Goal: Task Accomplishment & Management: Complete application form

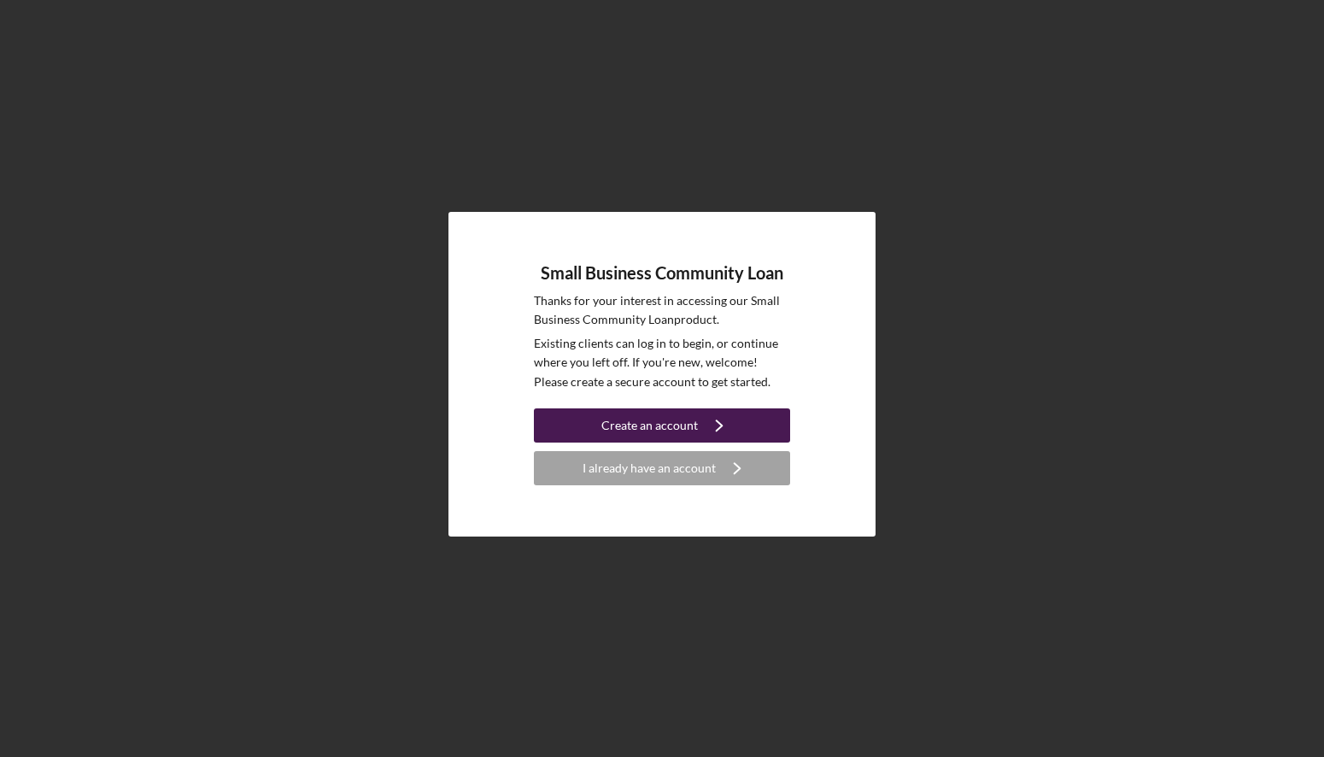
click at [600, 426] on button "Create an account Icon/Navigate" at bounding box center [662, 425] width 256 height 34
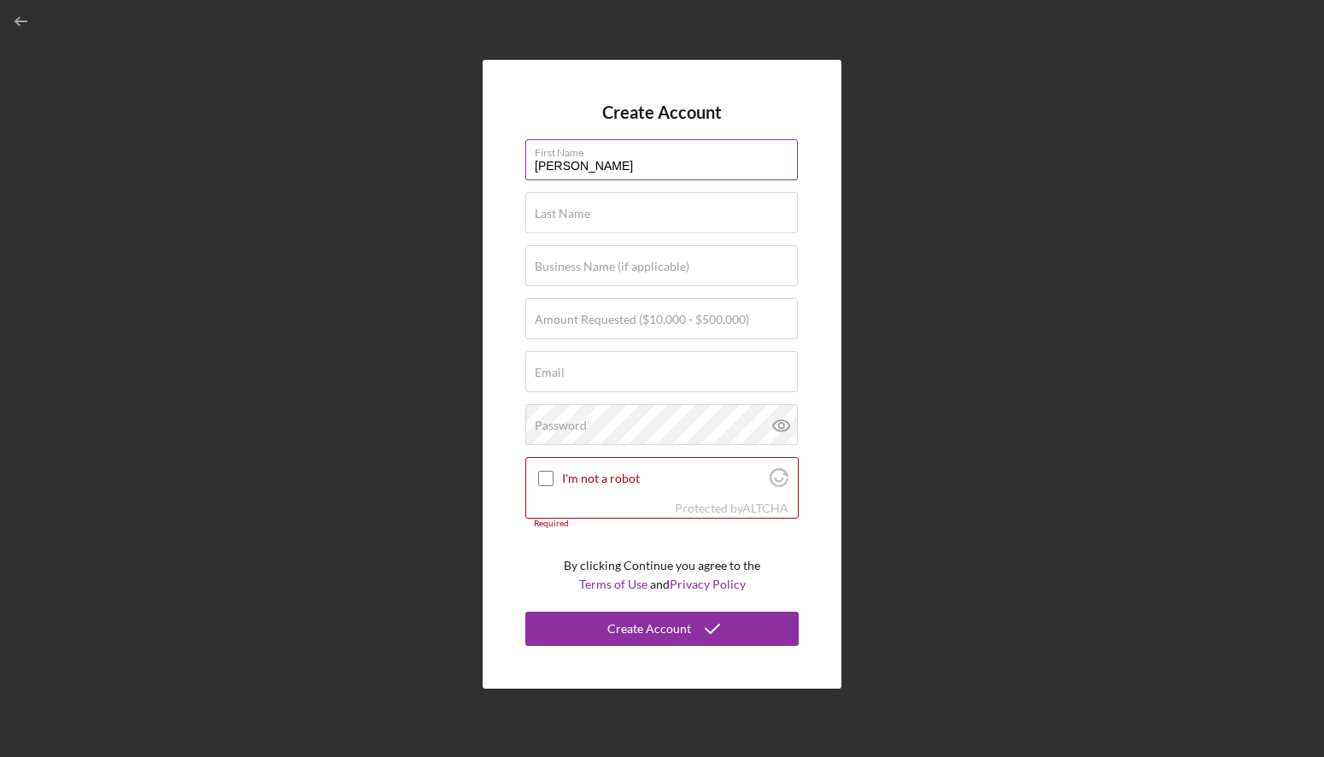
type input "[PERSON_NAME]"
type input "Caelus Corporation"
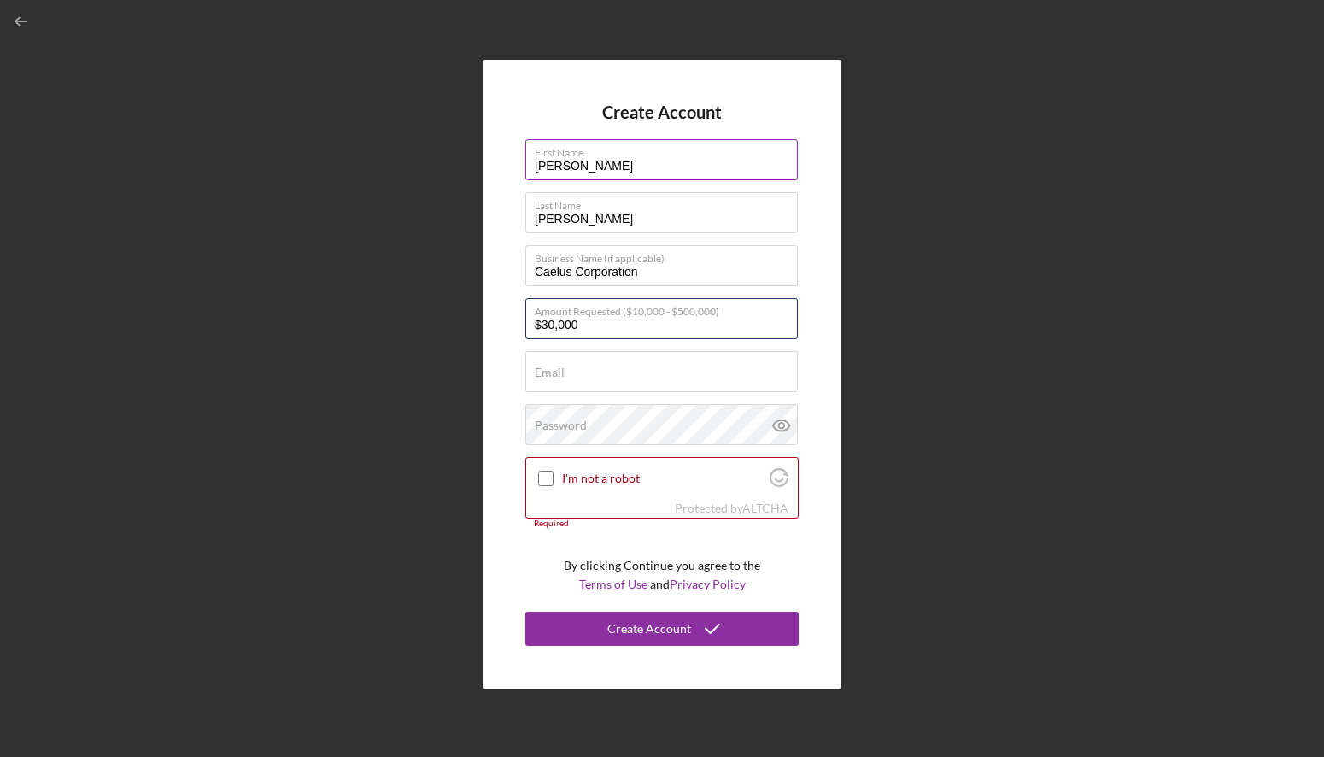
type input "$300,000"
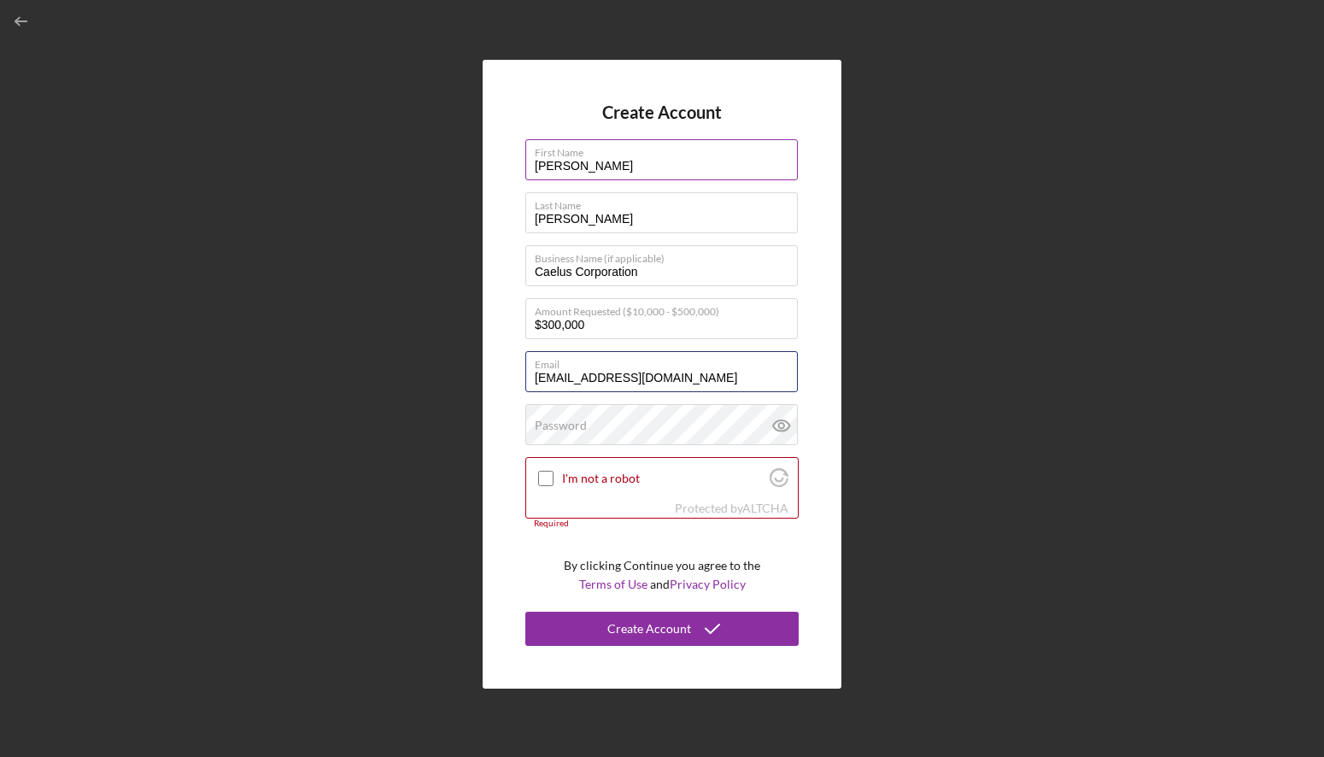
type input "[EMAIL_ADDRESS][DOMAIN_NAME]"
click at [552, 476] on input "I'm not a robot" at bounding box center [545, 478] width 15 height 15
checkbox input "true"
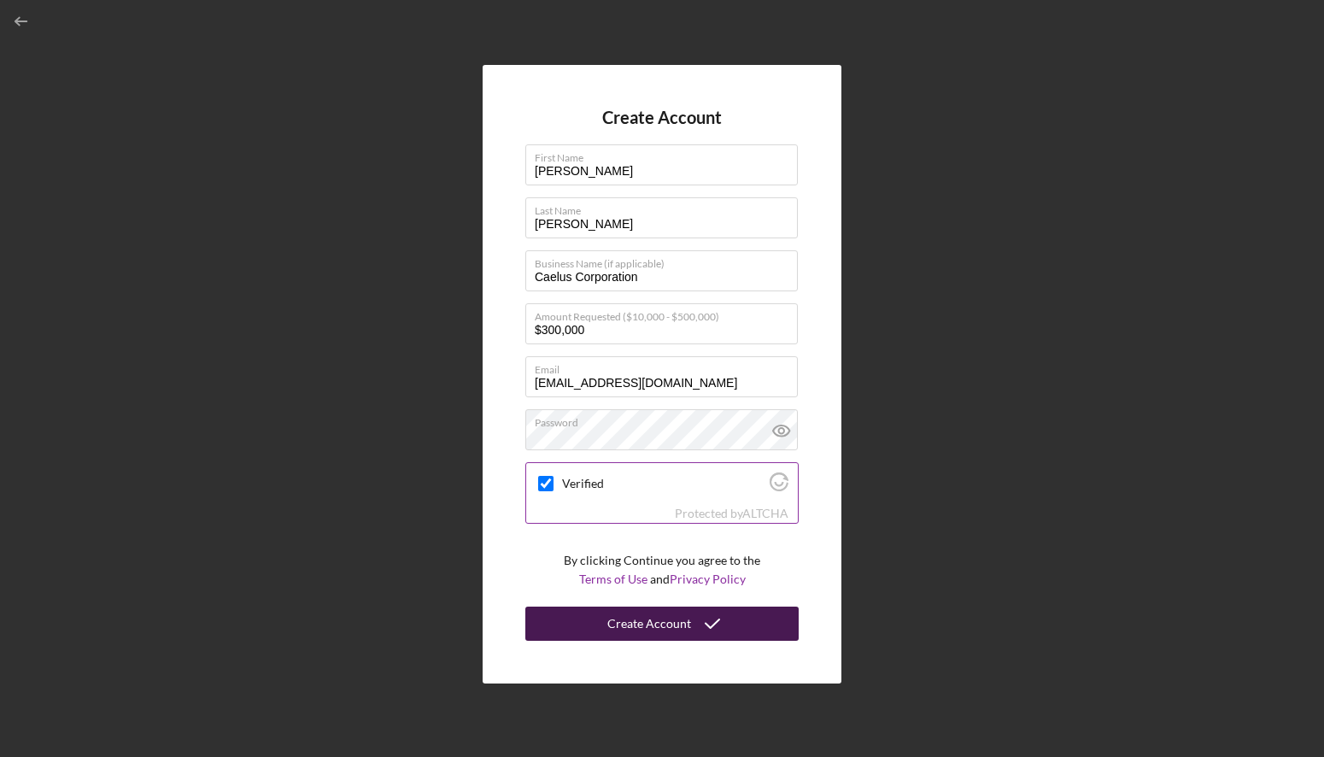
click at [658, 629] on div "Create Account" at bounding box center [649, 623] width 84 height 34
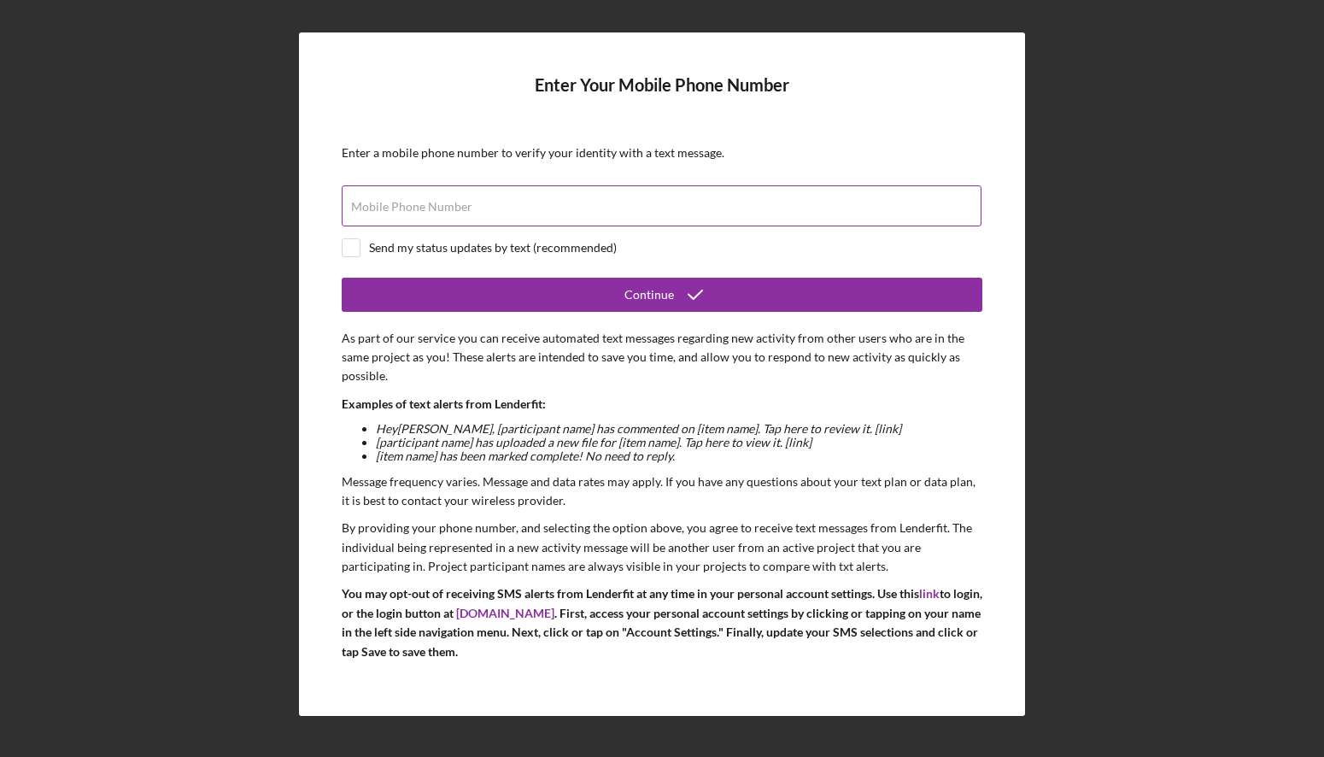
click at [415, 204] on label "Mobile Phone Number" at bounding box center [411, 207] width 121 height 14
click at [415, 204] on input "Mobile Phone Number" at bounding box center [662, 205] width 640 height 41
type input "[PHONE_NUMBER]"
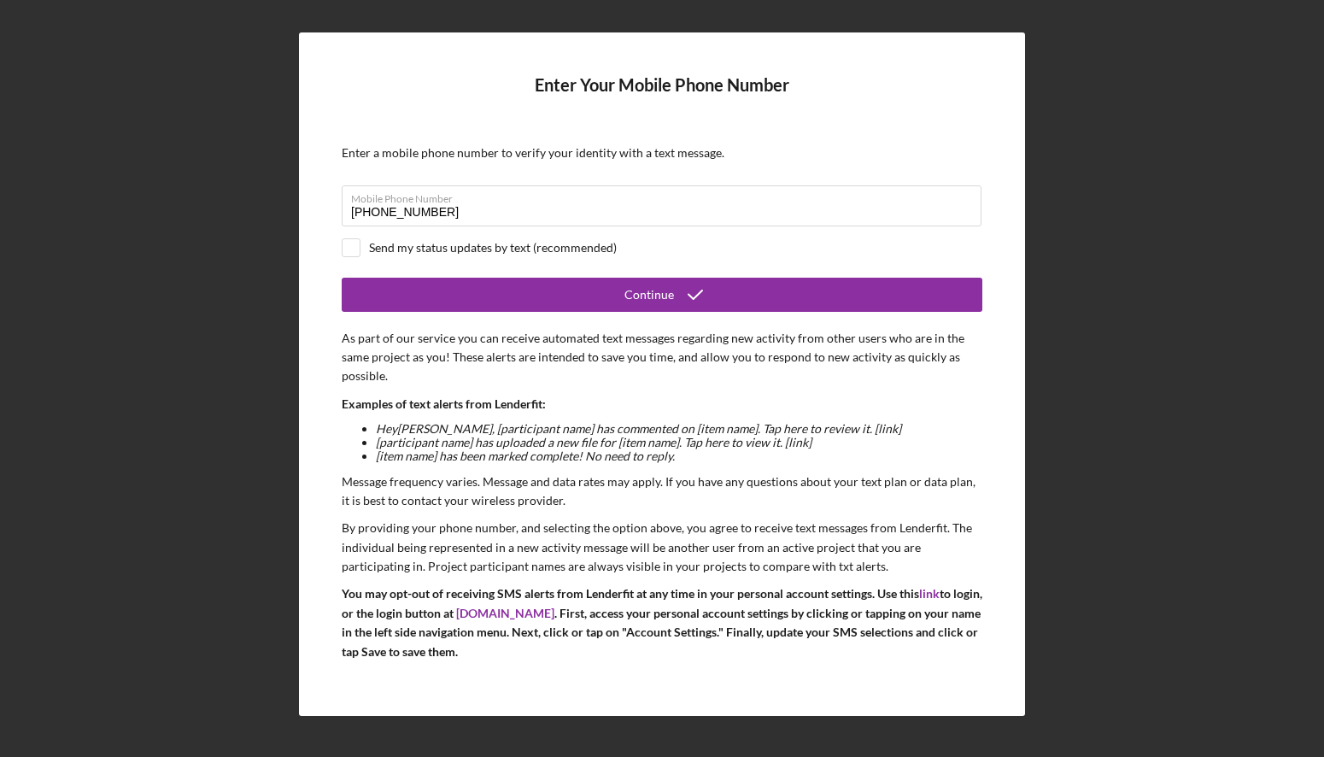
click at [408, 249] on div "Send my status updates by text (recommended)" at bounding box center [493, 248] width 248 height 14
checkbox input "true"
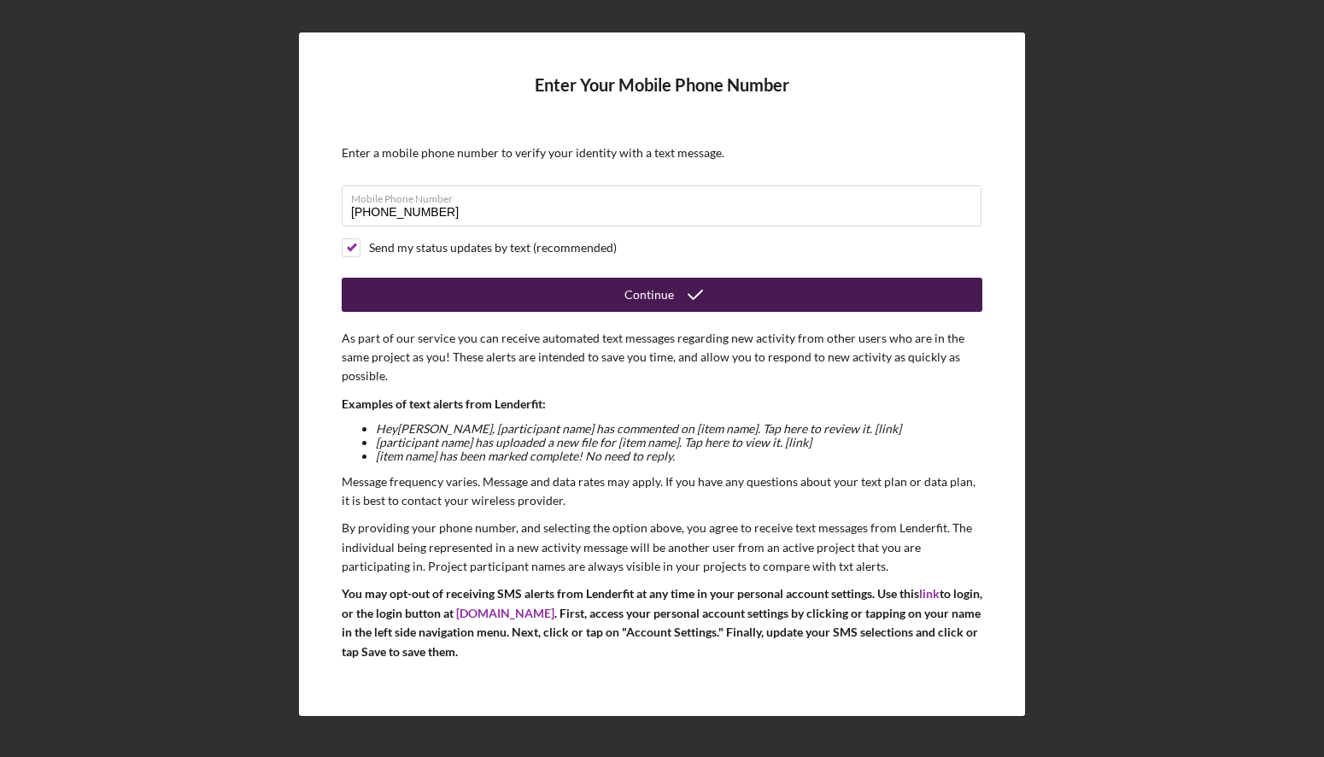
click at [612, 297] on button "Continue" at bounding box center [662, 295] width 641 height 34
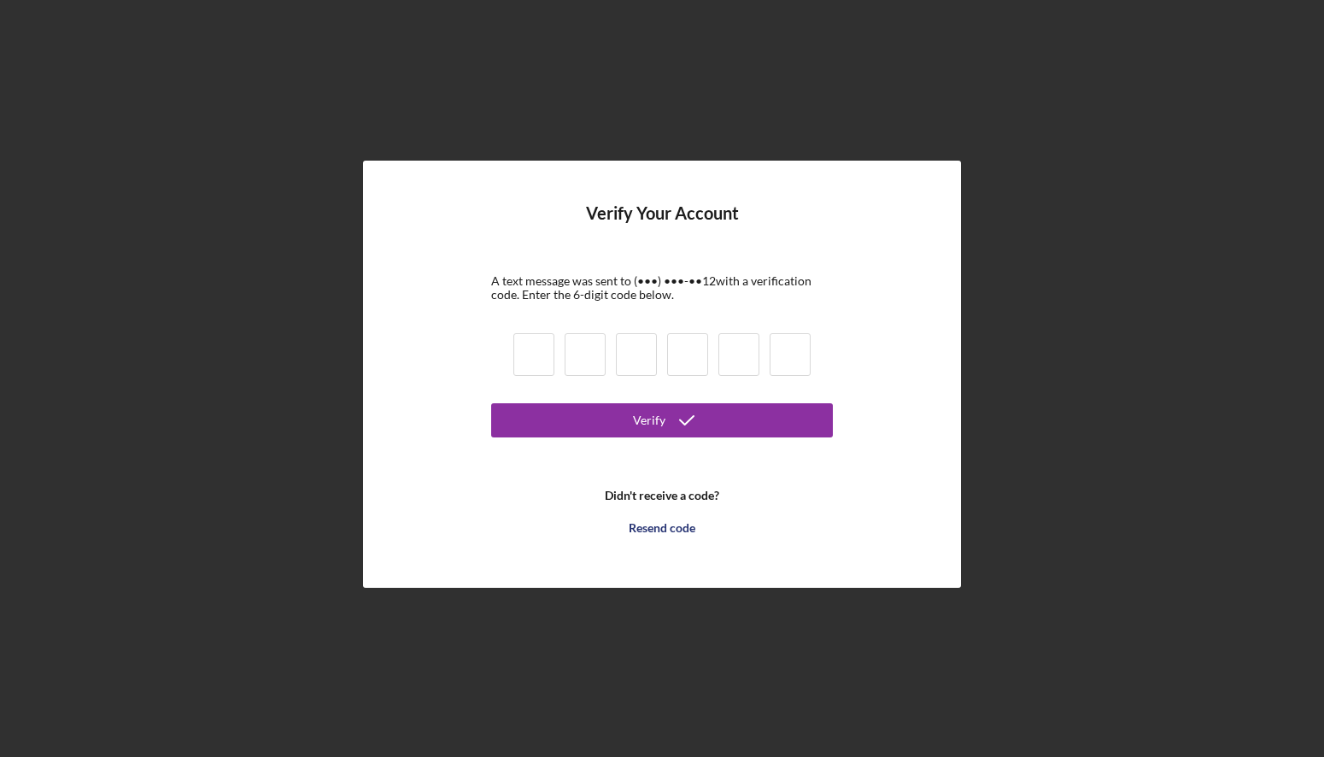
click at [511, 341] on div at bounding box center [661, 357] width 307 height 58
click at [534, 350] on input at bounding box center [533, 354] width 41 height 43
type input "8"
type input "0"
type input "1"
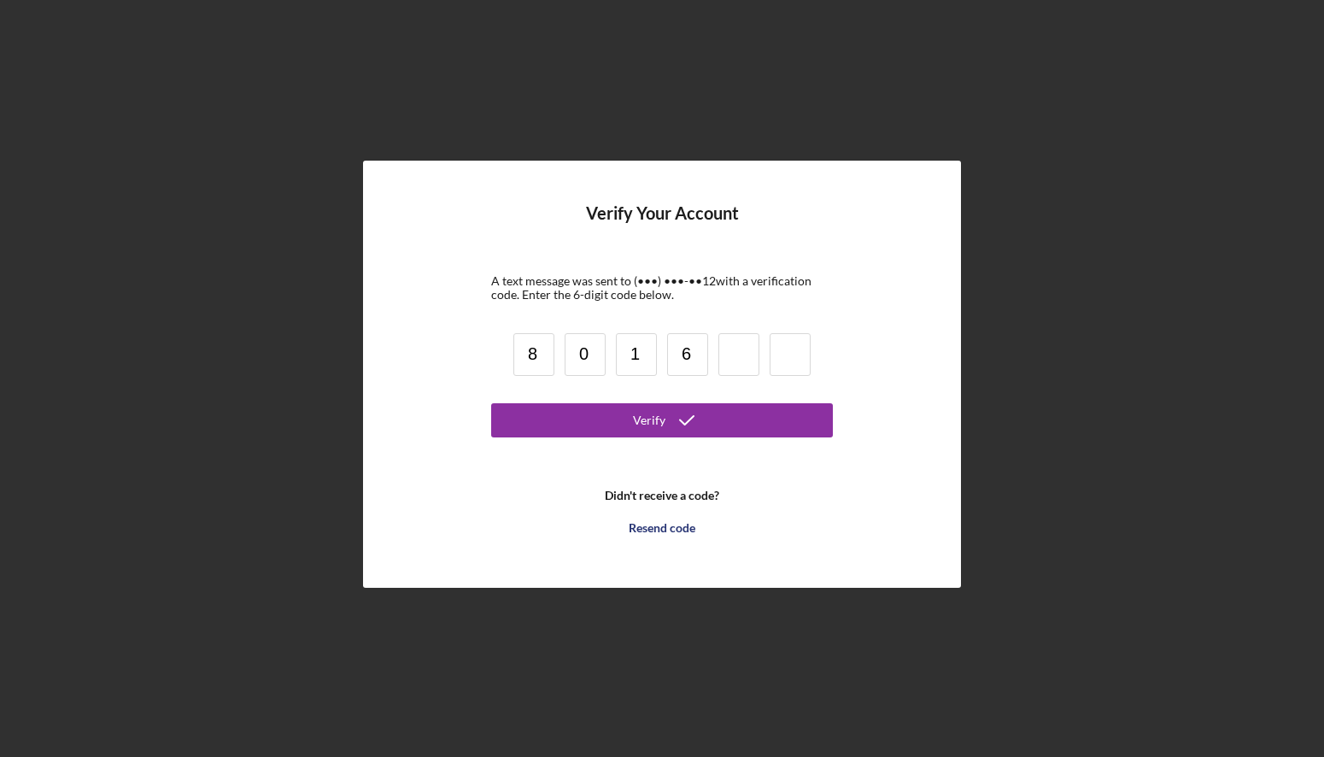
type input "6"
type input "4"
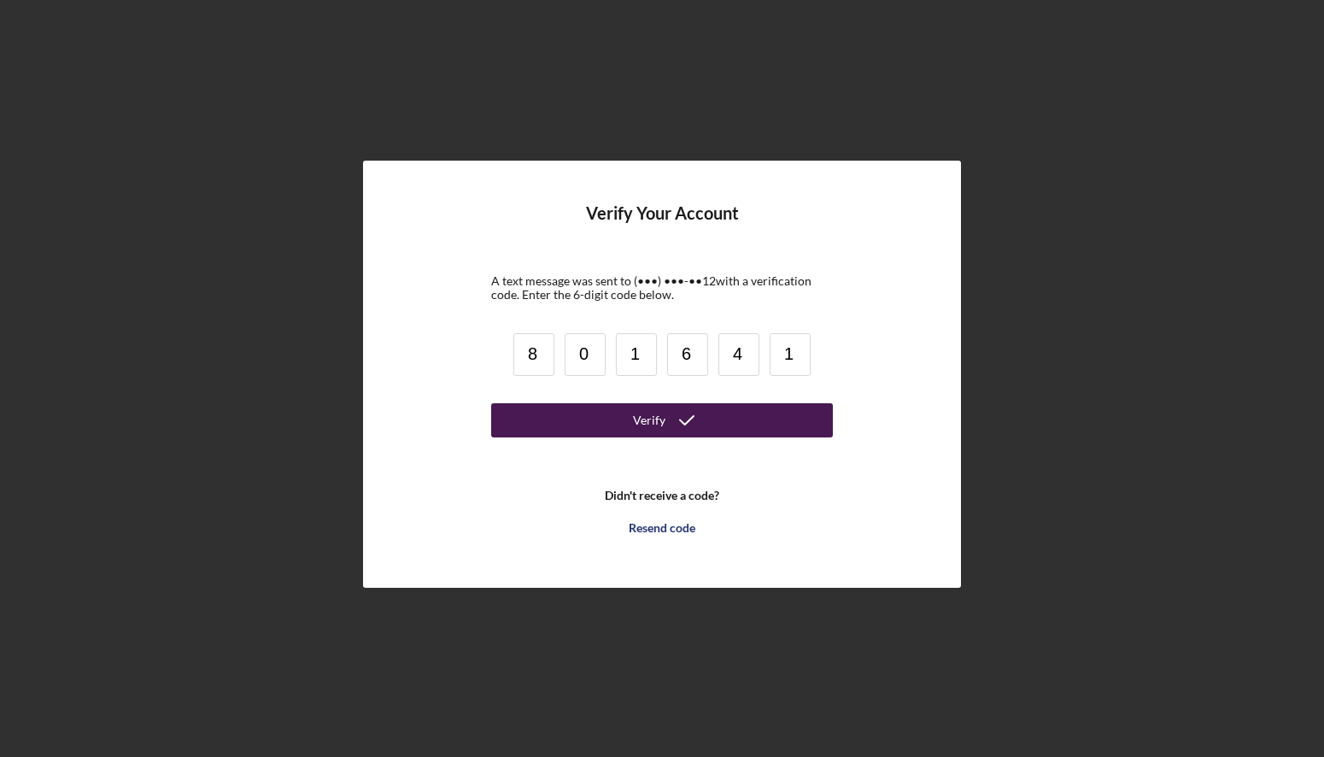
type input "1"
click at [612, 405] on button "Verify" at bounding box center [662, 420] width 342 height 34
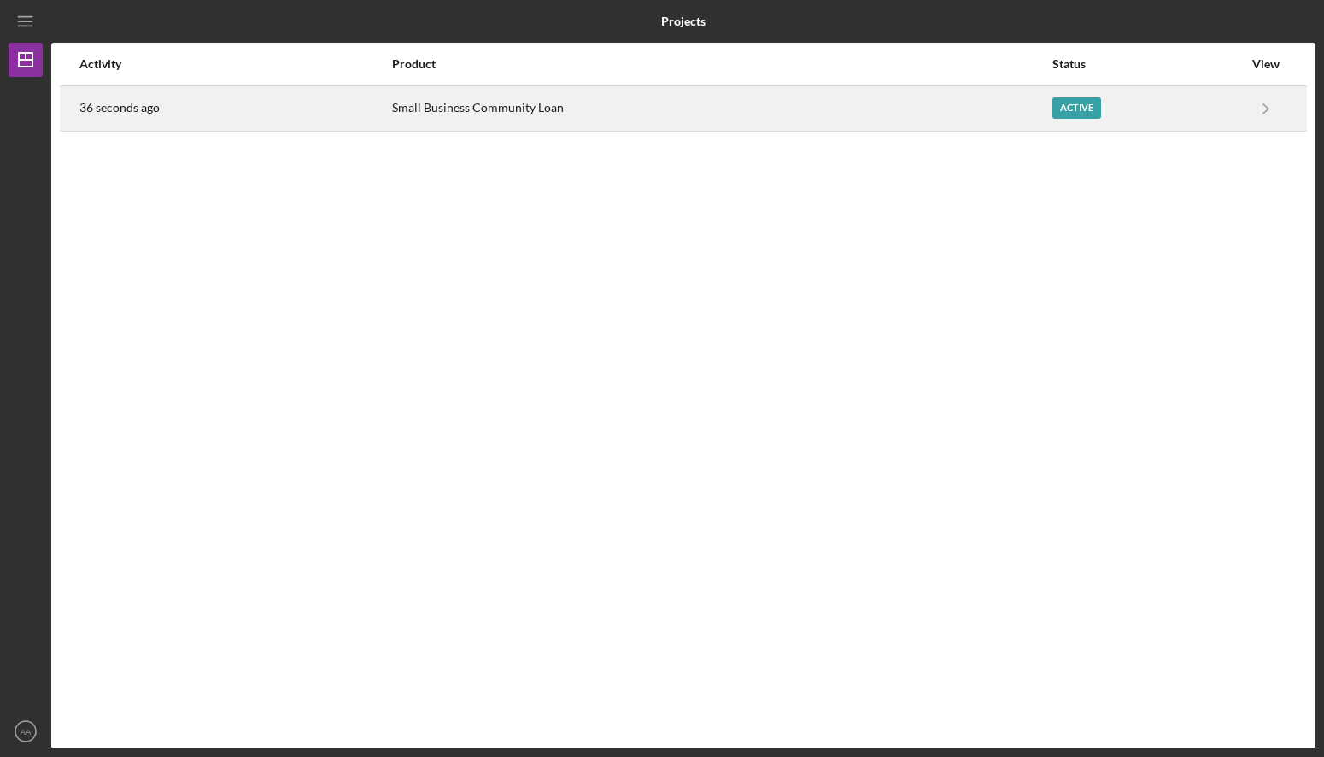
click at [1061, 108] on div "Active" at bounding box center [1076, 107] width 49 height 21
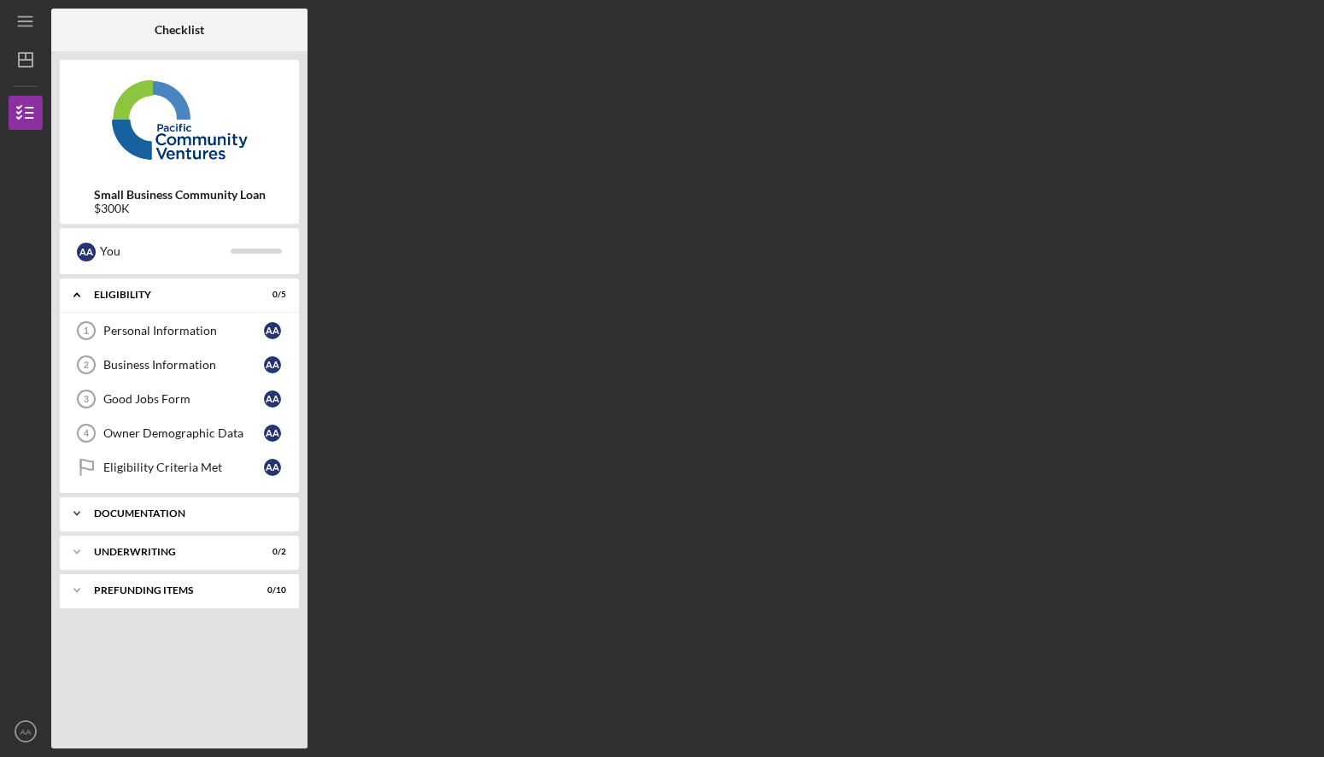
click at [137, 512] on div "Documentation" at bounding box center [186, 513] width 184 height 10
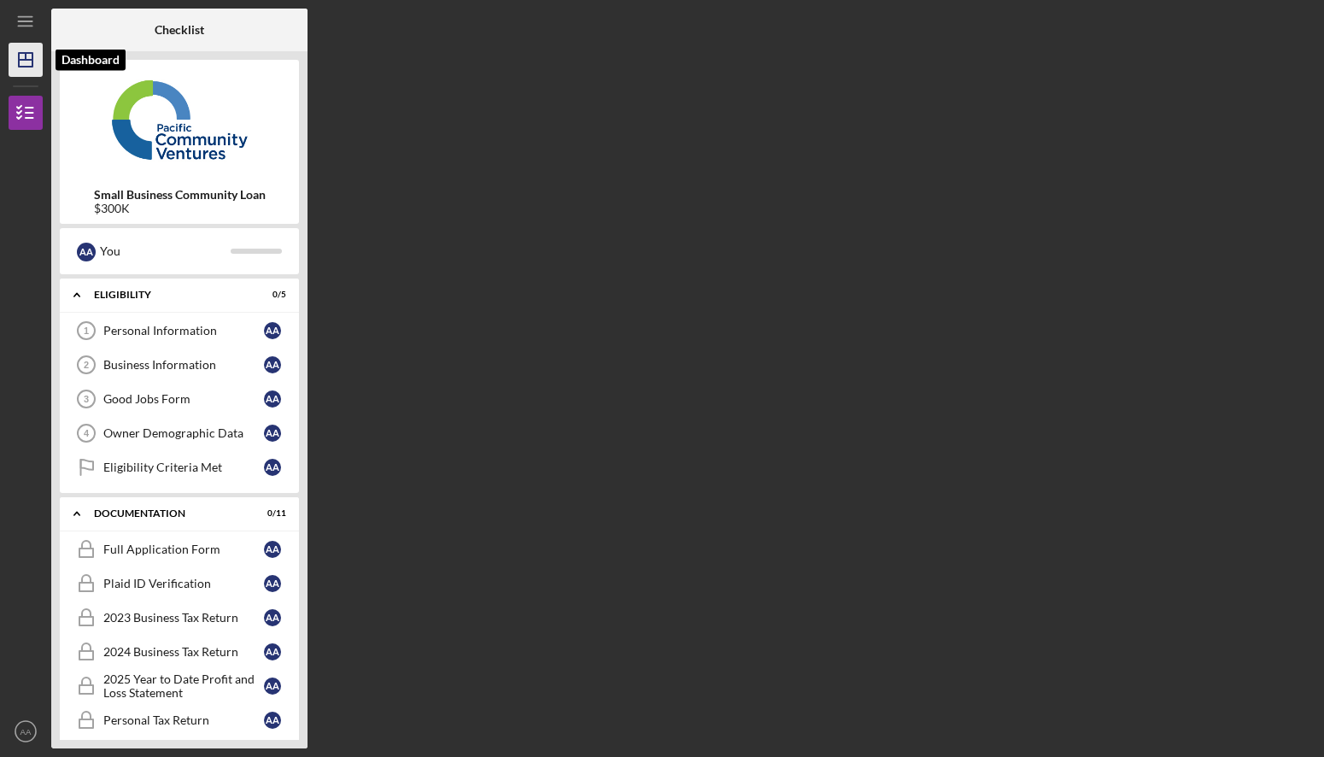
click at [20, 60] on line "button" at bounding box center [26, 60] width 14 height 0
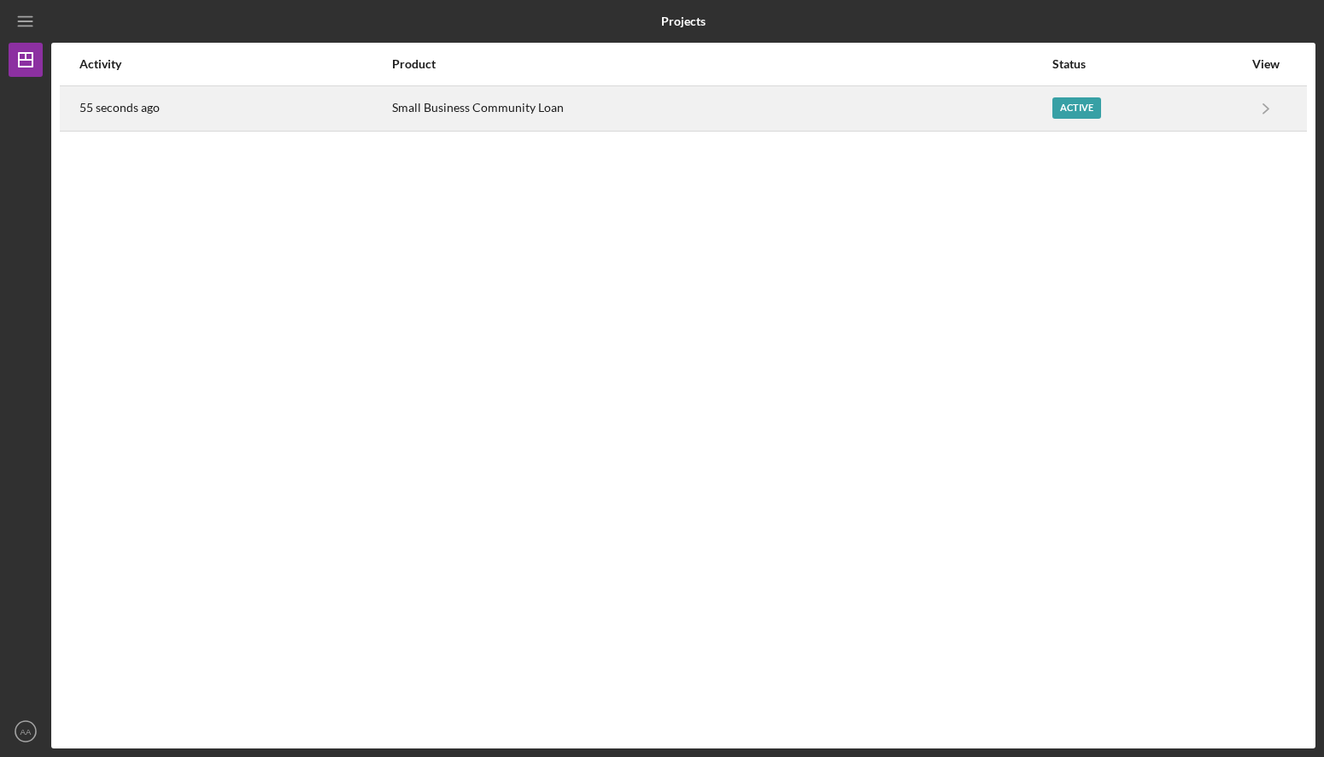
click at [1077, 103] on div "Active" at bounding box center [1076, 107] width 49 height 21
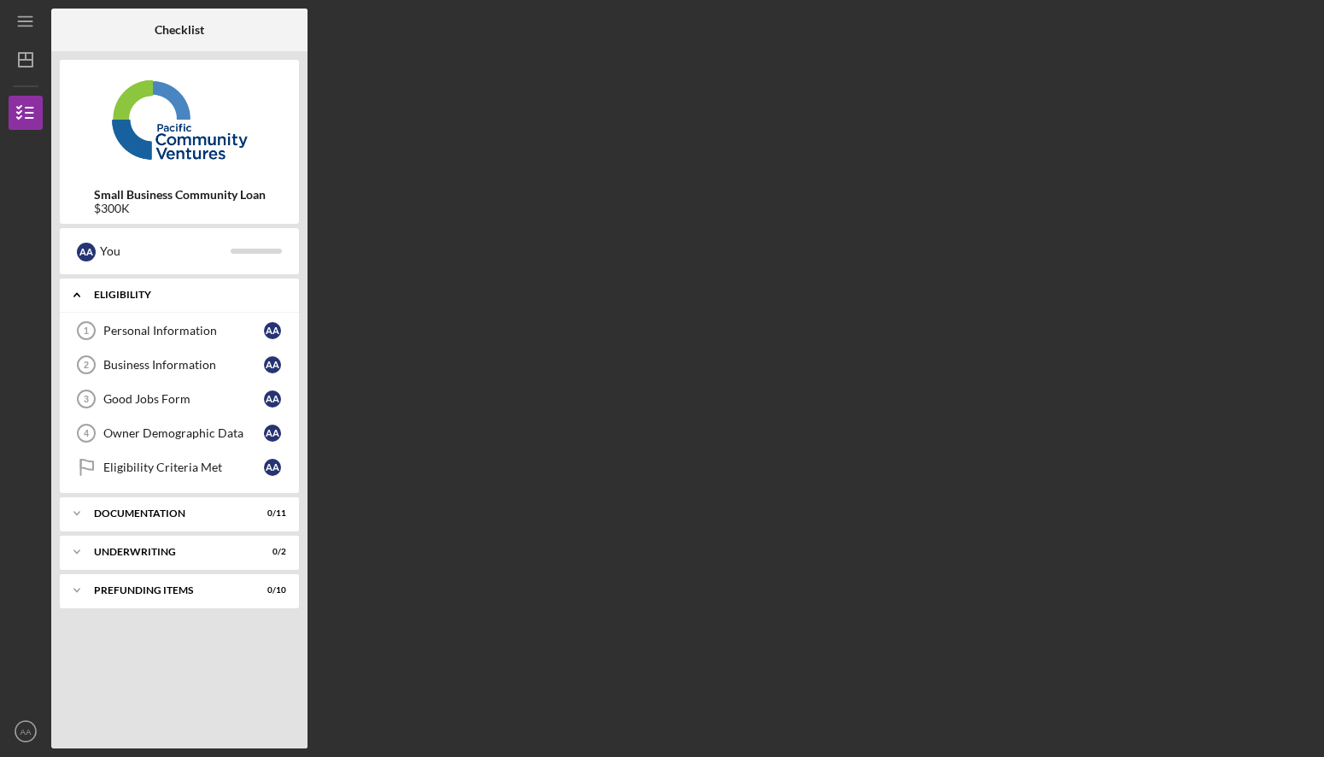
click at [77, 299] on icon "Icon/Expander" at bounding box center [77, 295] width 34 height 34
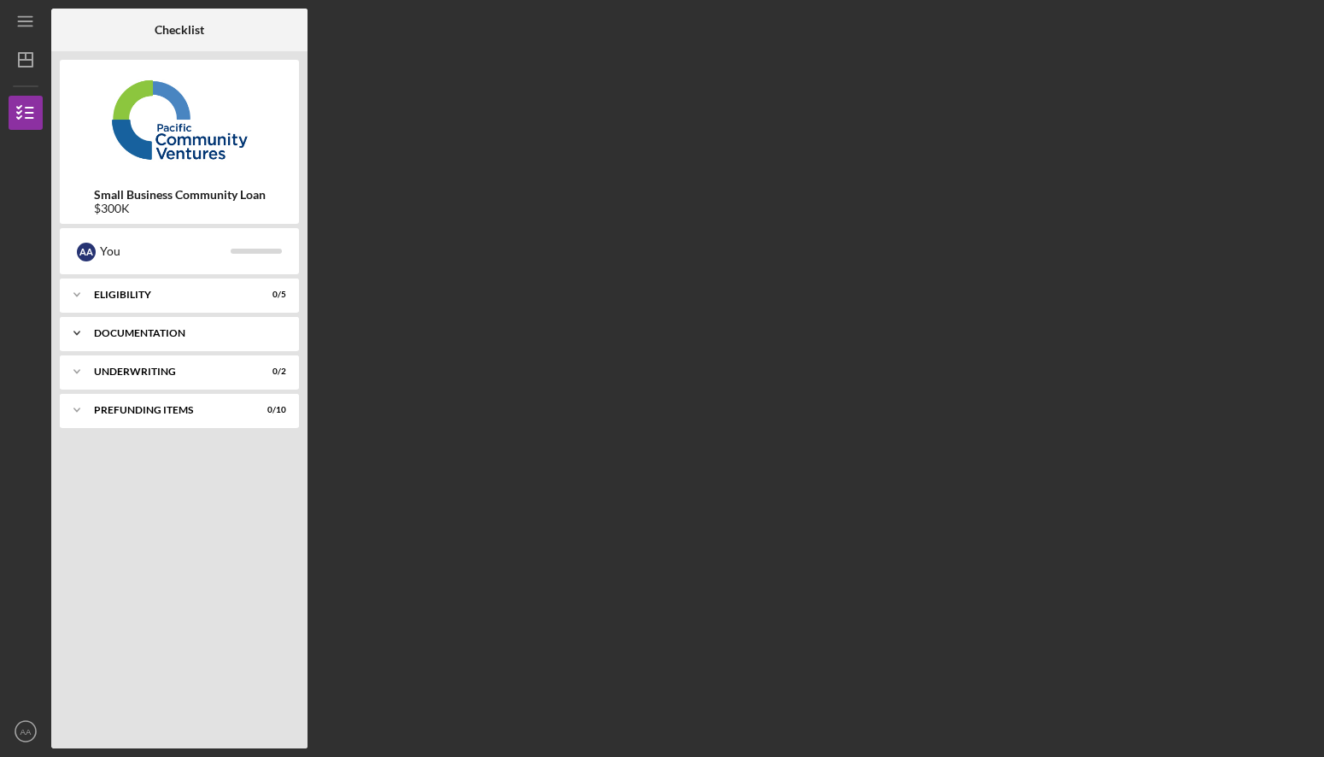
click at [147, 336] on div "Documentation" at bounding box center [186, 333] width 184 height 10
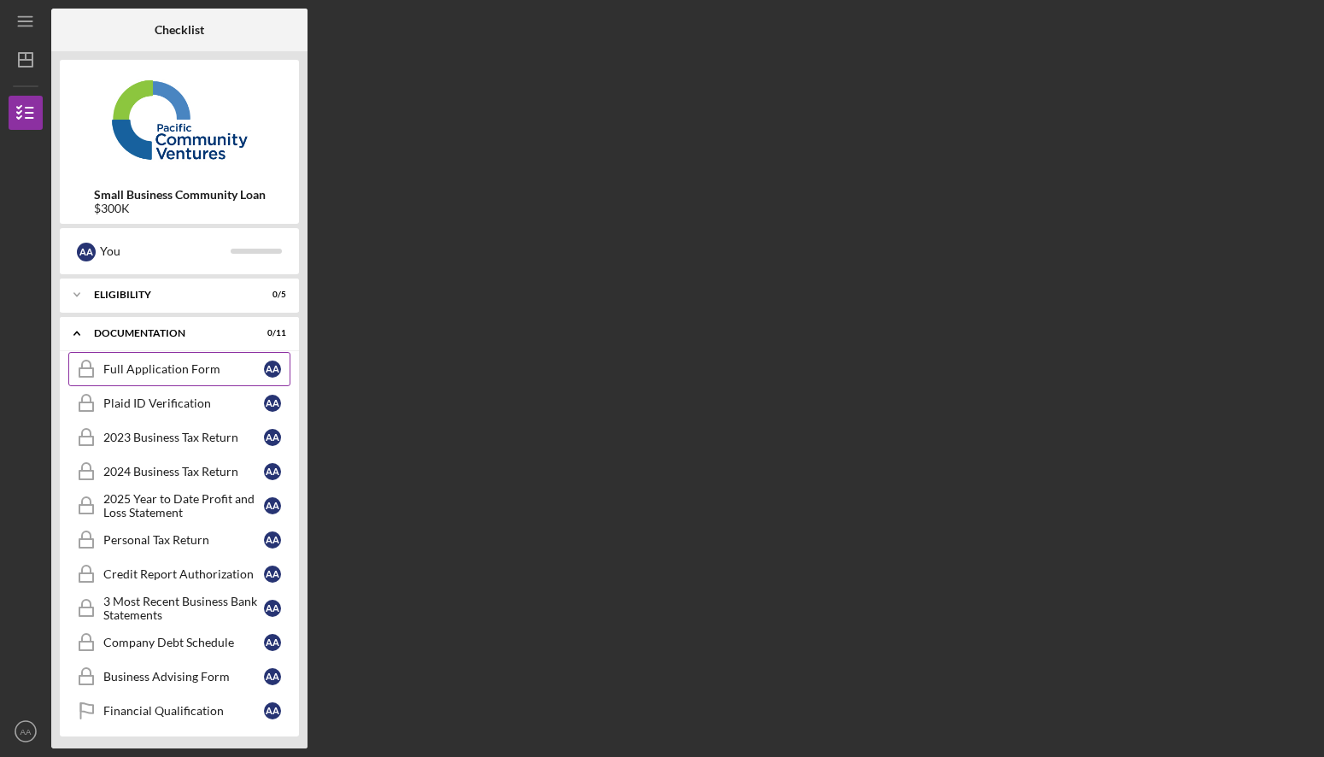
click at [161, 362] on div "Full Application Form" at bounding box center [183, 369] width 161 height 14
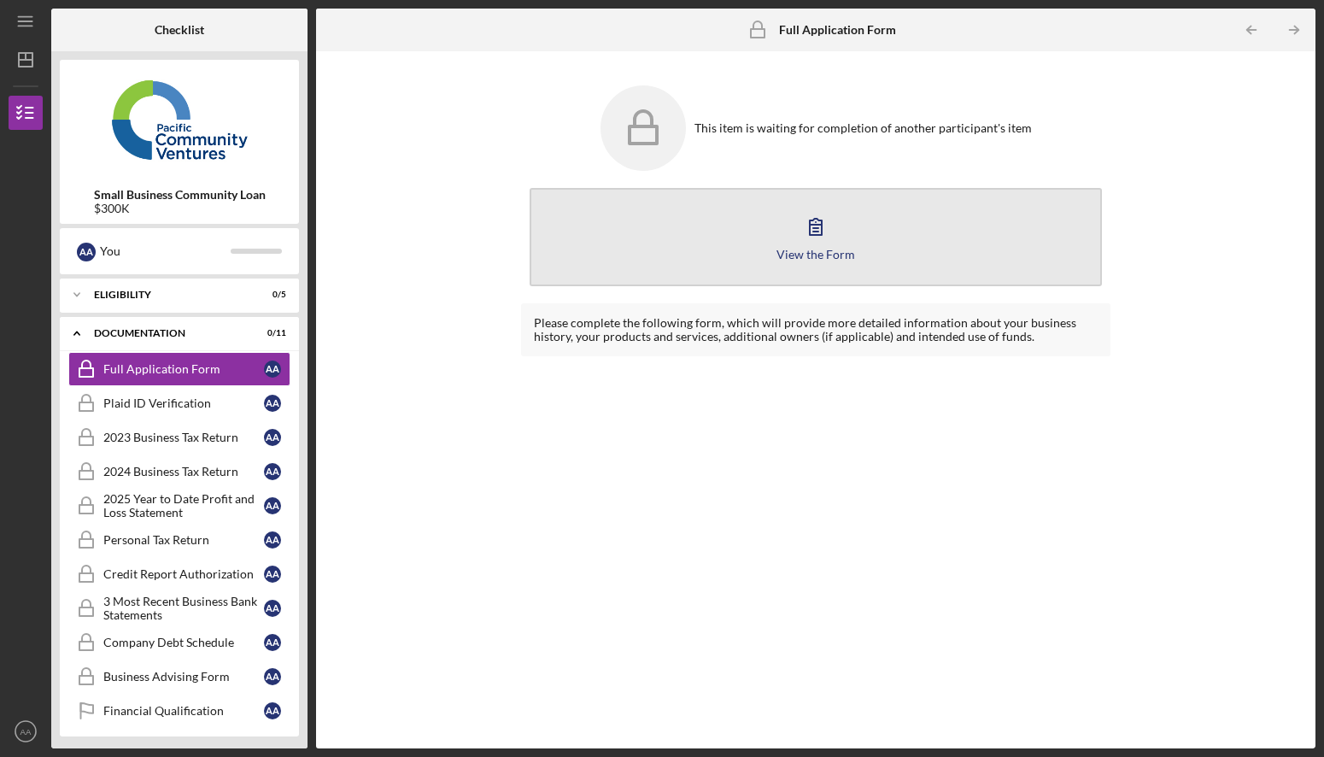
click at [814, 225] on icon "button" at bounding box center [816, 227] width 12 height 16
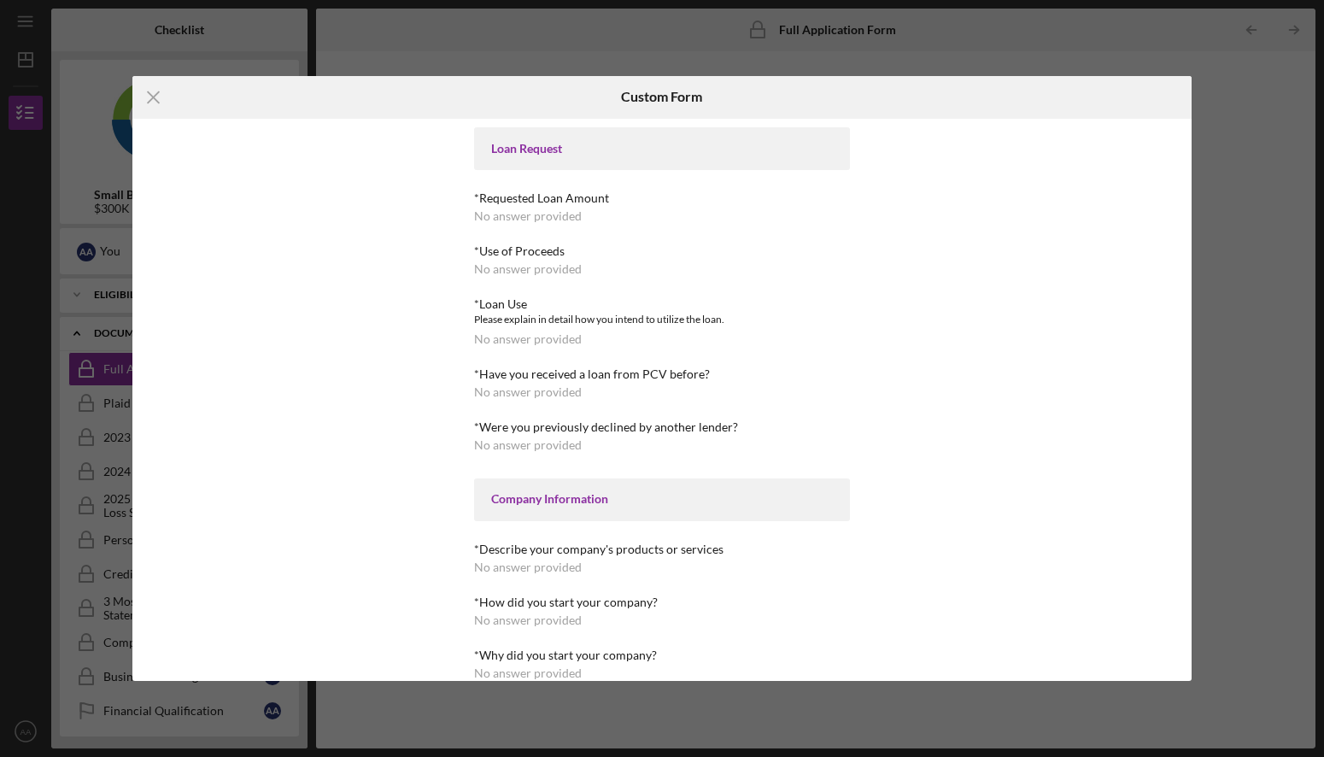
click at [516, 205] on div "*Requested Loan Amount No answer provided" at bounding box center [662, 207] width 376 height 32
click at [156, 100] on line at bounding box center [153, 96] width 11 height 11
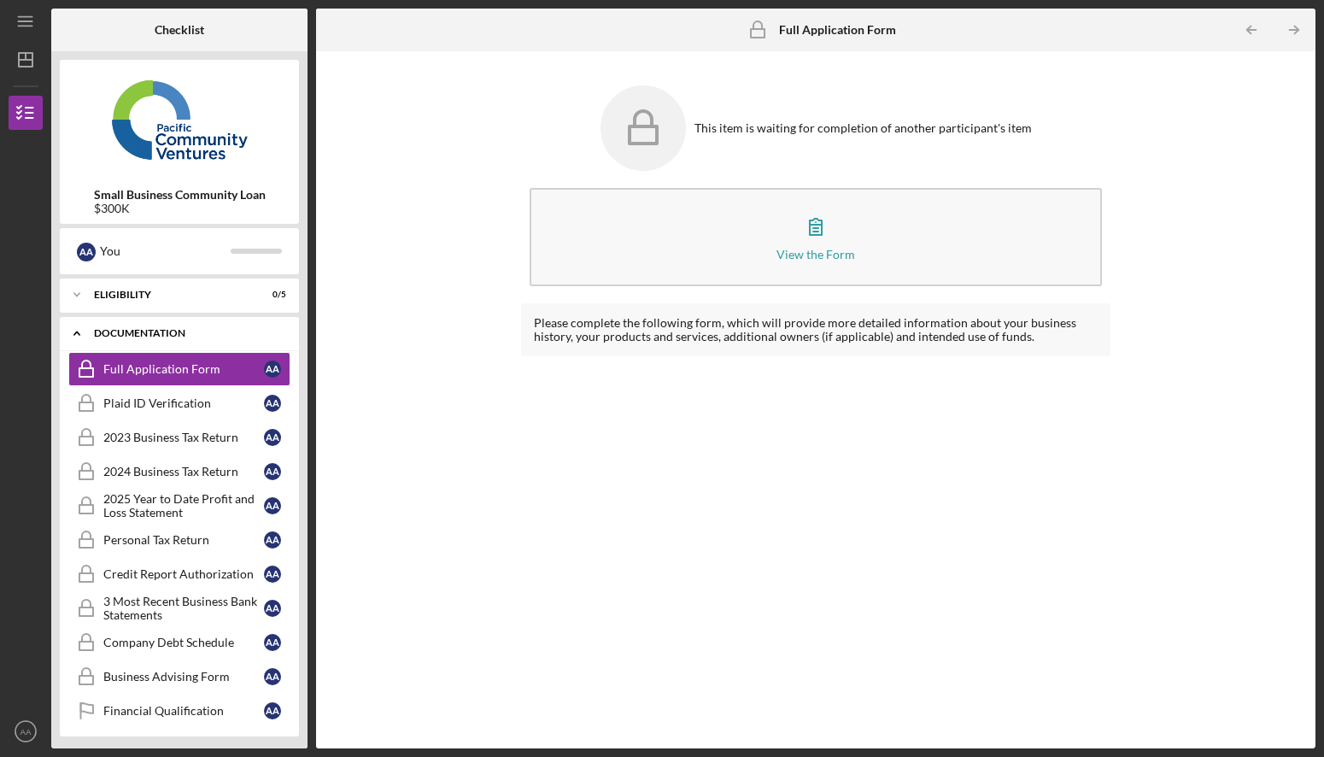
click at [77, 332] on polyline at bounding box center [76, 333] width 5 height 3
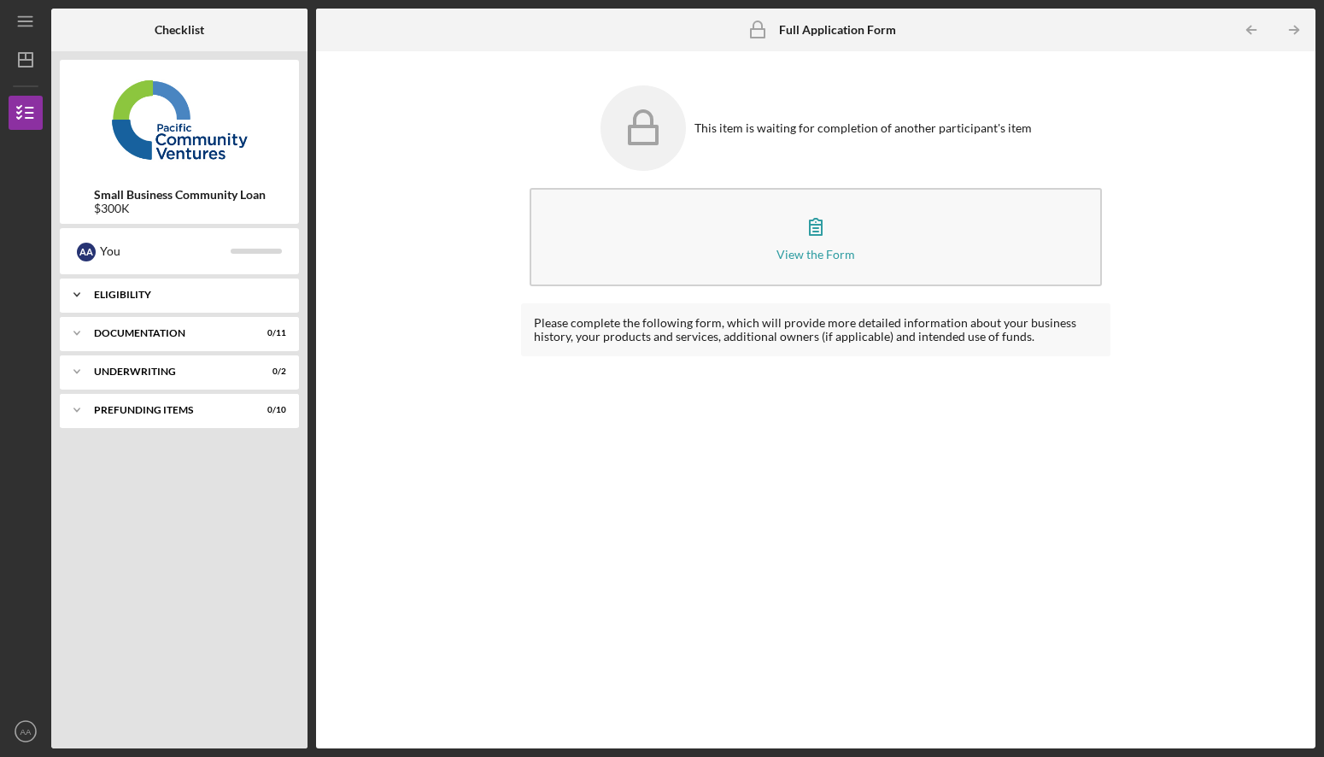
click at [127, 296] on div "Eligibility" at bounding box center [186, 295] width 184 height 10
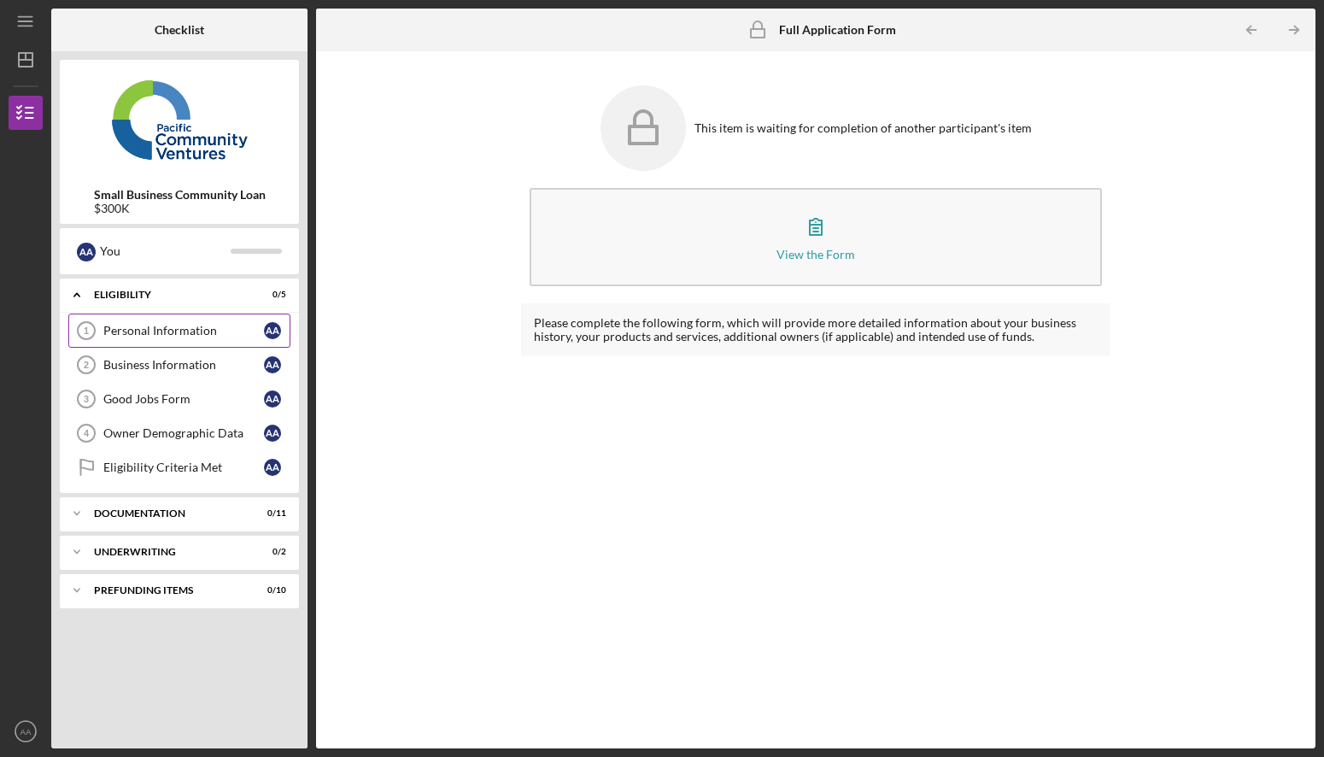
click at [147, 329] on div "Personal Information" at bounding box center [183, 331] width 161 height 14
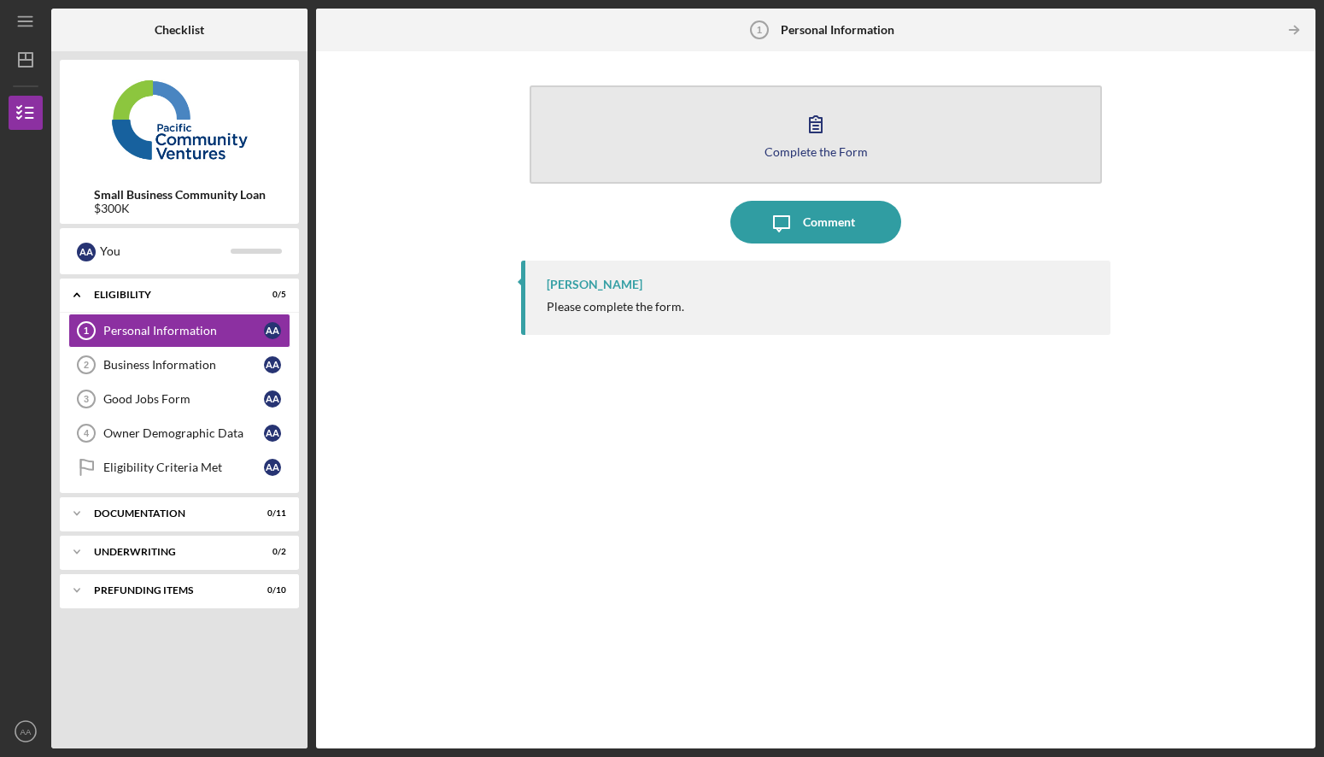
click at [822, 129] on icon "button" at bounding box center [816, 124] width 12 height 16
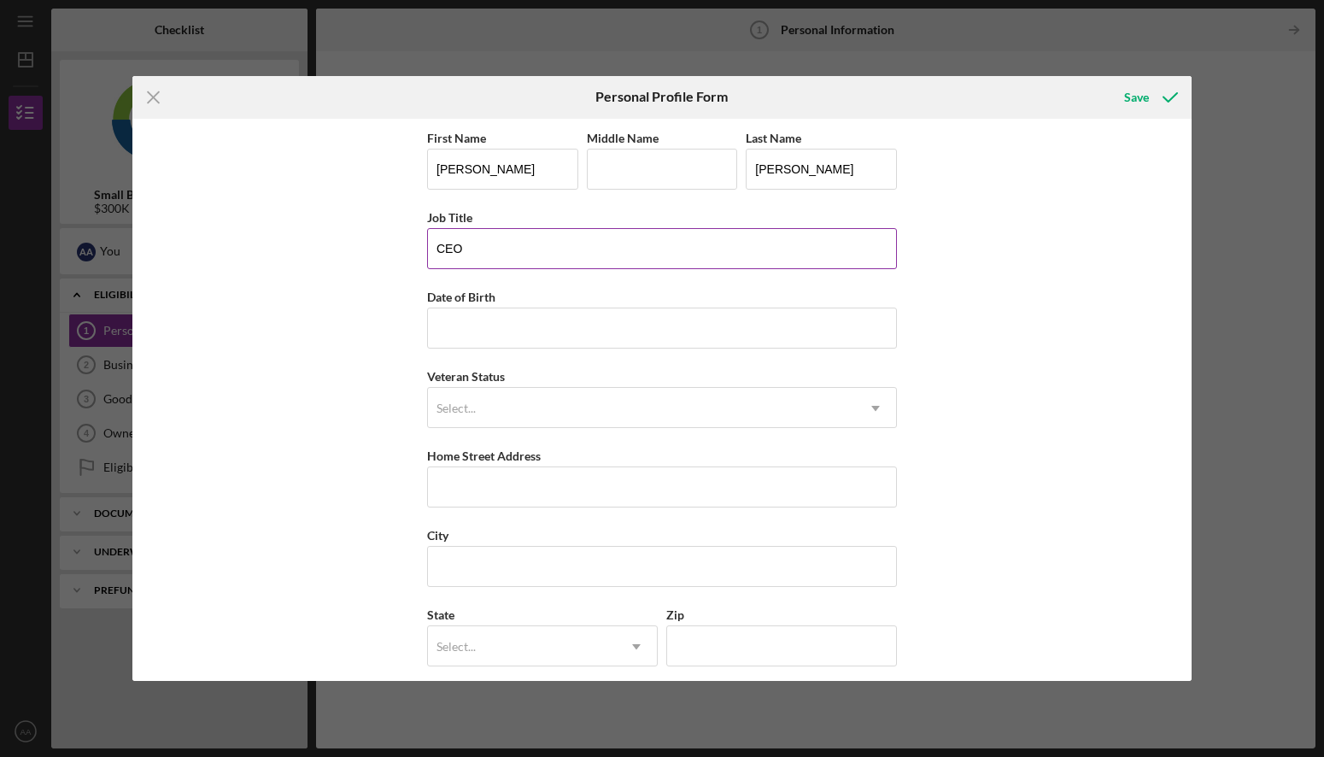
type input "CEO"
type input "[DATE]"
click at [555, 416] on div "Select..." at bounding box center [641, 408] width 427 height 39
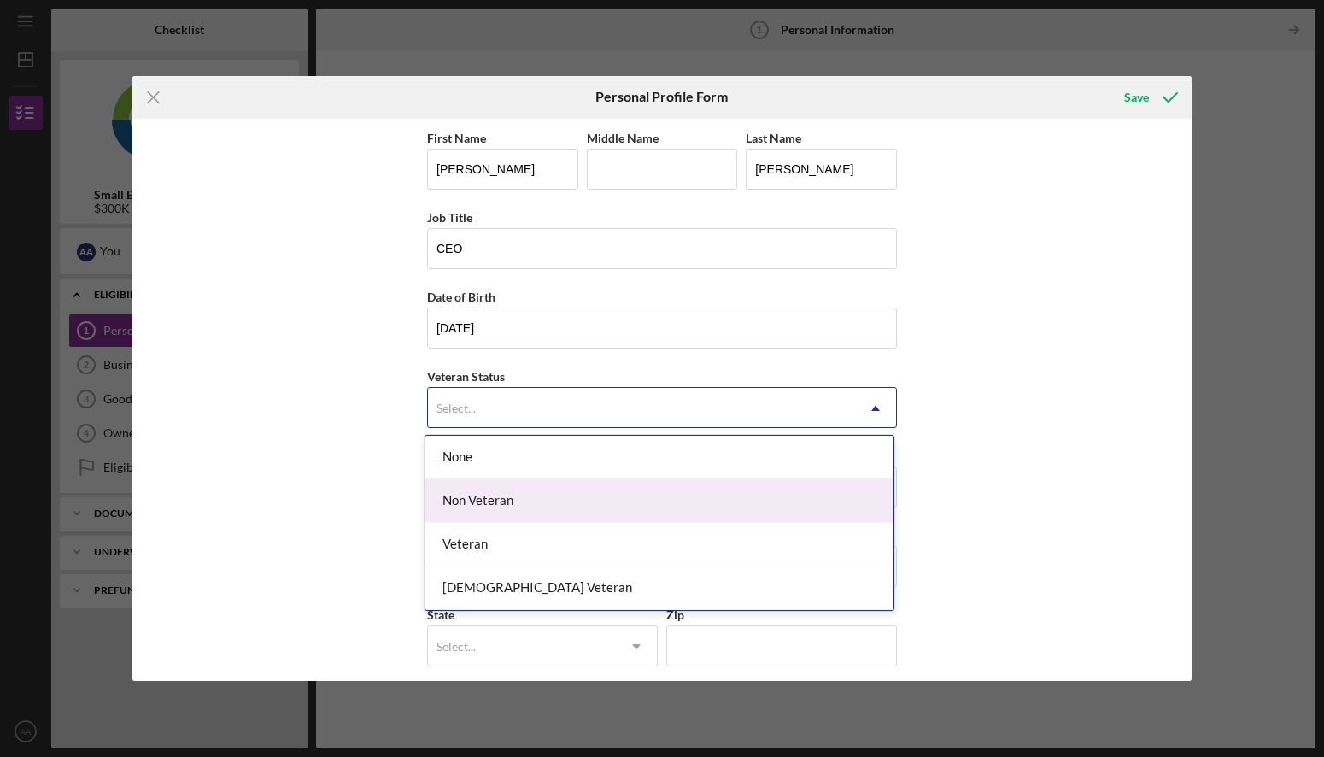
click at [521, 495] on div "Non Veteran" at bounding box center [659, 501] width 468 height 44
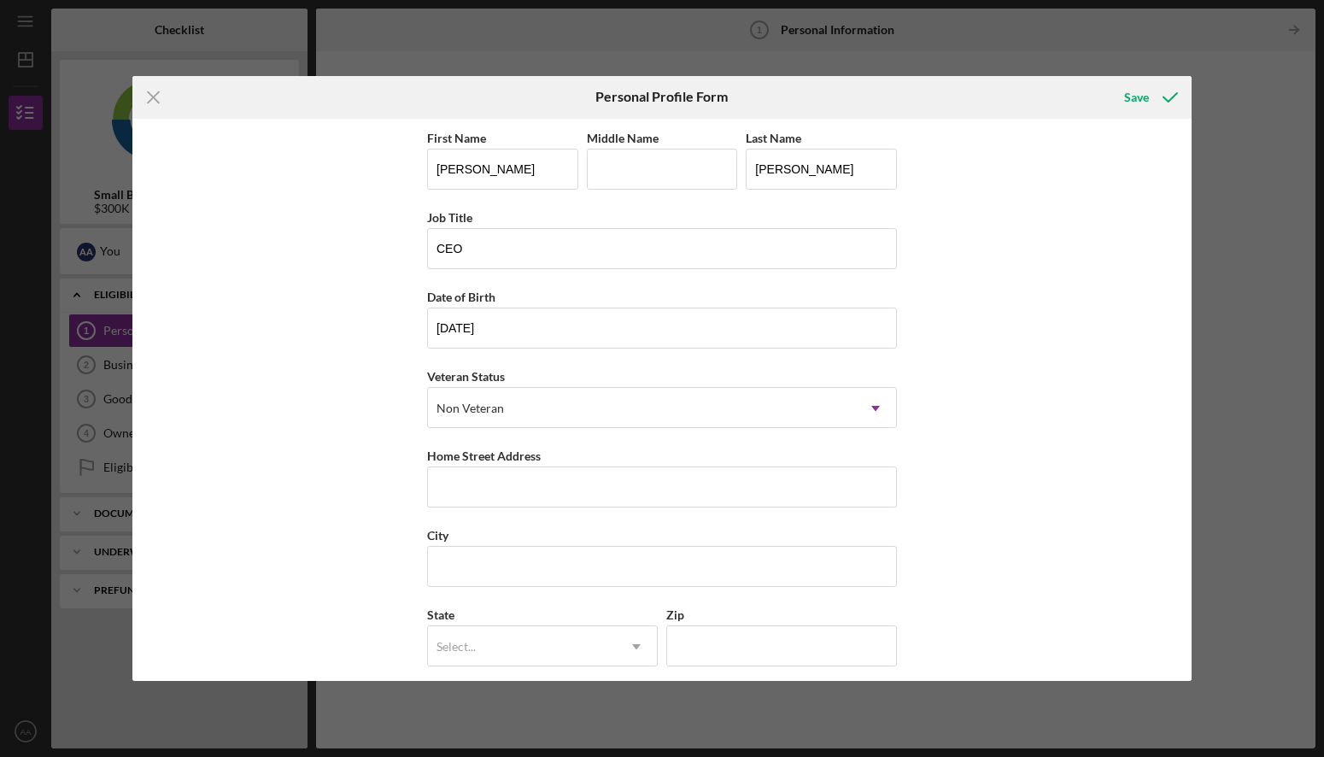
click at [315, 488] on div "First Name [PERSON_NAME] Middle Name Last Name [PERSON_NAME] Job Title CEO Date…" at bounding box center [661, 400] width 1059 height 563
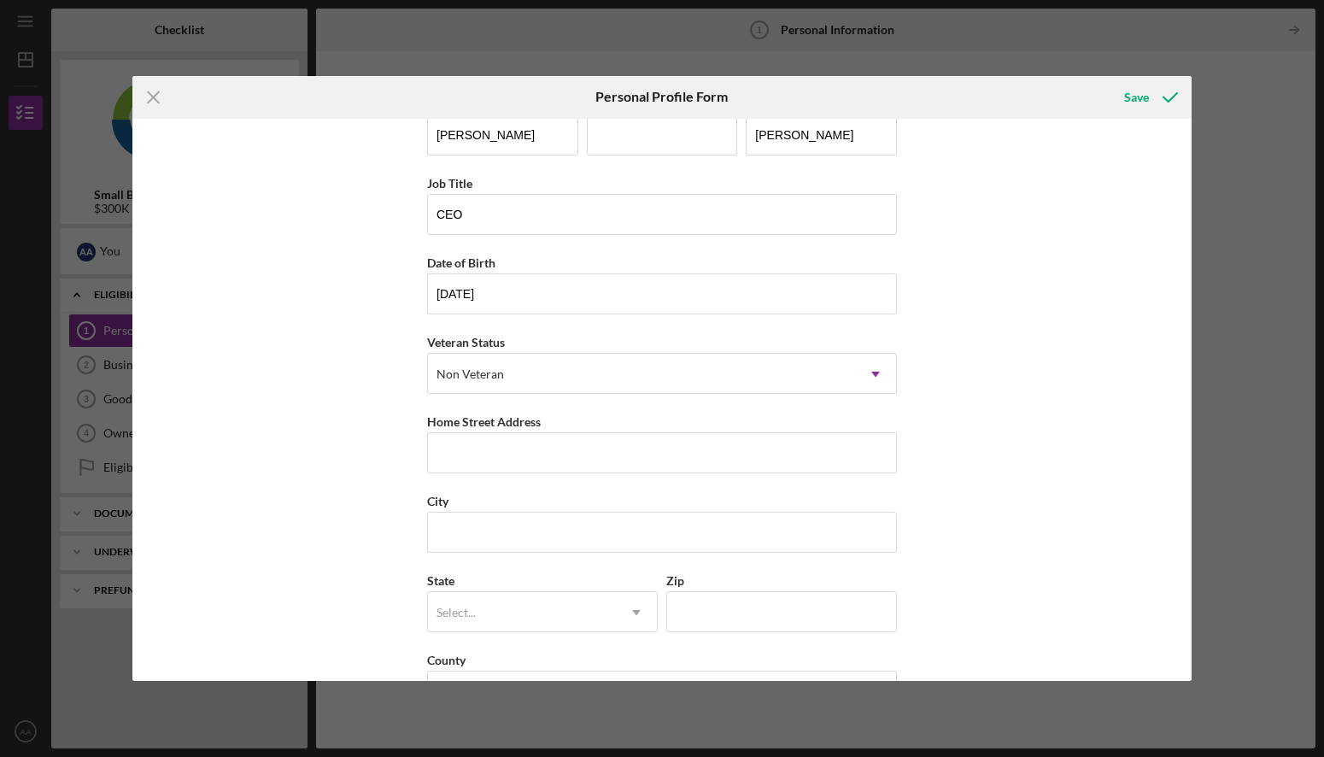
scroll to position [91, 0]
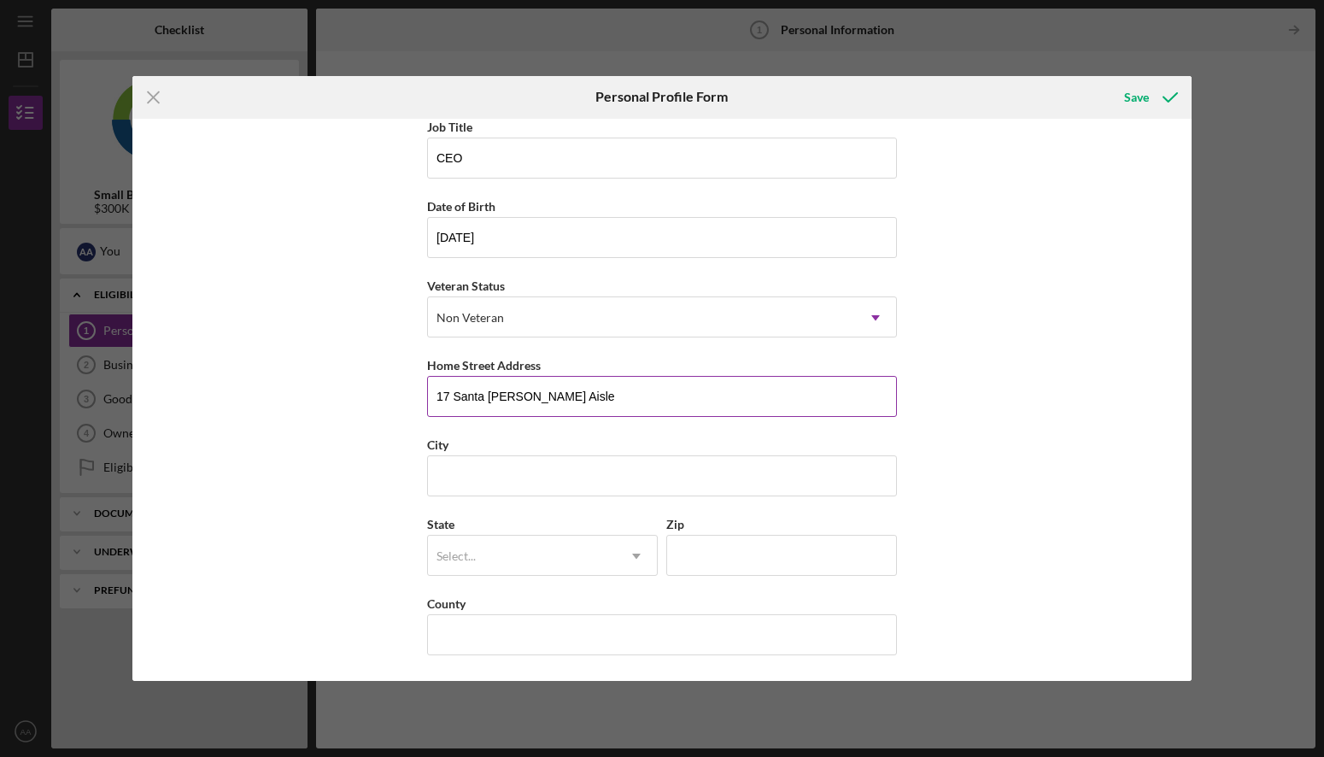
type input "17 Santa [PERSON_NAME] Aisle"
type input "Irvine"
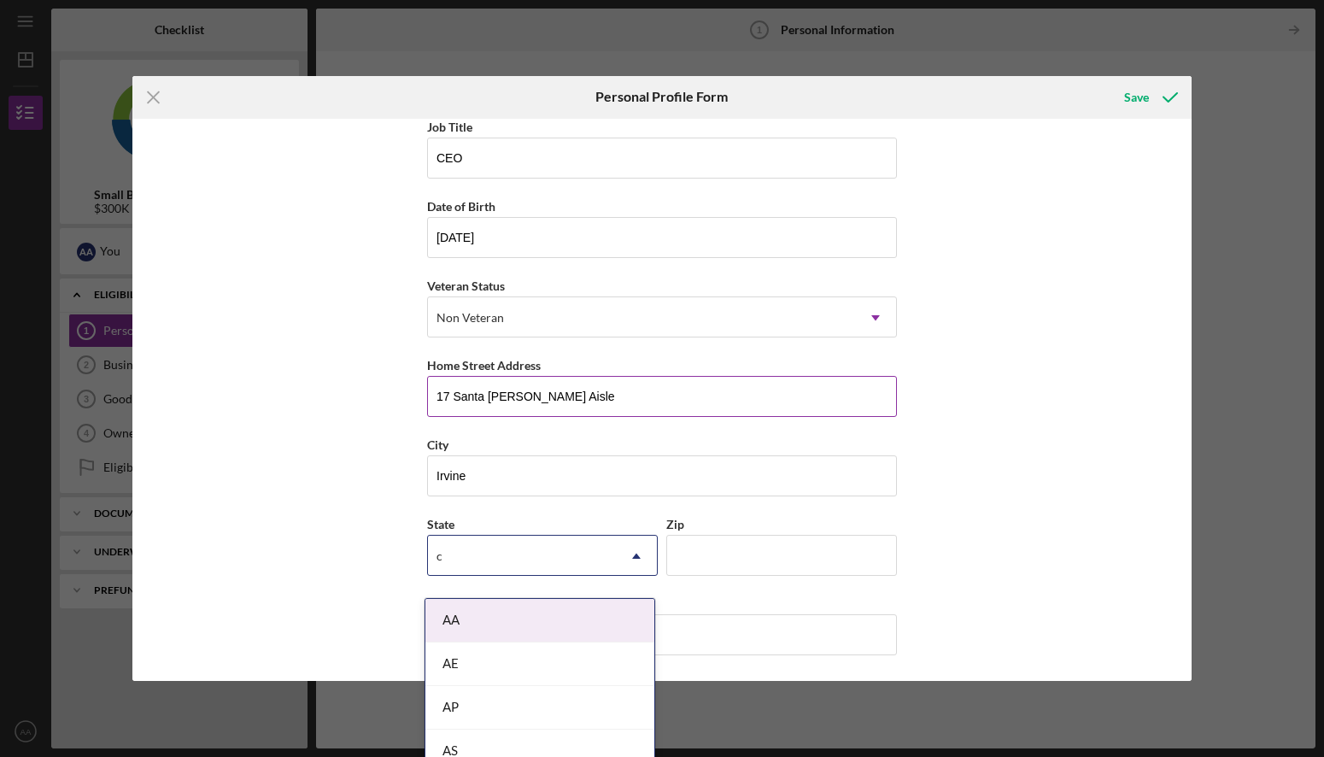
type input "c"
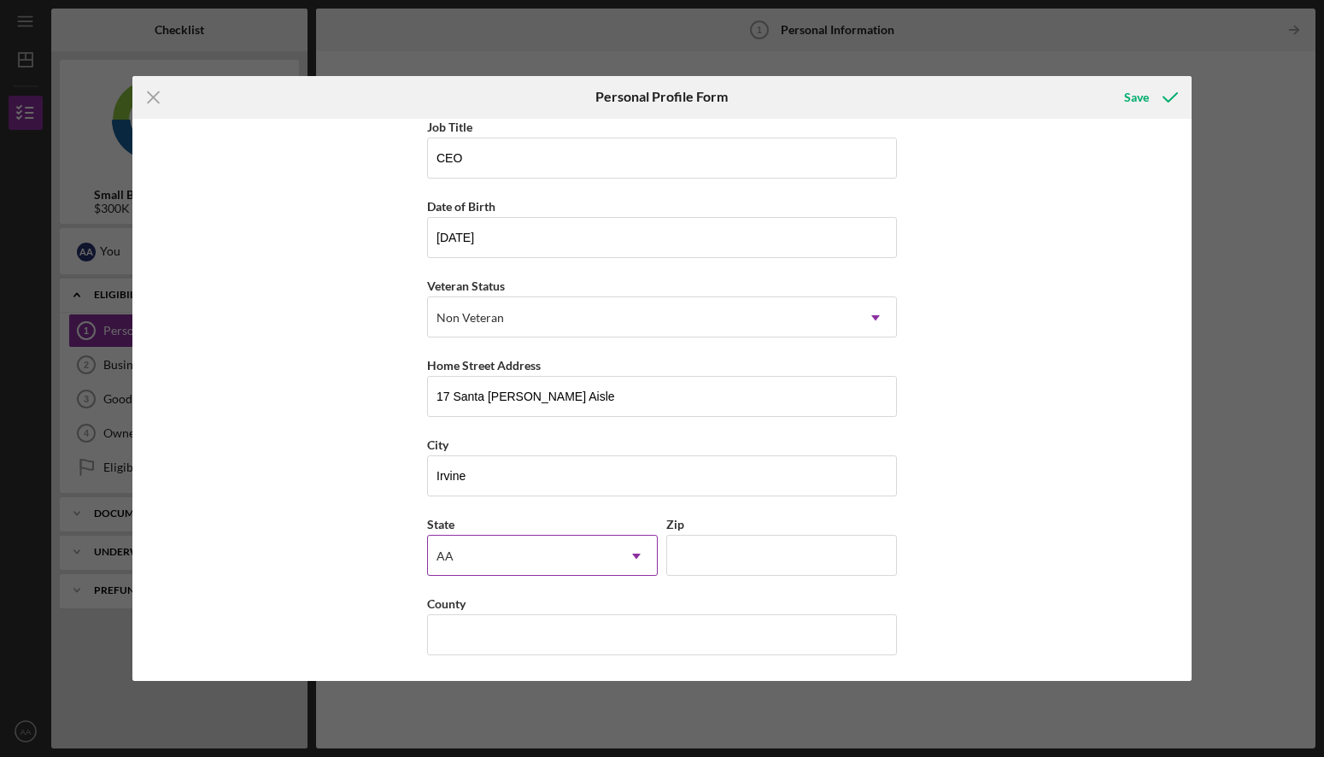
click at [565, 547] on div "AA" at bounding box center [522, 555] width 188 height 39
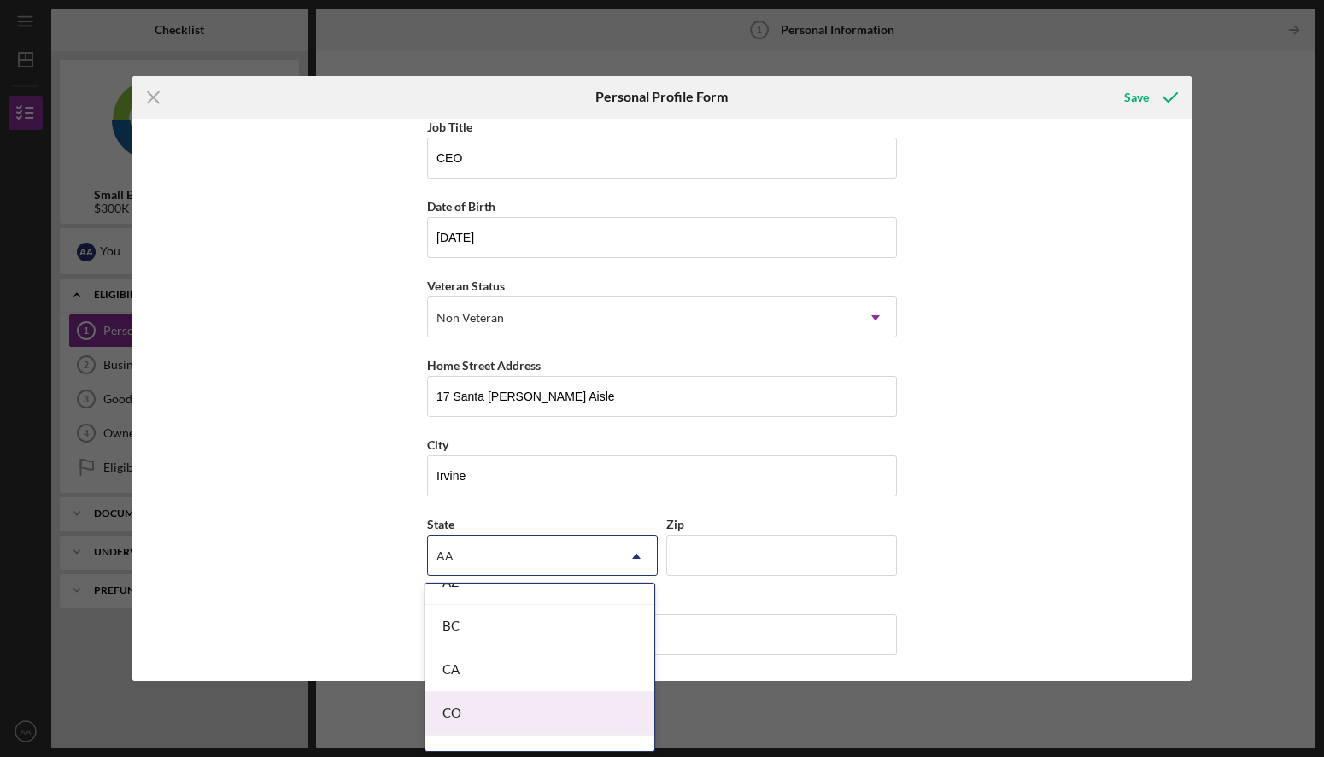
scroll to position [485, 0]
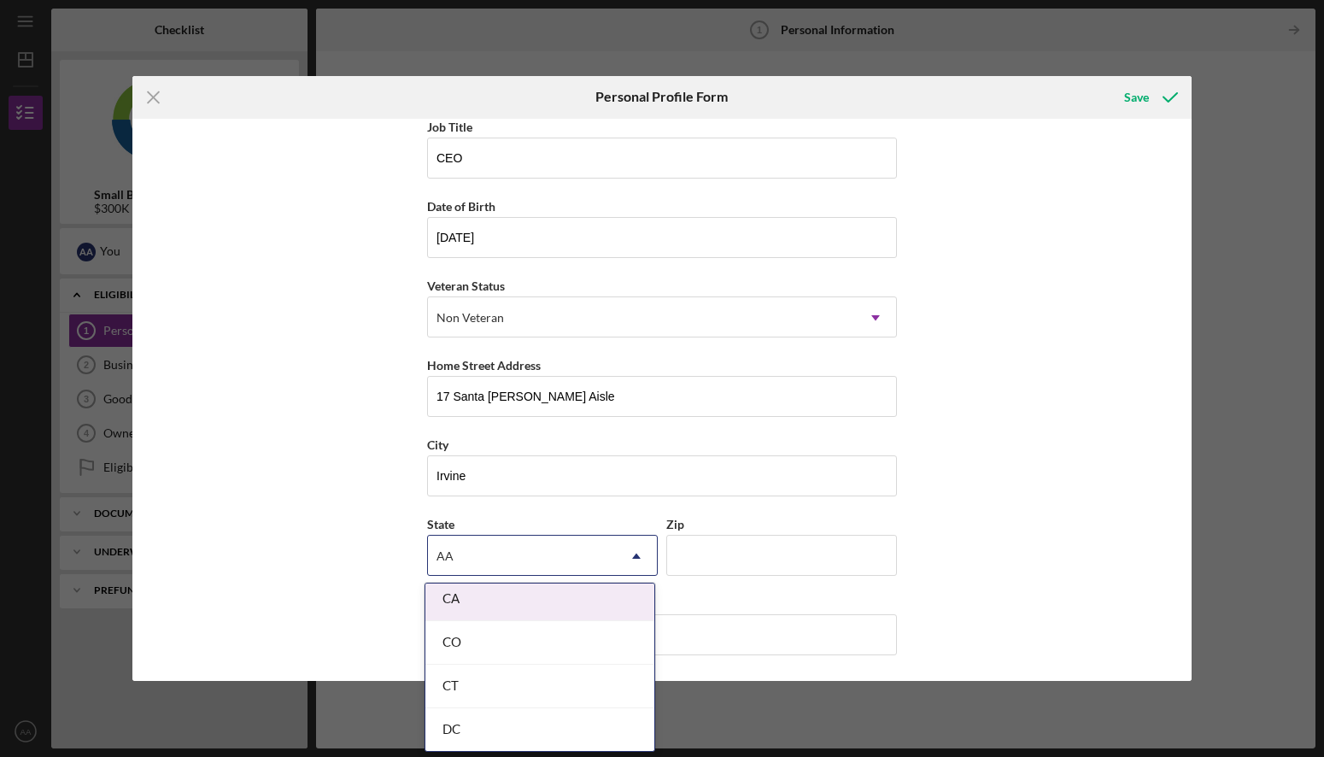
click at [475, 603] on div "CA" at bounding box center [539, 599] width 229 height 44
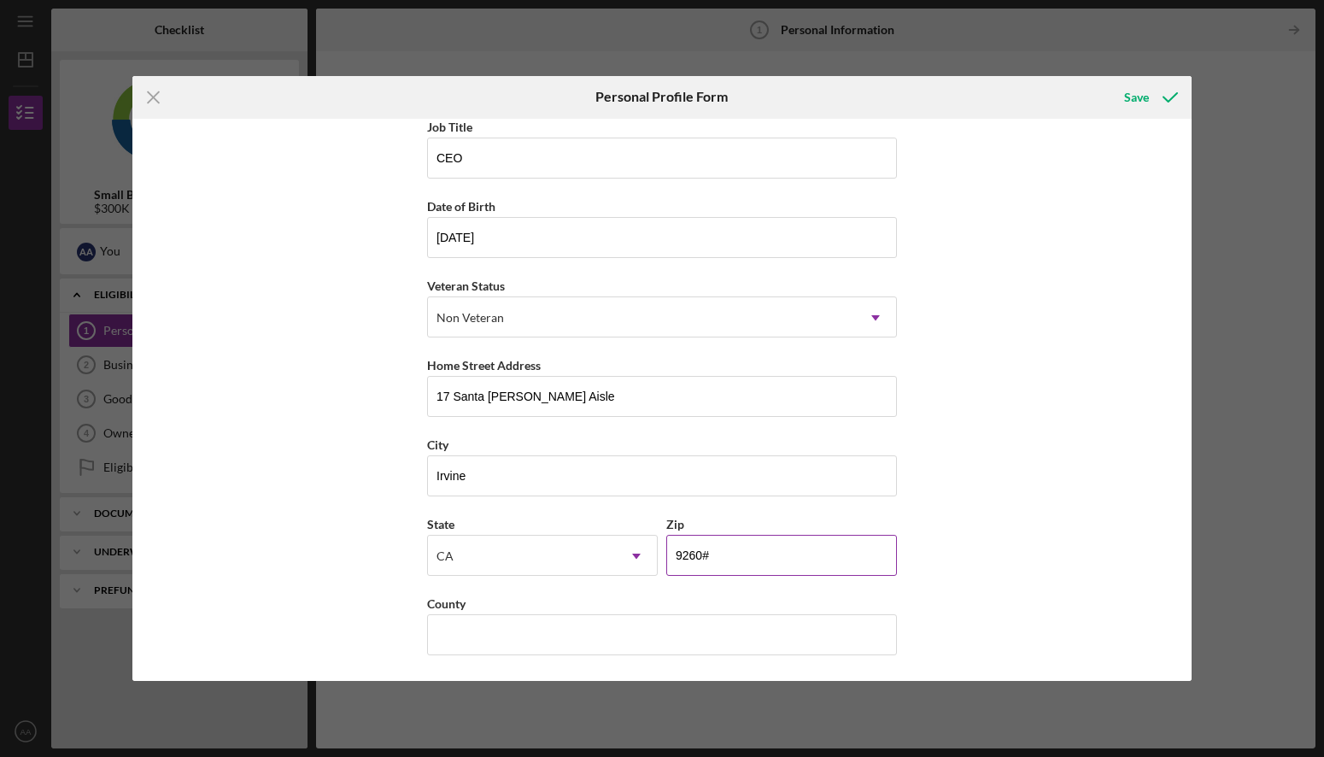
type input "92606"
click at [304, 564] on div "First Name [PERSON_NAME] Middle Name Last Name [PERSON_NAME] Job Title CEO Date…" at bounding box center [661, 400] width 1059 height 563
click at [886, 632] on input "County" at bounding box center [662, 634] width 470 height 41
click at [623, 640] on input "County" at bounding box center [662, 634] width 470 height 41
type input "Orange"
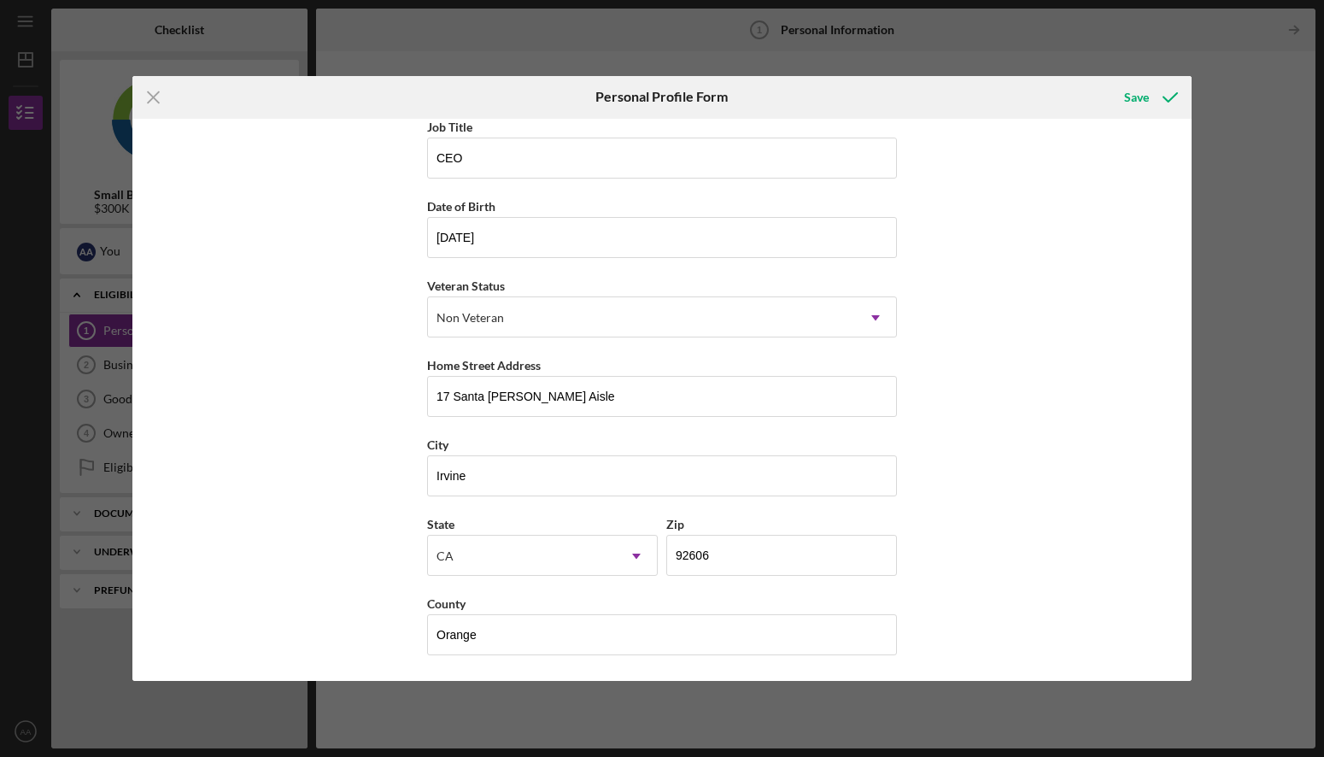
click at [266, 564] on div "First Name [PERSON_NAME] Middle Name Last Name [PERSON_NAME] Job Title CEO Date…" at bounding box center [661, 400] width 1059 height 563
click at [549, 623] on input "Orange" at bounding box center [662, 634] width 470 height 41
click at [546, 629] on input "Orange" at bounding box center [662, 634] width 470 height 41
click at [1107, 530] on div "First Name [PERSON_NAME] Middle Name Last Name [PERSON_NAME] Job Title CEO Date…" at bounding box center [661, 400] width 1059 height 563
click at [1129, 97] on div "Save" at bounding box center [1136, 97] width 25 height 34
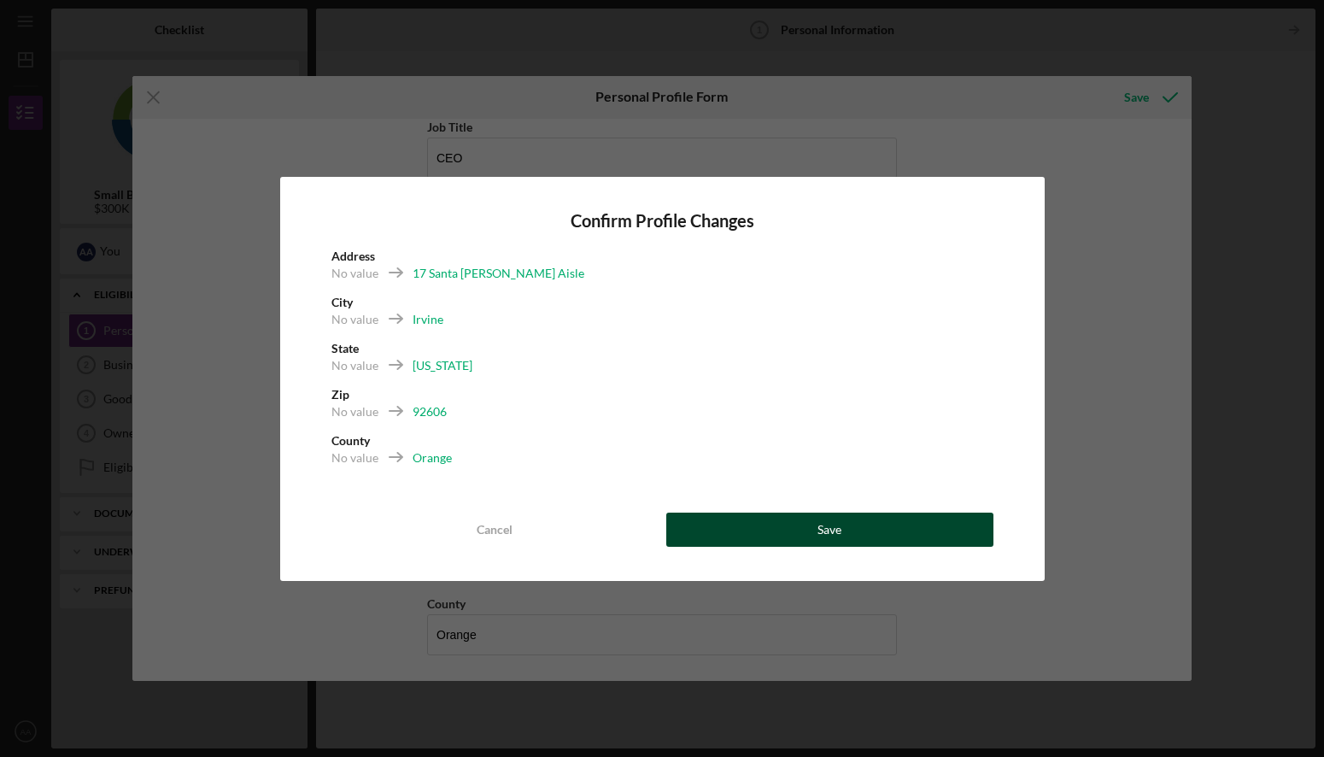
click at [801, 527] on button "Save" at bounding box center [829, 529] width 327 height 34
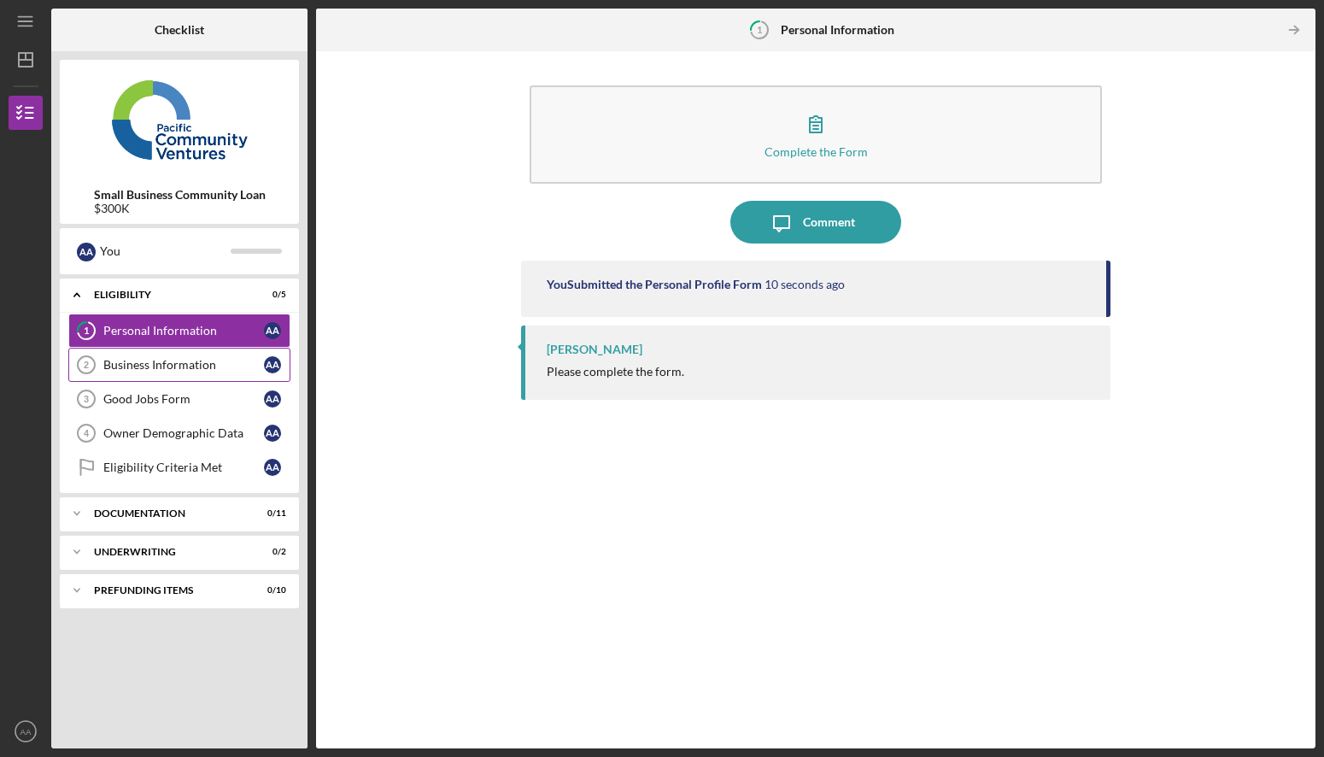
click at [163, 368] on div "Business Information" at bounding box center [183, 365] width 161 height 14
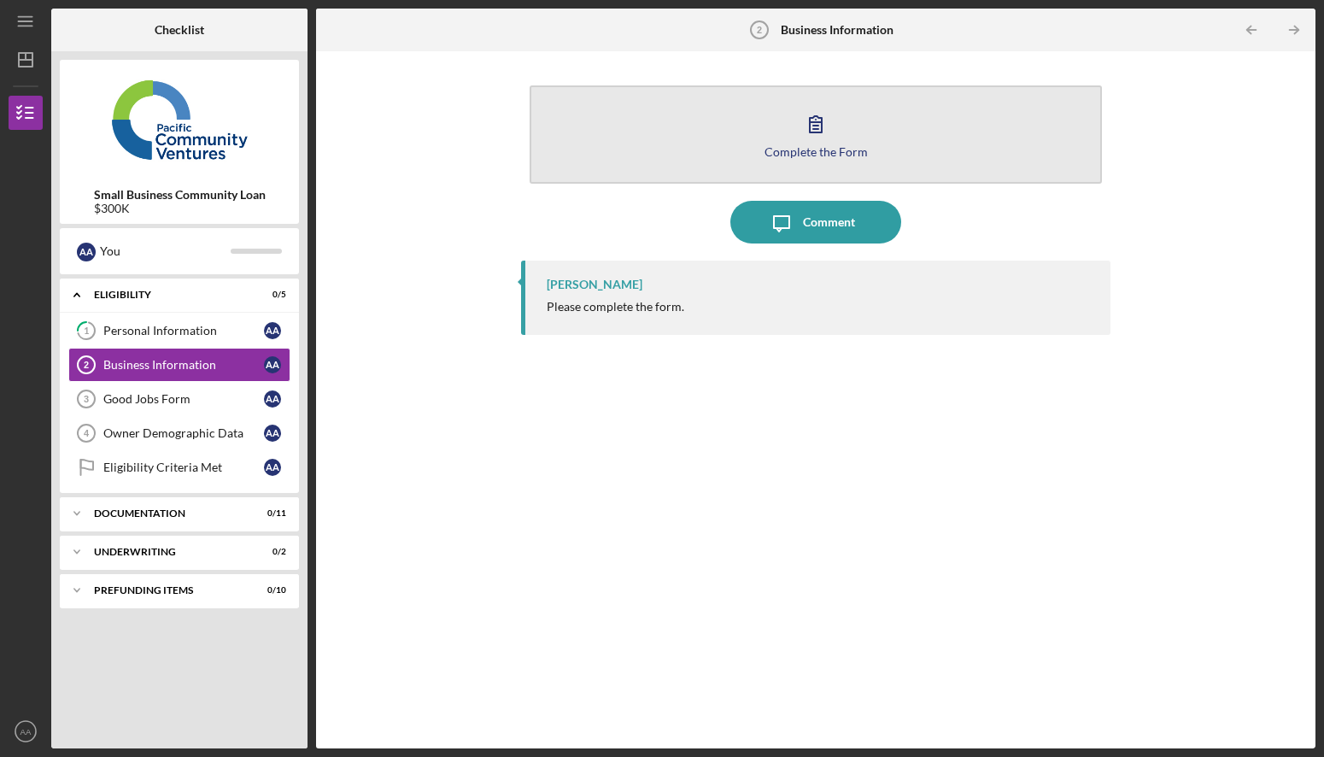
click at [799, 129] on icon "button" at bounding box center [815, 123] width 43 height 43
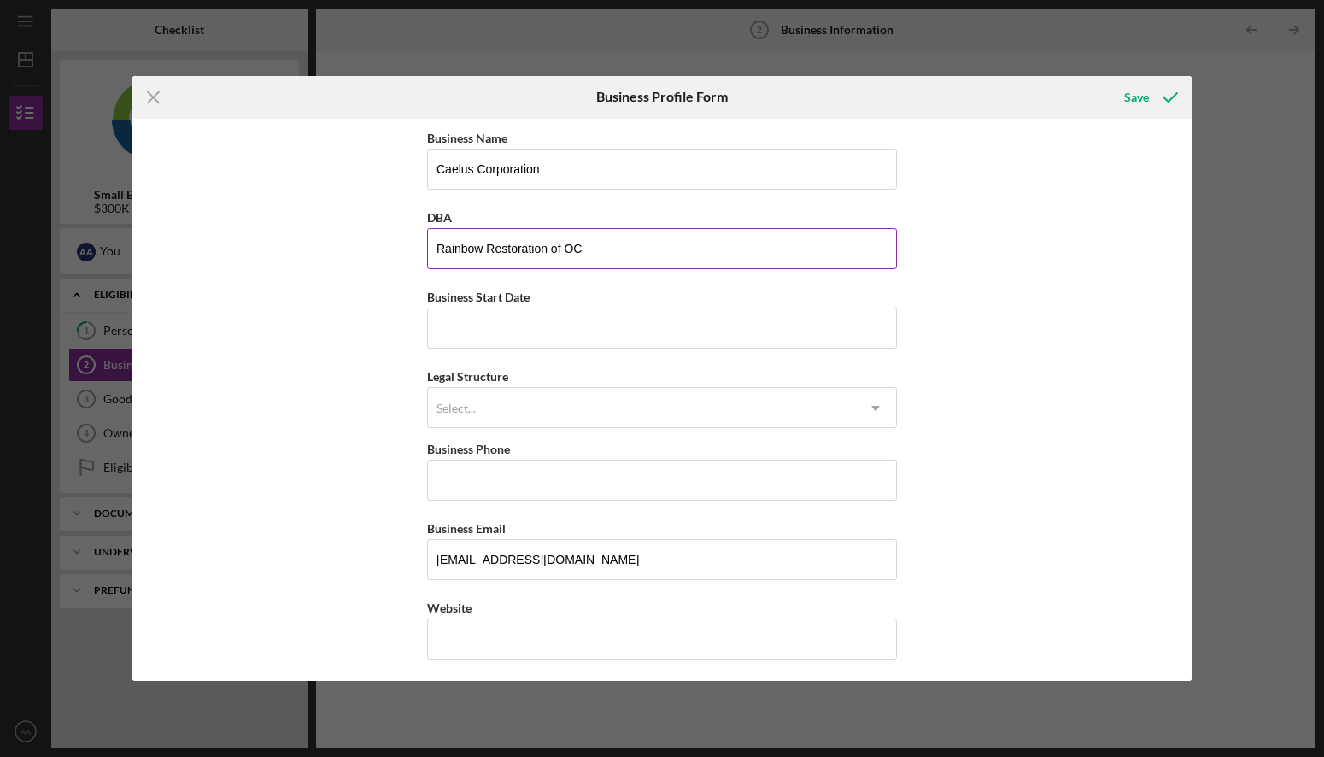
type input "Rainbow Restoration of OC"
type input "[DATE]"
click at [559, 406] on div "Select..." at bounding box center [641, 408] width 427 height 39
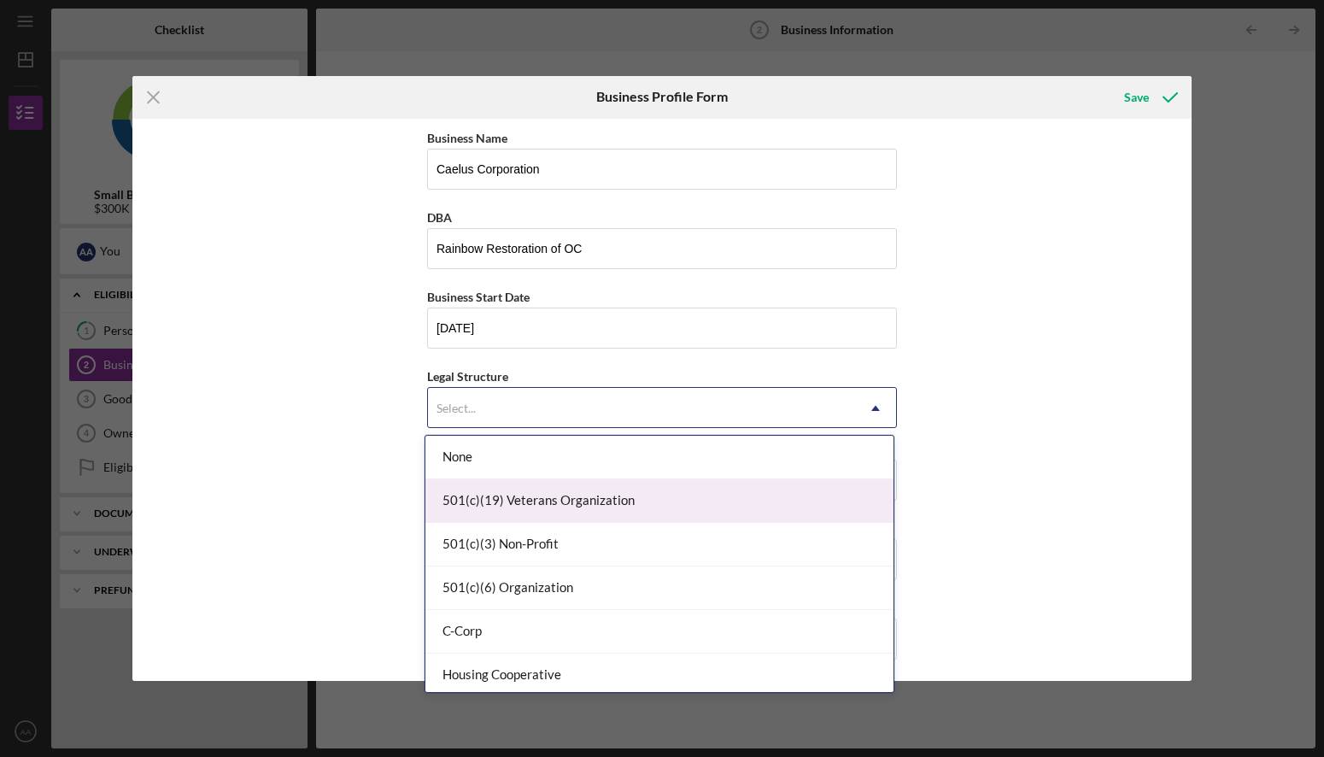
scroll to position [28, 0]
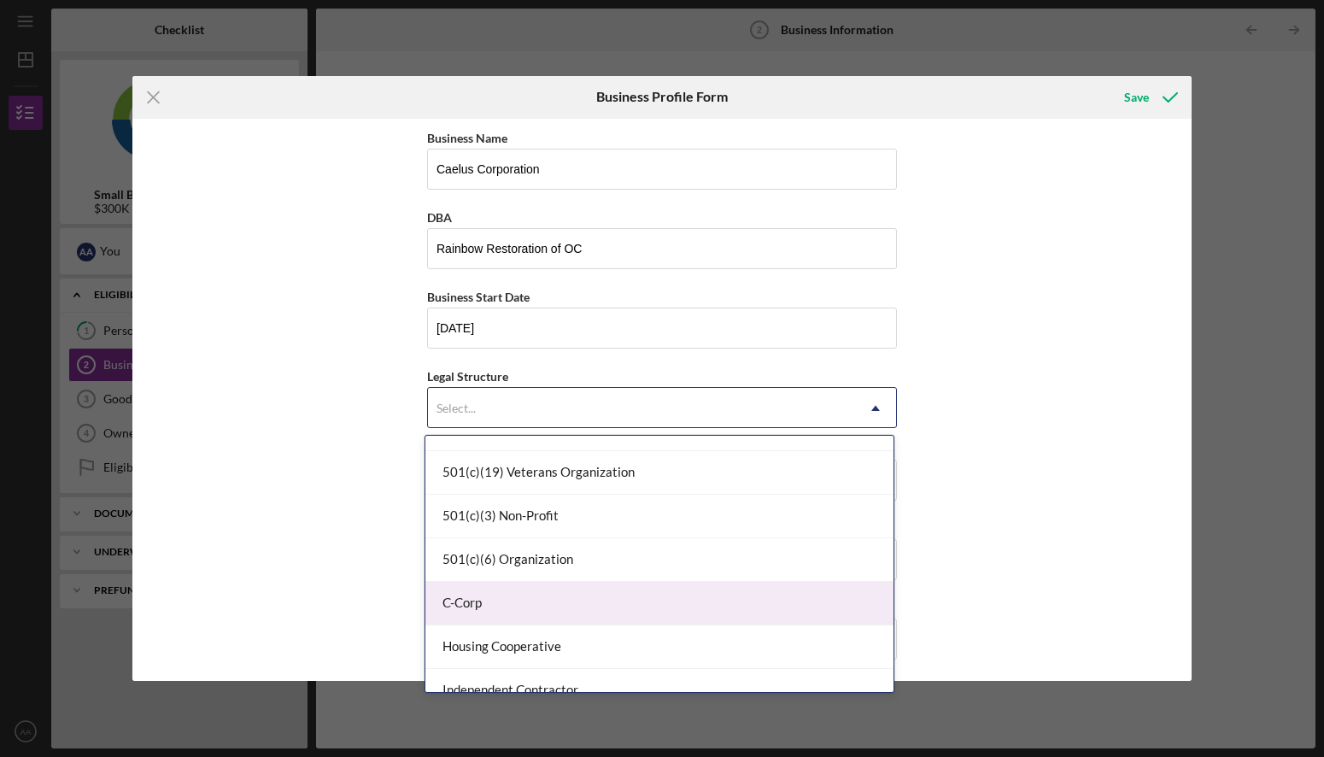
click at [464, 608] on div "C-Corp" at bounding box center [659, 604] width 468 height 44
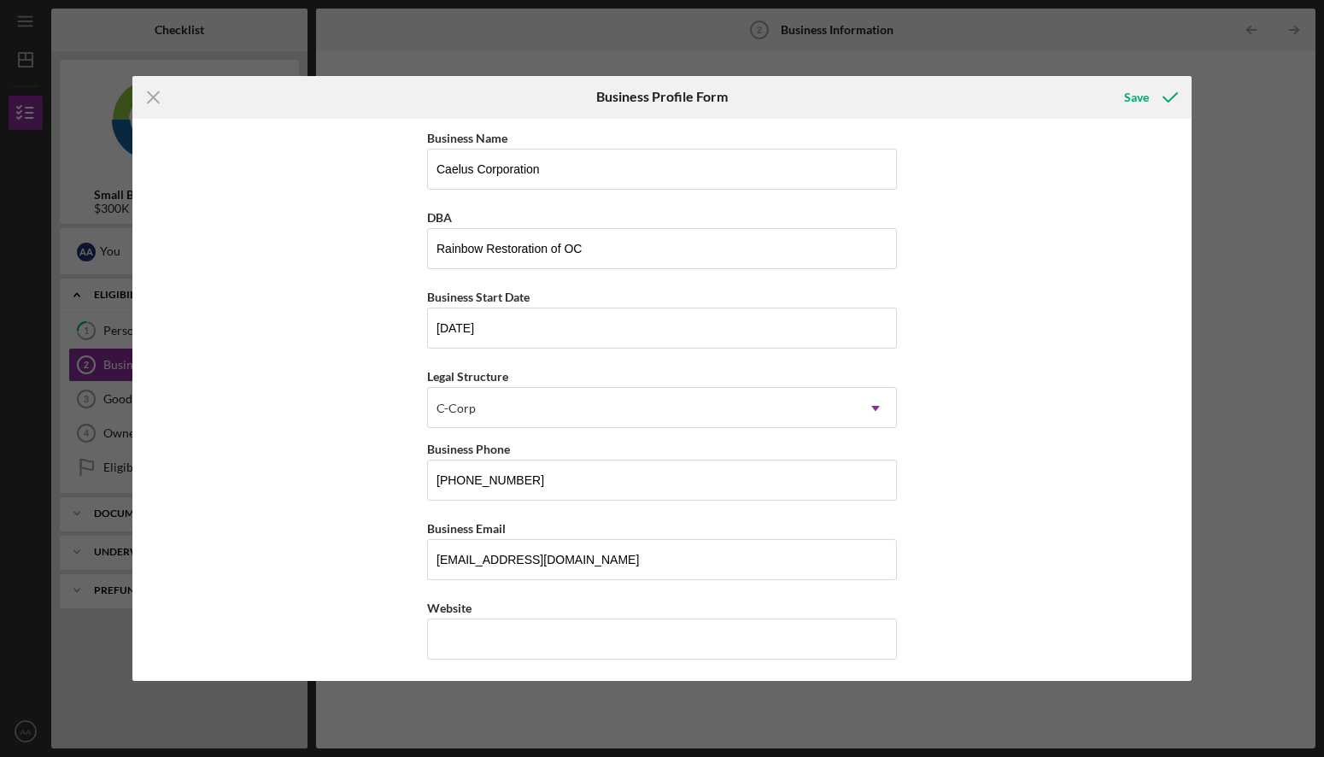
click at [327, 504] on div "Business Name Caelus Corporation DBA Rainbow Restoration of OC Business Start D…" at bounding box center [661, 400] width 1059 height 563
click at [538, 477] on input "[PHONE_NUMBER]" at bounding box center [662, 479] width 470 height 41
type input "[PHONE_NUMBER]"
click at [310, 547] on div "Business Name Caelus Corporation DBA Rainbow Restoration of OC Business Start D…" at bounding box center [661, 400] width 1059 height 563
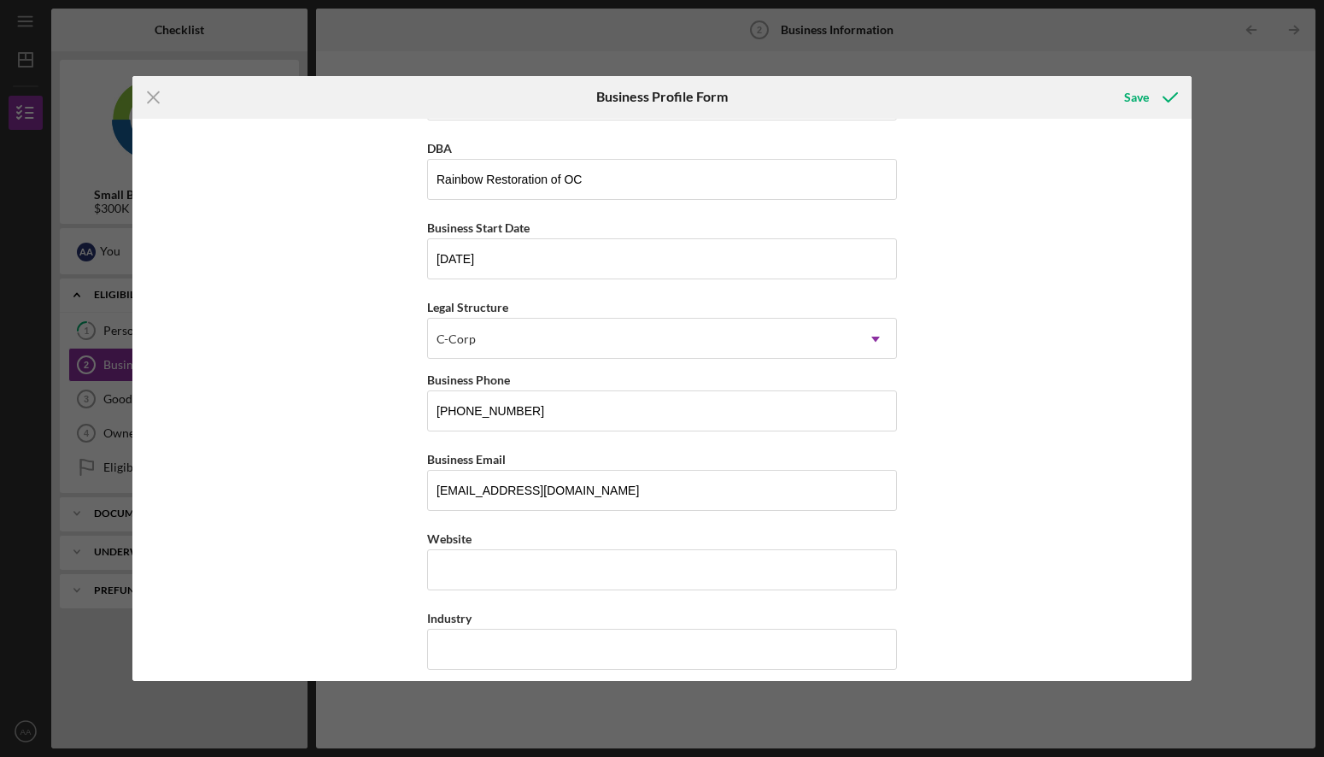
scroll to position [116, 0]
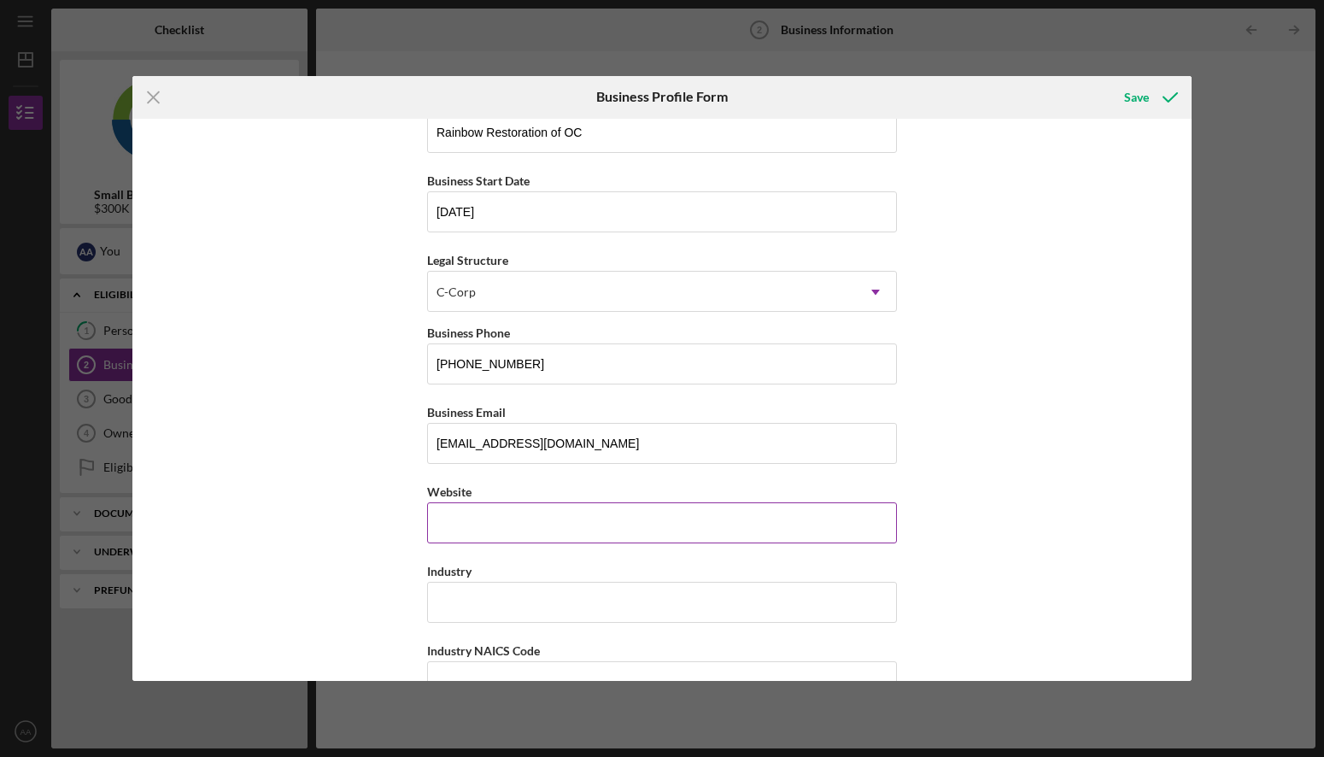
click at [511, 519] on input "Website" at bounding box center [662, 522] width 470 height 41
type input "[DOMAIN_NAME][URL]"
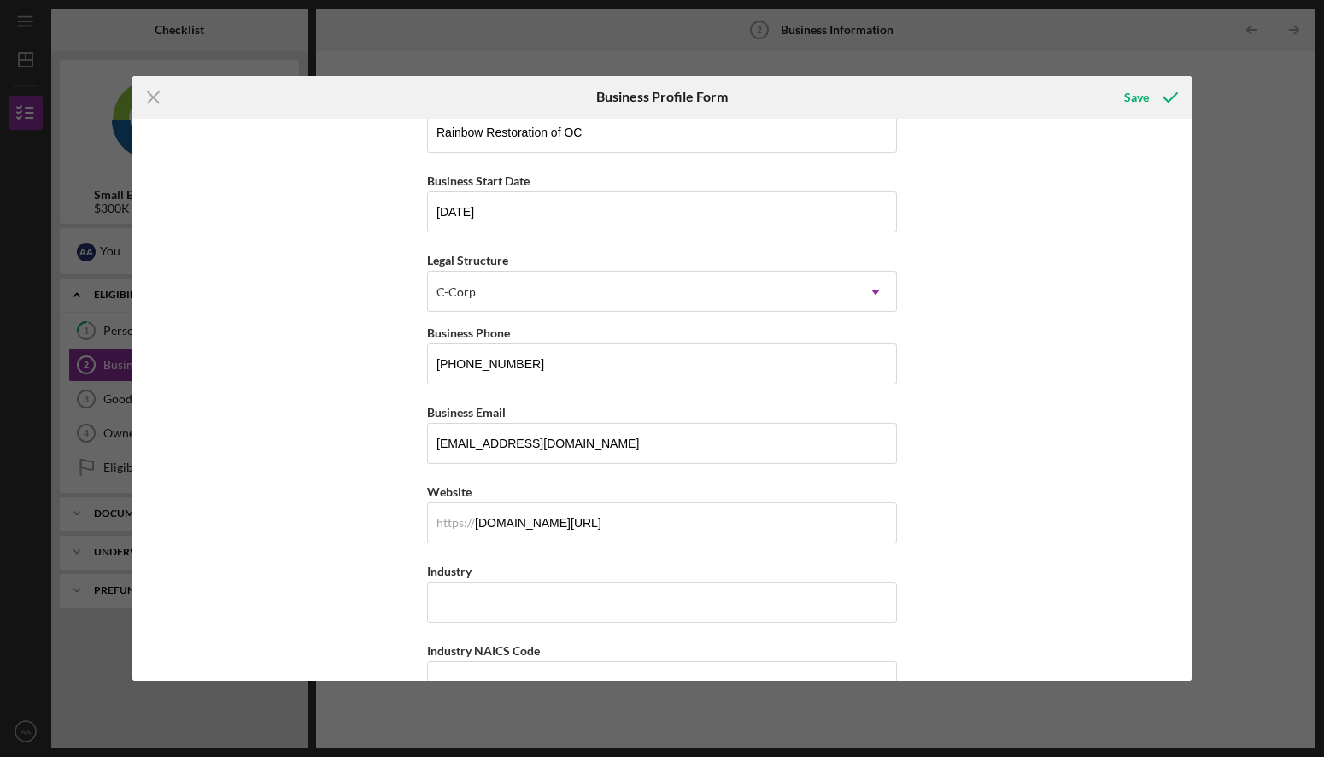
click at [288, 531] on div "Business Name Caelus Corporation DBA Rainbow Restoration of OC Business Start D…" at bounding box center [661, 400] width 1059 height 563
click at [477, 605] on input "Industry" at bounding box center [662, 602] width 470 height 41
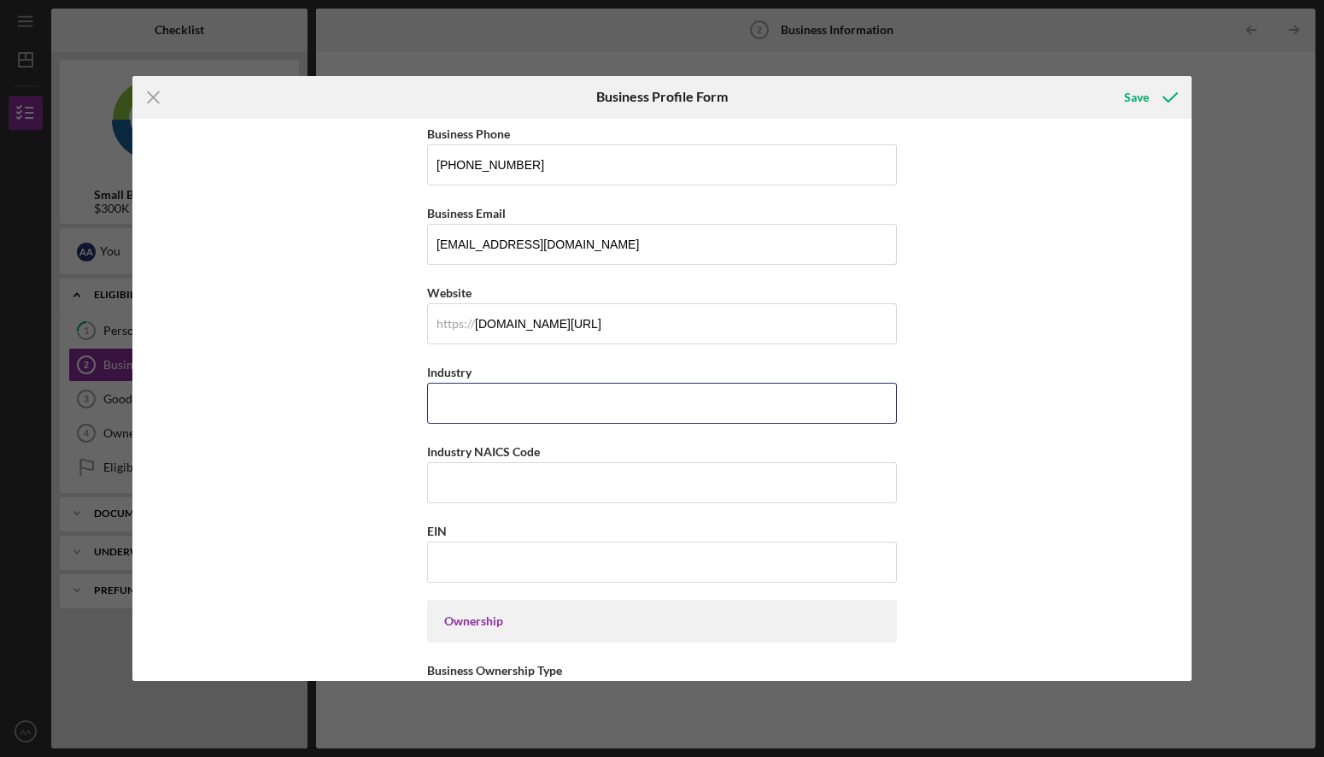
scroll to position [498, 0]
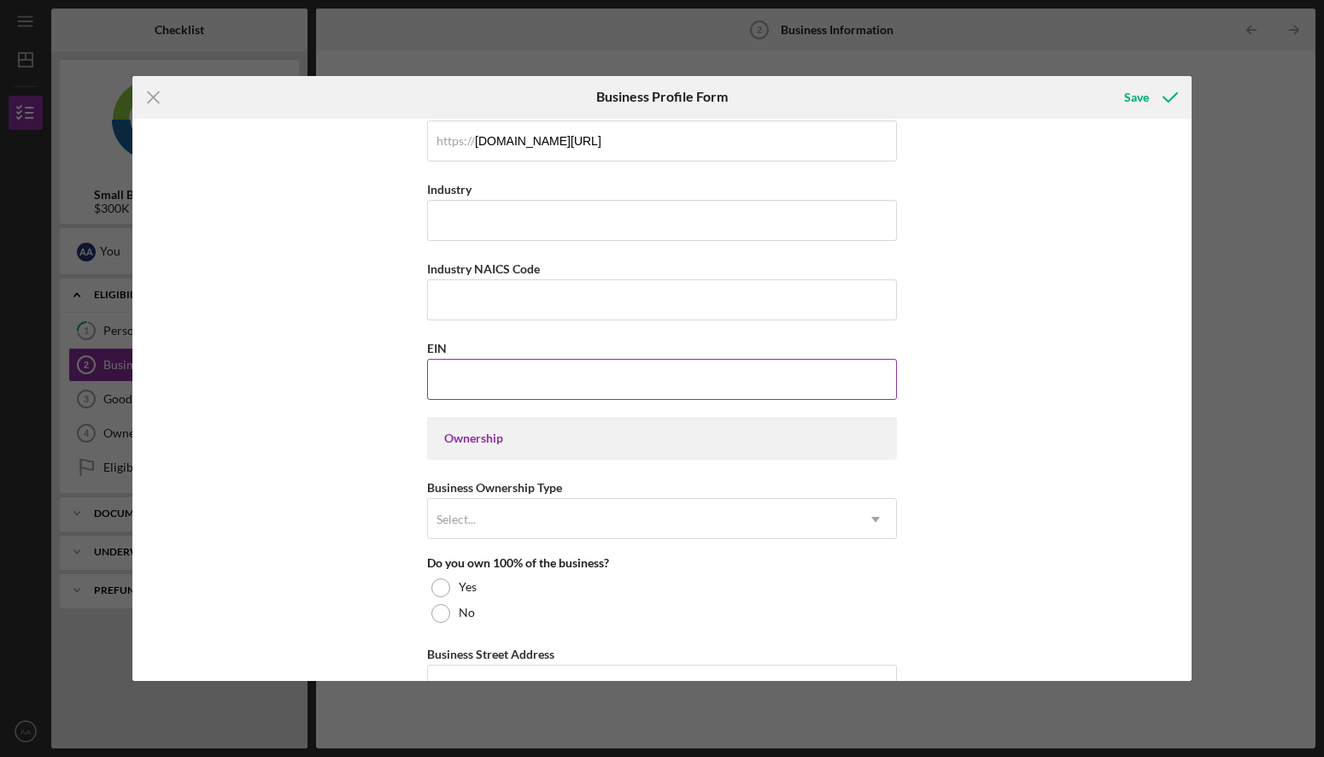
click at [497, 386] on input "EIN" at bounding box center [662, 379] width 470 height 41
click at [495, 290] on input "Industry NAICS Code" at bounding box center [662, 299] width 470 height 41
type input "236118"
click at [498, 378] on input "EIN" at bounding box center [662, 379] width 470 height 41
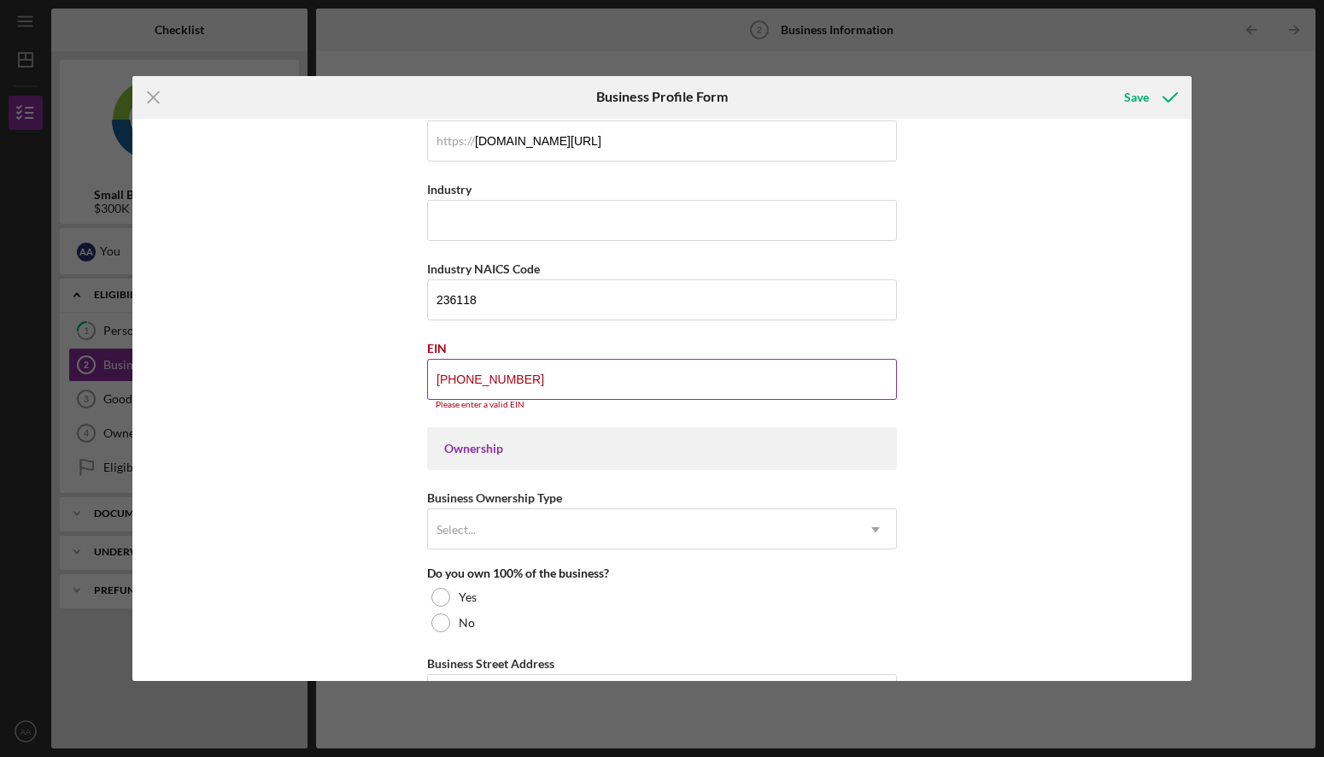
type input "[US_EMPLOYER_IDENTIFICATION_NUMBER]"
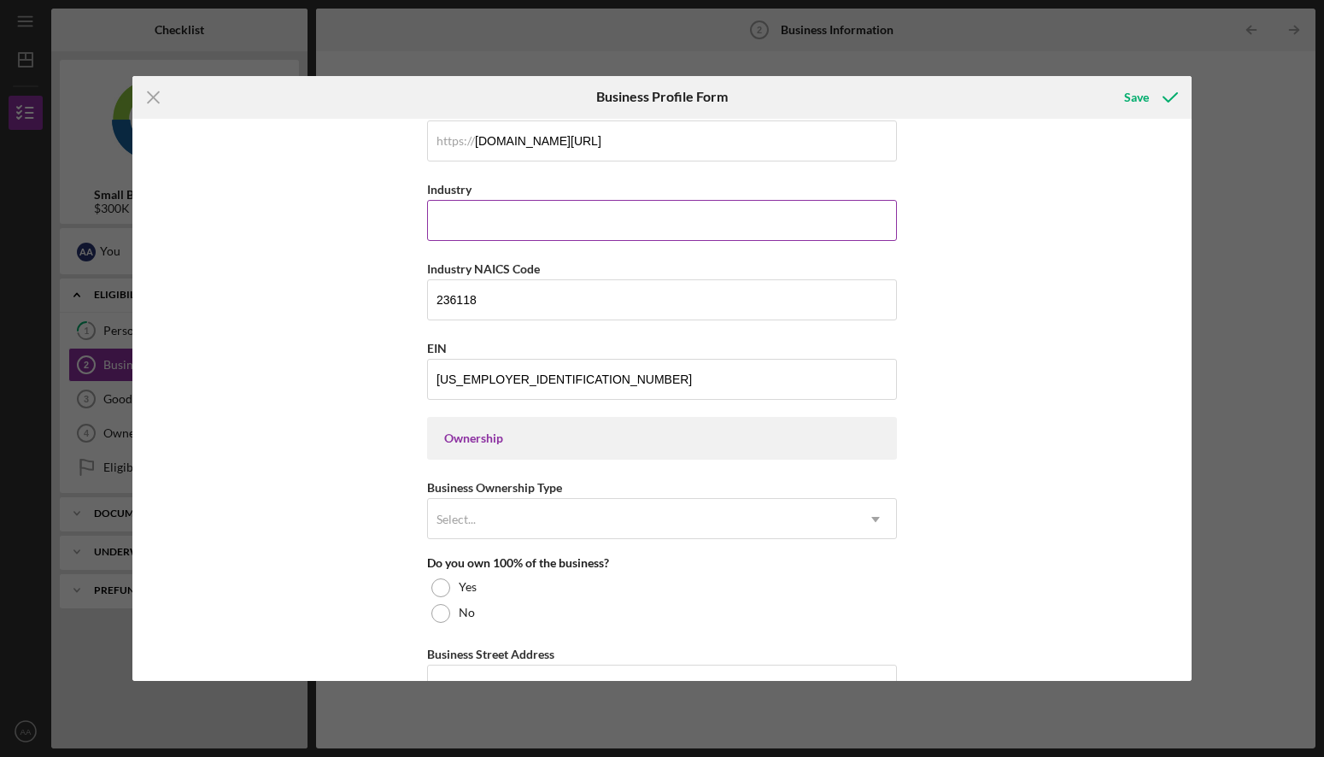
click at [509, 234] on input "Industry" at bounding box center [662, 220] width 470 height 41
type input "Construction - Facility Services"
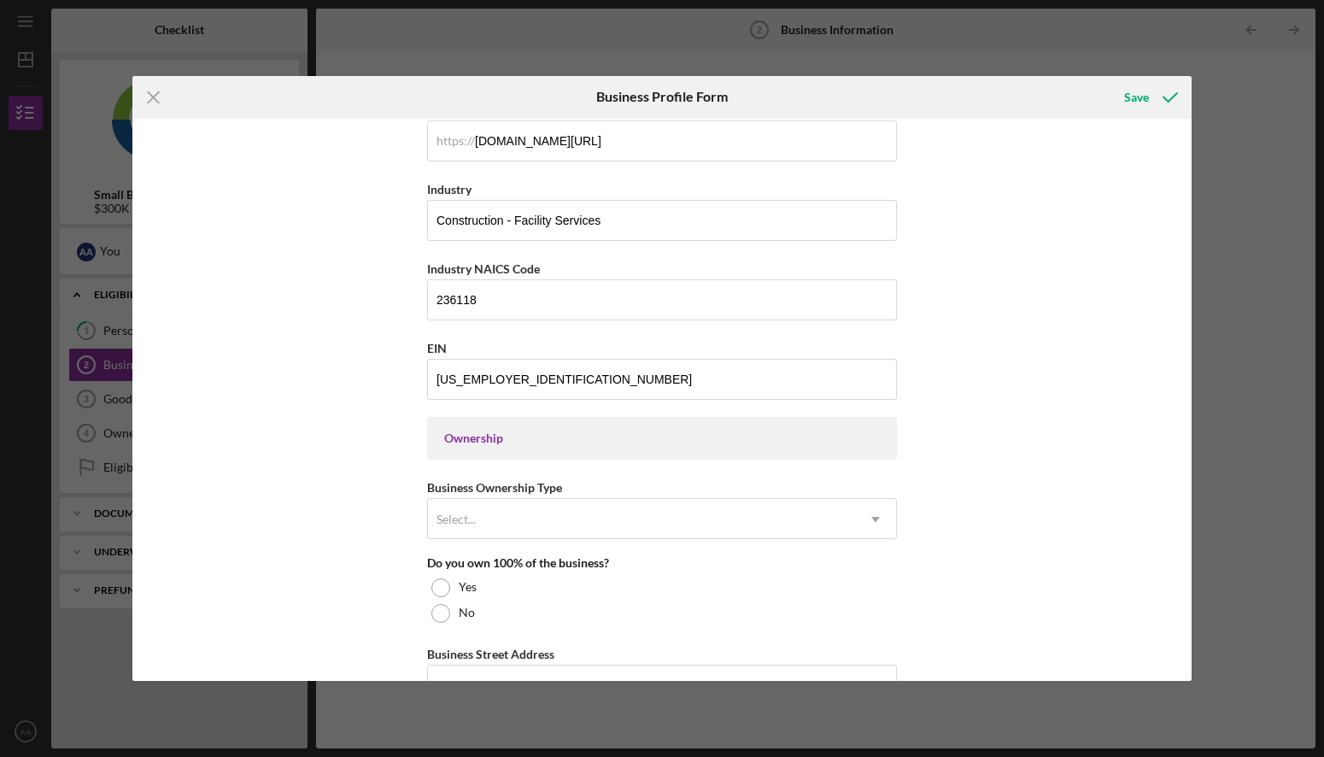
click at [329, 463] on div "Business Name Caelus Corporation DBA Rainbow Restoration of OC Business Start D…" at bounding box center [661, 400] width 1059 height 563
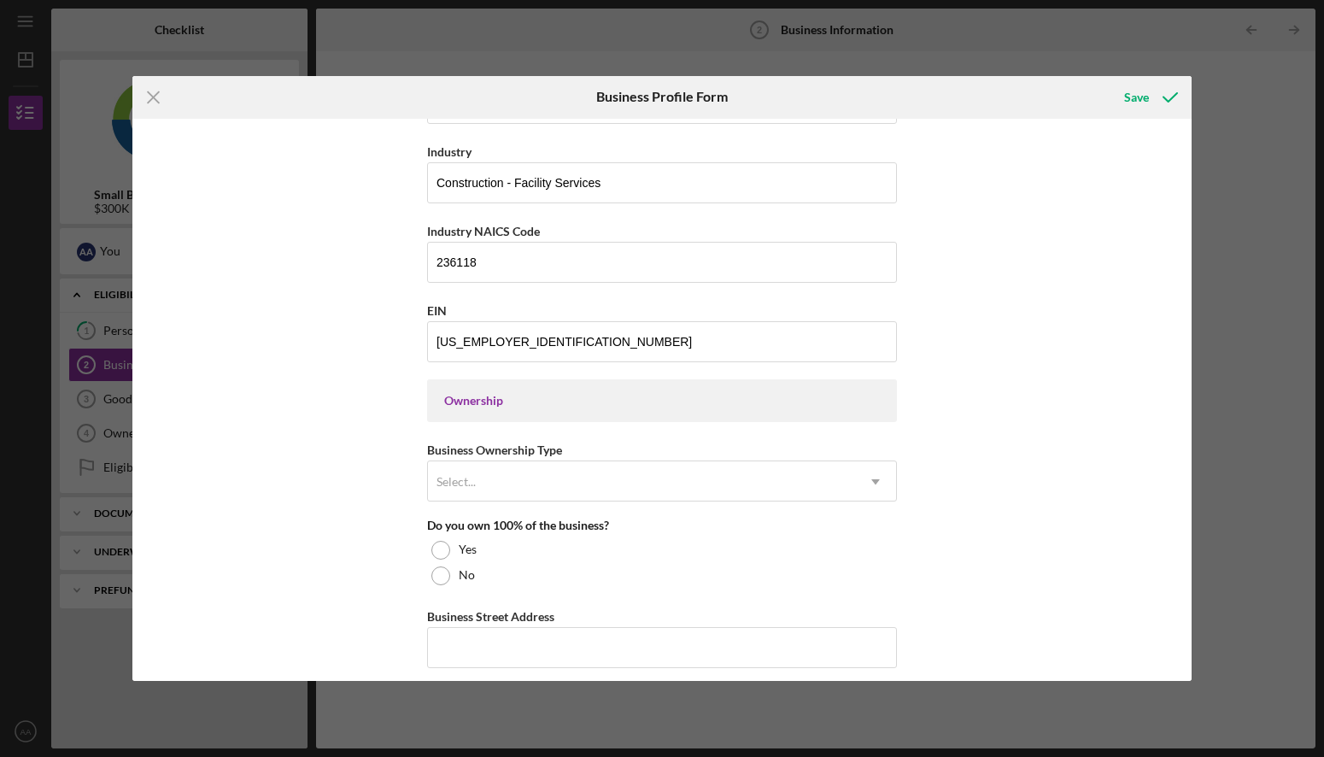
scroll to position [630, 0]
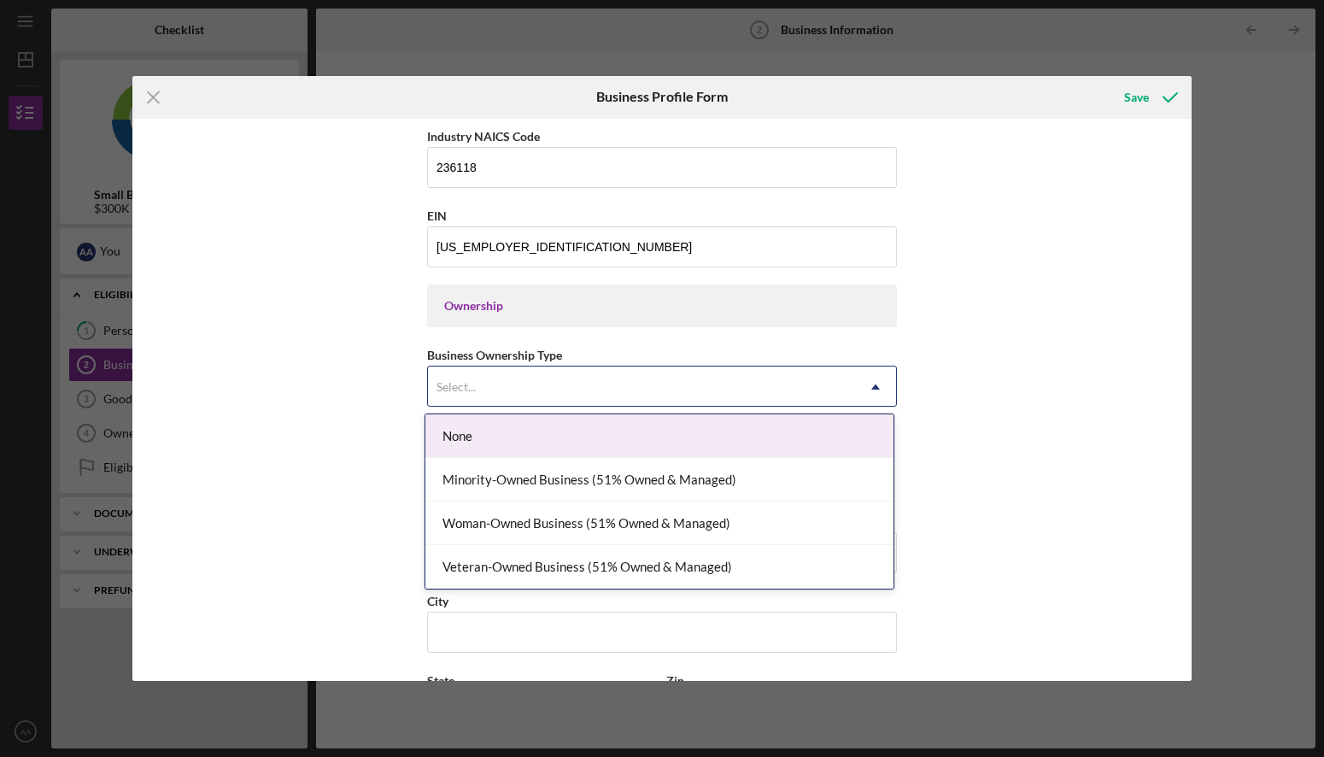
click at [490, 380] on div "Select..." at bounding box center [641, 386] width 427 height 39
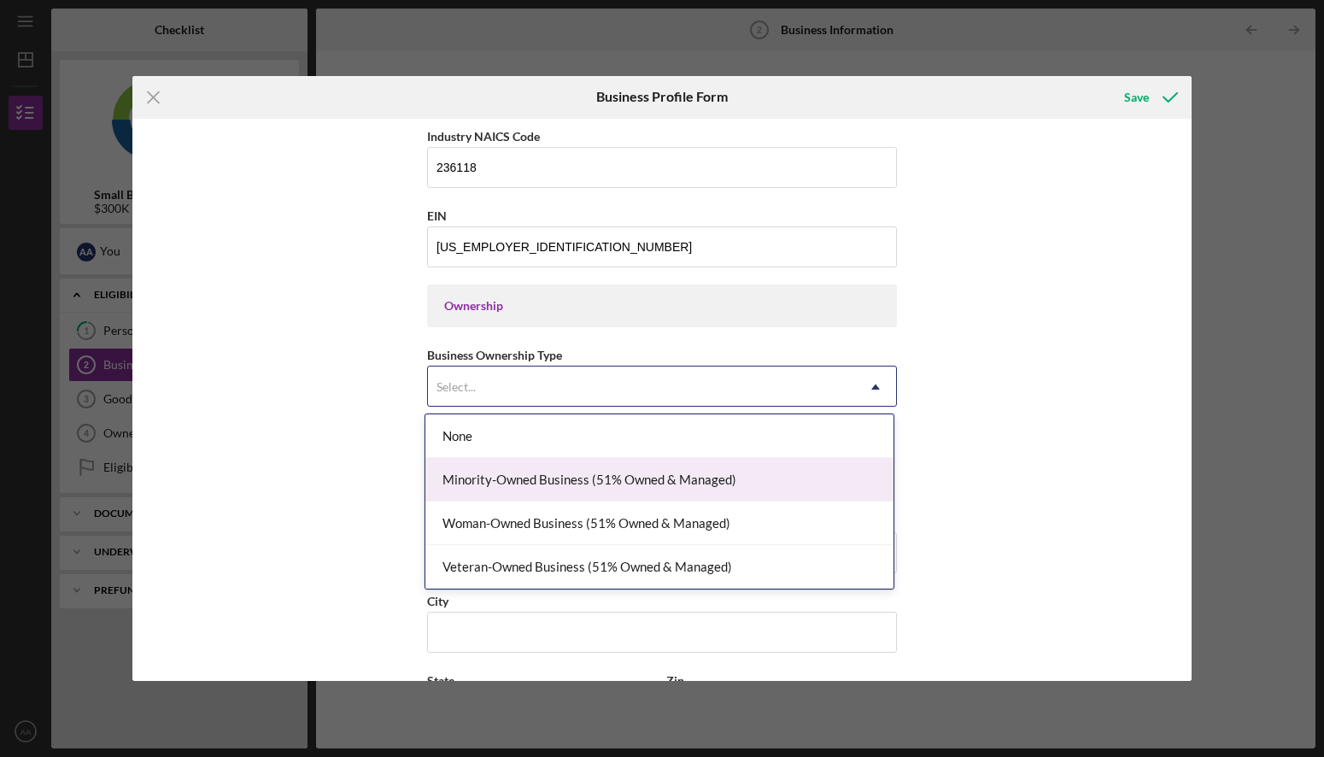
scroll to position [836, 0]
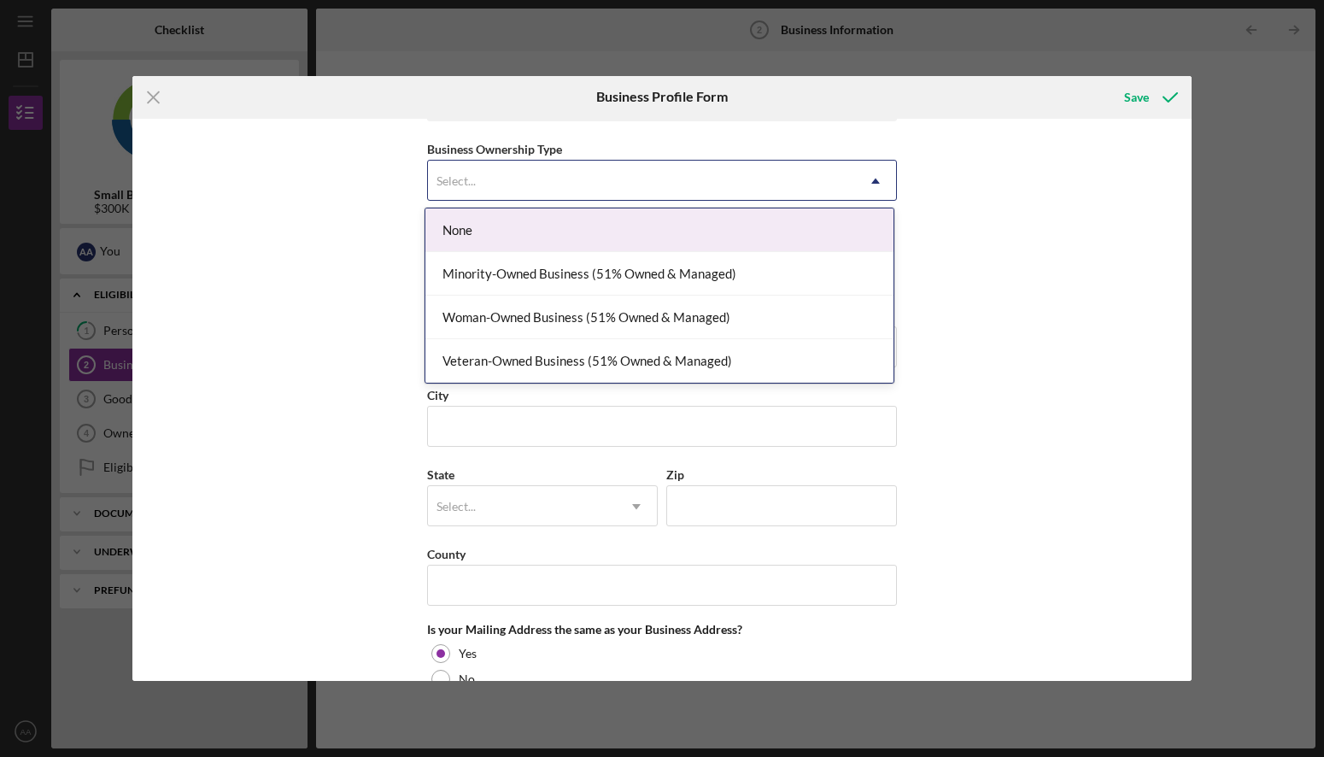
click at [471, 235] on div "None" at bounding box center [659, 230] width 468 height 44
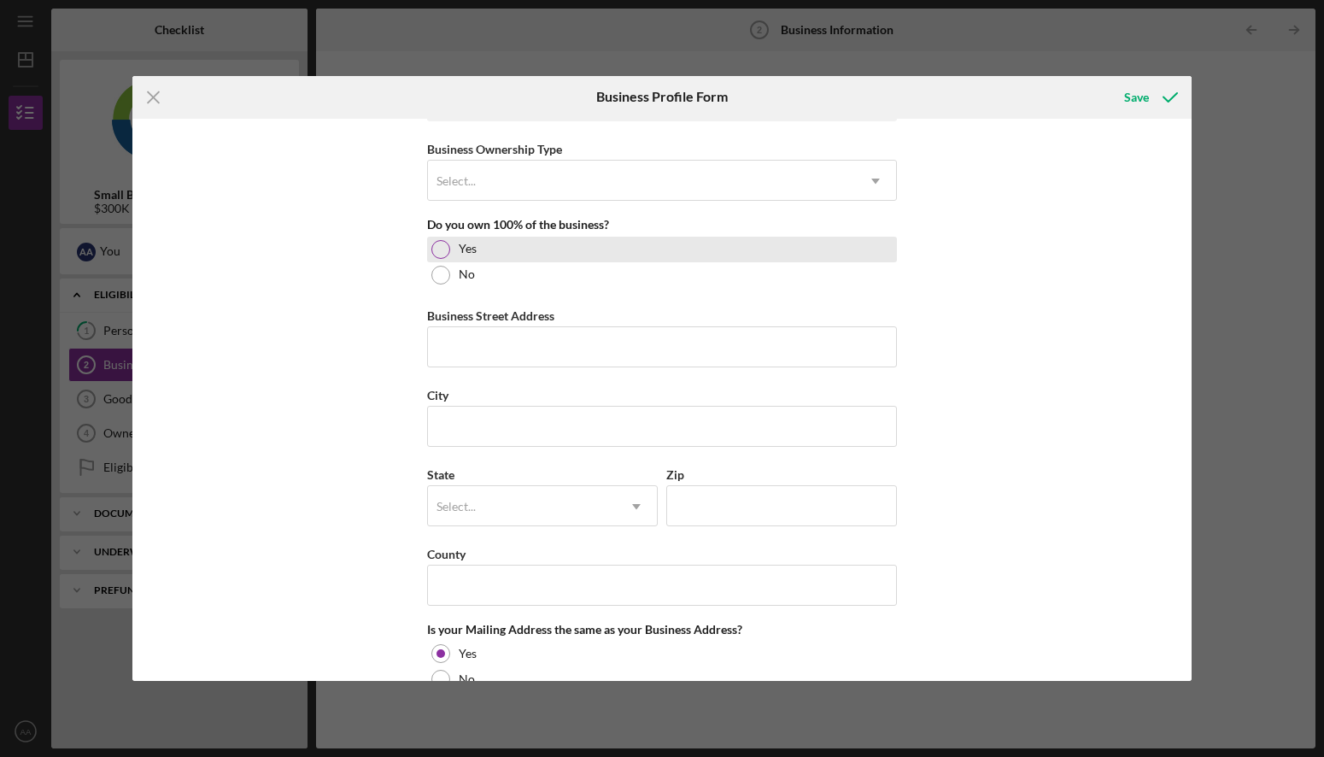
click at [438, 251] on div at bounding box center [440, 249] width 19 height 19
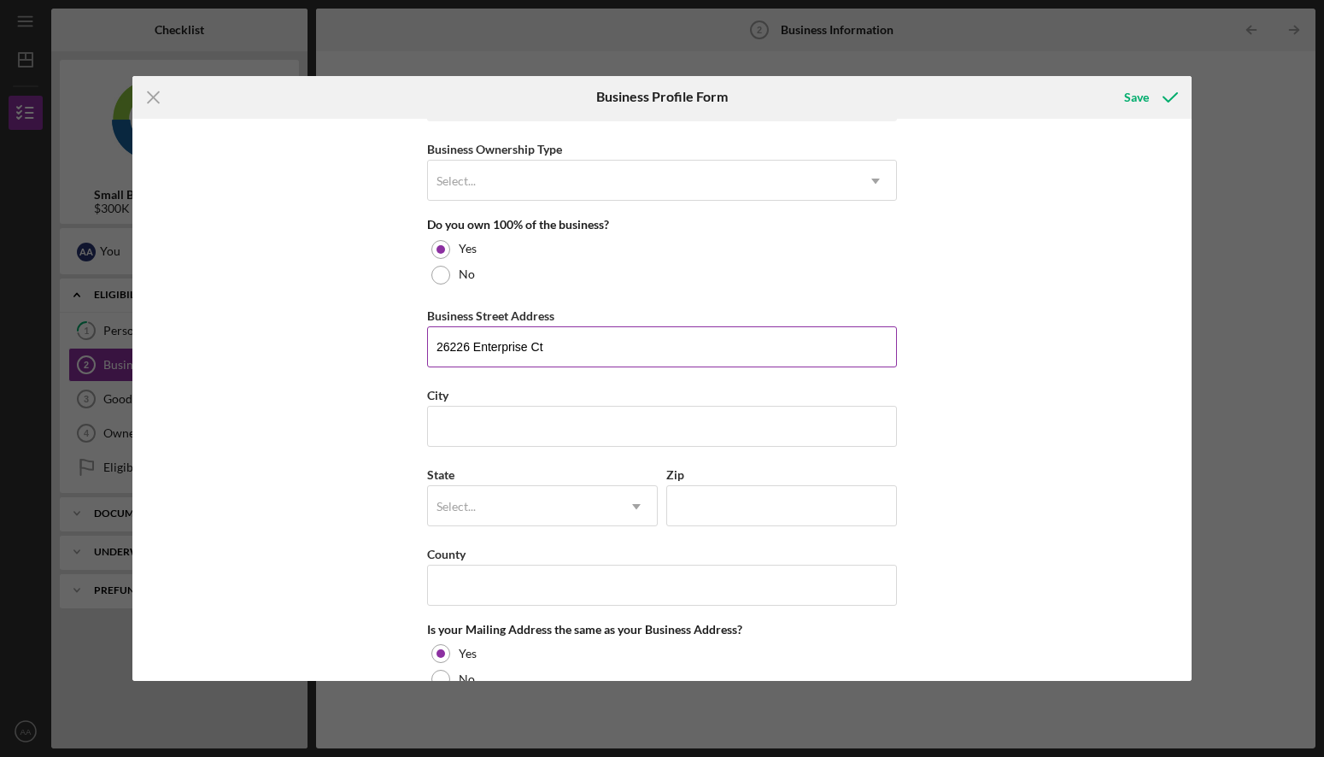
type input "26226 Enterprise Ct"
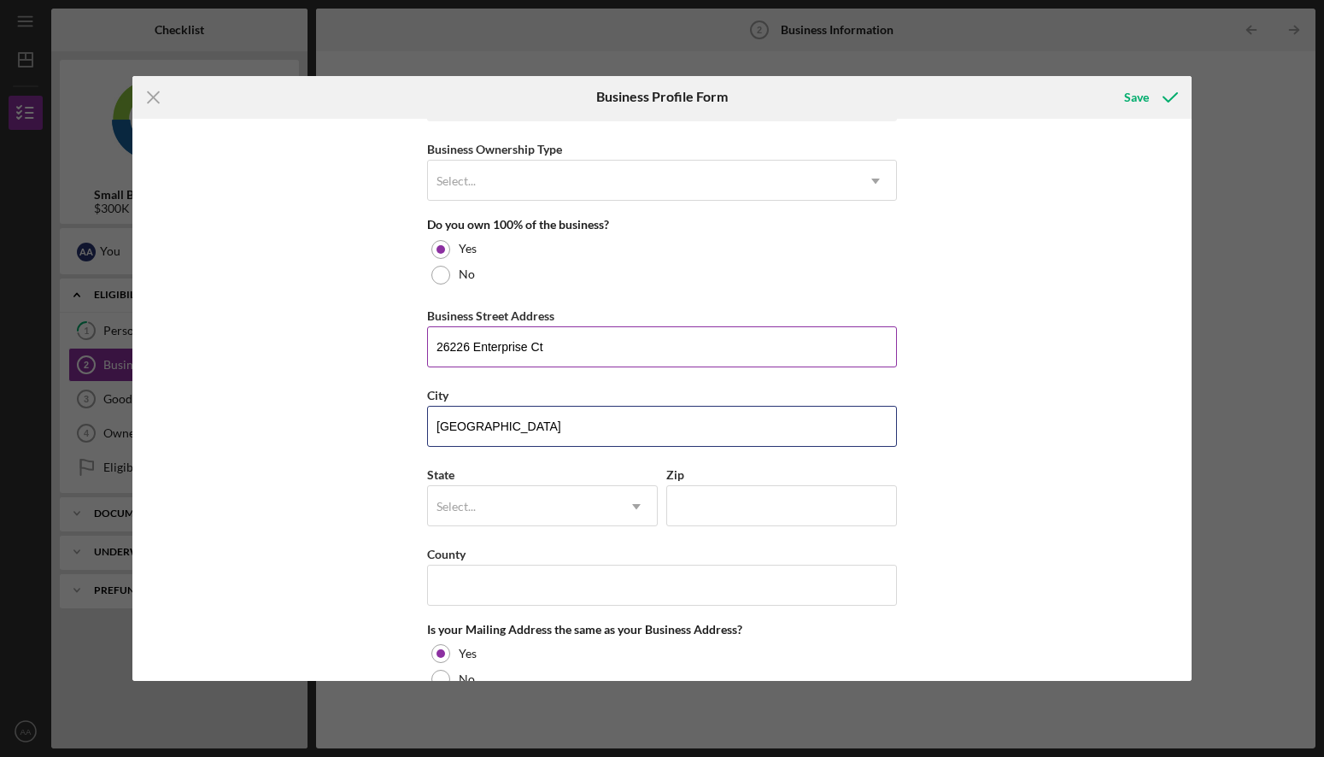
type input "[GEOGRAPHIC_DATA]"
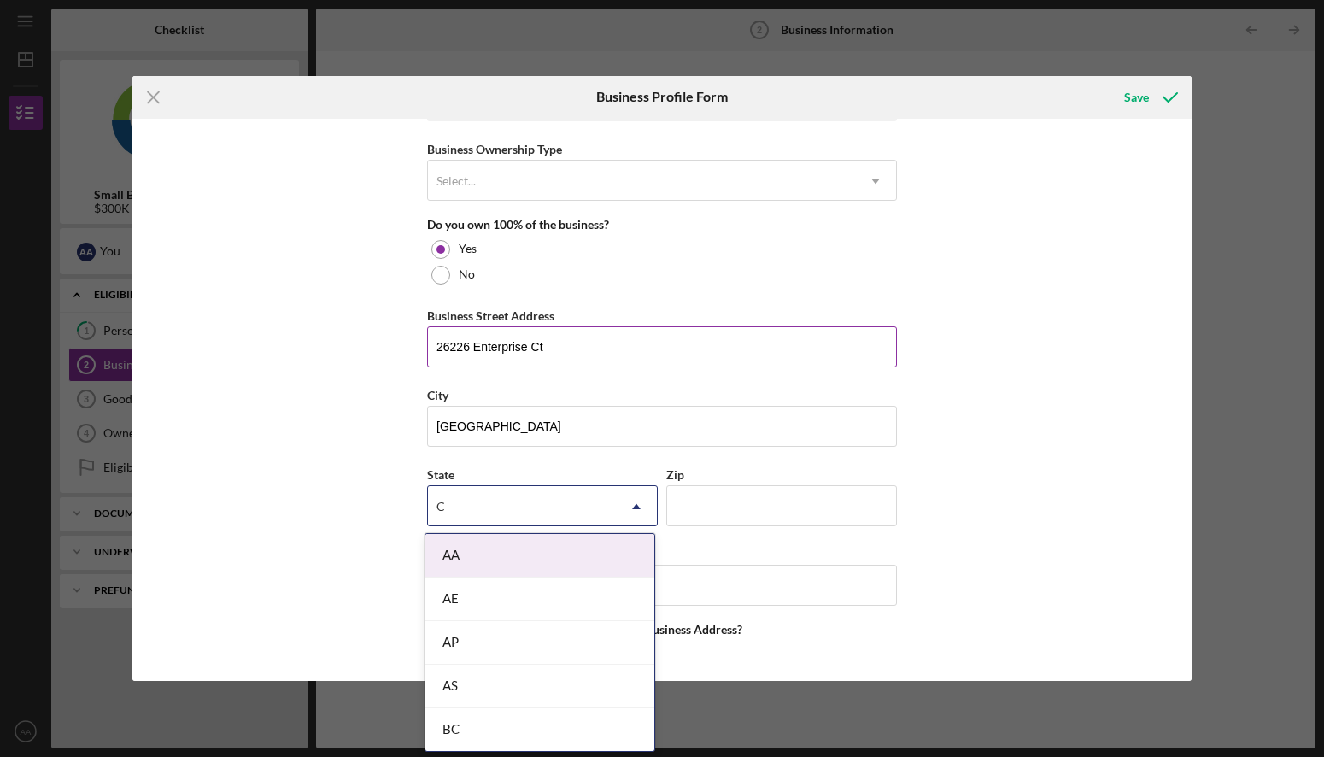
type input "C"
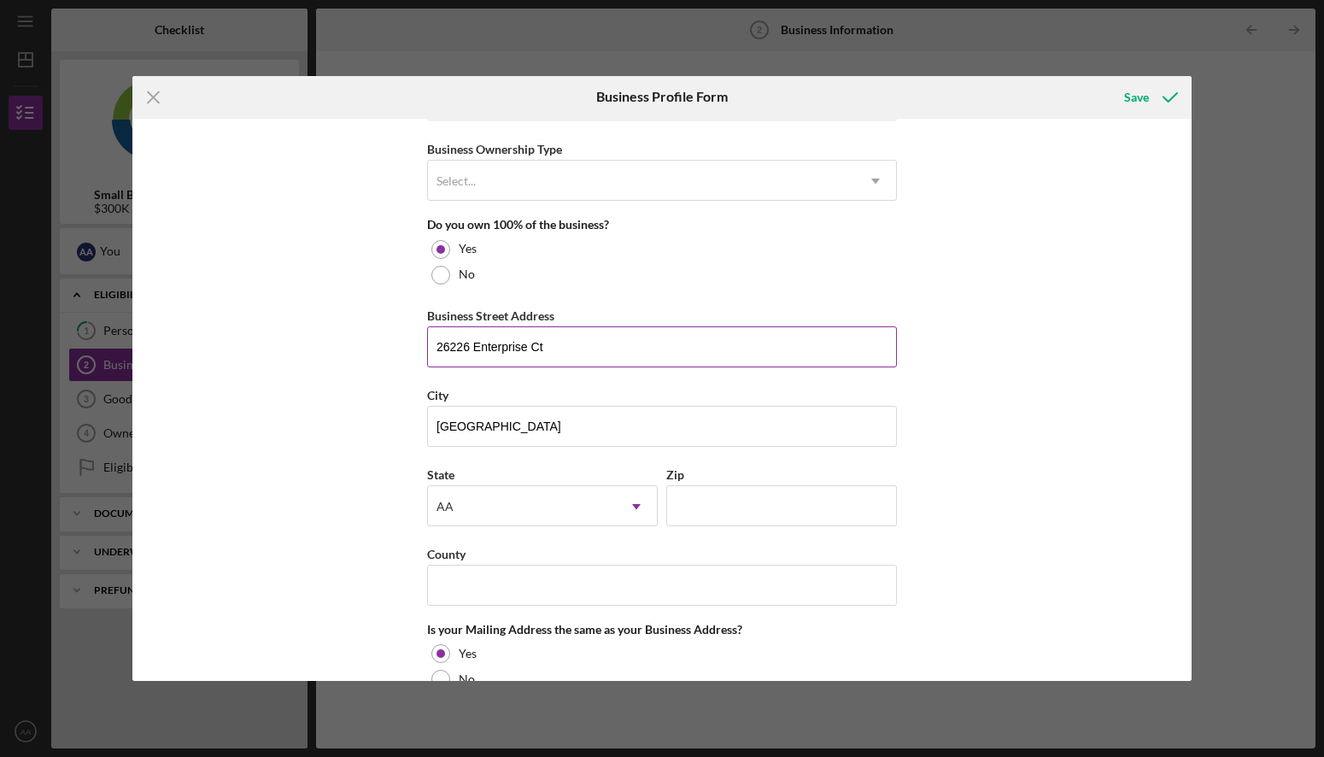
click at [477, 344] on input "26226 Enterprise Ct" at bounding box center [662, 346] width 470 height 41
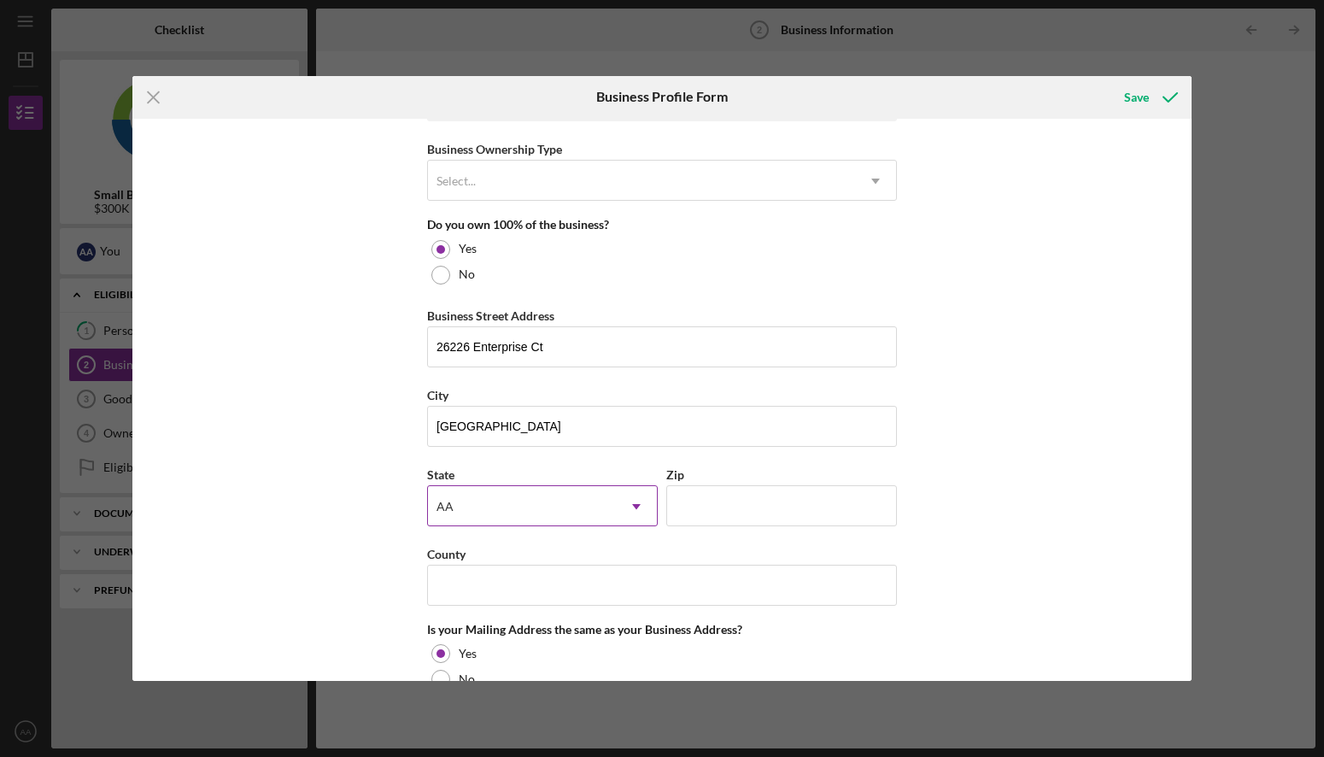
click at [484, 518] on div "AA" at bounding box center [522, 506] width 188 height 39
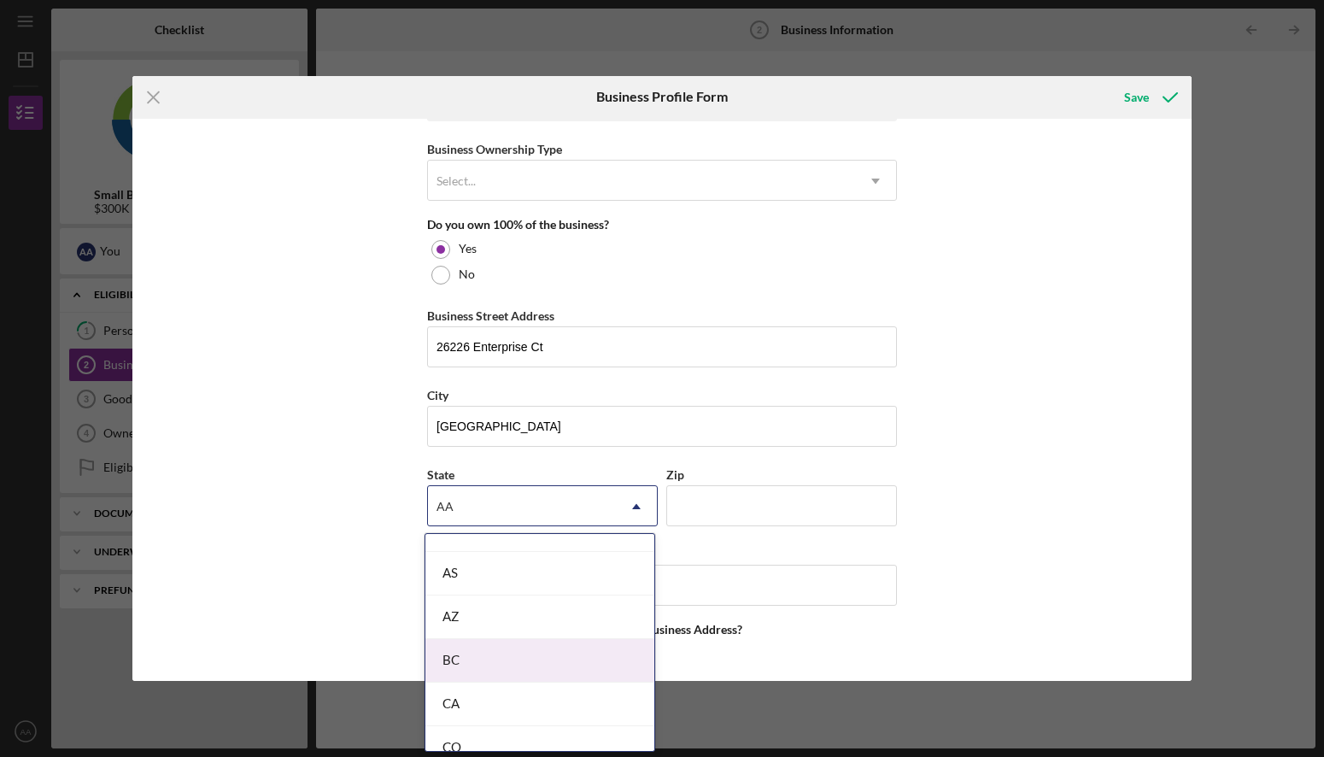
scroll to position [372, 0]
click at [464, 660] on div "CA" at bounding box center [539, 663] width 229 height 44
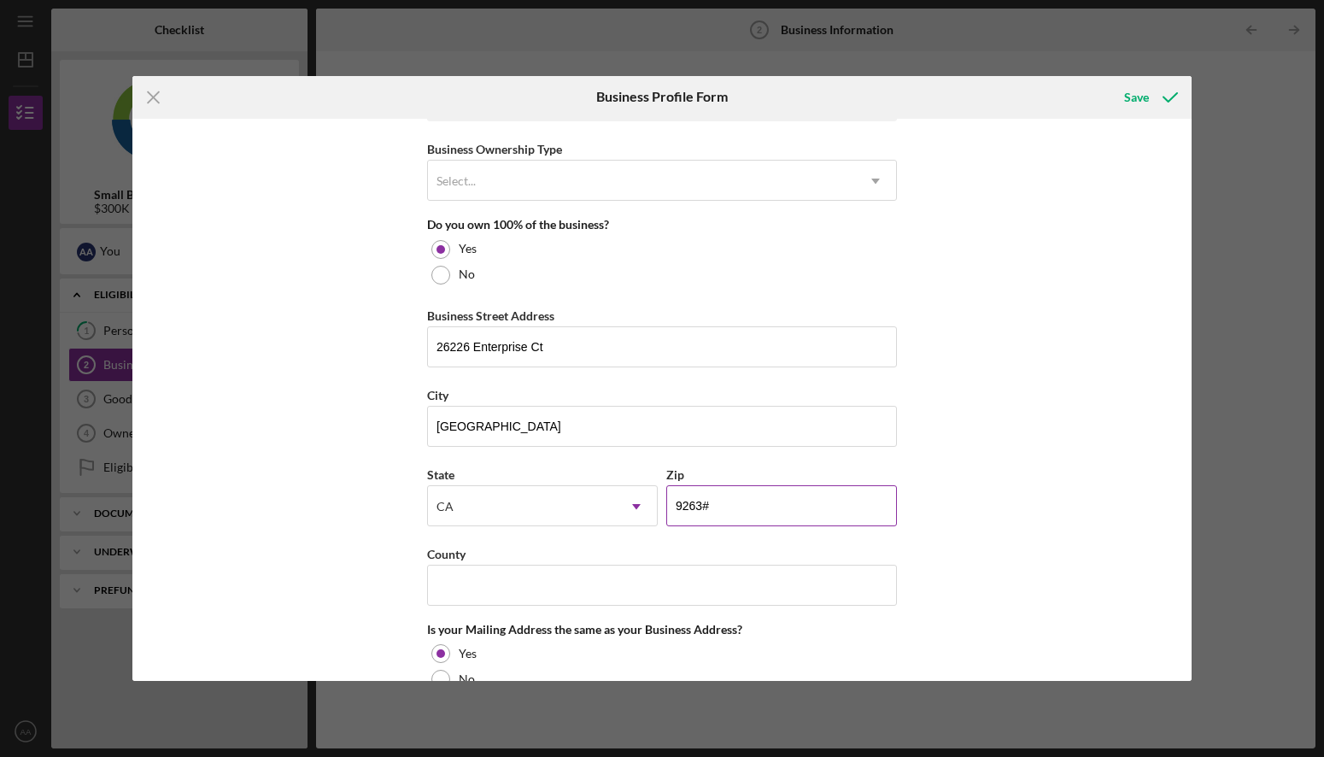
type input "92630"
click at [336, 574] on div "Business Name Caelus Corporation DBA Rainbow Restoration of OC Business Start D…" at bounding box center [661, 400] width 1059 height 563
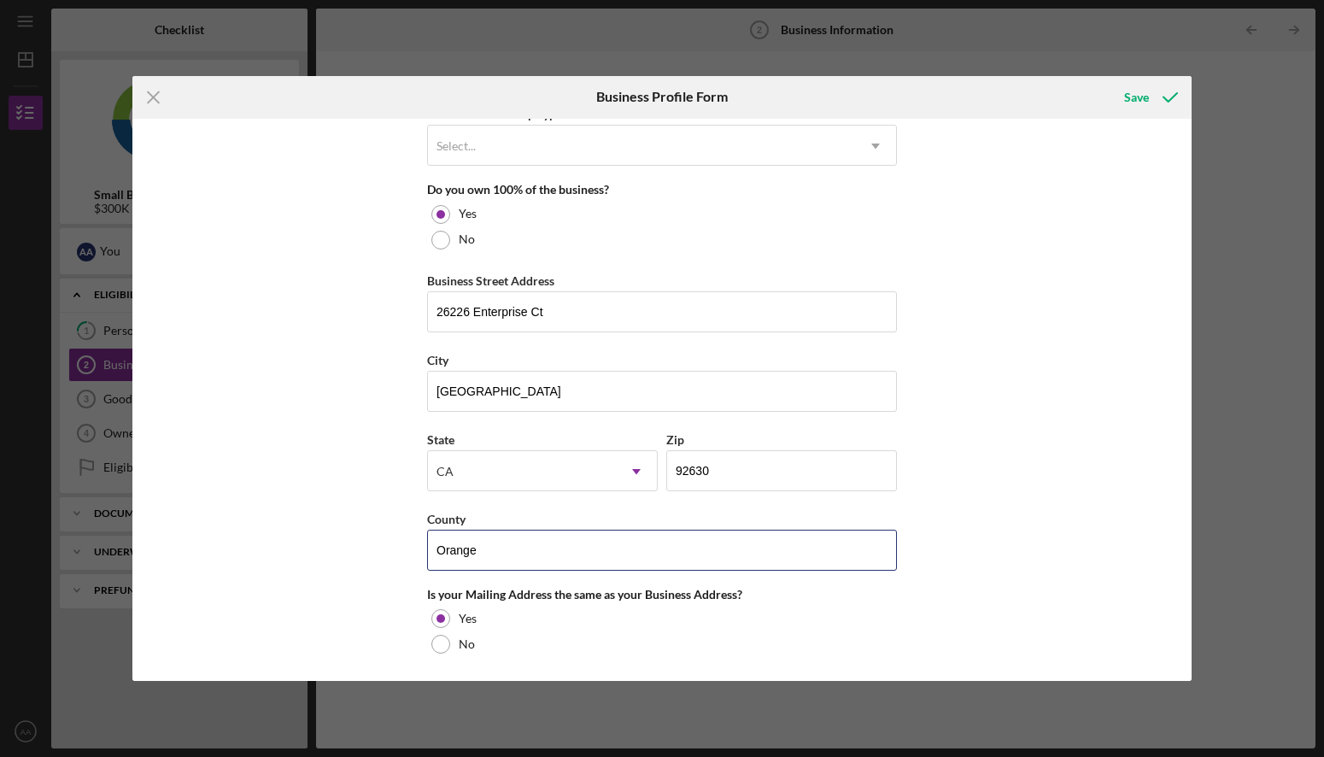
scroll to position [967, 0]
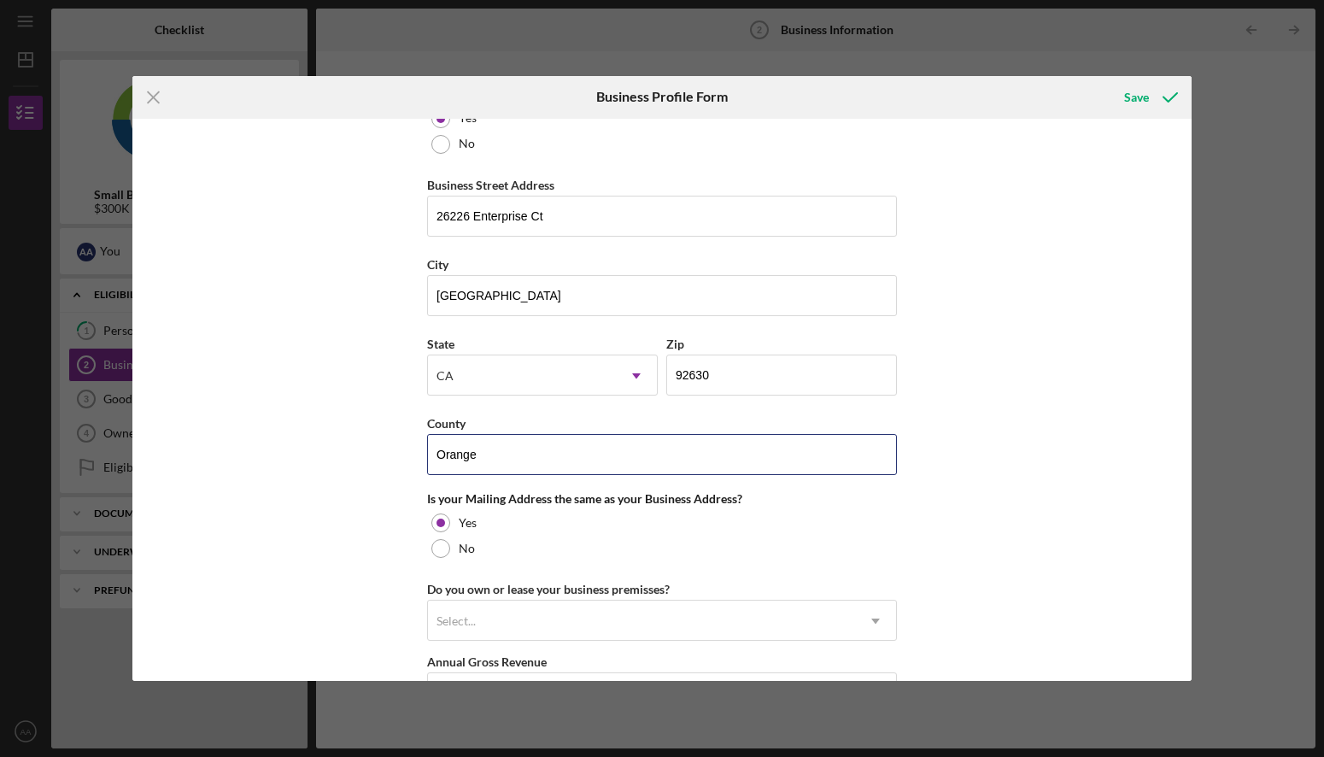
type input "Orange"
click at [360, 541] on div "Business Name Caelus Corporation DBA Rainbow Restoration of OC Business Start D…" at bounding box center [661, 400] width 1059 height 563
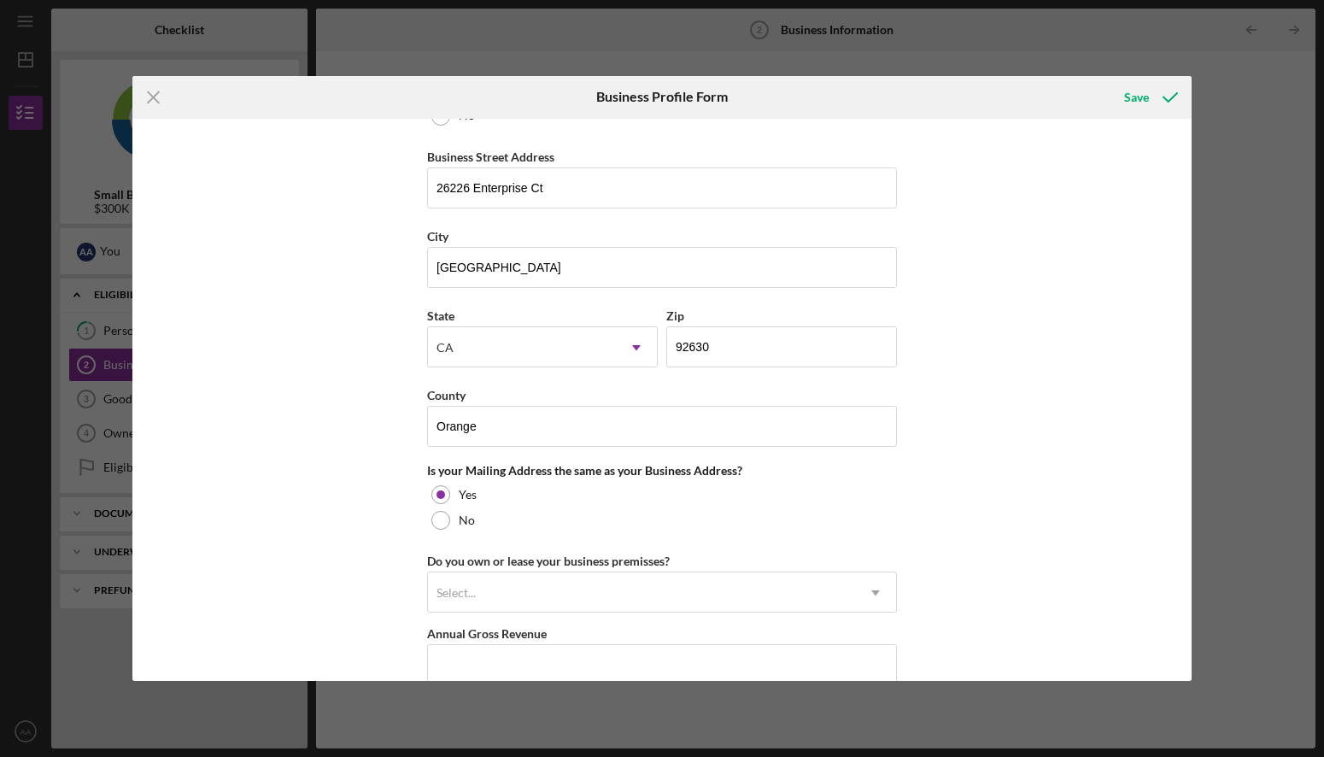
scroll to position [1073, 0]
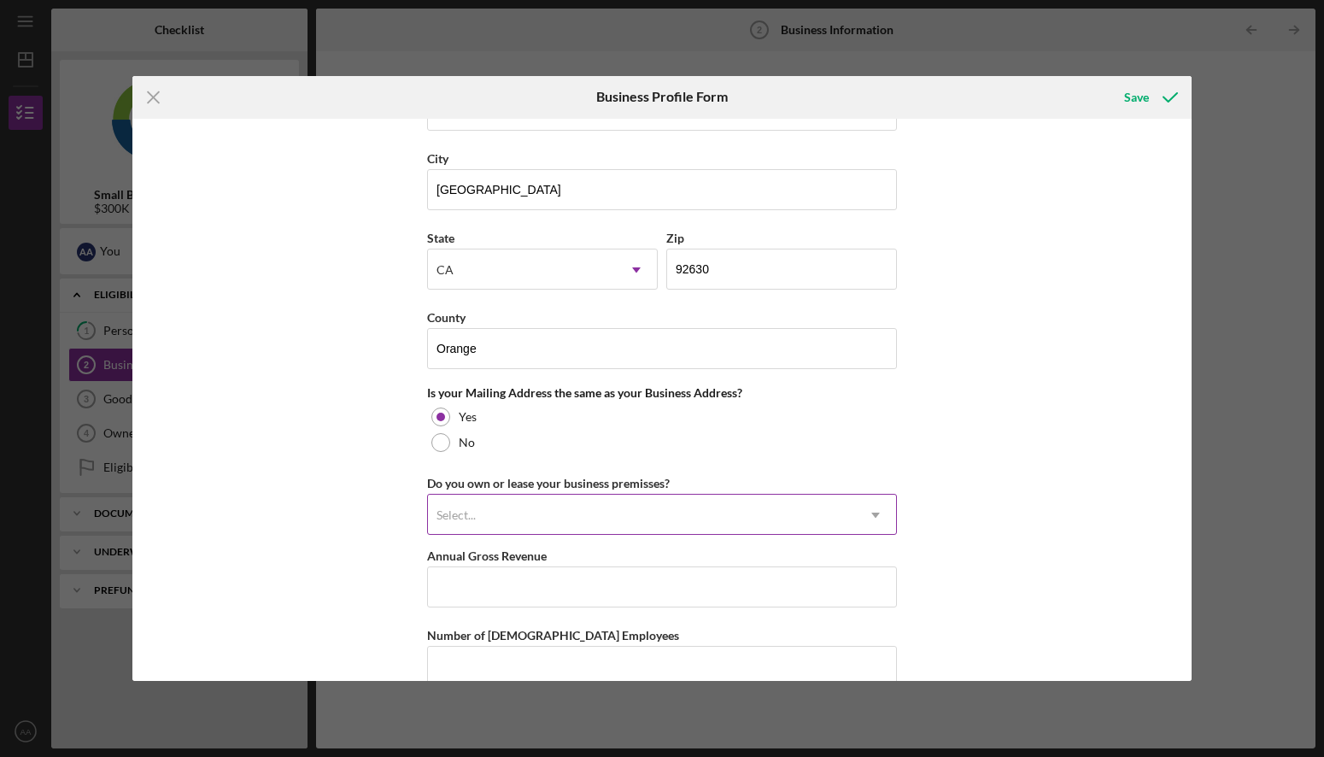
click at [459, 517] on div "Select..." at bounding box center [455, 515] width 39 height 14
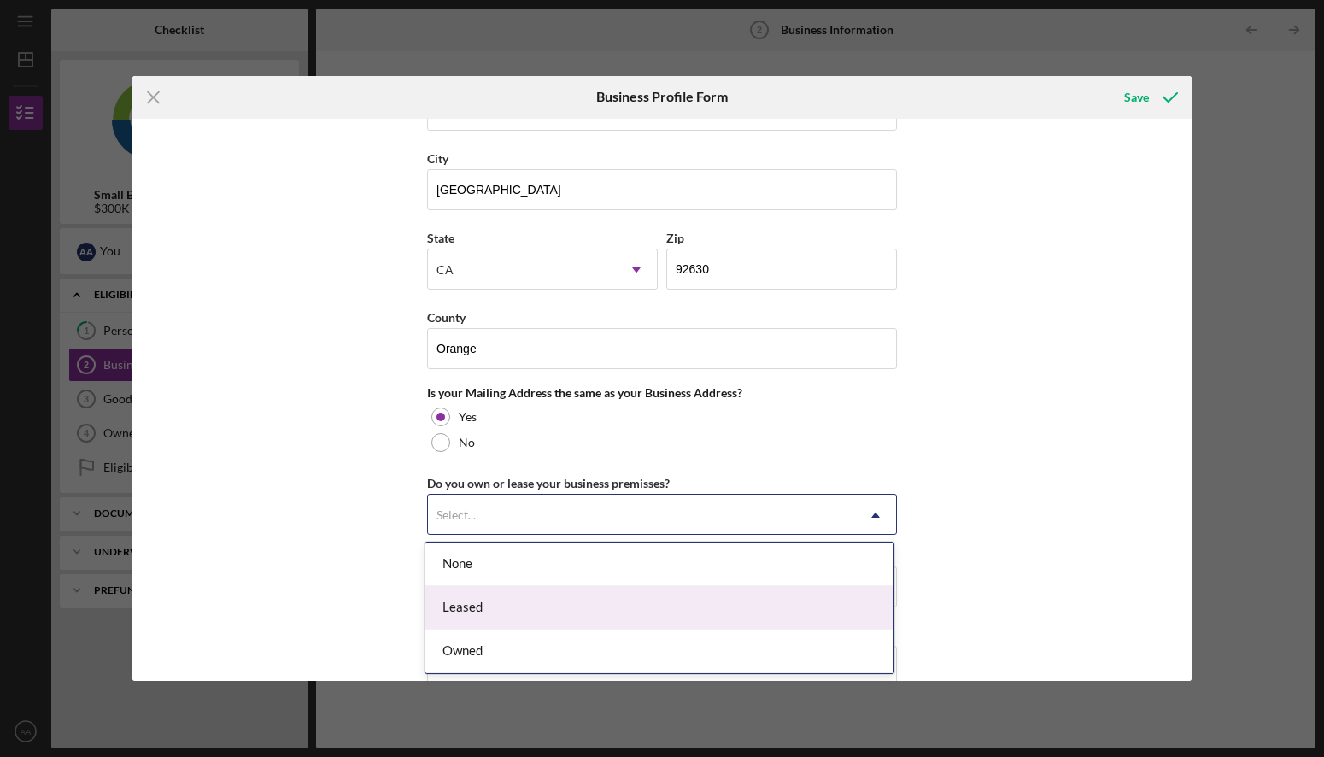
click at [453, 597] on div "Leased" at bounding box center [659, 608] width 468 height 44
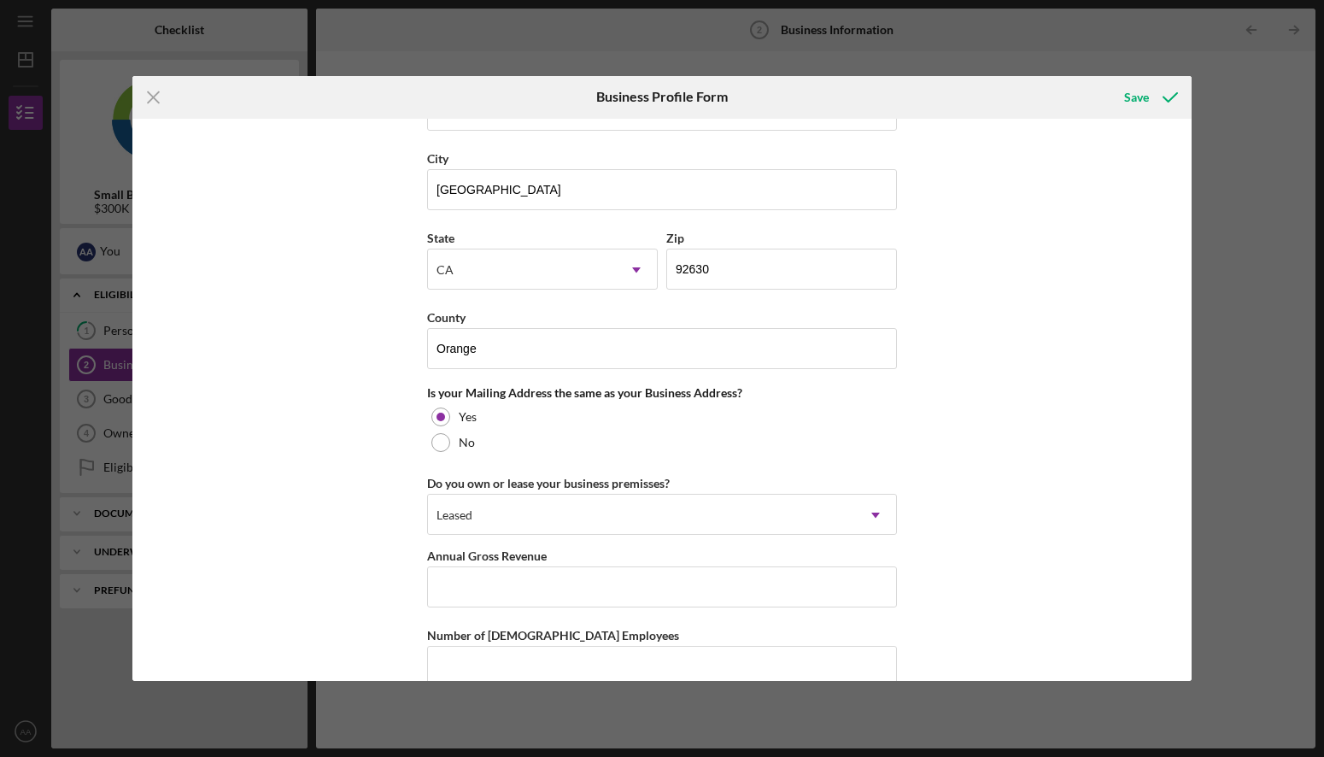
click at [287, 572] on div "Business Name Caelus Corporation DBA Rainbow Restoration of OC Business Start D…" at bounding box center [661, 400] width 1059 height 563
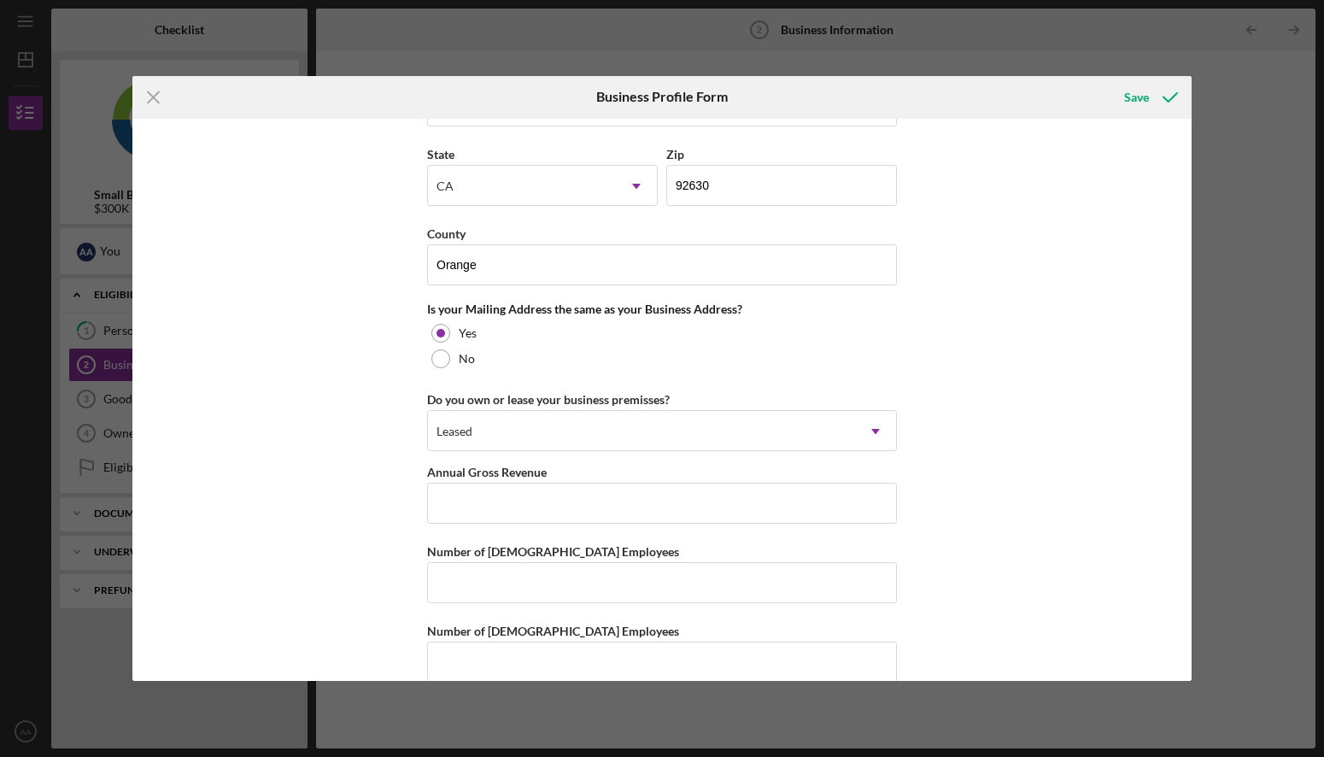
scroll to position [1184, 0]
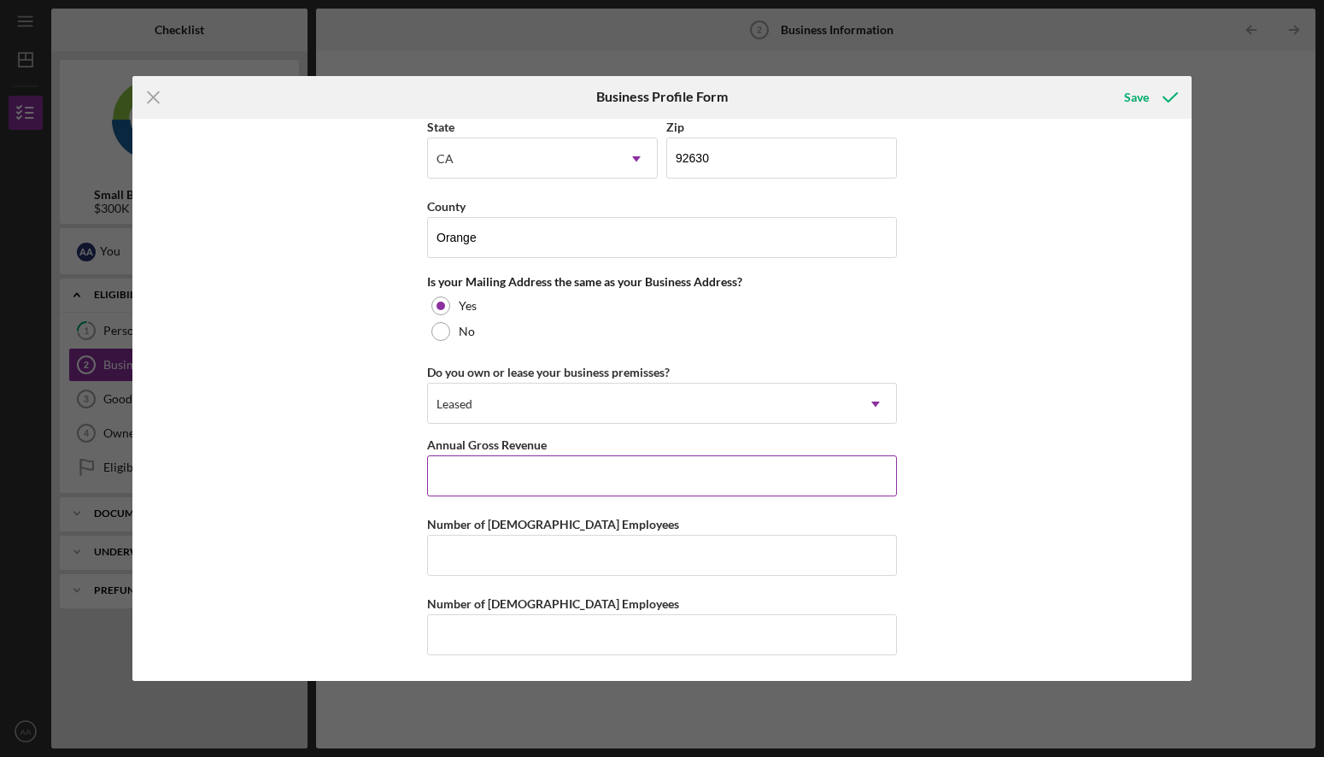
click at [490, 483] on input "Annual Gross Revenue" at bounding box center [662, 475] width 470 height 41
type input "$2,000,000"
click at [536, 565] on input "Number of [DEMOGRAPHIC_DATA] Employees" at bounding box center [662, 555] width 470 height 41
type input "15"
click at [342, 587] on div "Business Name Caelus Corporation DBA Rainbow Restoration of OC Business Start D…" at bounding box center [661, 400] width 1059 height 563
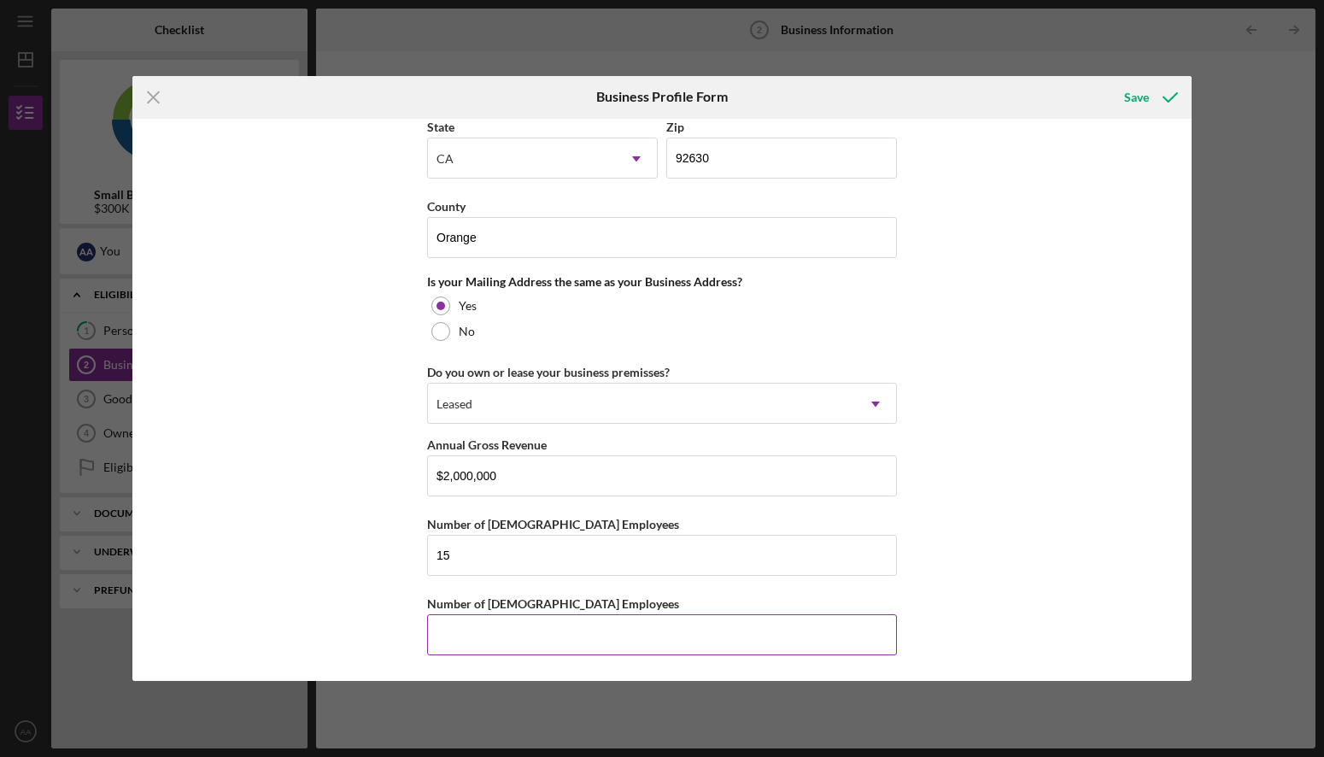
click at [462, 636] on input "Number of [DEMOGRAPHIC_DATA] Employees" at bounding box center [662, 634] width 470 height 41
type input "0"
click at [338, 577] on div "Business Name Caelus Corporation DBA Rainbow Restoration of OC Business Start D…" at bounding box center [661, 400] width 1059 height 563
click at [1138, 97] on div "Save" at bounding box center [1136, 97] width 25 height 34
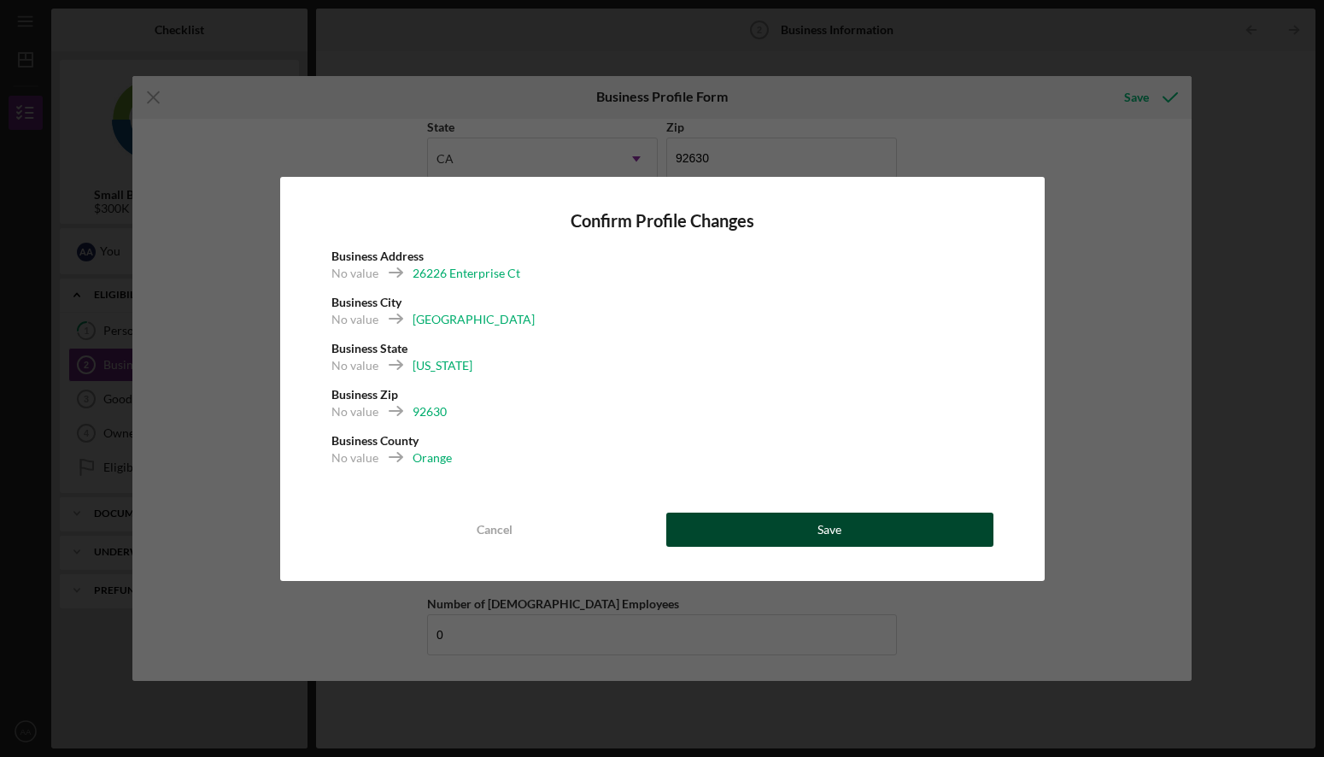
click at [828, 524] on div "Save" at bounding box center [829, 529] width 24 height 34
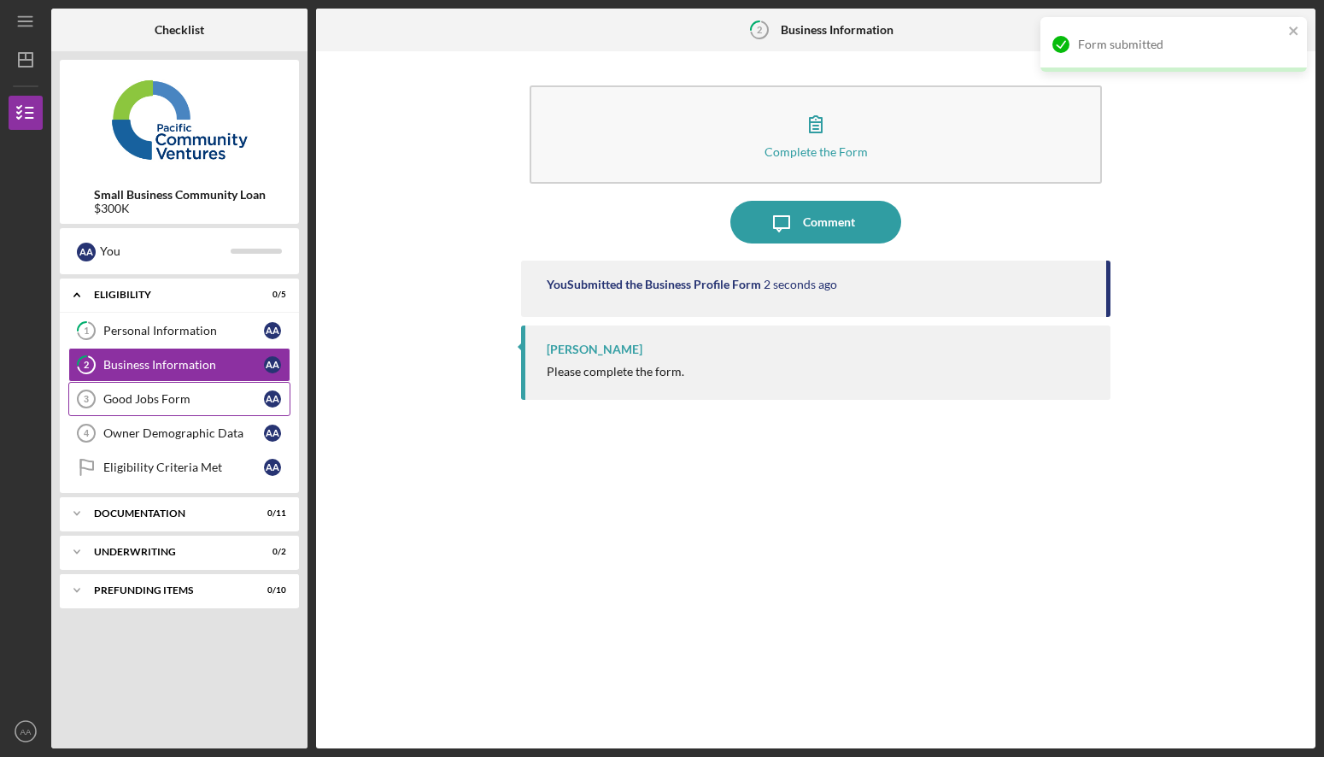
click at [153, 406] on link "Good Jobs Form 3 Good Jobs Form A A" at bounding box center [179, 399] width 222 height 34
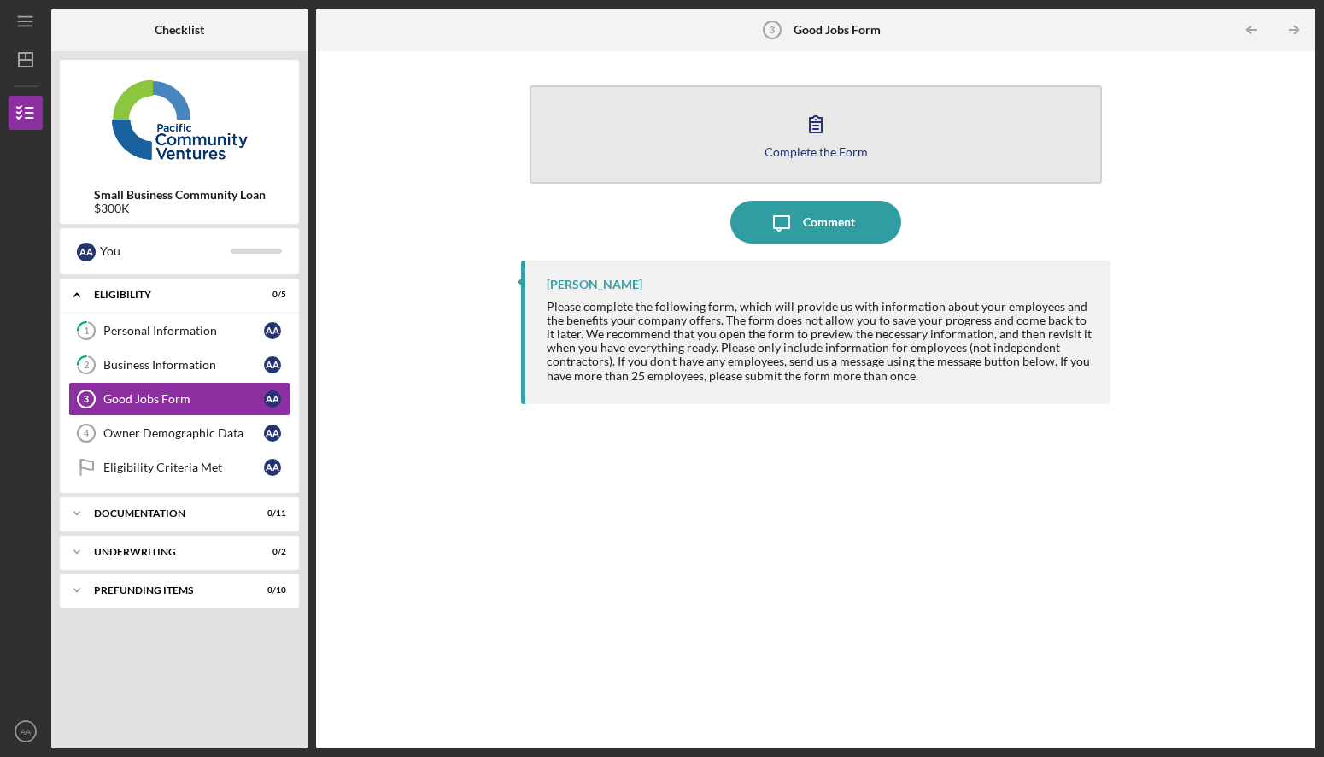
drag, startPoint x: 814, startPoint y: 224, endPoint x: 816, endPoint y: 125, distance: 99.1
click at [813, 128] on div "Complete the Form Form Icon/Message Comment [PERSON_NAME] Please complete the f…" at bounding box center [815, 400] width 589 height 680
click at [819, 126] on icon "button" at bounding box center [815, 123] width 43 height 43
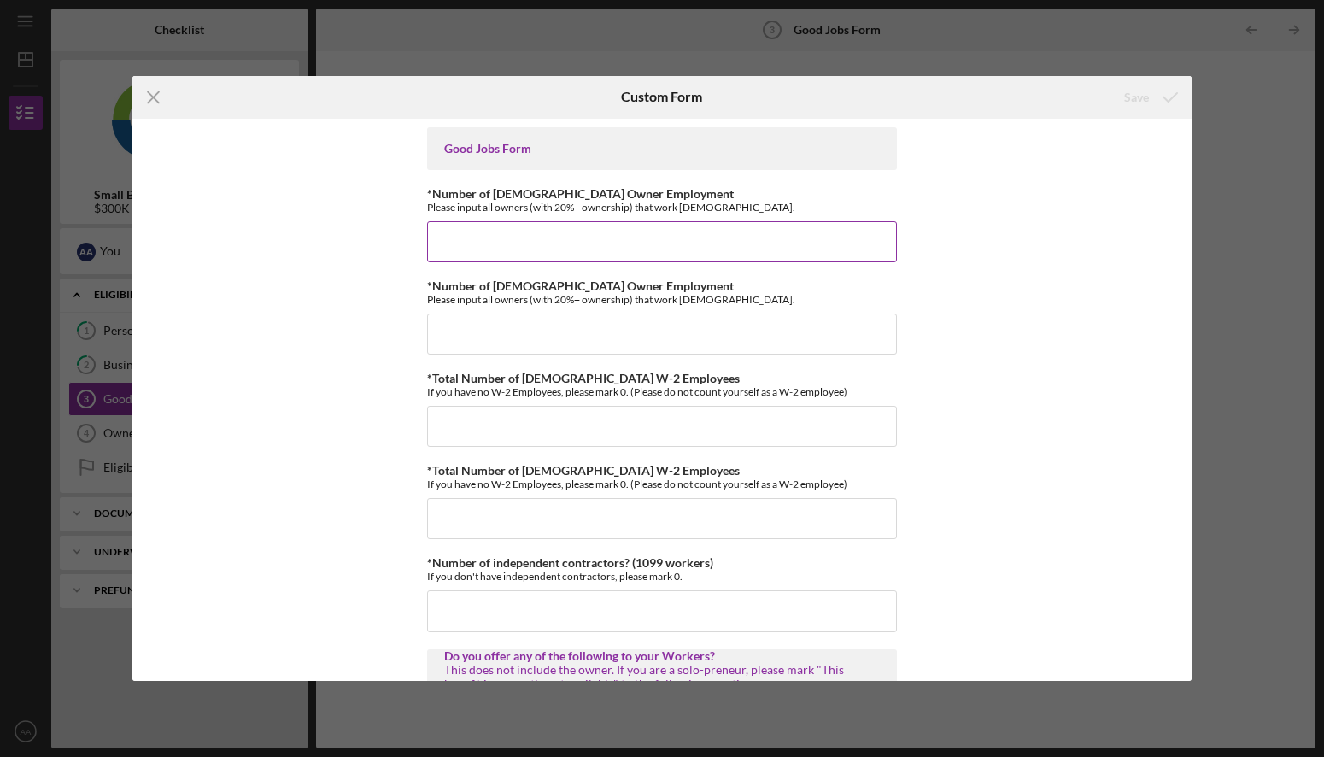
click at [532, 249] on input "*Number of [DEMOGRAPHIC_DATA] Owner Employment" at bounding box center [662, 241] width 470 height 41
click at [1032, 257] on div "Good Jobs Form *Number of [DEMOGRAPHIC_DATA] Owner Employment Please input all …" at bounding box center [661, 400] width 1059 height 563
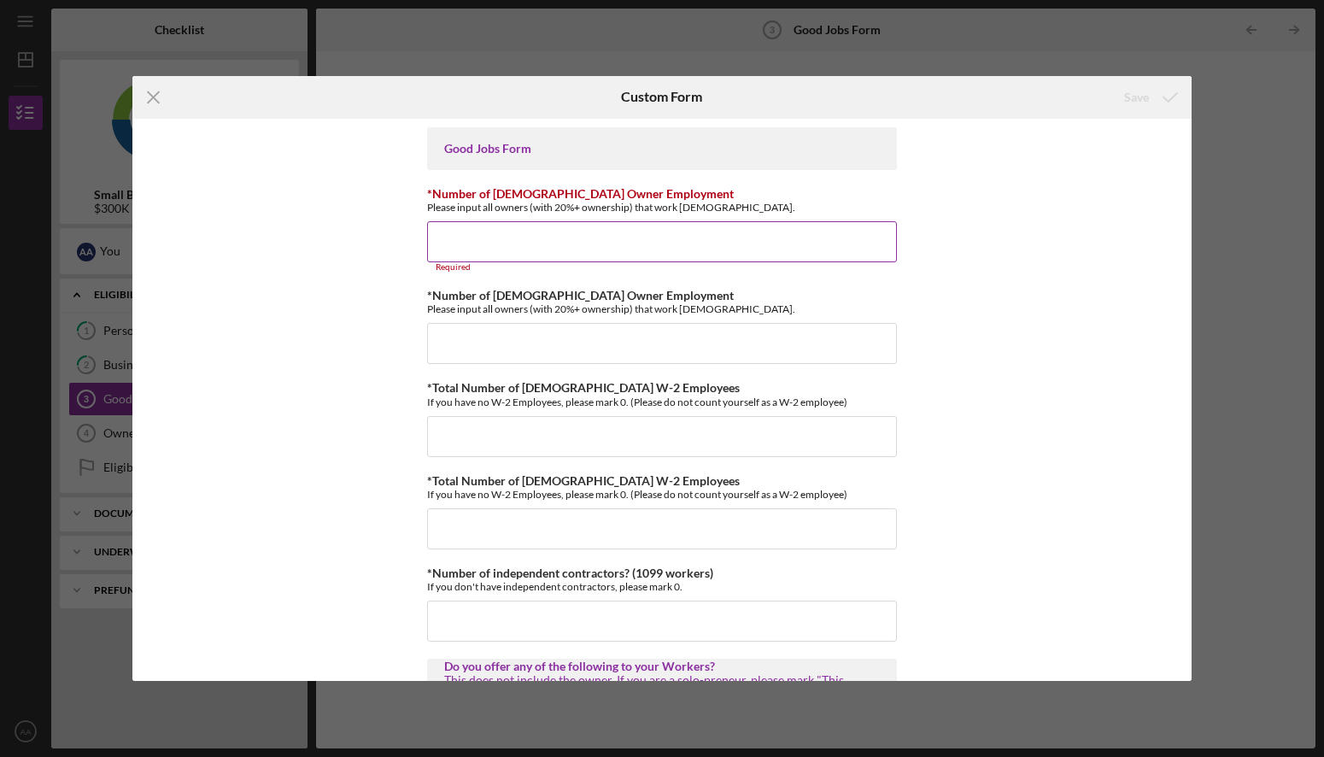
click at [562, 250] on input "*Number of [DEMOGRAPHIC_DATA] Owner Employment" at bounding box center [662, 241] width 470 height 41
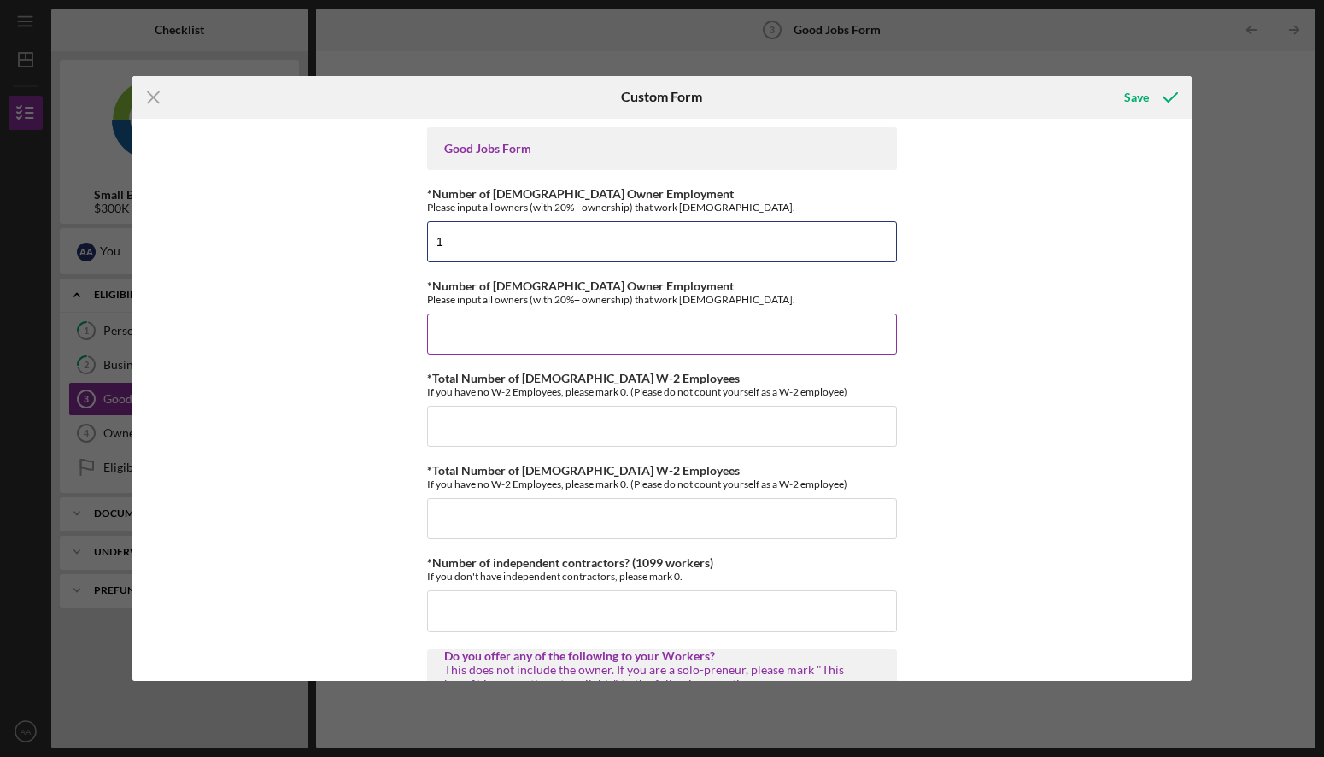
type input "1"
click at [567, 325] on input "*Number of [DEMOGRAPHIC_DATA] Owner Employment" at bounding box center [662, 333] width 470 height 41
type input "0"
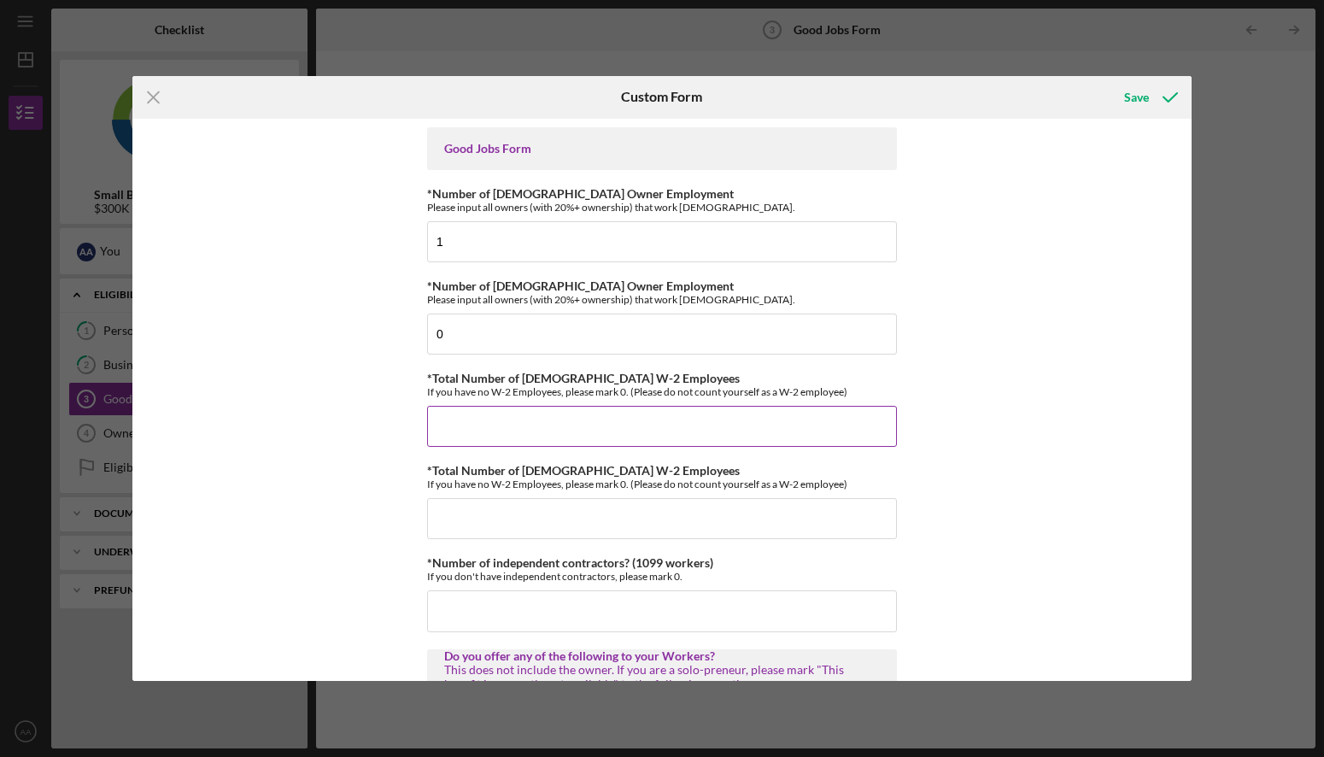
click at [520, 424] on input "*Total Number of [DEMOGRAPHIC_DATA] W-2 Employees" at bounding box center [662, 426] width 470 height 41
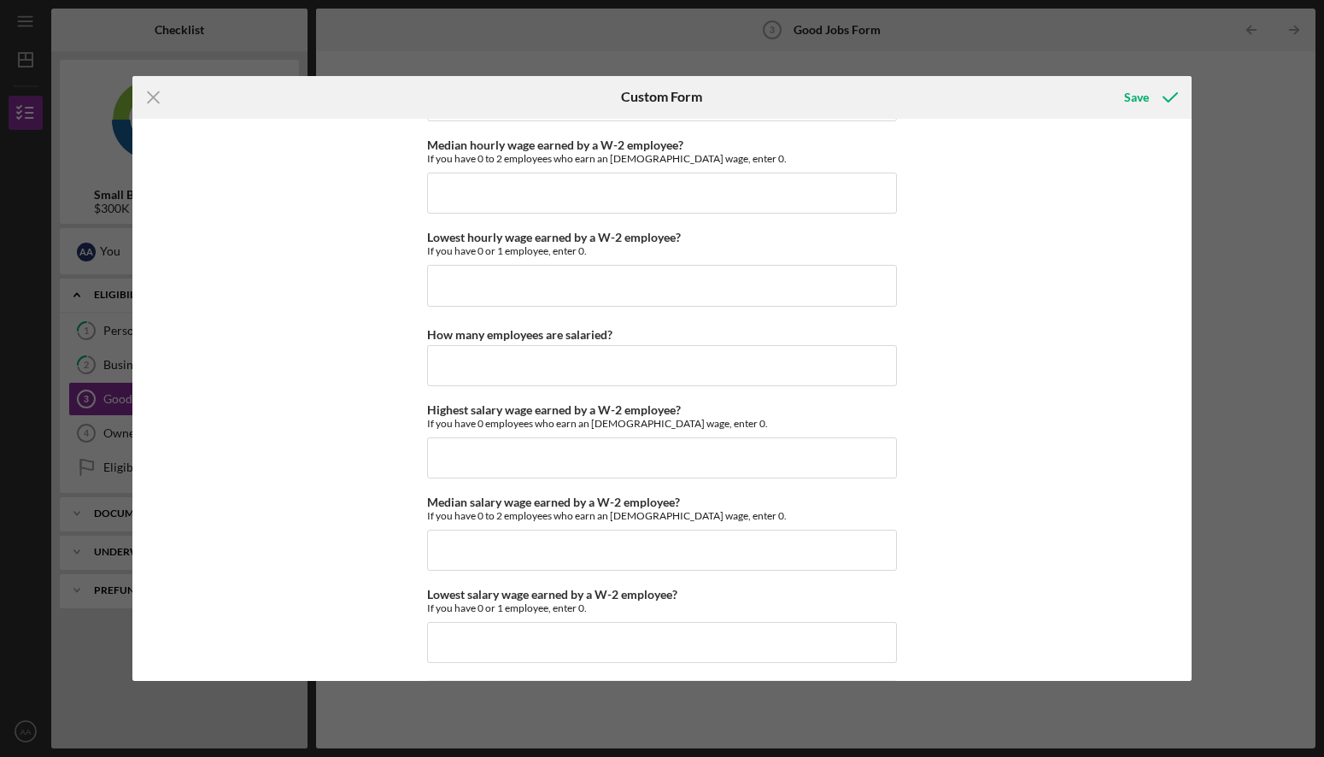
scroll to position [3739, 0]
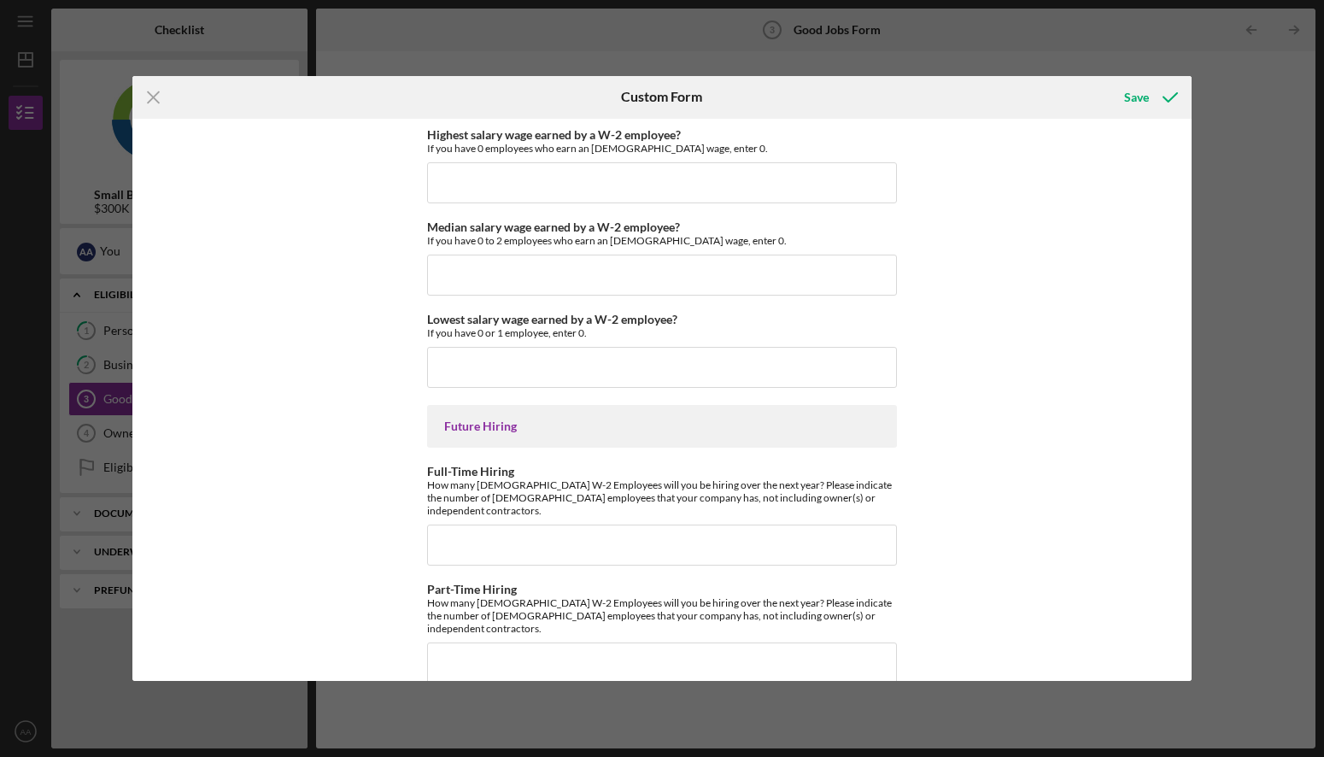
click at [157, 92] on line at bounding box center [153, 96] width 11 height 11
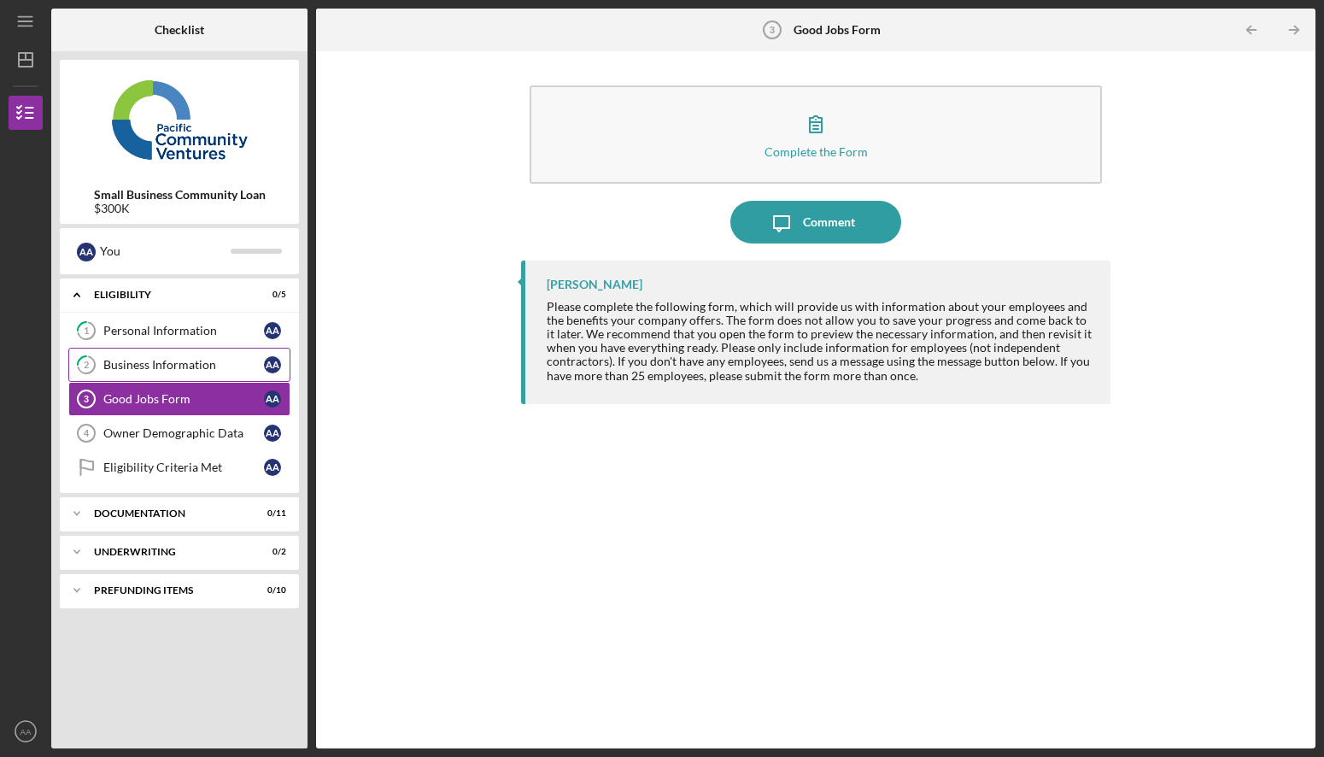
click at [149, 359] on div "Business Information" at bounding box center [183, 365] width 161 height 14
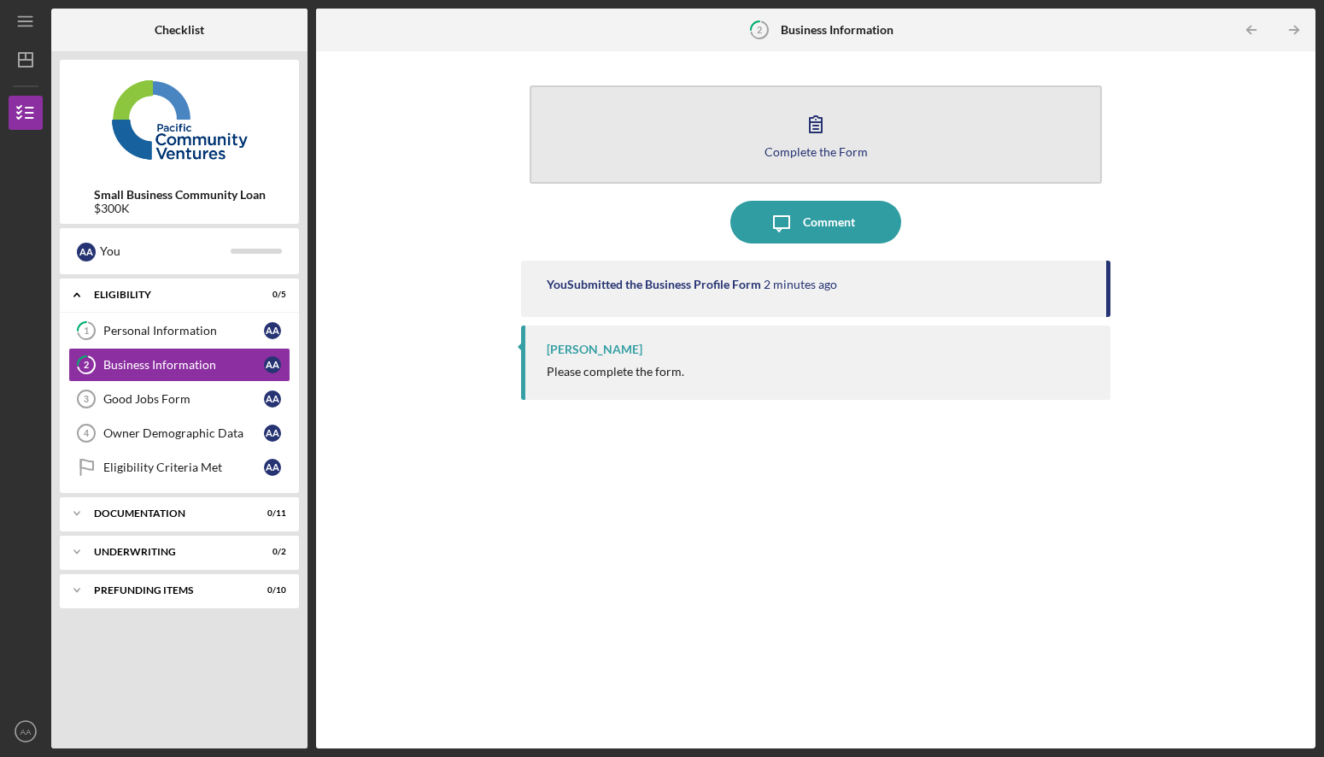
click at [811, 121] on icon "button" at bounding box center [816, 124] width 12 height 16
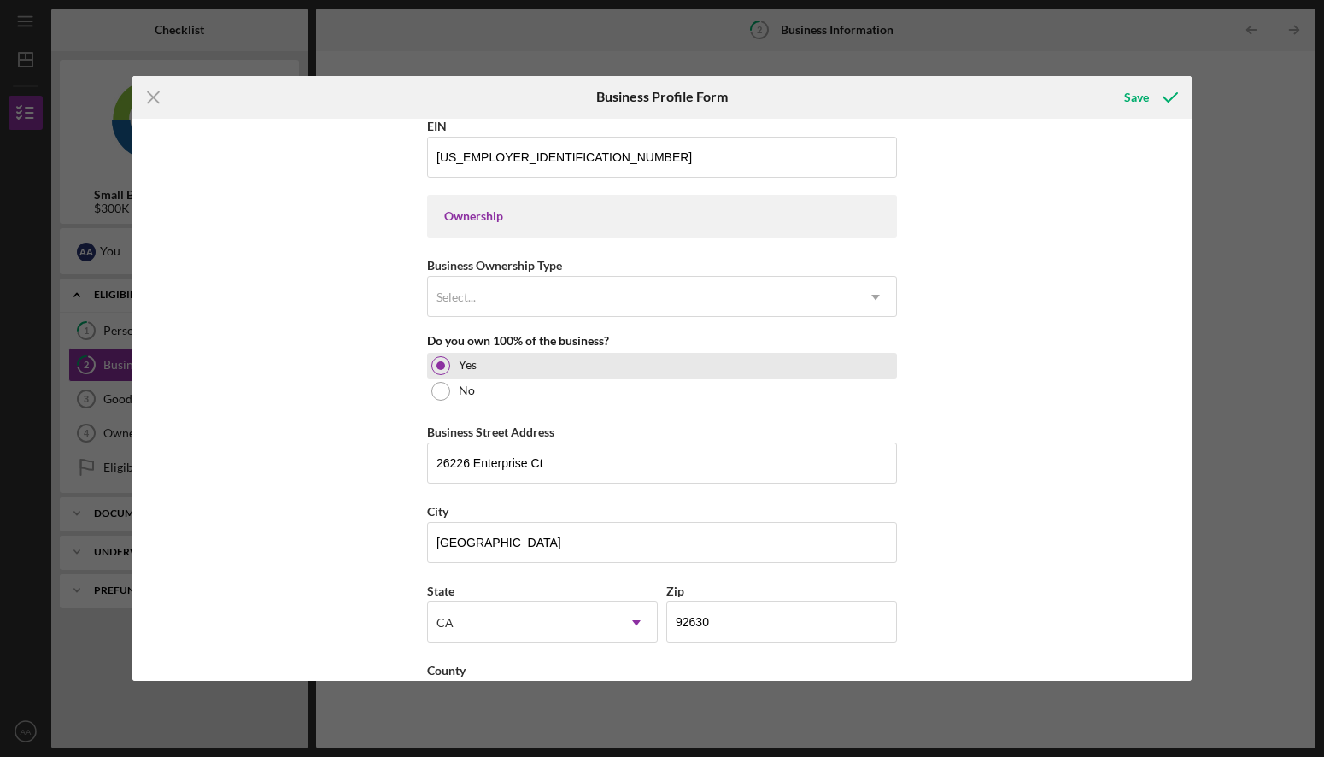
scroll to position [1184, 0]
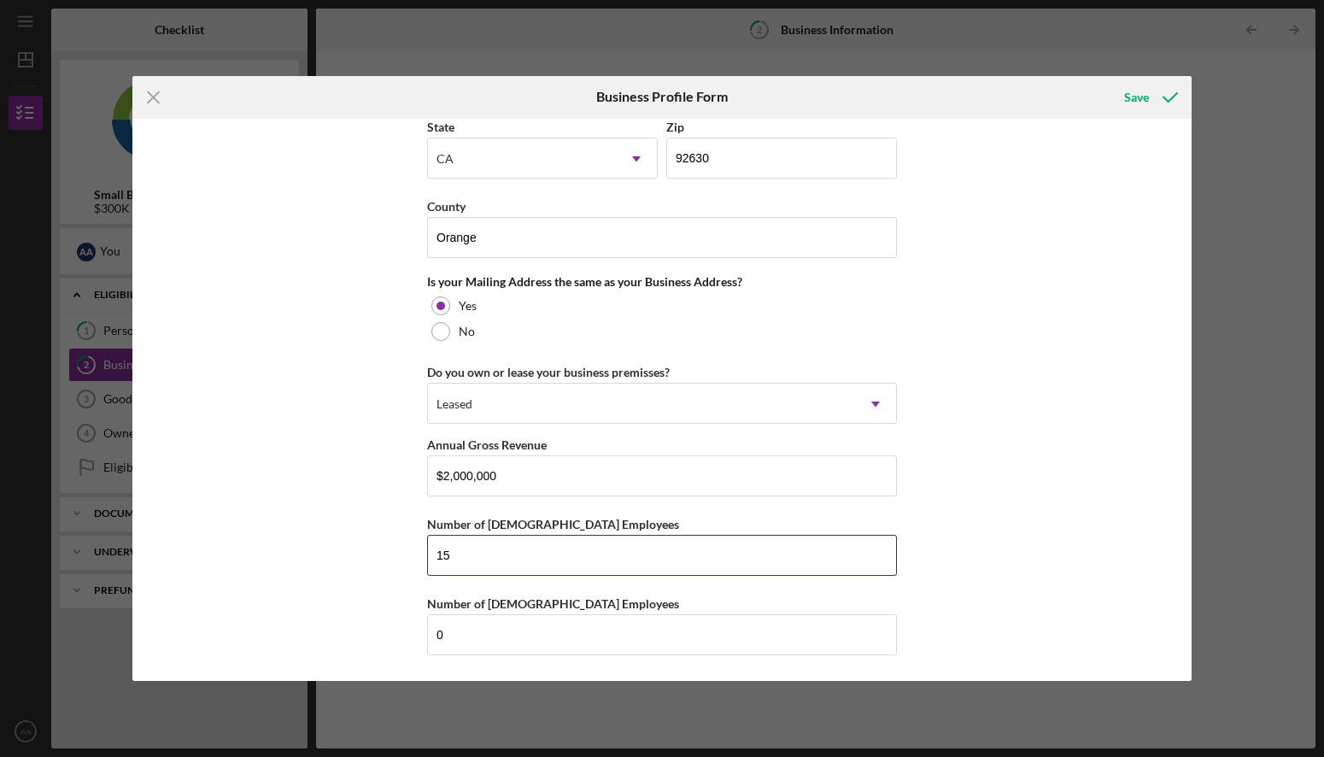
drag, startPoint x: 498, startPoint y: 549, endPoint x: 394, endPoint y: 559, distance: 104.7
click at [395, 559] on div "Business Name Caelus Corporation DBA Rainbow Restoration of OC Business Start D…" at bounding box center [661, 400] width 1059 height 563
type input "12"
click at [1135, 91] on div "Save" at bounding box center [1136, 97] width 25 height 34
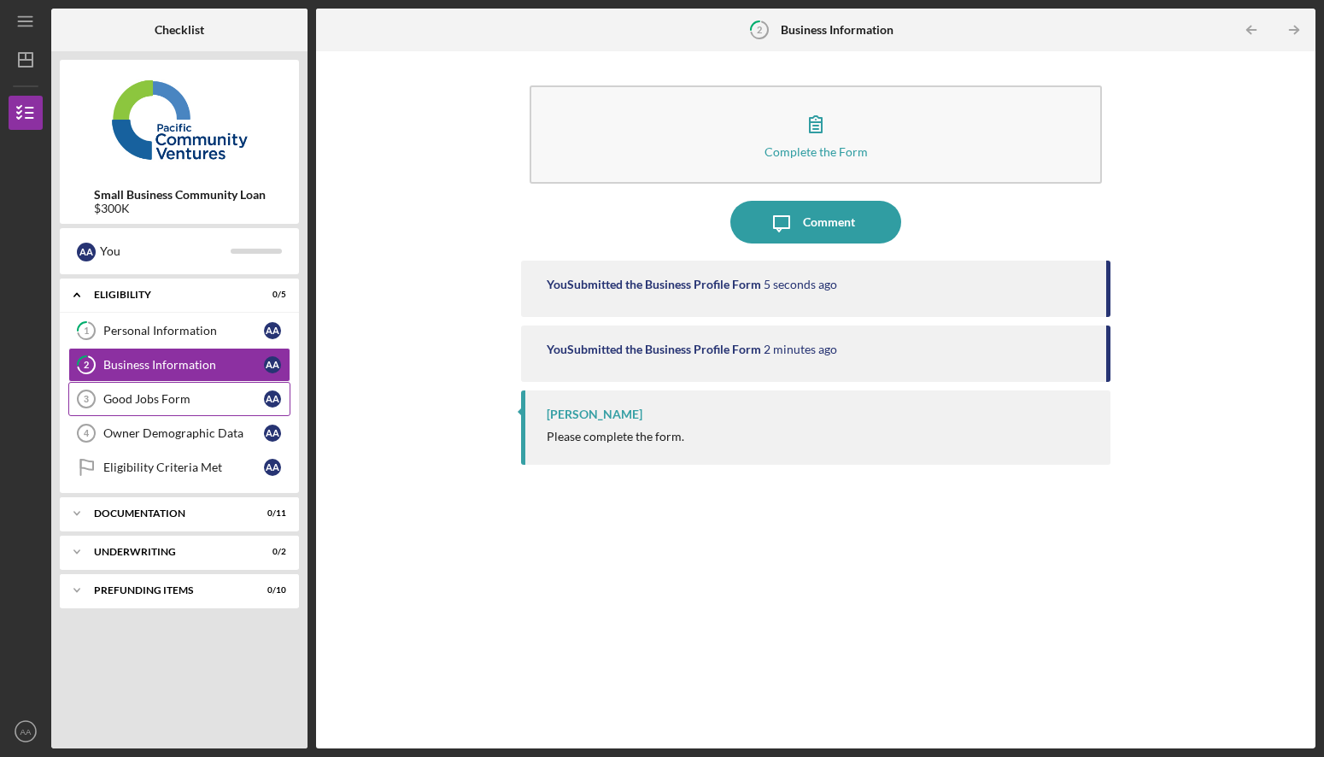
click at [149, 403] on div "Good Jobs Form" at bounding box center [183, 399] width 161 height 14
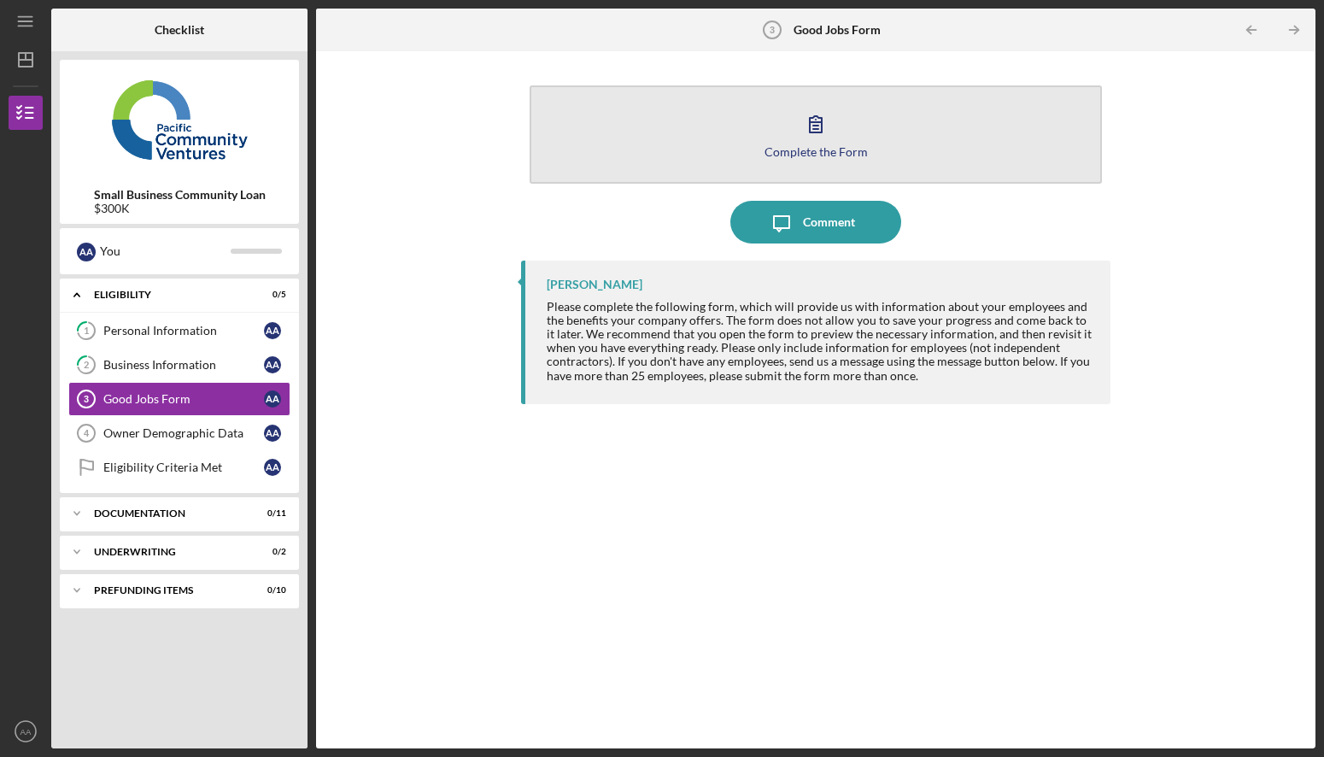
click at [826, 131] on icon "button" at bounding box center [815, 123] width 43 height 43
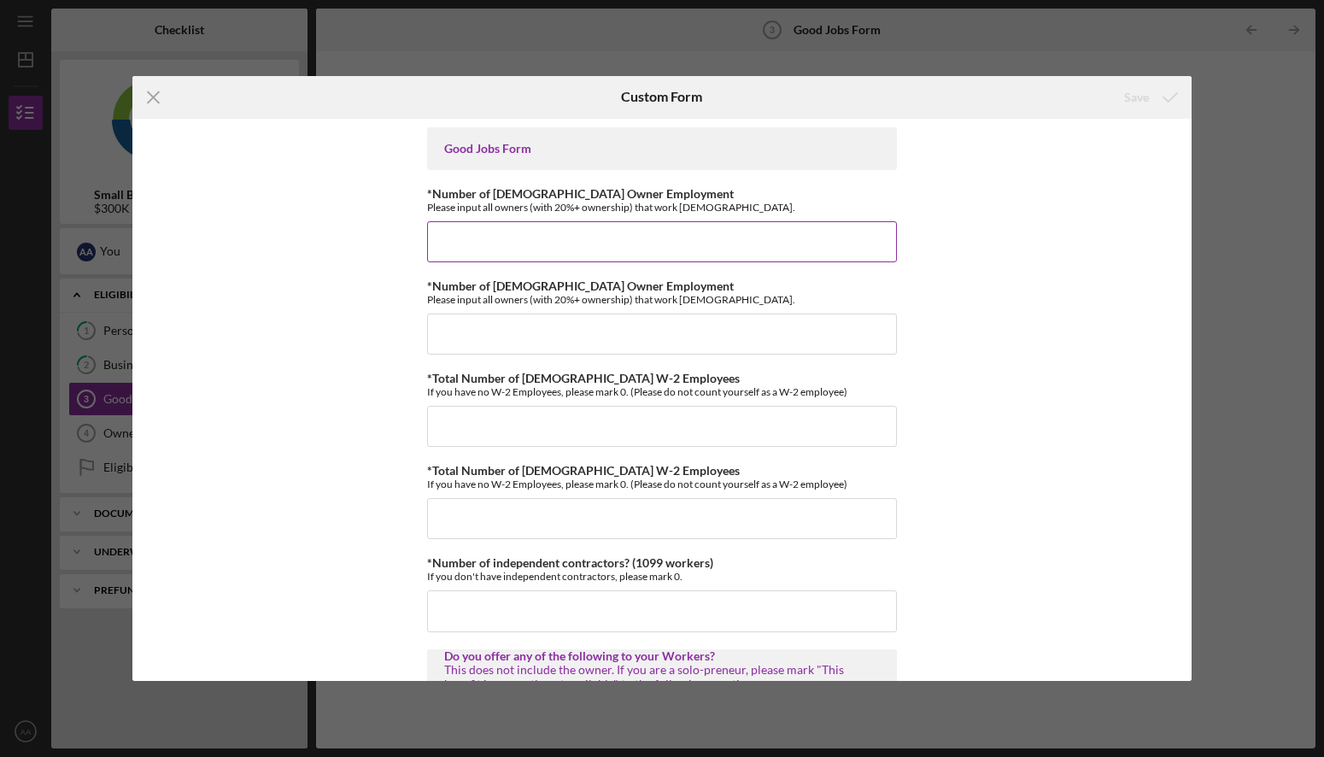
click at [521, 249] on input "*Number of [DEMOGRAPHIC_DATA] Owner Employment" at bounding box center [662, 241] width 470 height 41
type input "1"
click at [518, 342] on input "*Number of [DEMOGRAPHIC_DATA] Owner Employment" at bounding box center [662, 333] width 470 height 41
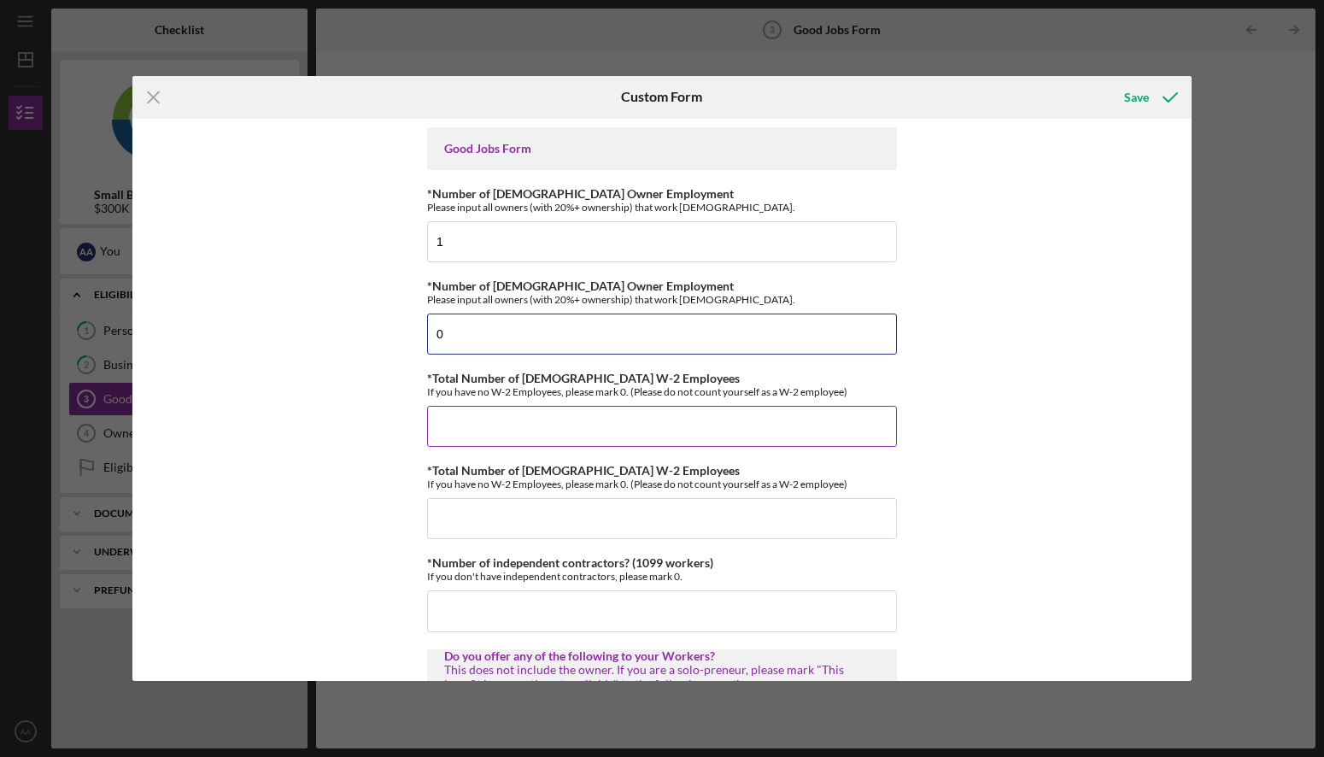
type input "0"
click at [503, 433] on input "*Total Number of [DEMOGRAPHIC_DATA] W-2 Employees" at bounding box center [662, 426] width 470 height 41
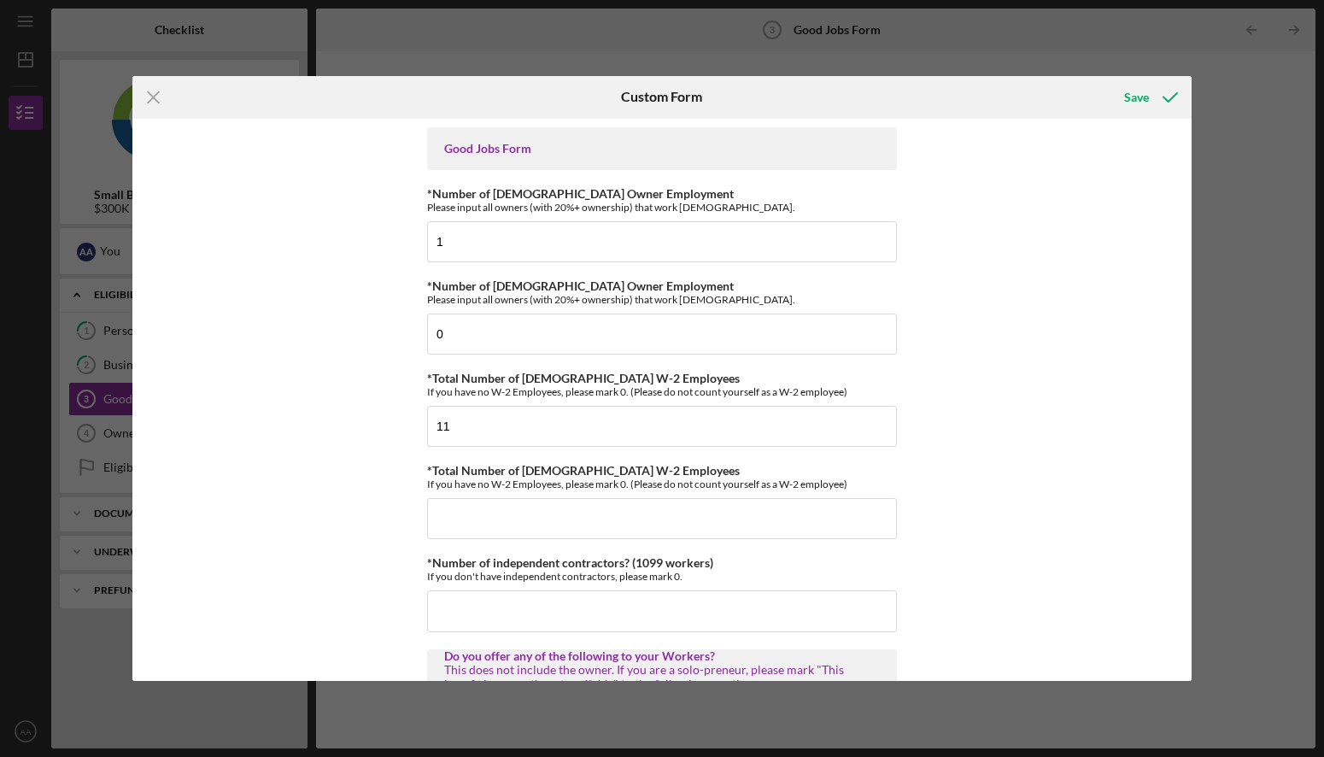
click at [272, 477] on div "Good Jobs Form *Number of [DEMOGRAPHIC_DATA] Owner Employment Please input all …" at bounding box center [661, 400] width 1059 height 563
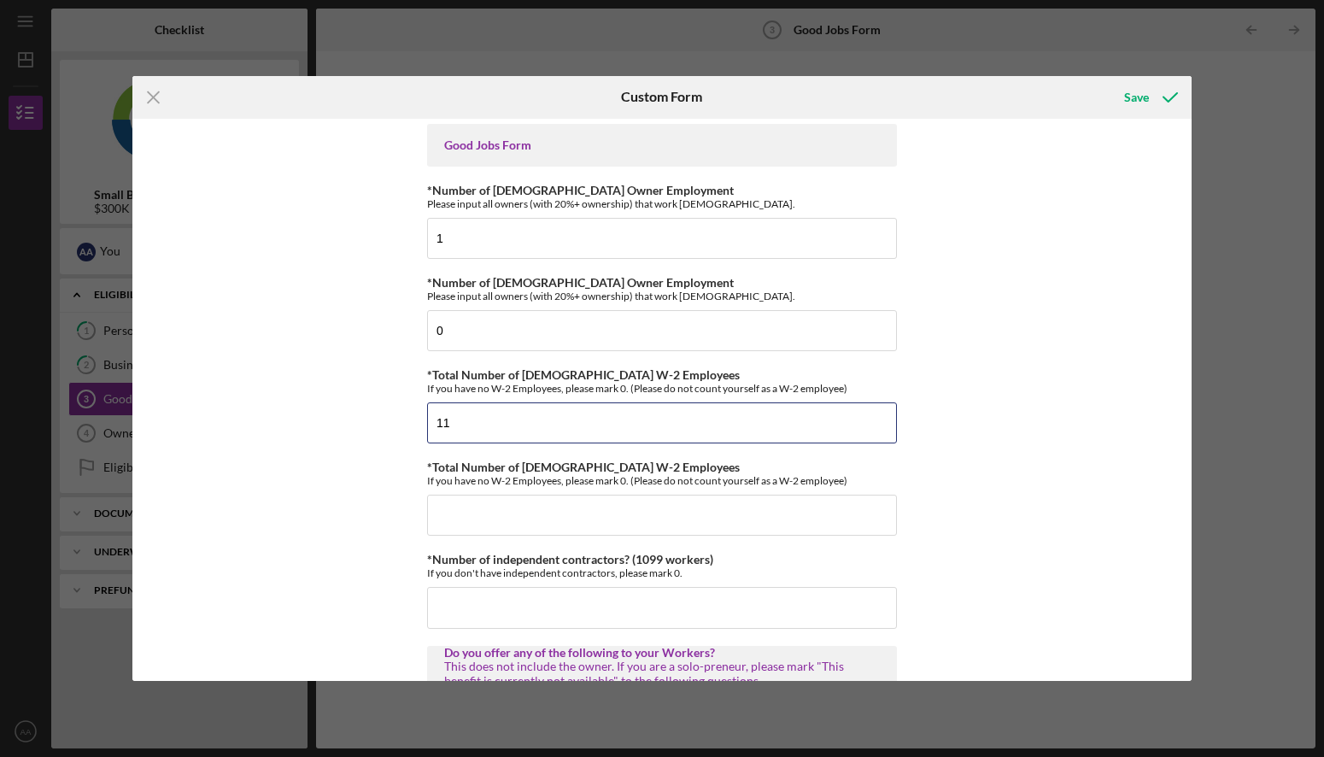
drag, startPoint x: 500, startPoint y: 422, endPoint x: 378, endPoint y: 421, distance: 121.3
click at [378, 421] on div "Good Jobs Form *Number of [DEMOGRAPHIC_DATA] Owner Employment Please input all …" at bounding box center [661, 400] width 1059 height 563
type input "12"
click at [235, 462] on div "Good Jobs Form *Number of [DEMOGRAPHIC_DATA] Owner Employment Please input all …" at bounding box center [661, 400] width 1059 height 563
click at [503, 523] on input "*Total Number of [DEMOGRAPHIC_DATA] W-2 Employees" at bounding box center [662, 515] width 470 height 41
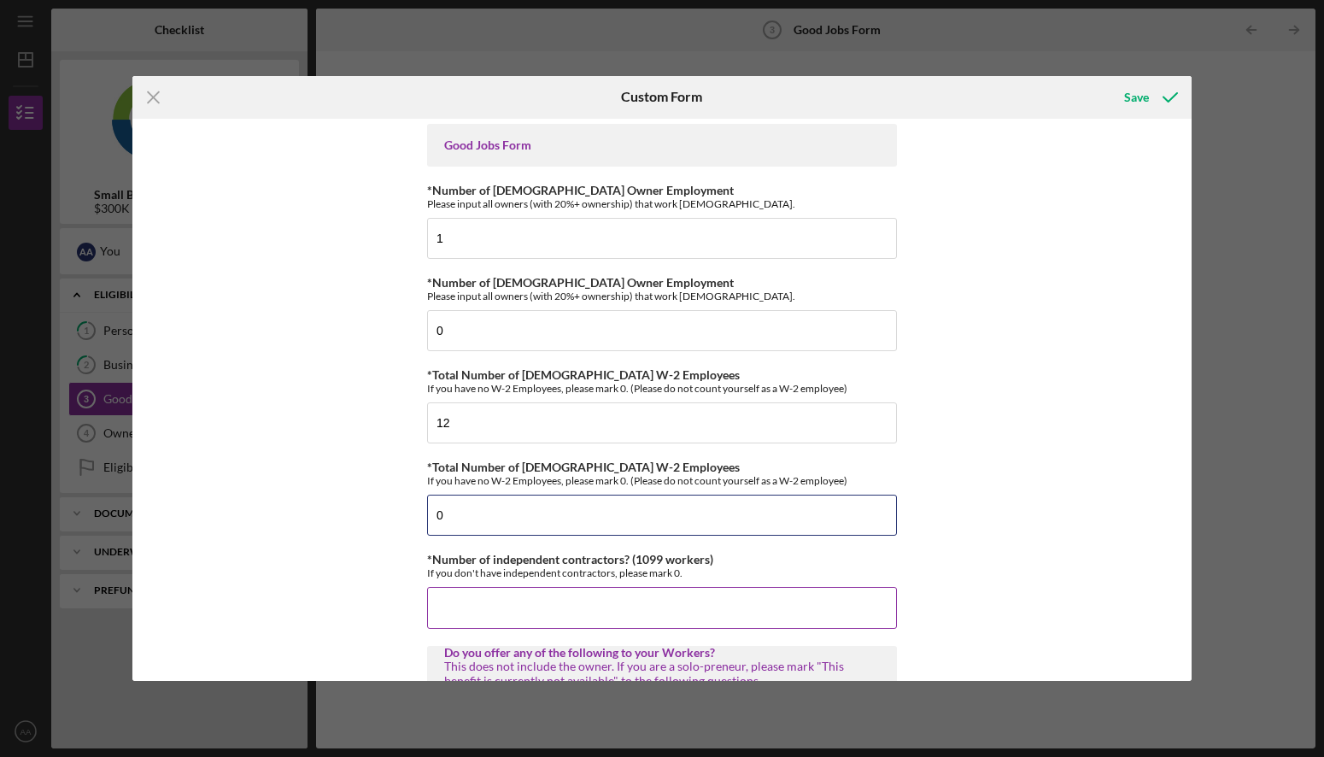
type input "0"
click at [501, 608] on input "*Number of independent contractors? (1099 workers)" at bounding box center [662, 607] width 470 height 41
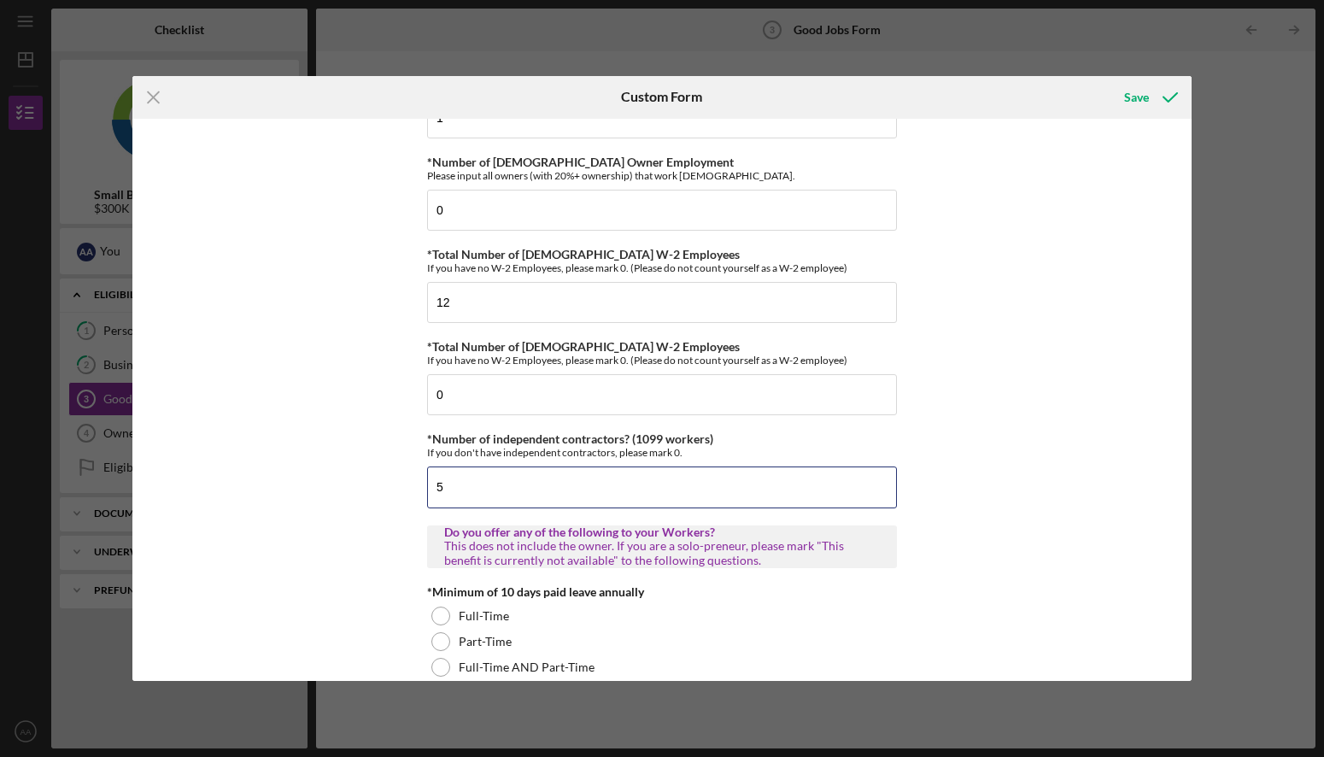
scroll to position [321, 0]
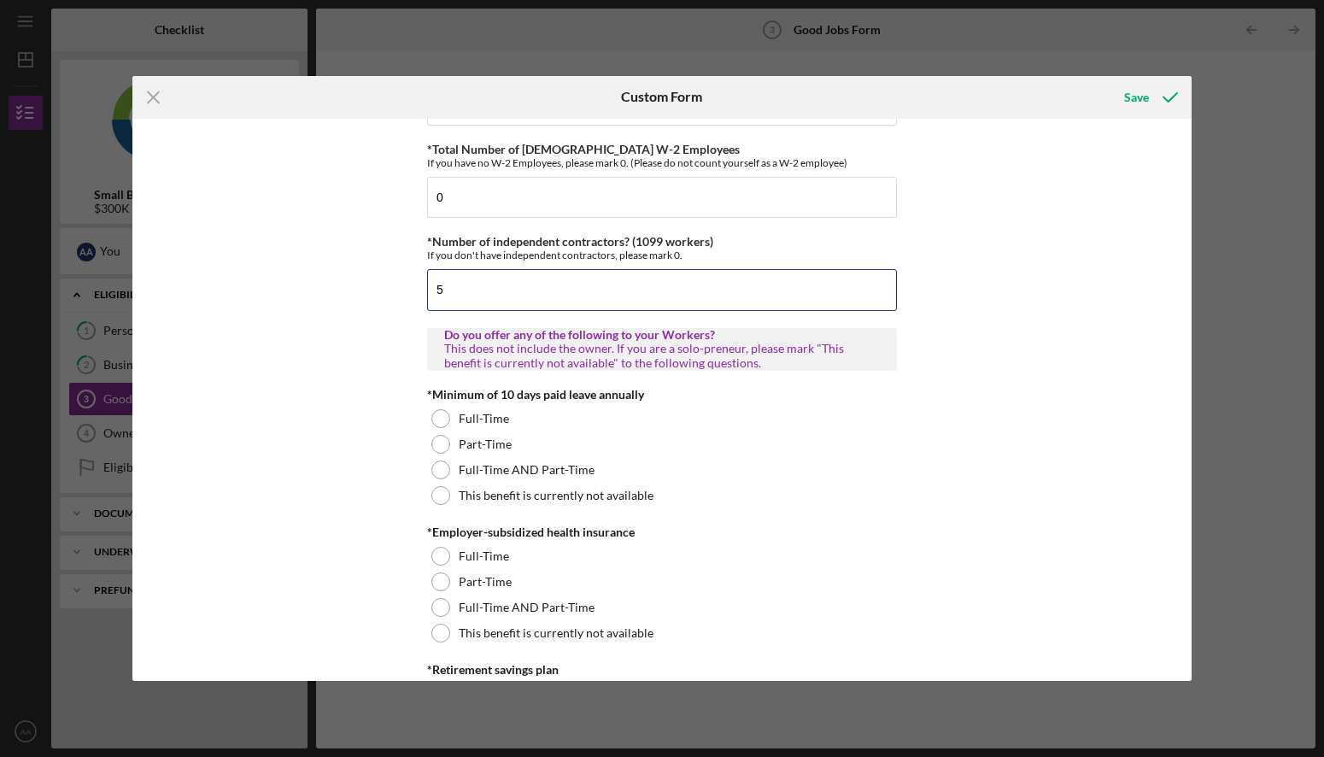
type input "5"
click at [344, 429] on div "Good Jobs Form *Number of [DEMOGRAPHIC_DATA] Owner Employment Please input all …" at bounding box center [661, 400] width 1059 height 563
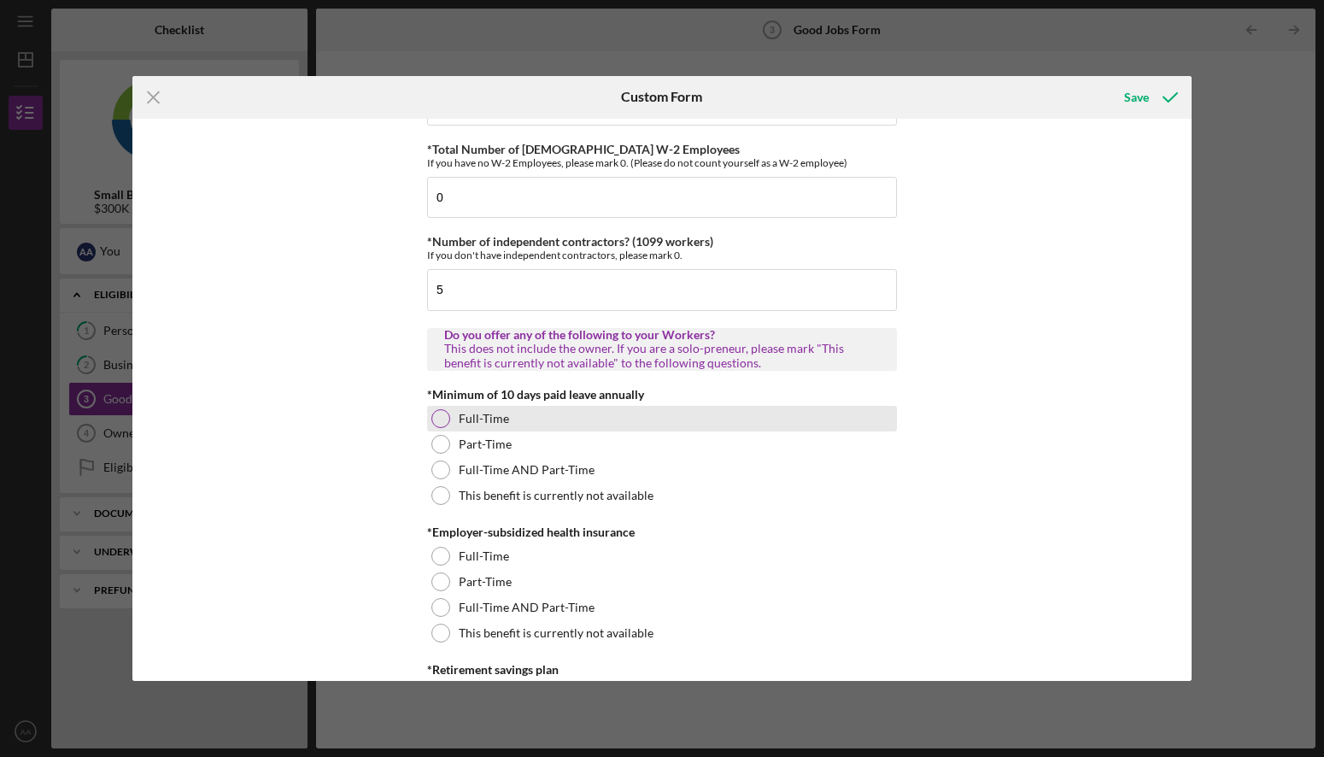
click at [441, 424] on div at bounding box center [440, 418] width 19 height 19
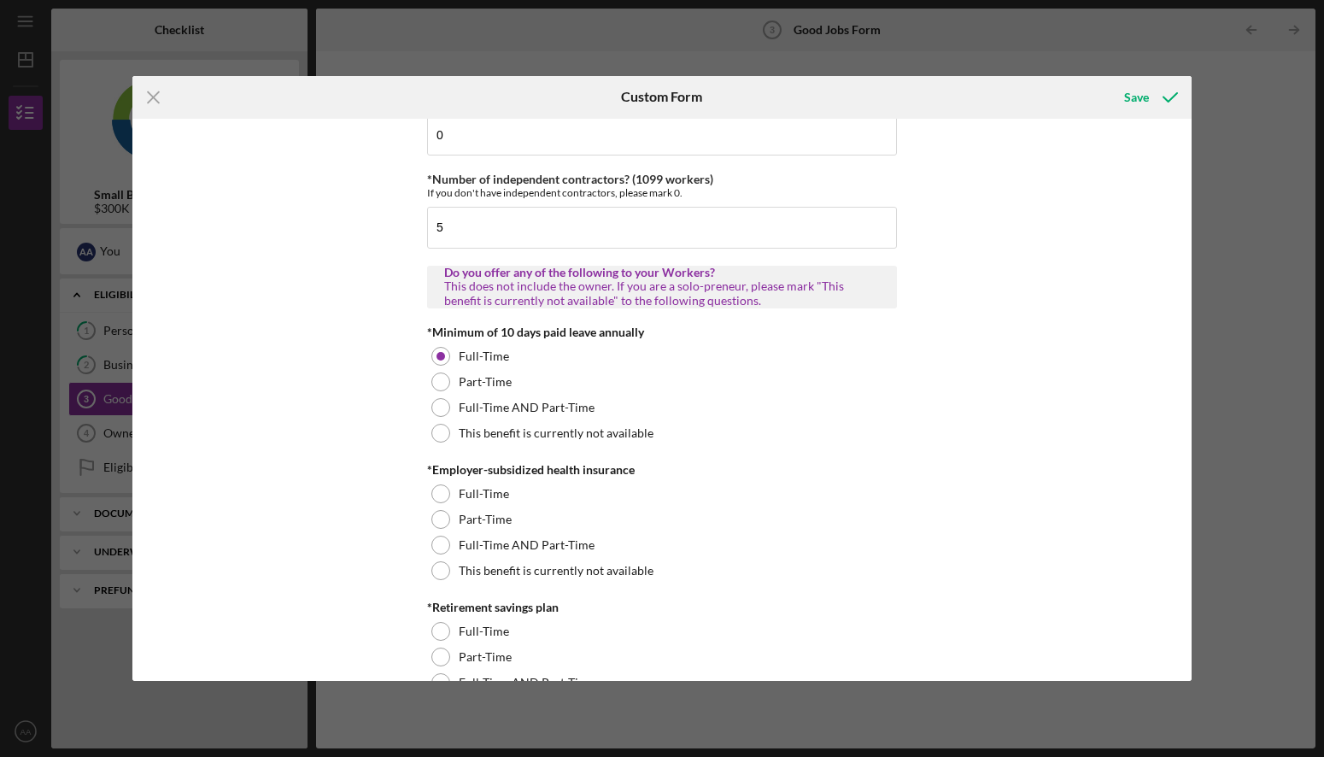
scroll to position [399, 0]
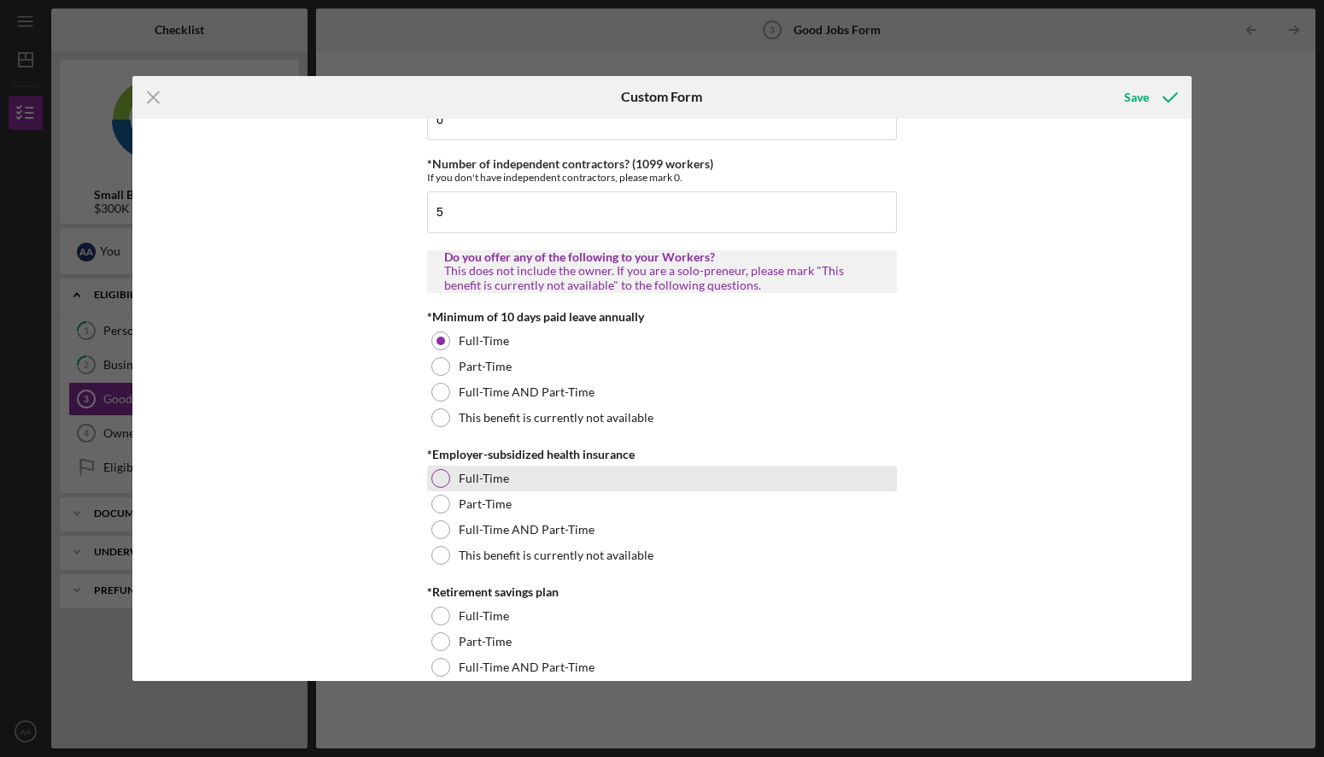
click at [435, 477] on div at bounding box center [440, 478] width 19 height 19
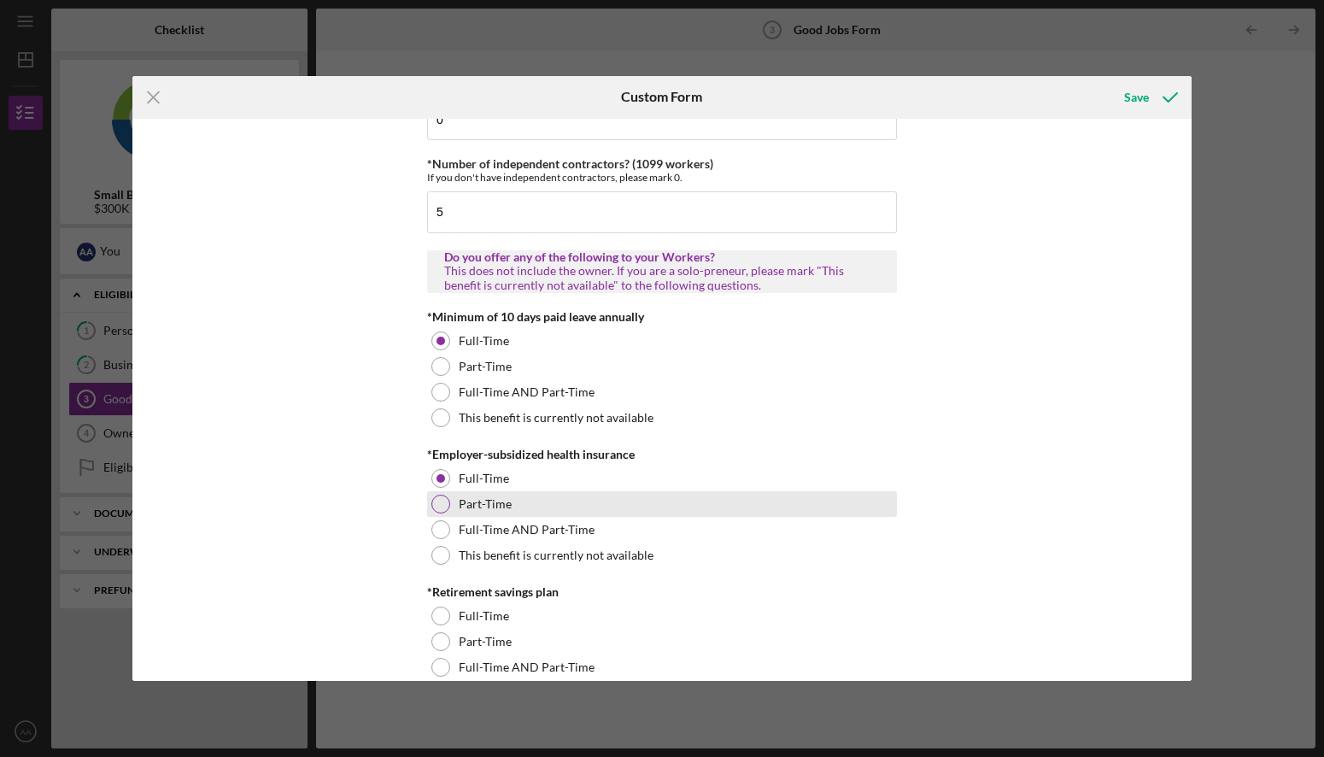
click at [438, 502] on div at bounding box center [440, 504] width 19 height 19
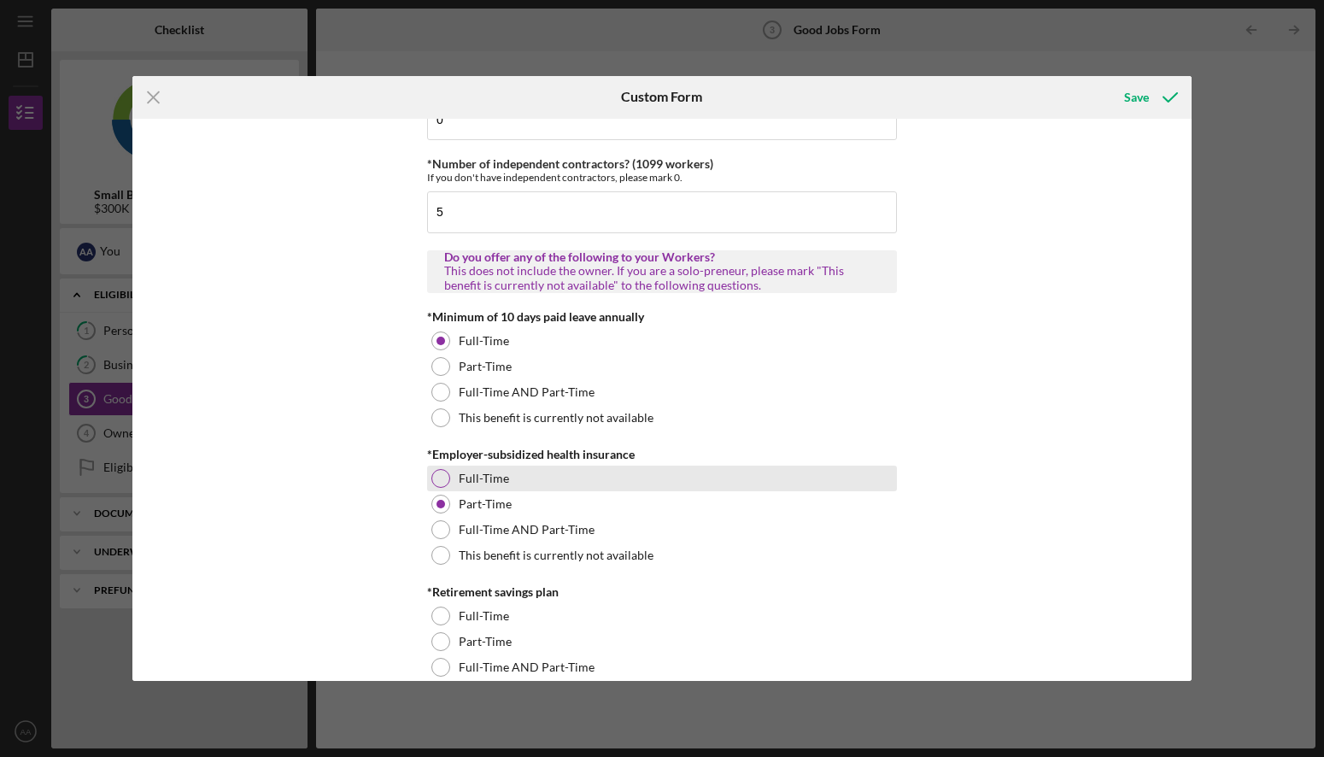
click at [436, 473] on div at bounding box center [440, 478] width 19 height 19
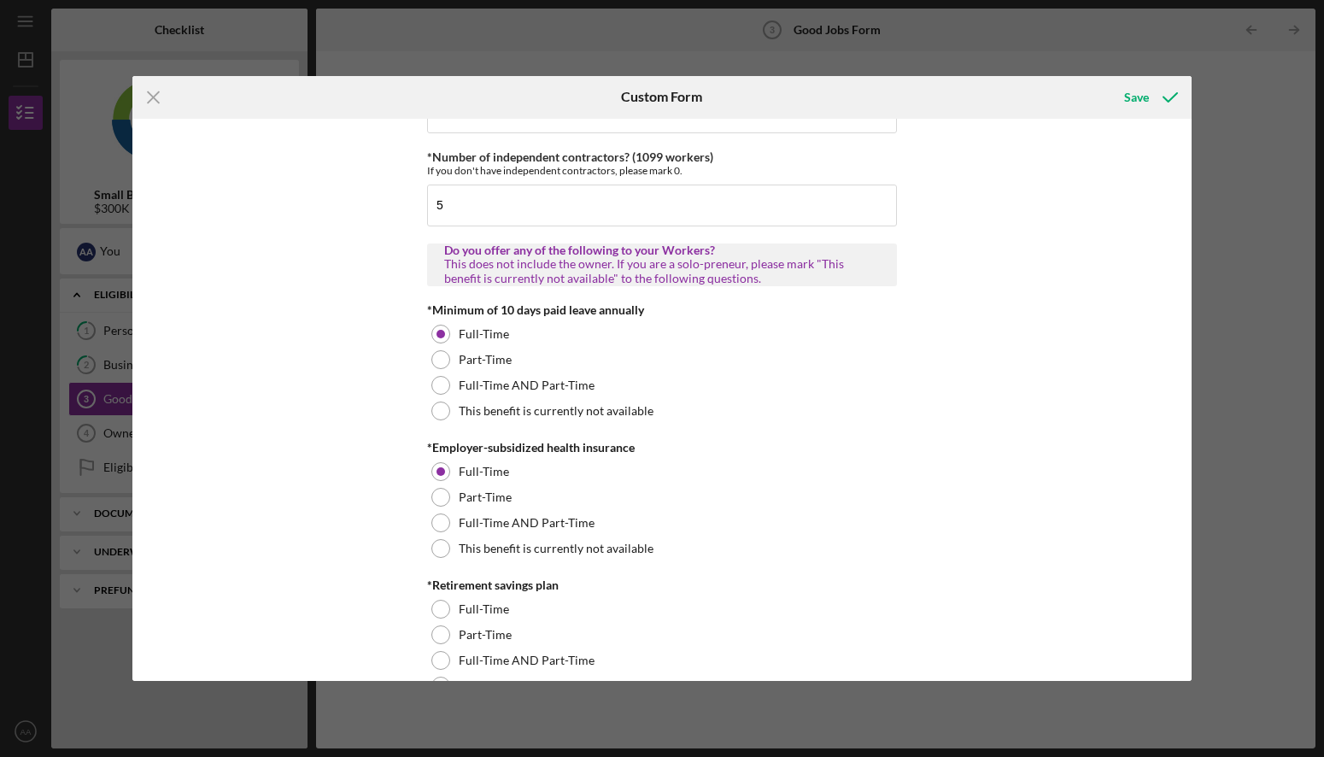
scroll to position [464, 0]
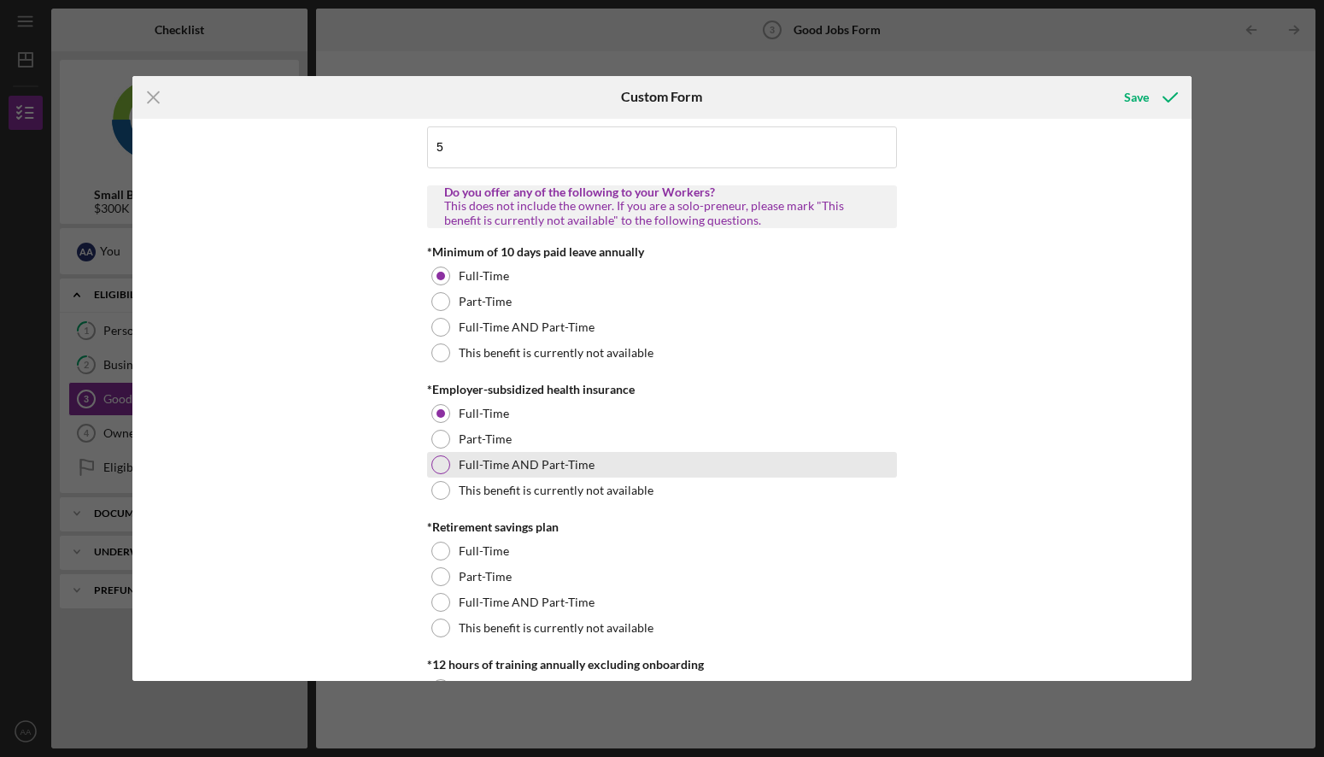
click at [439, 461] on div at bounding box center [440, 464] width 19 height 19
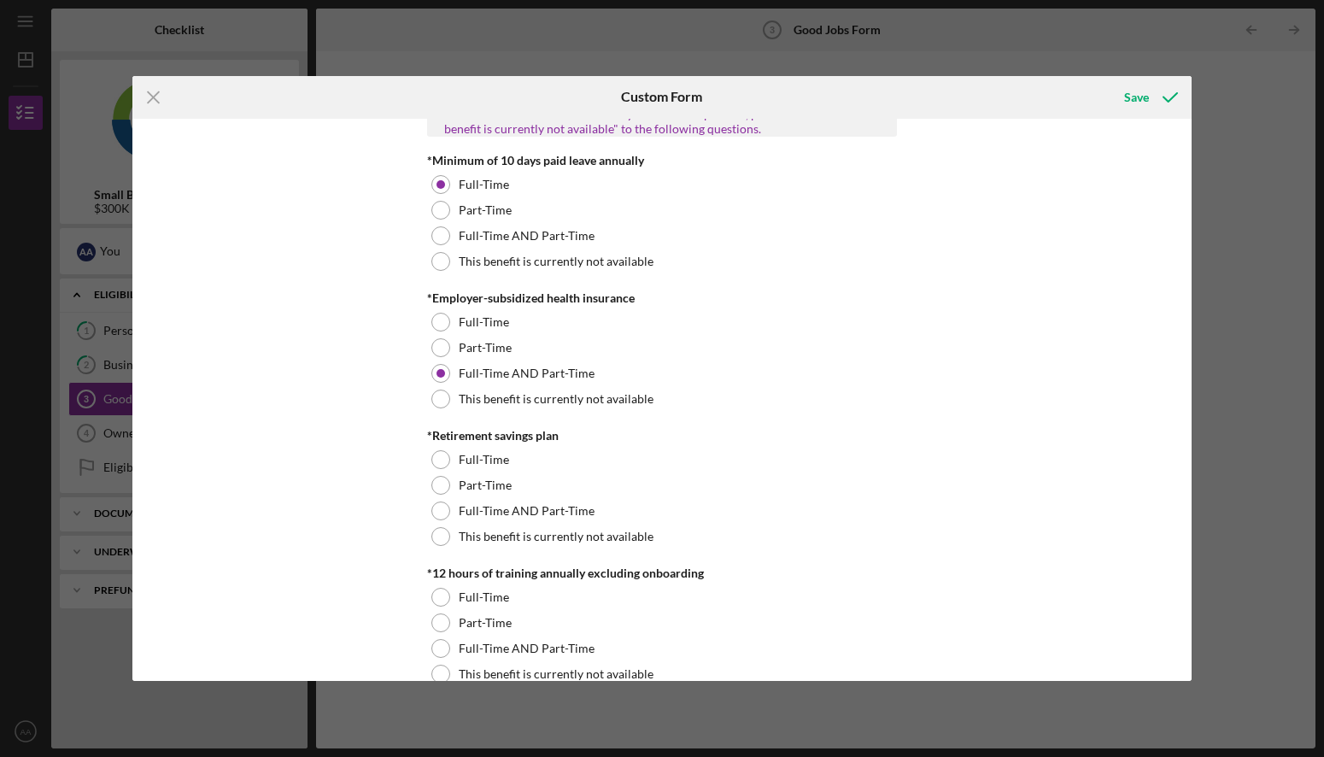
scroll to position [609, 0]
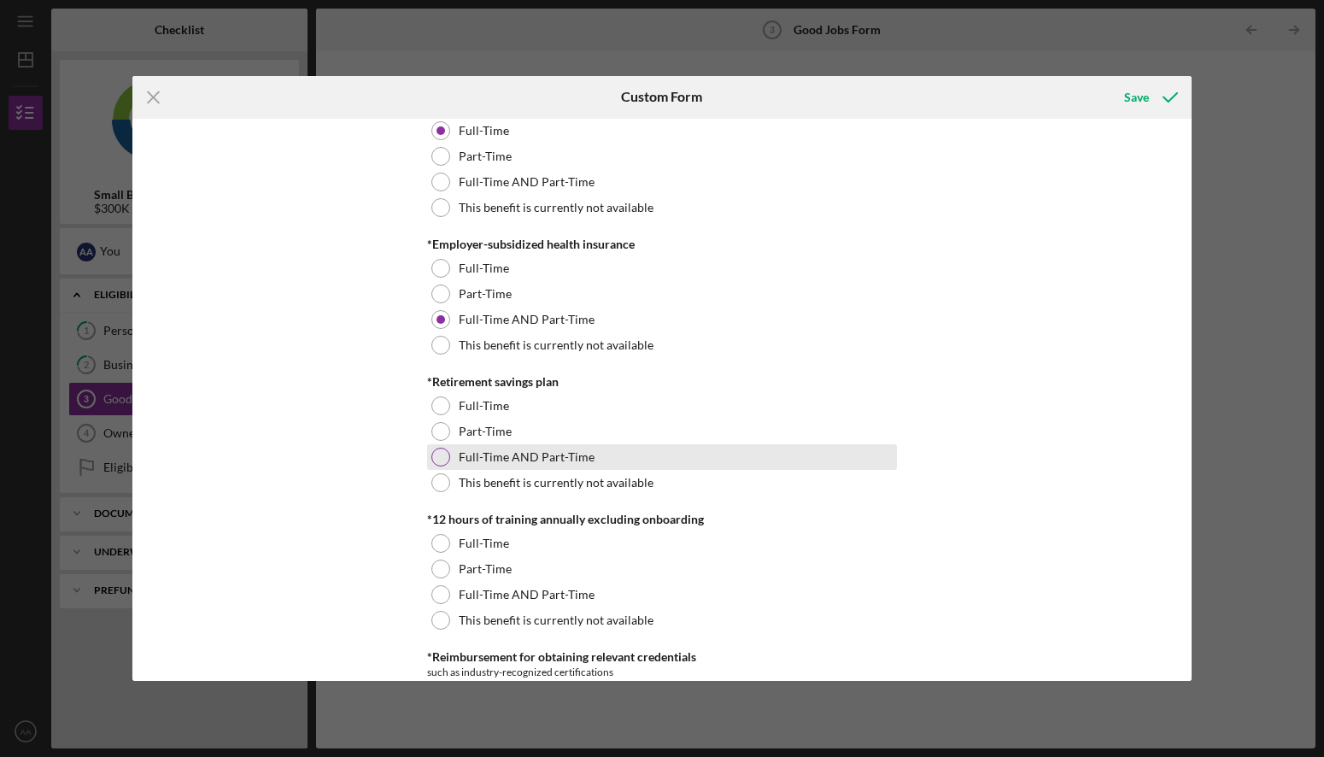
click at [440, 455] on div at bounding box center [440, 457] width 19 height 19
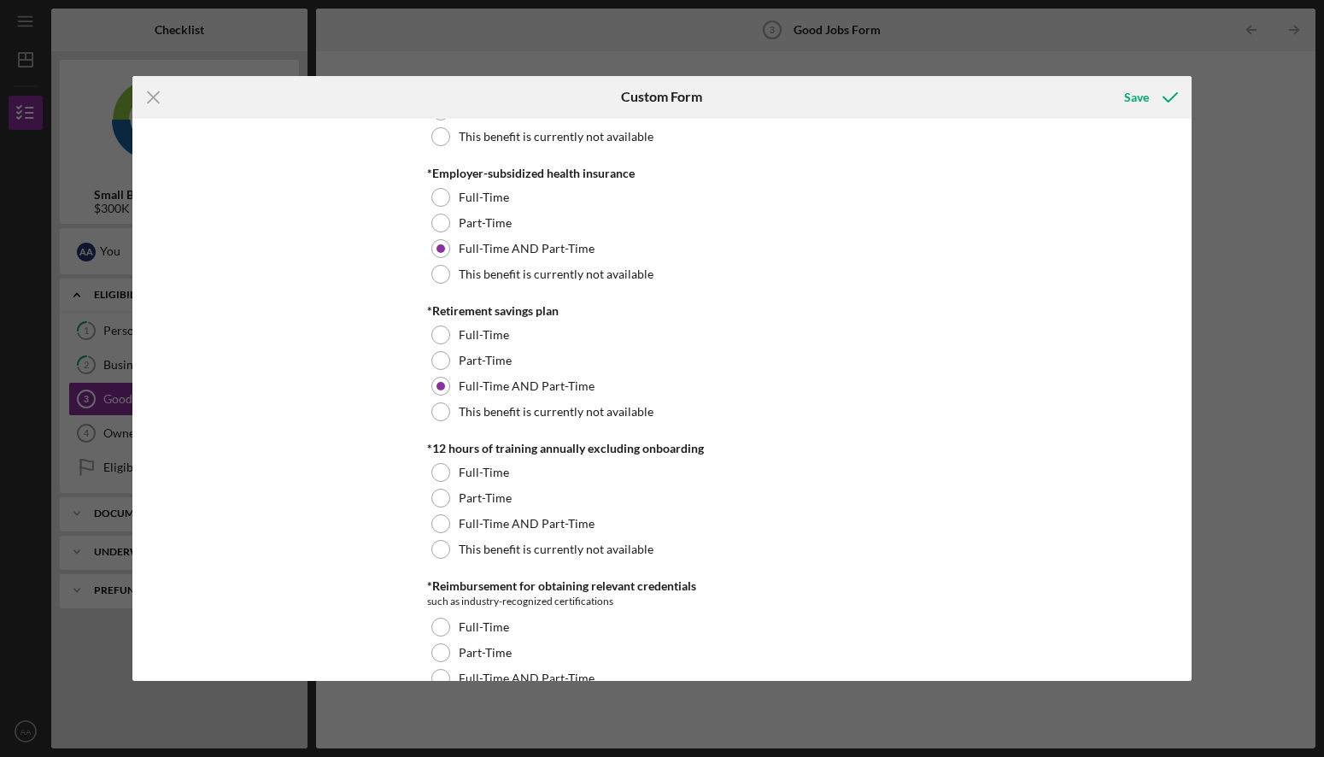
scroll to position [716, 0]
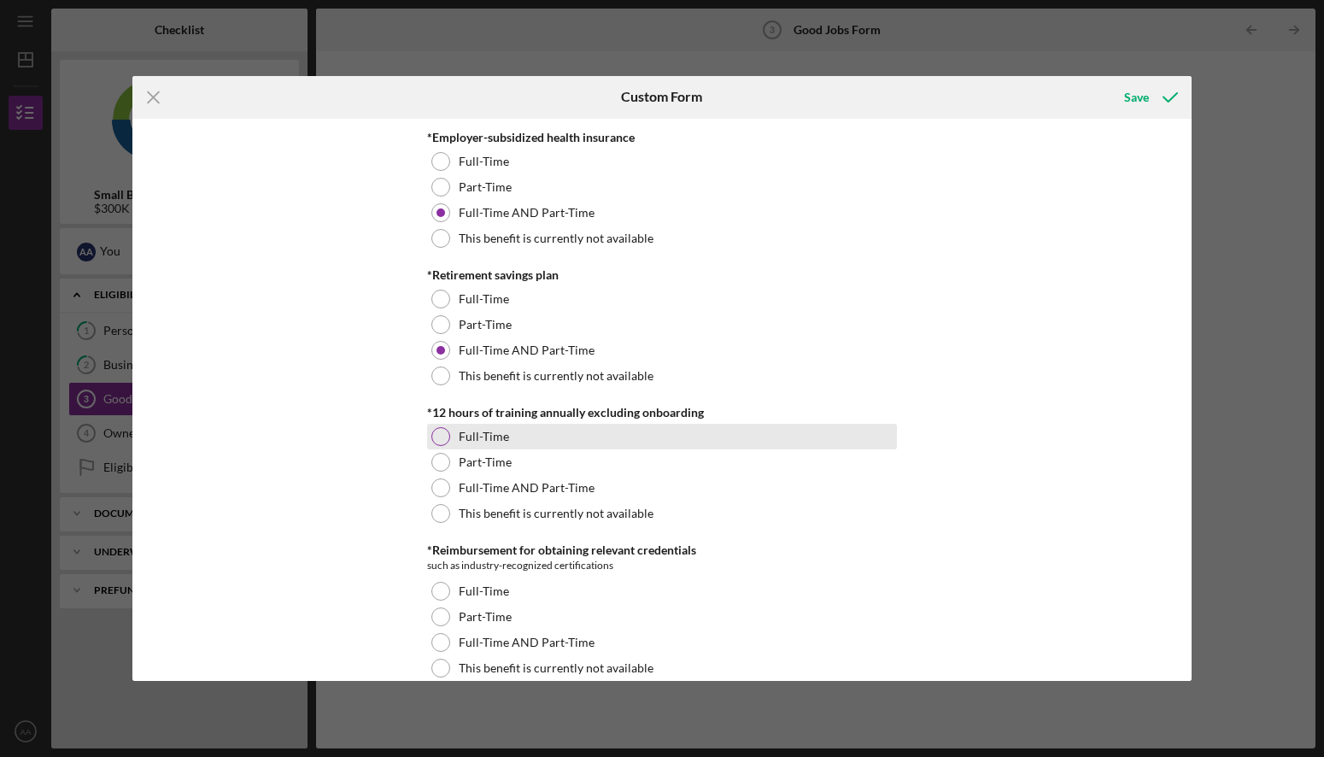
click at [438, 438] on div at bounding box center [440, 436] width 19 height 19
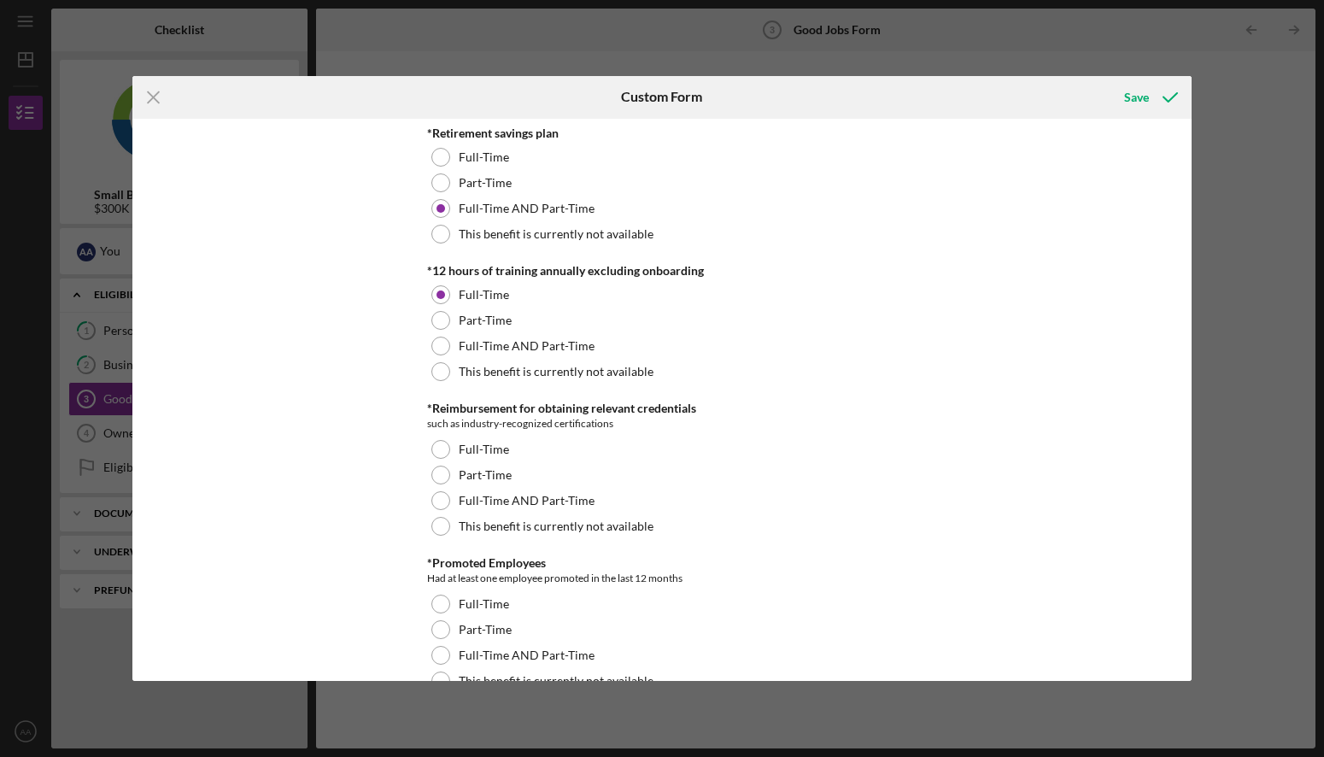
scroll to position [908, 0]
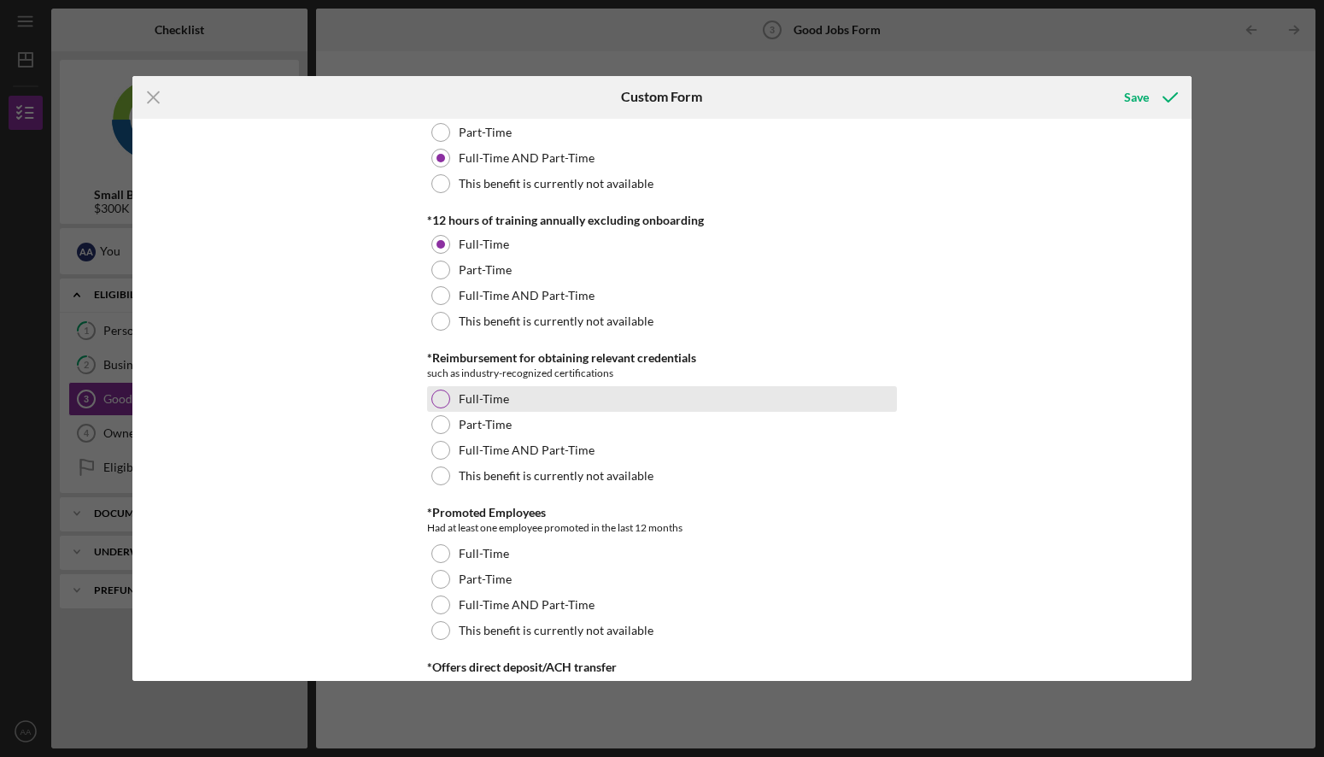
click at [431, 399] on div at bounding box center [440, 398] width 19 height 19
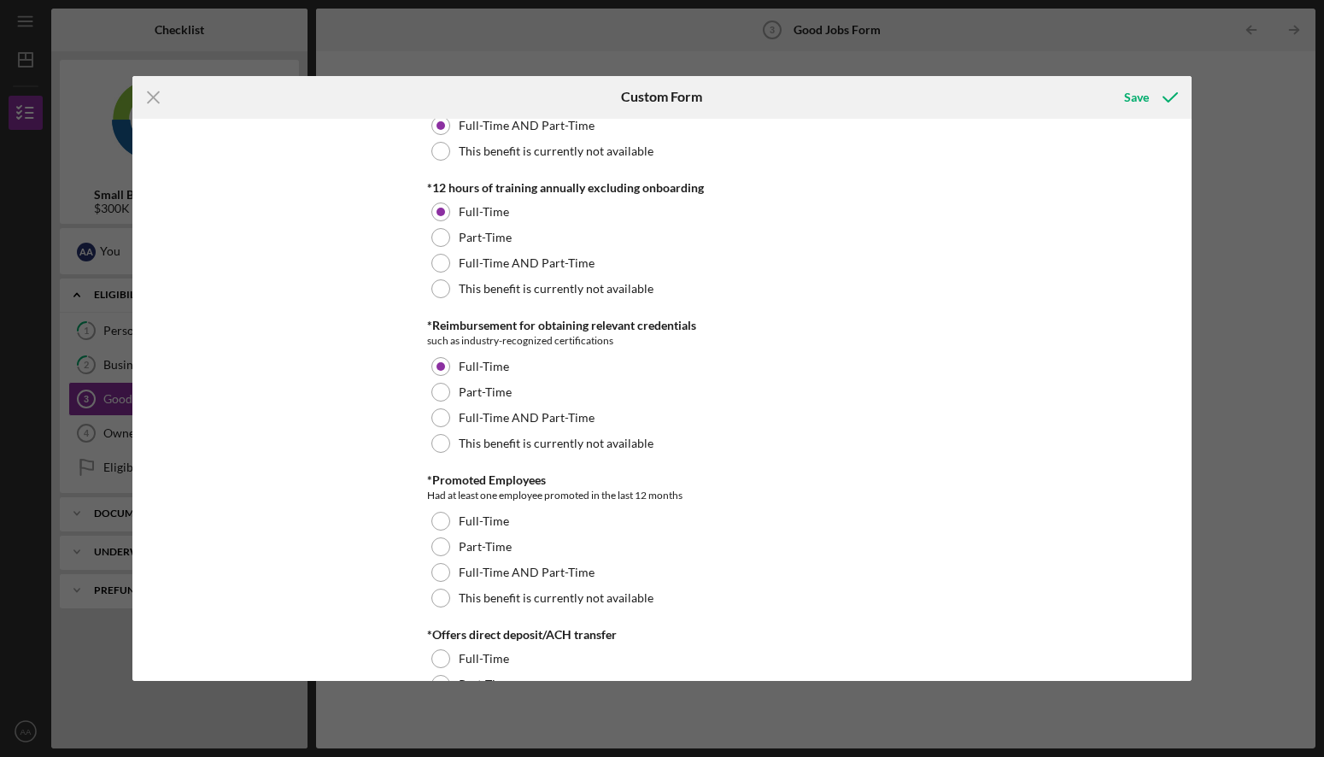
scroll to position [1161, 0]
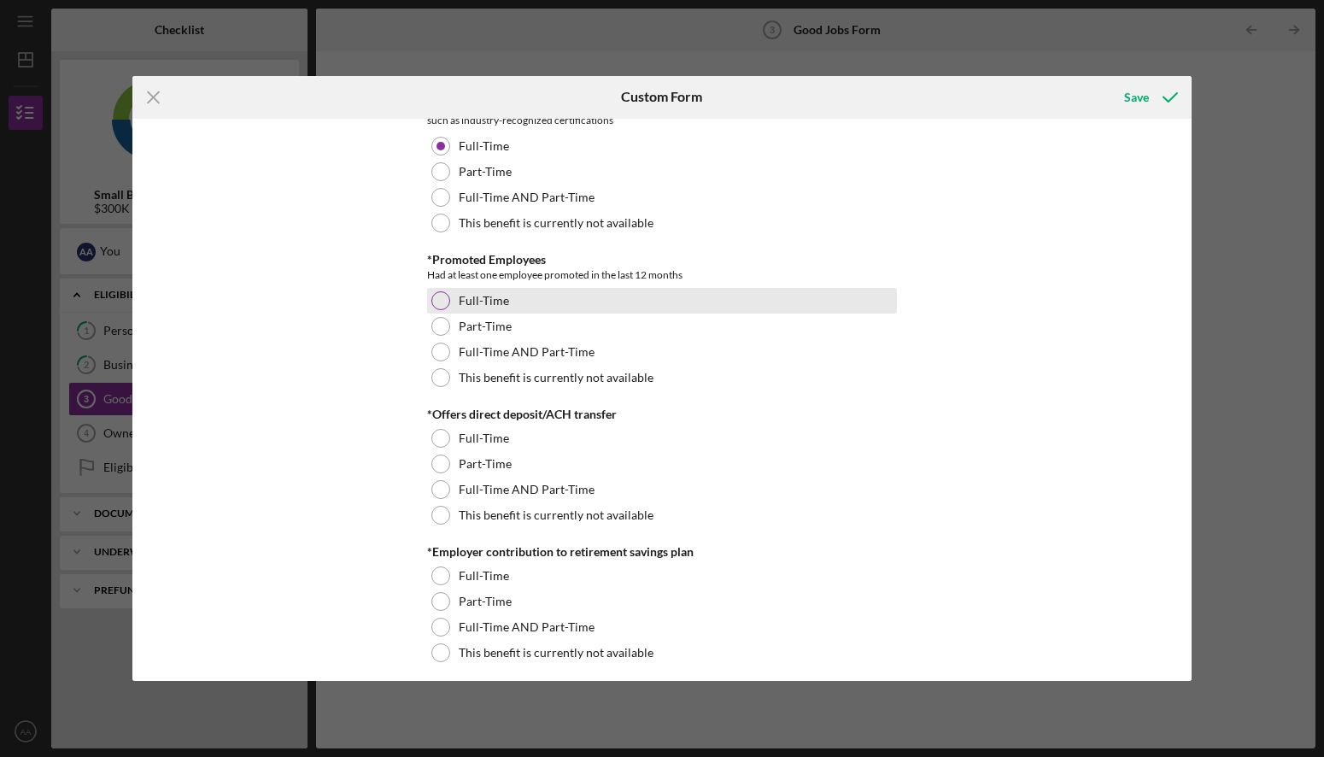
click at [438, 301] on div at bounding box center [440, 300] width 19 height 19
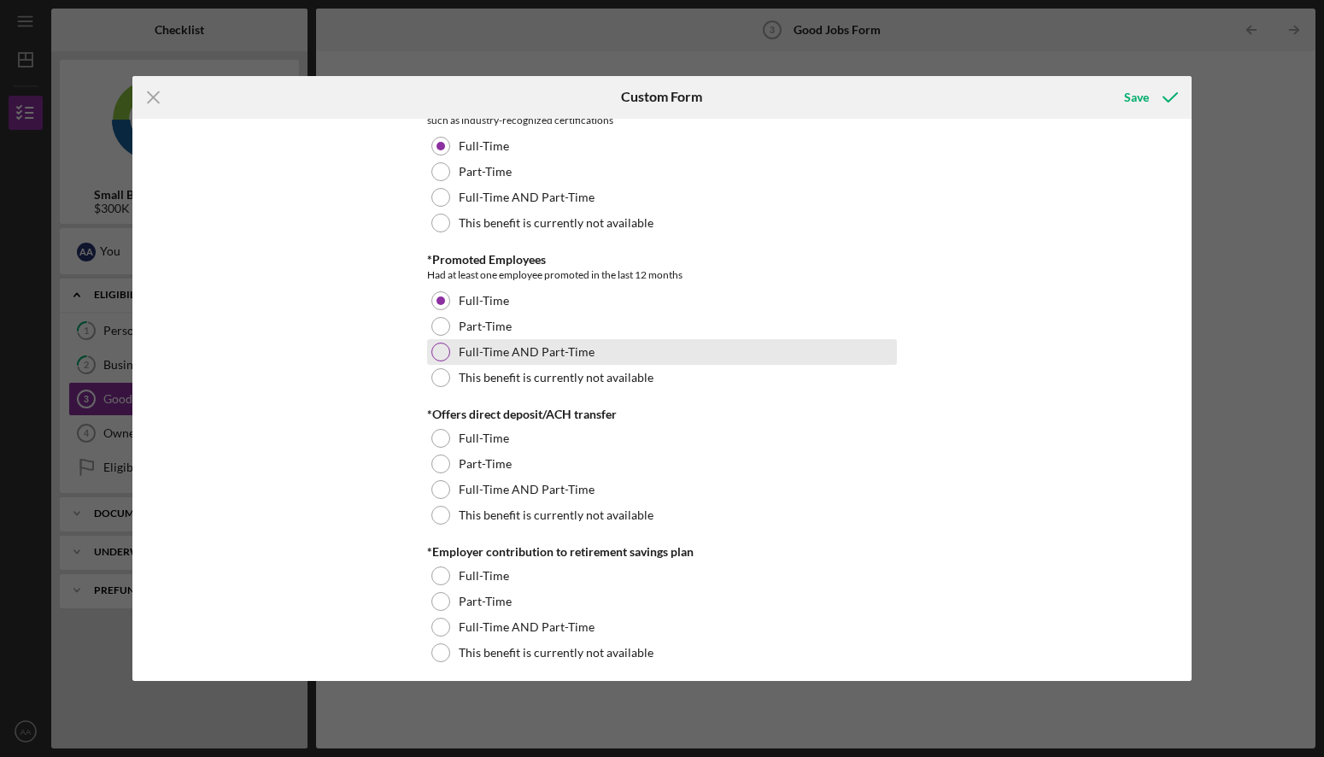
click at [434, 353] on div at bounding box center [440, 351] width 19 height 19
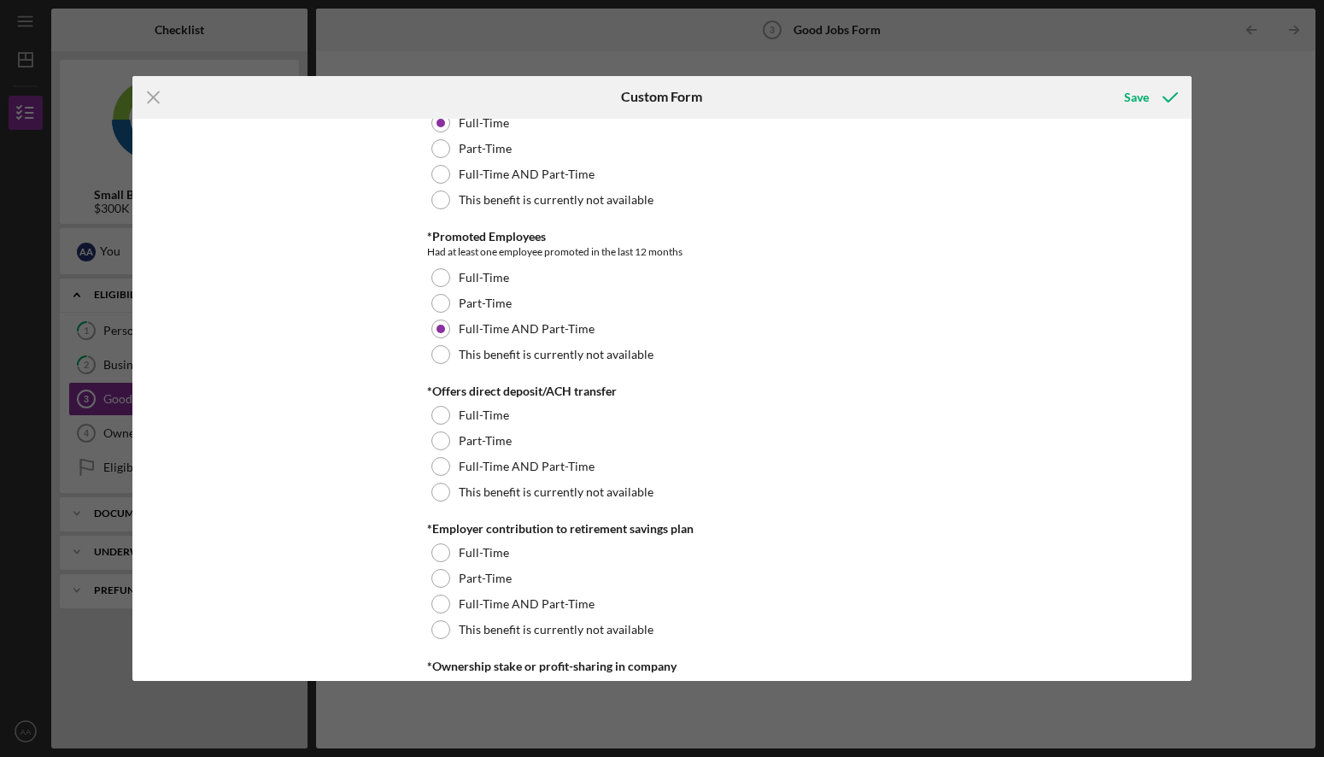
scroll to position [1305, 0]
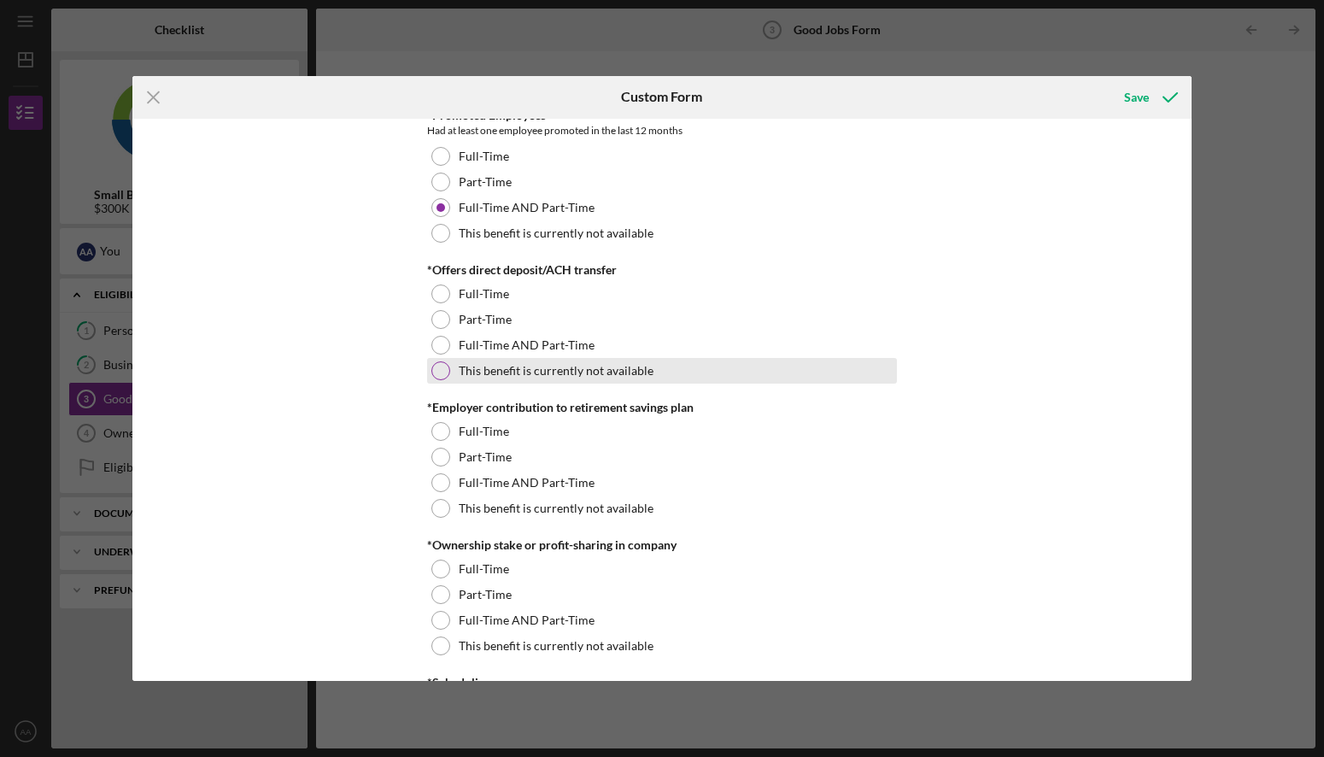
click at [436, 371] on div at bounding box center [440, 370] width 19 height 19
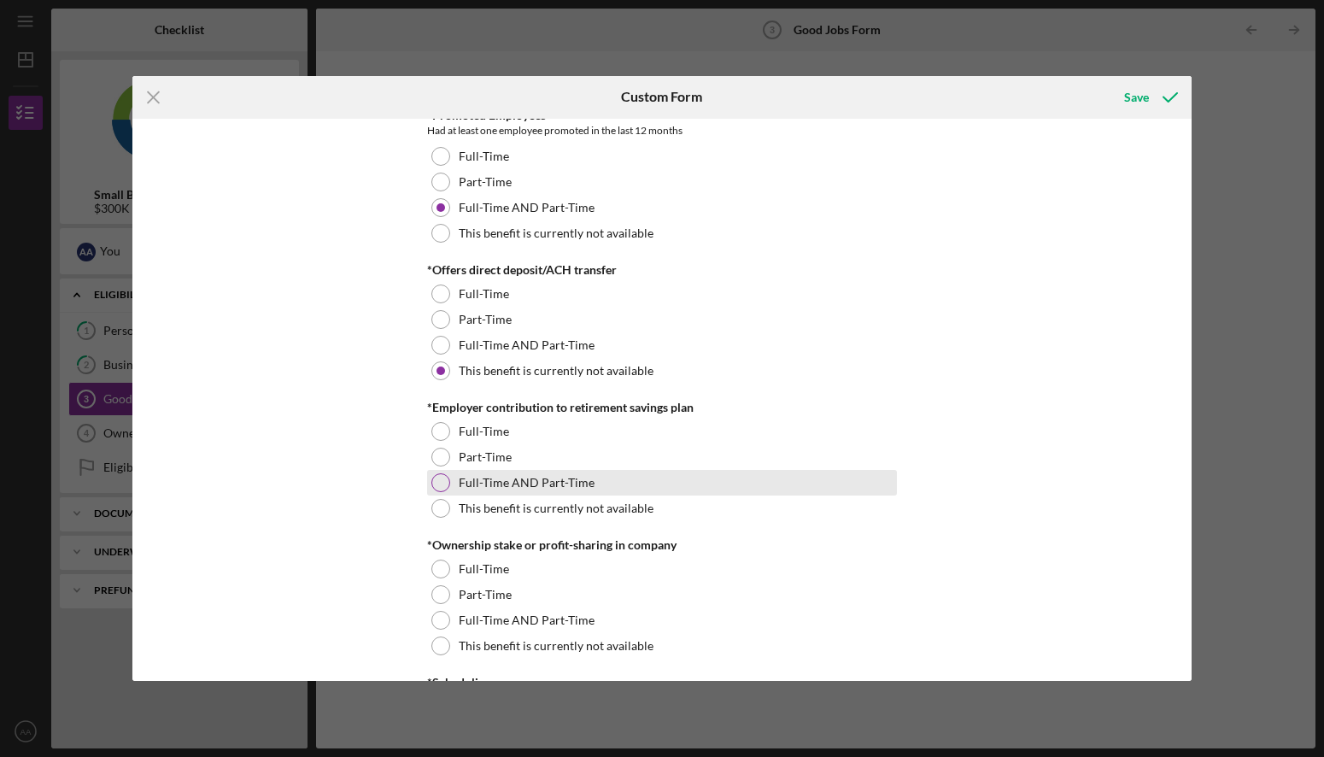
click at [442, 476] on div at bounding box center [440, 482] width 19 height 19
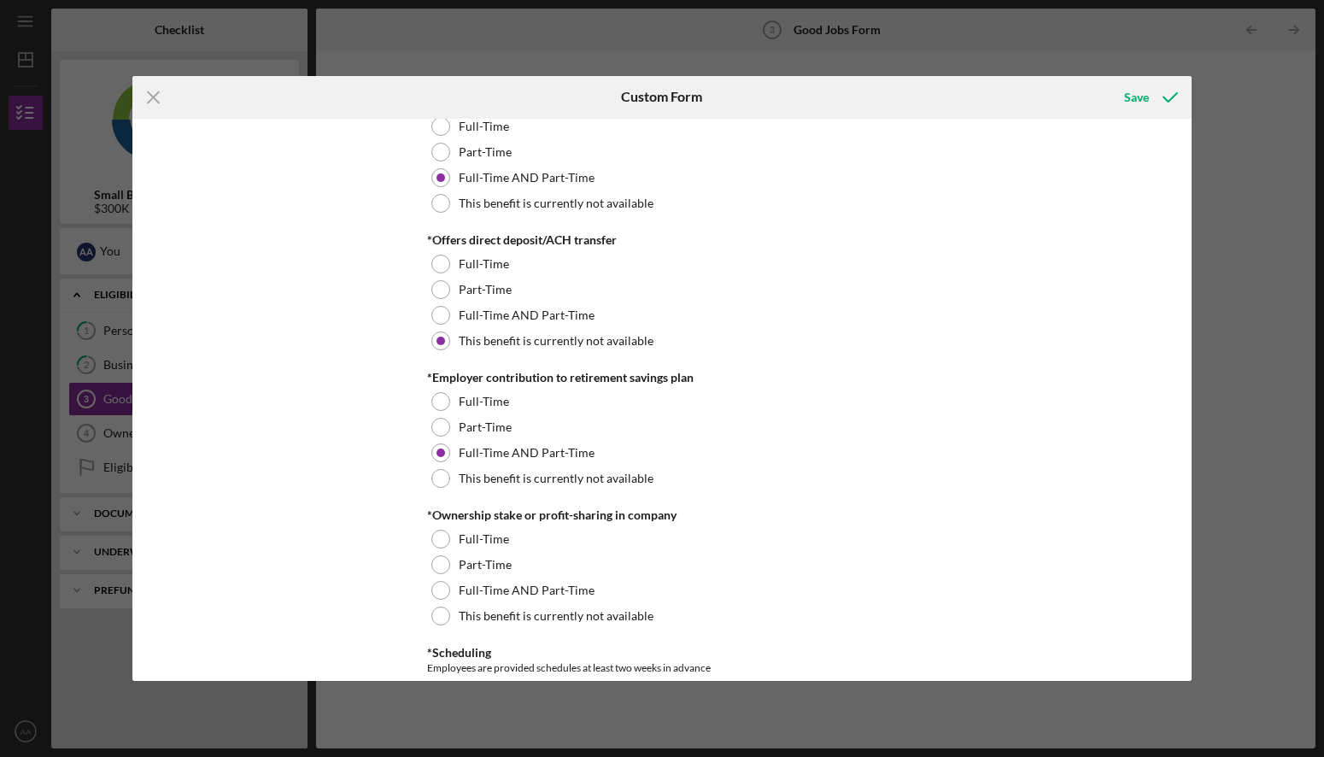
scroll to position [1484, 0]
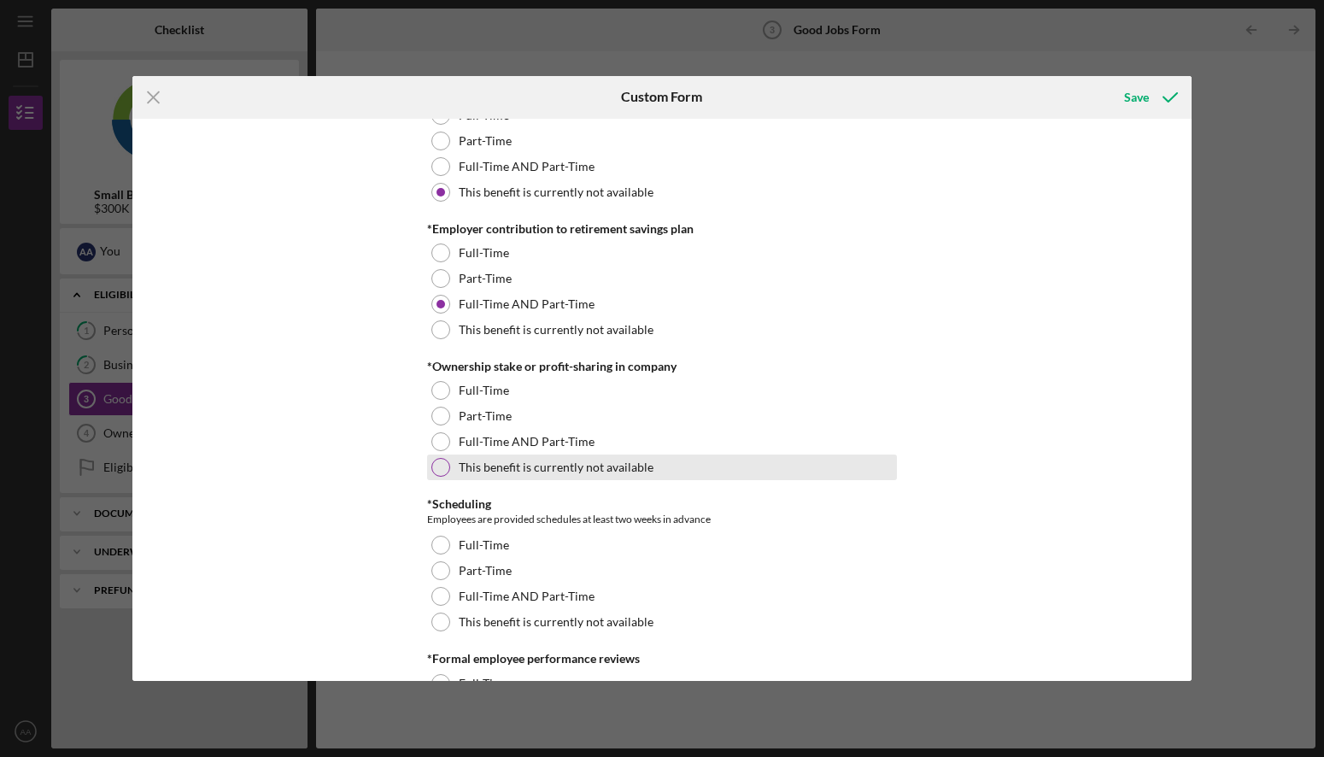
click at [436, 462] on div at bounding box center [440, 467] width 19 height 19
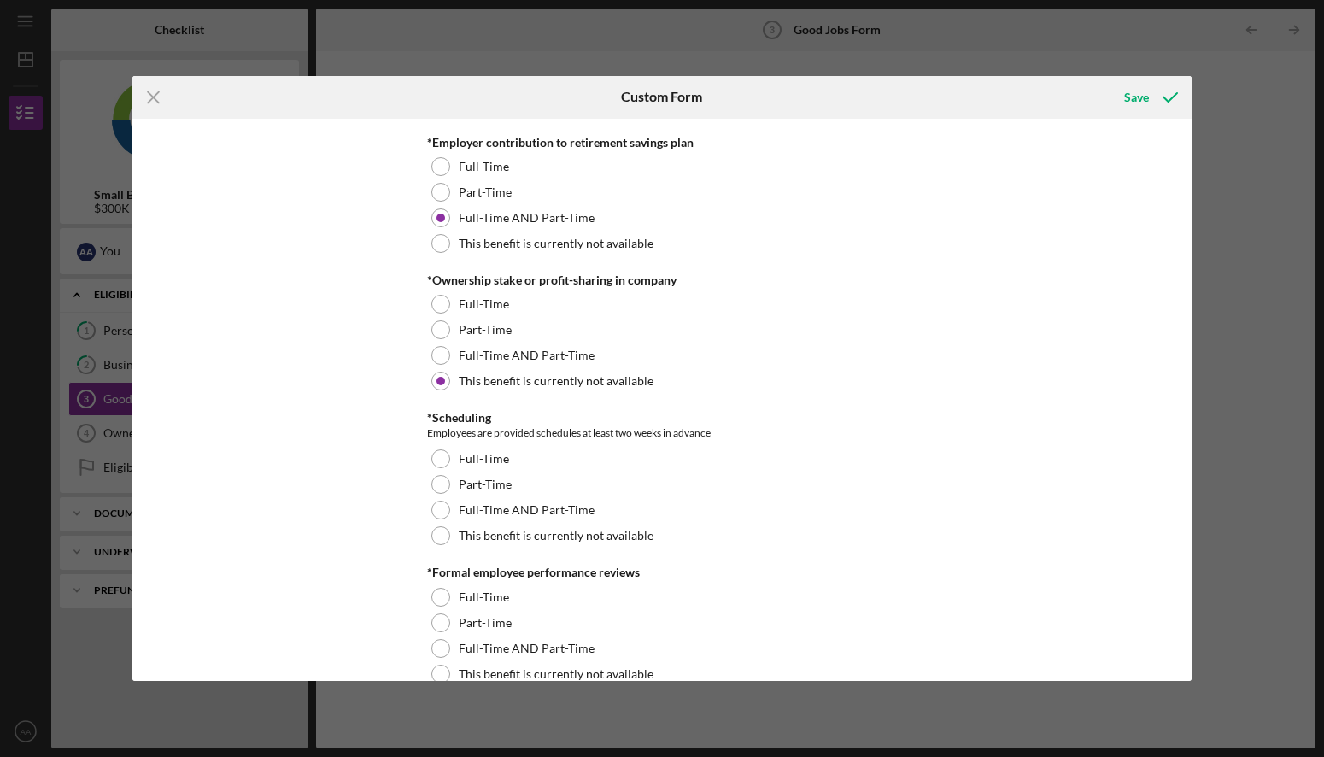
scroll to position [1573, 0]
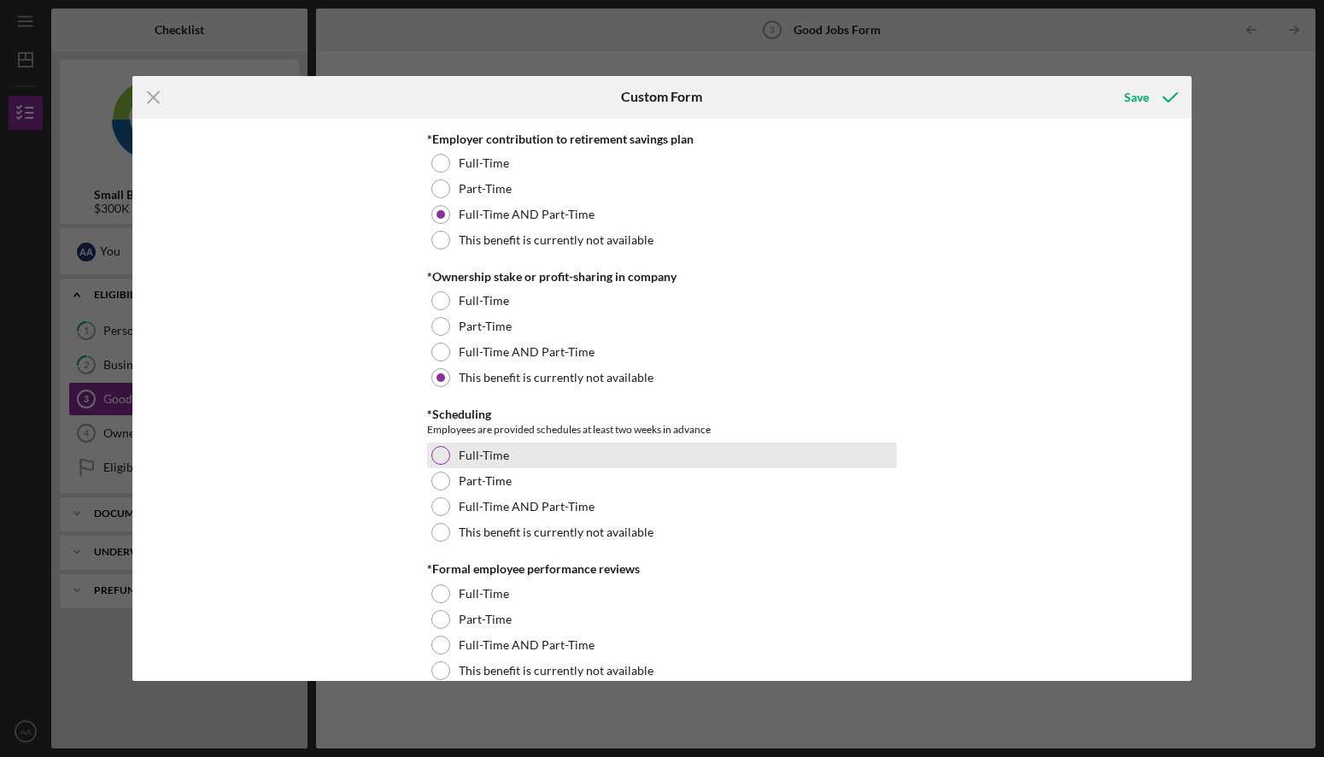
click at [443, 453] on div at bounding box center [440, 455] width 19 height 19
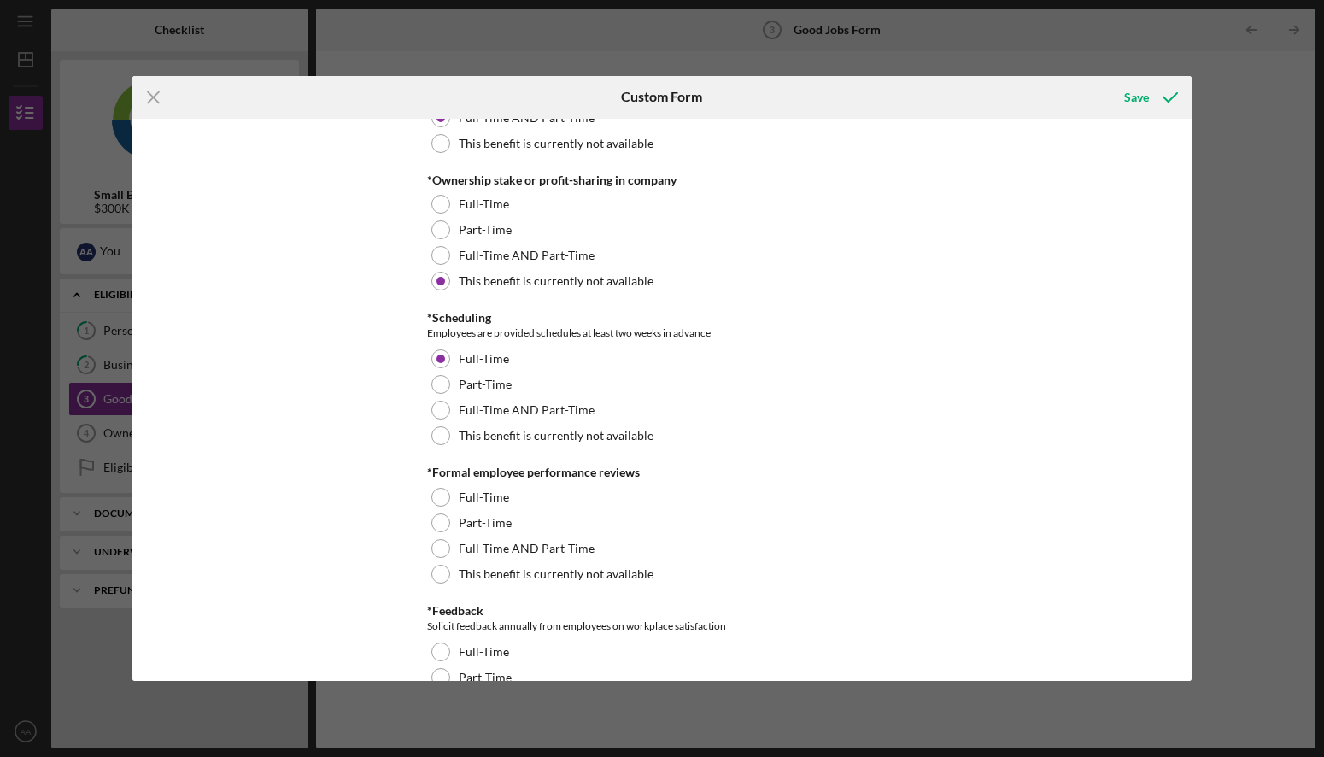
scroll to position [1709, 0]
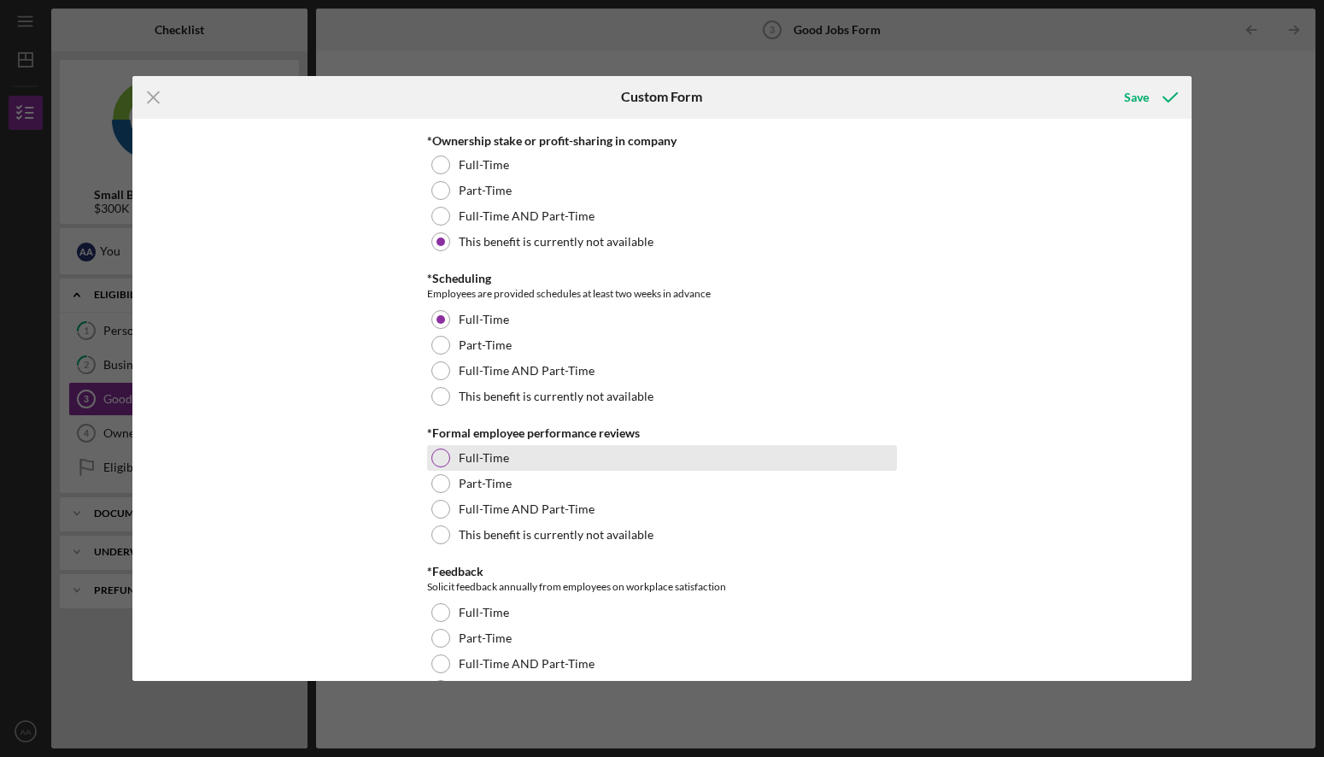
click at [431, 456] on div at bounding box center [440, 457] width 19 height 19
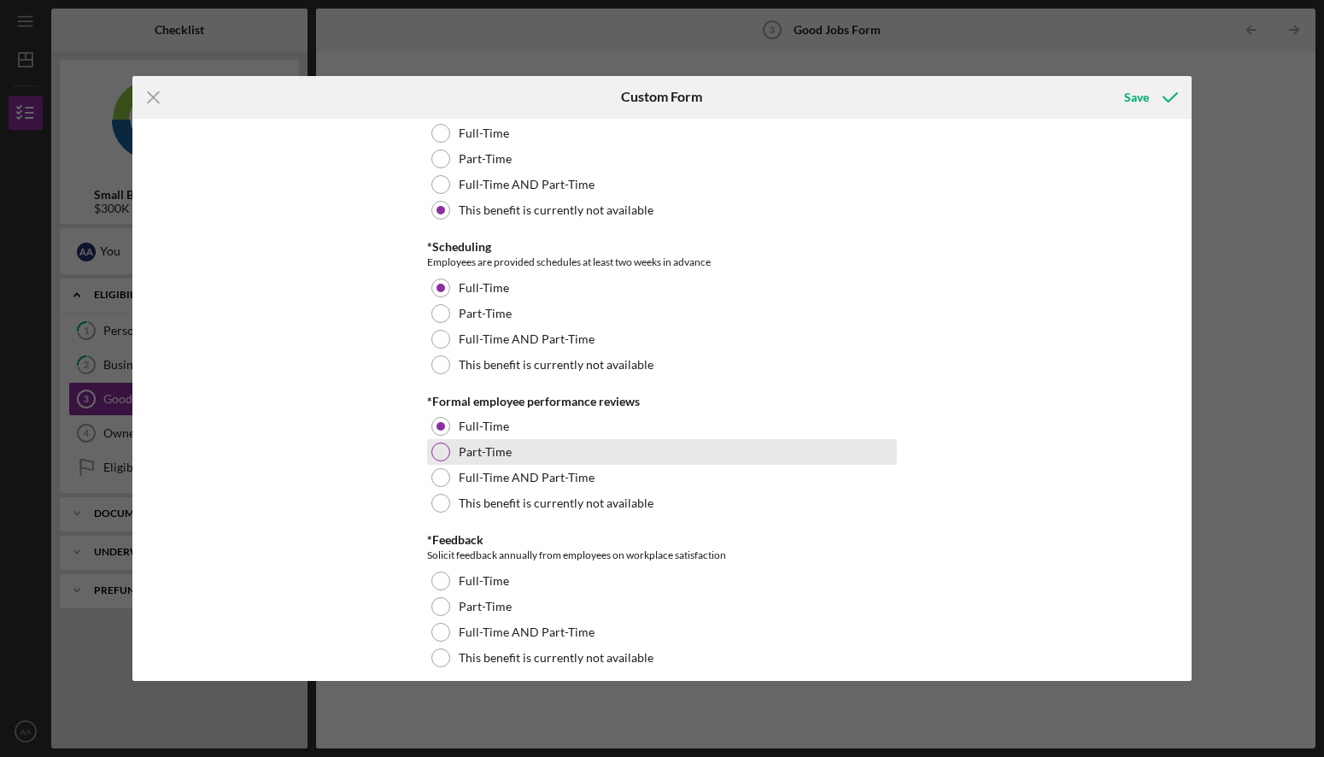
scroll to position [1786, 0]
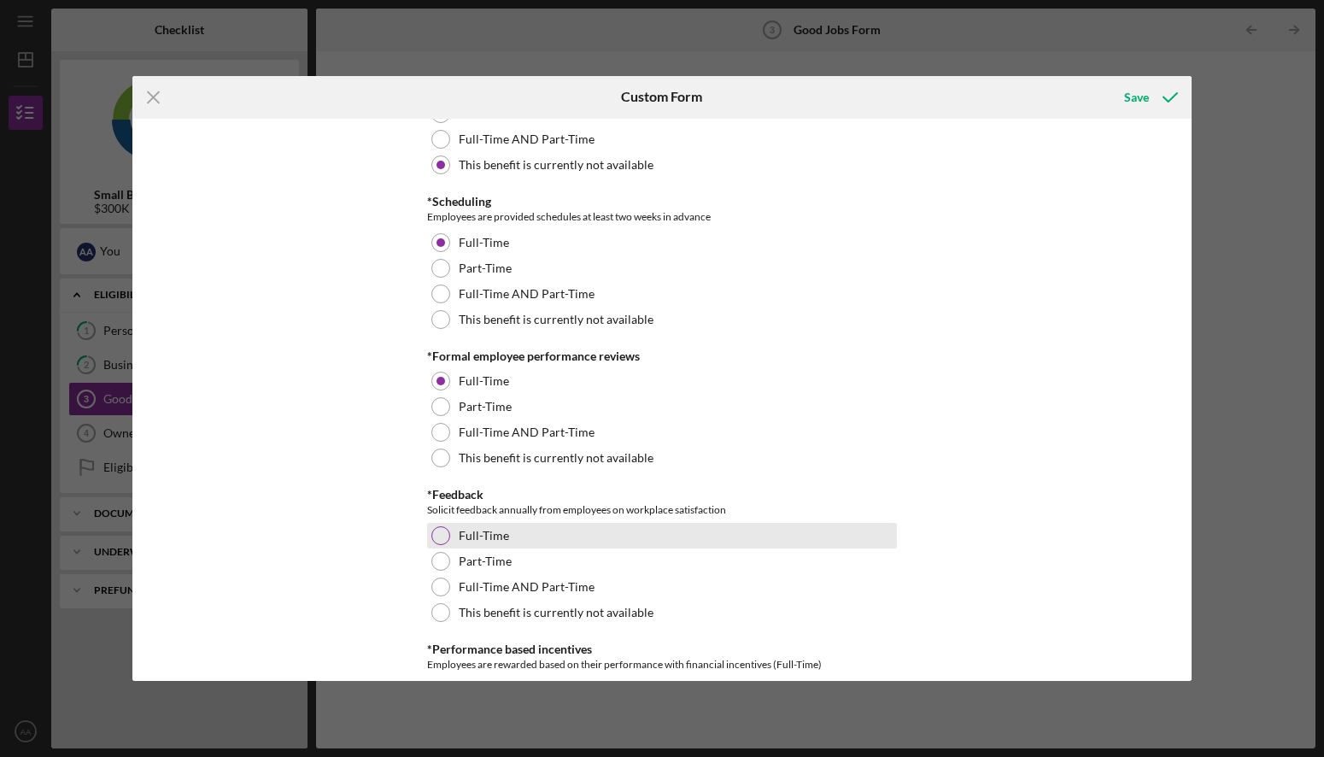
click at [431, 533] on div at bounding box center [440, 535] width 19 height 19
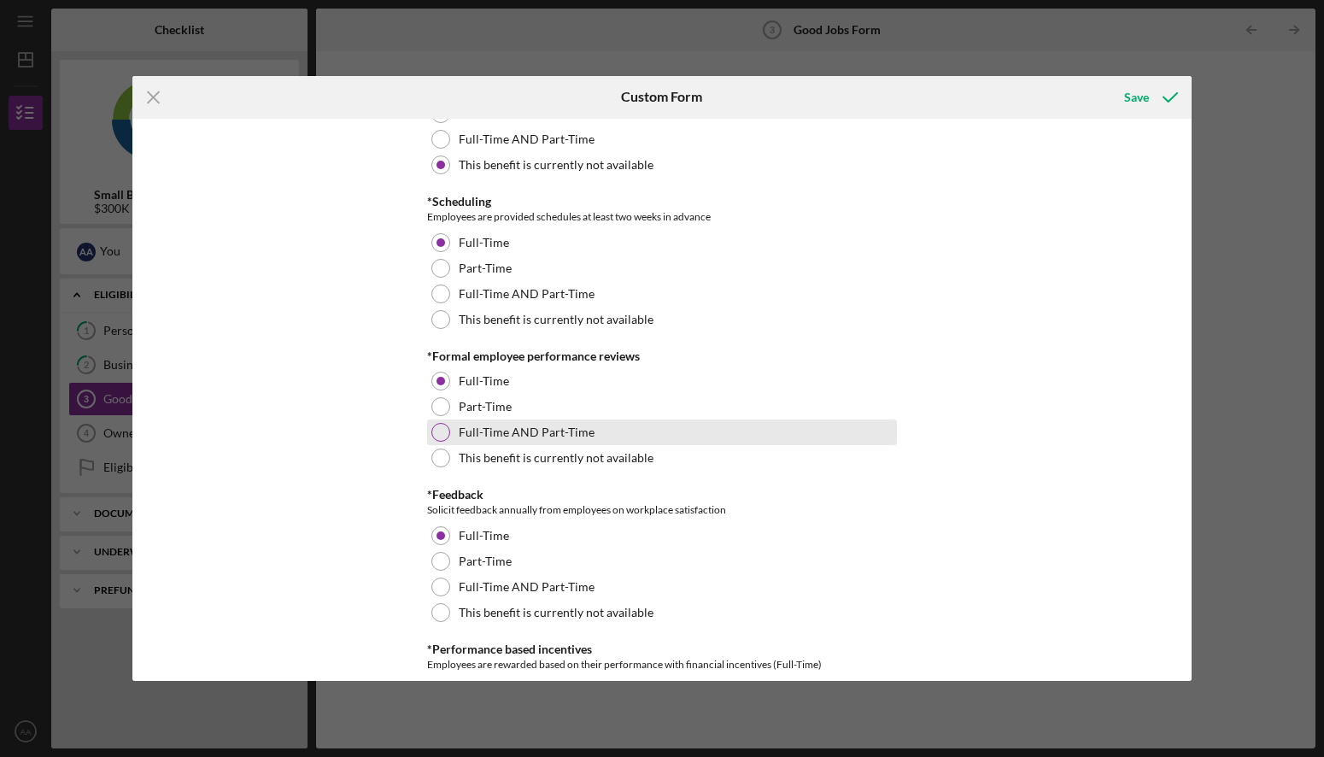
click at [444, 434] on div "Full-Time AND Part-Time" at bounding box center [662, 432] width 470 height 26
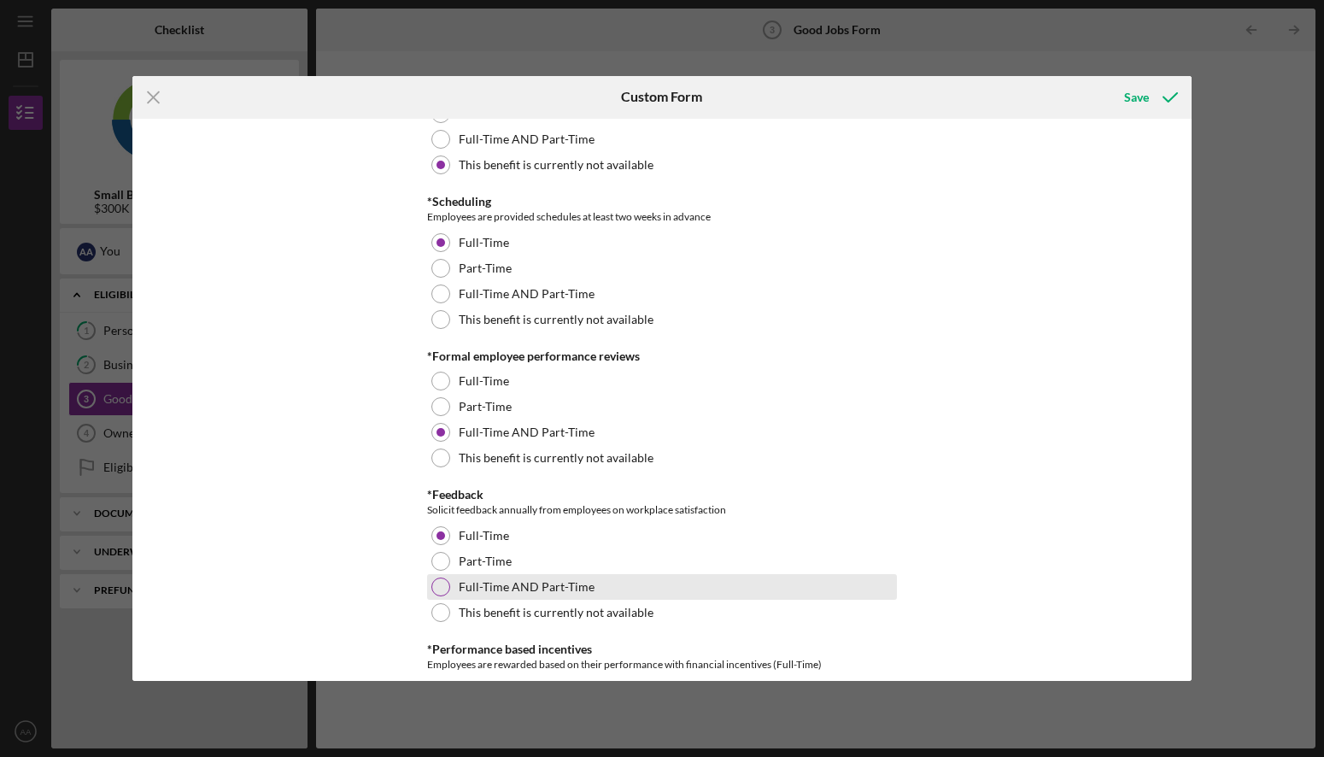
click at [446, 580] on div at bounding box center [440, 586] width 19 height 19
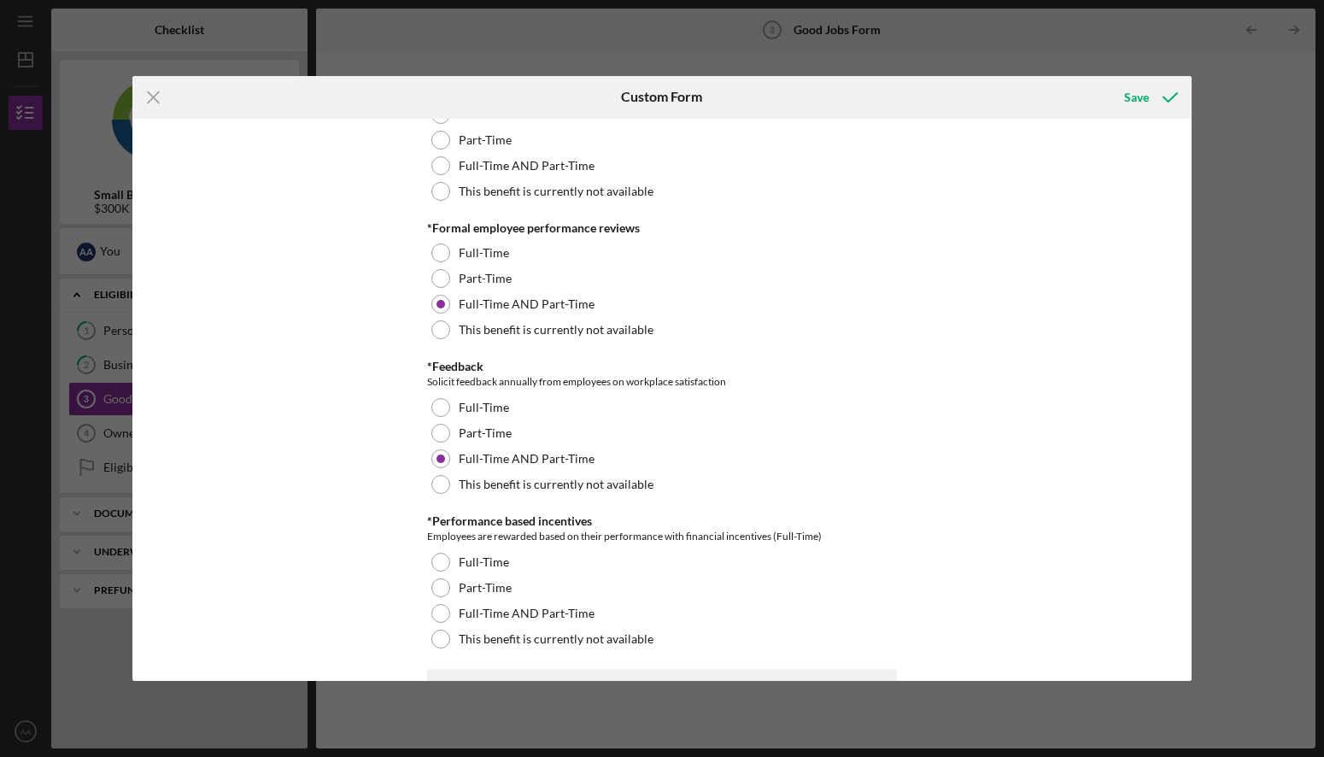
scroll to position [1987, 0]
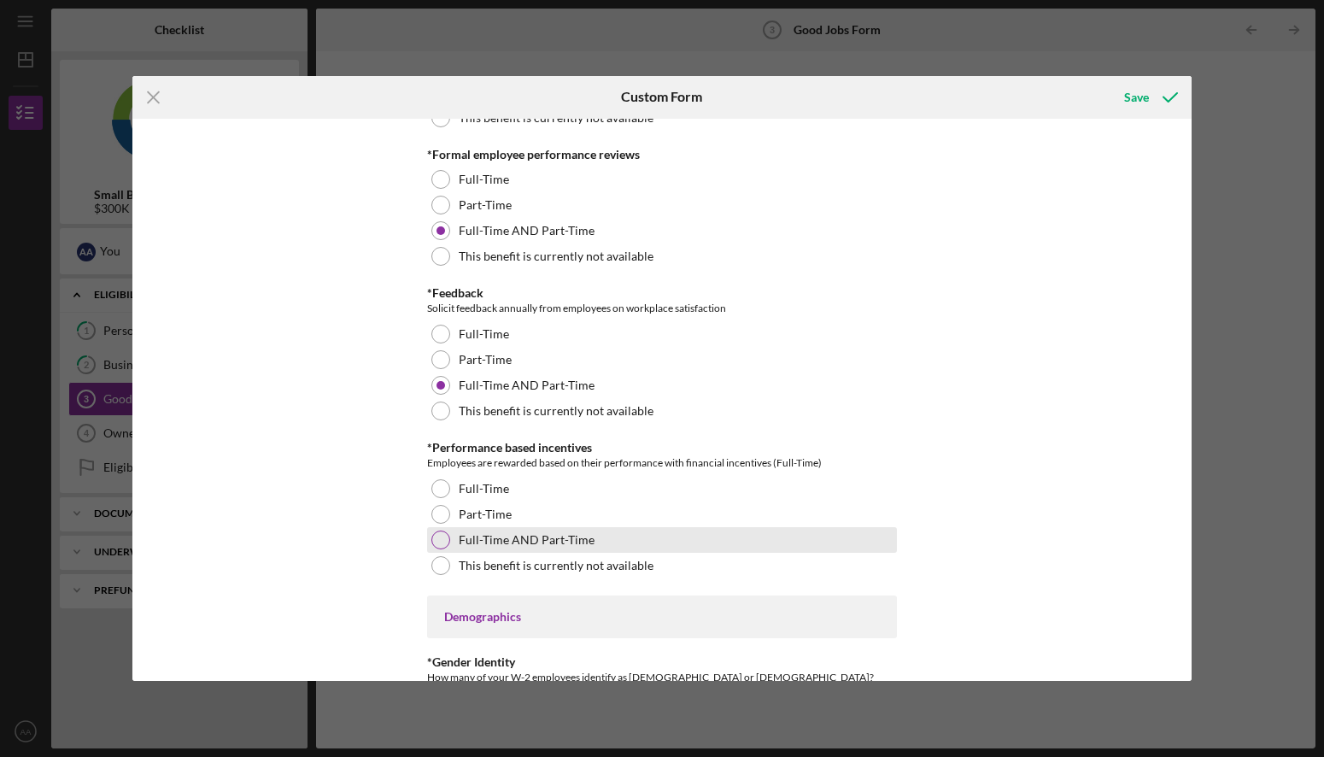
click at [450, 537] on div "Full-Time AND Part-Time" at bounding box center [662, 540] width 470 height 26
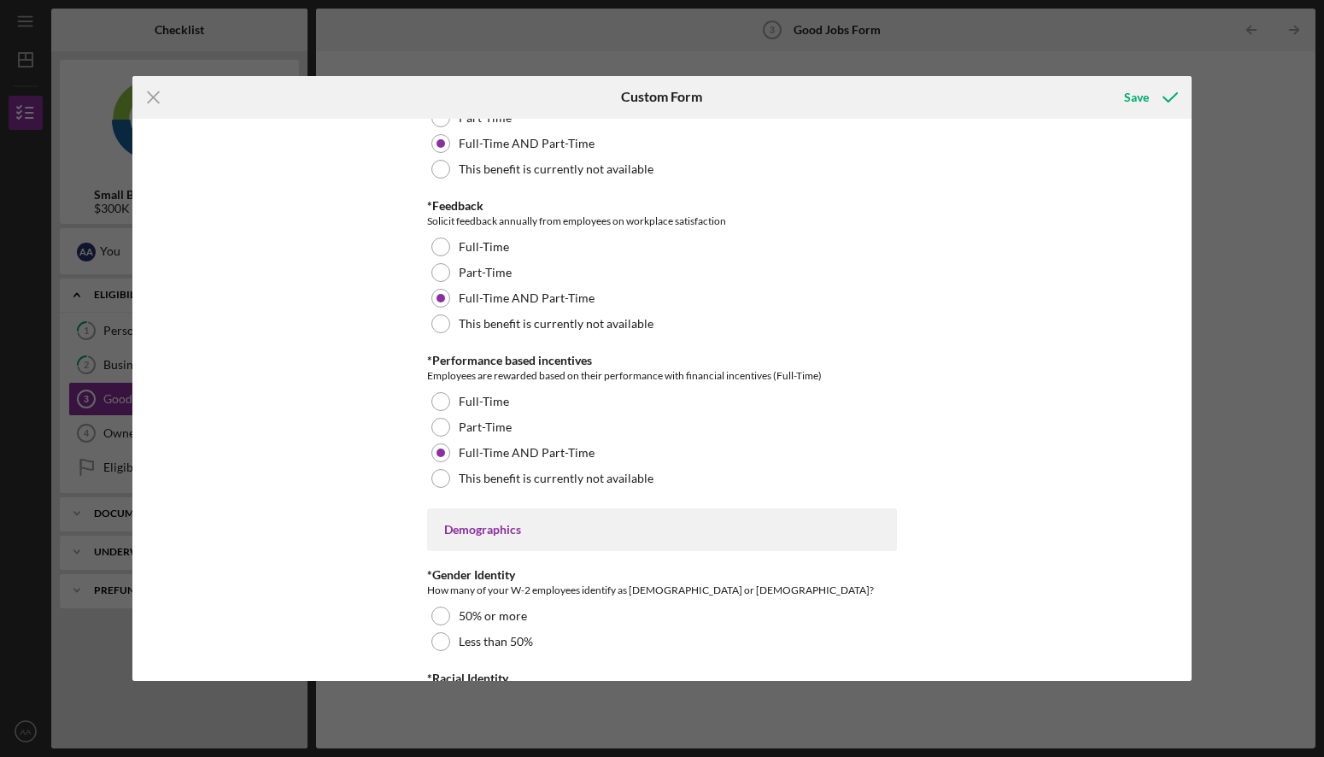
scroll to position [2145, 0]
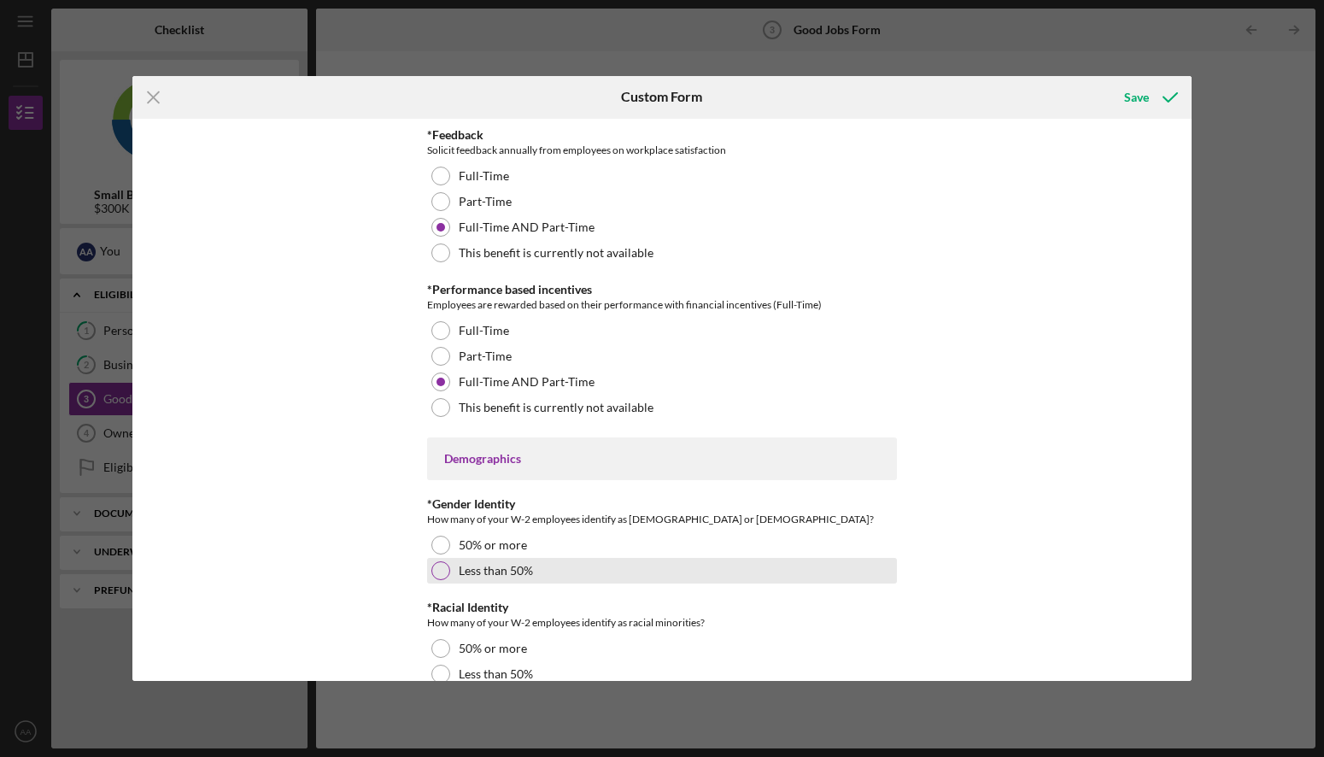
click at [441, 571] on div at bounding box center [440, 570] width 19 height 19
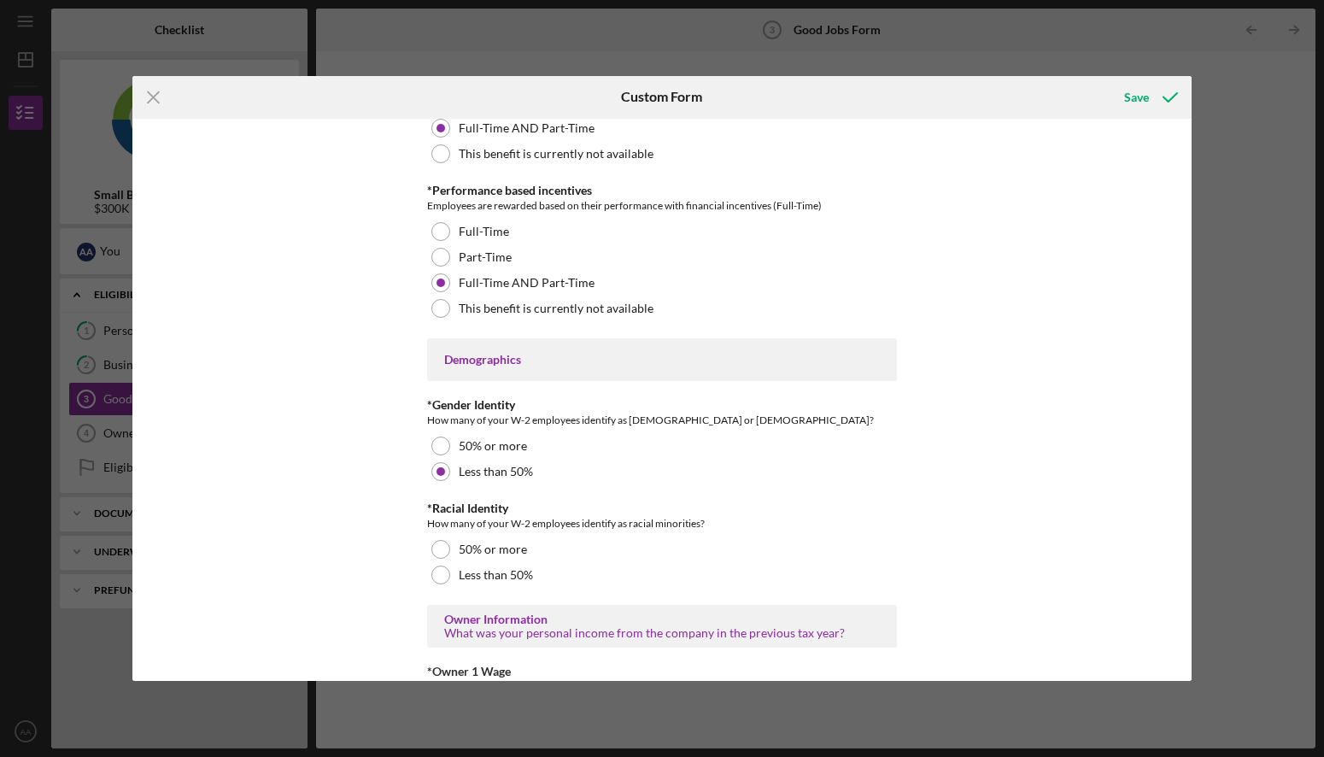
scroll to position [2299, 0]
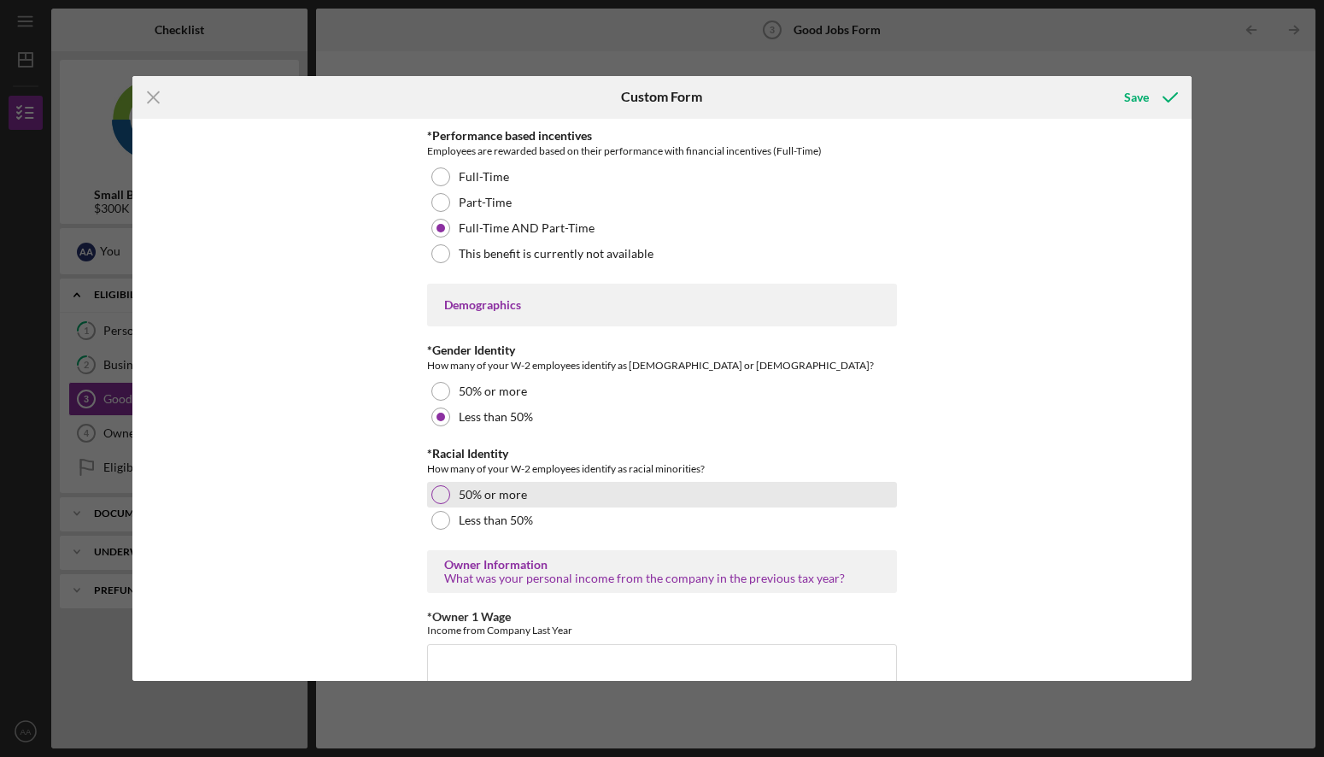
click at [442, 495] on div at bounding box center [440, 494] width 19 height 19
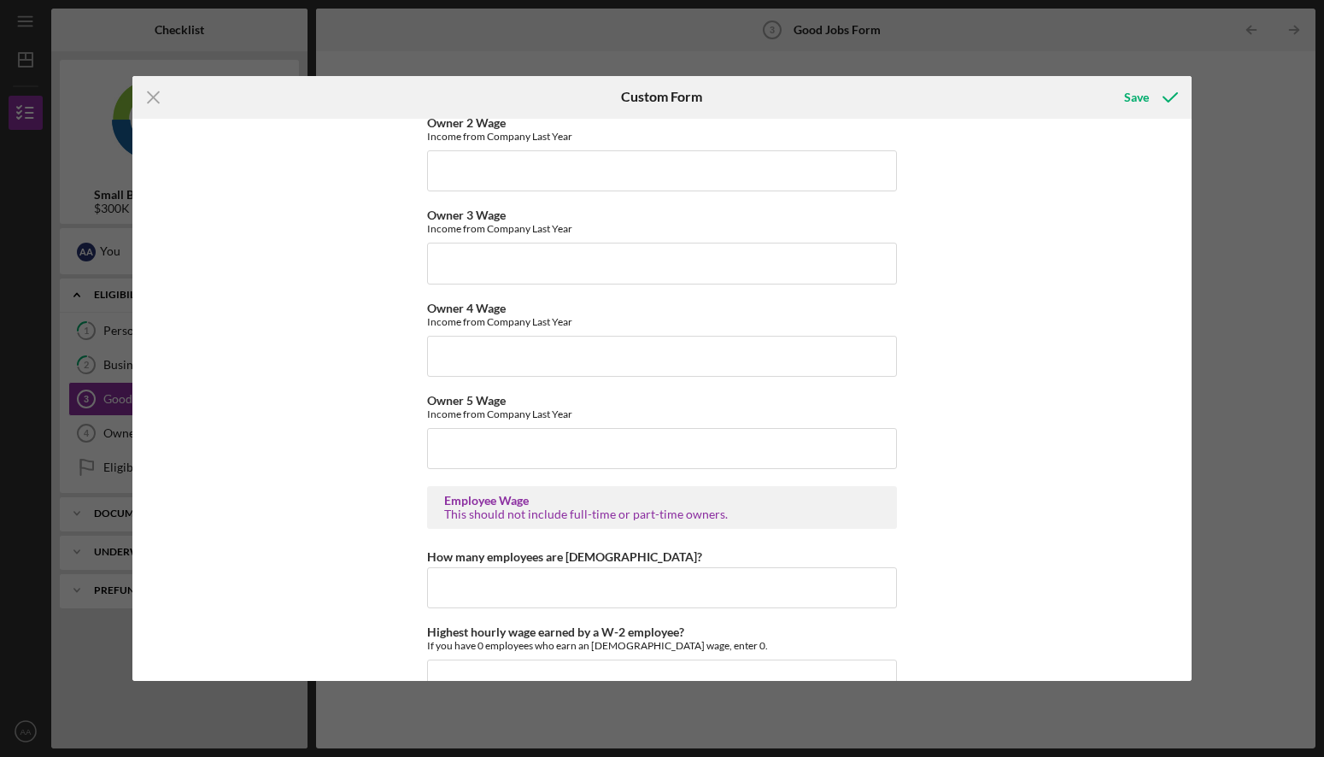
scroll to position [2958, 0]
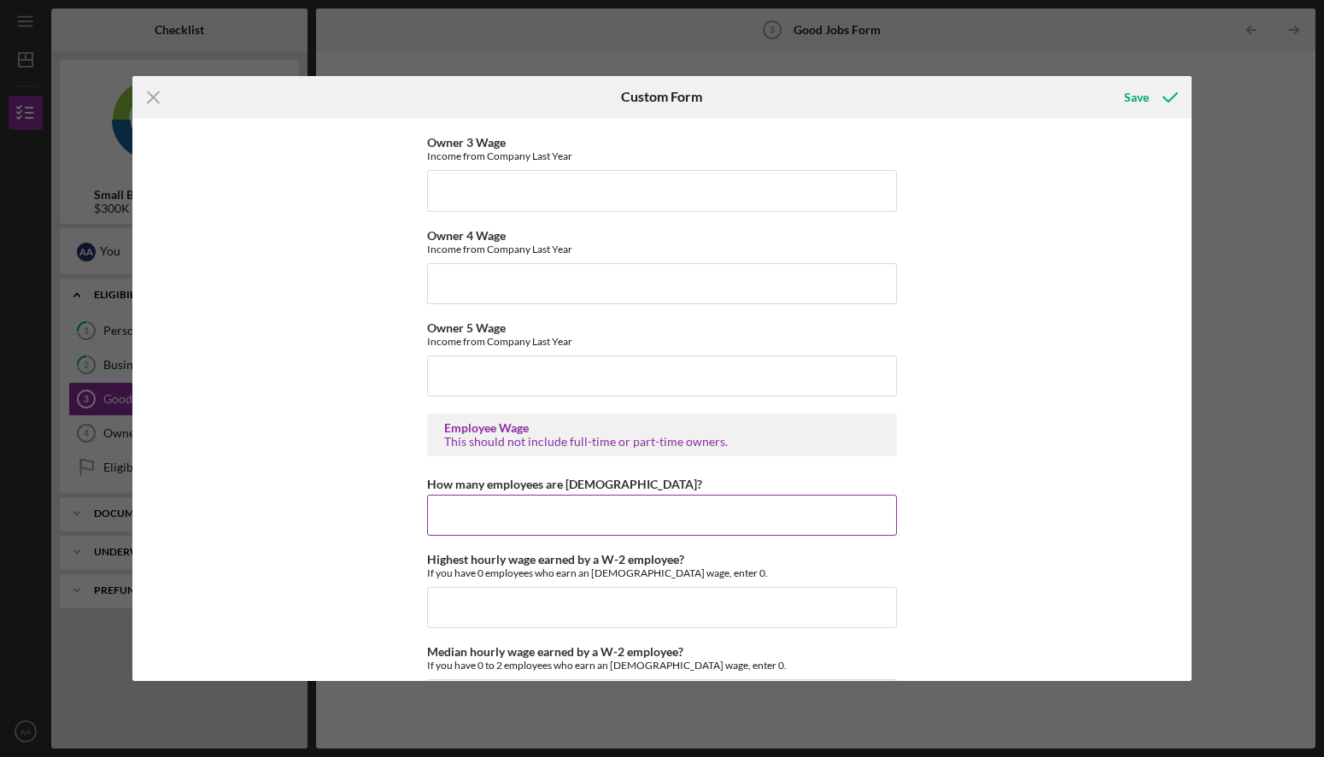
type input "75000"
click at [502, 510] on input "How many employees are [DEMOGRAPHIC_DATA]?" at bounding box center [662, 515] width 470 height 41
type input "8"
click at [373, 530] on div "Good Jobs Form *Number of [DEMOGRAPHIC_DATA] Owner Employment Please input all …" at bounding box center [661, 400] width 1059 height 563
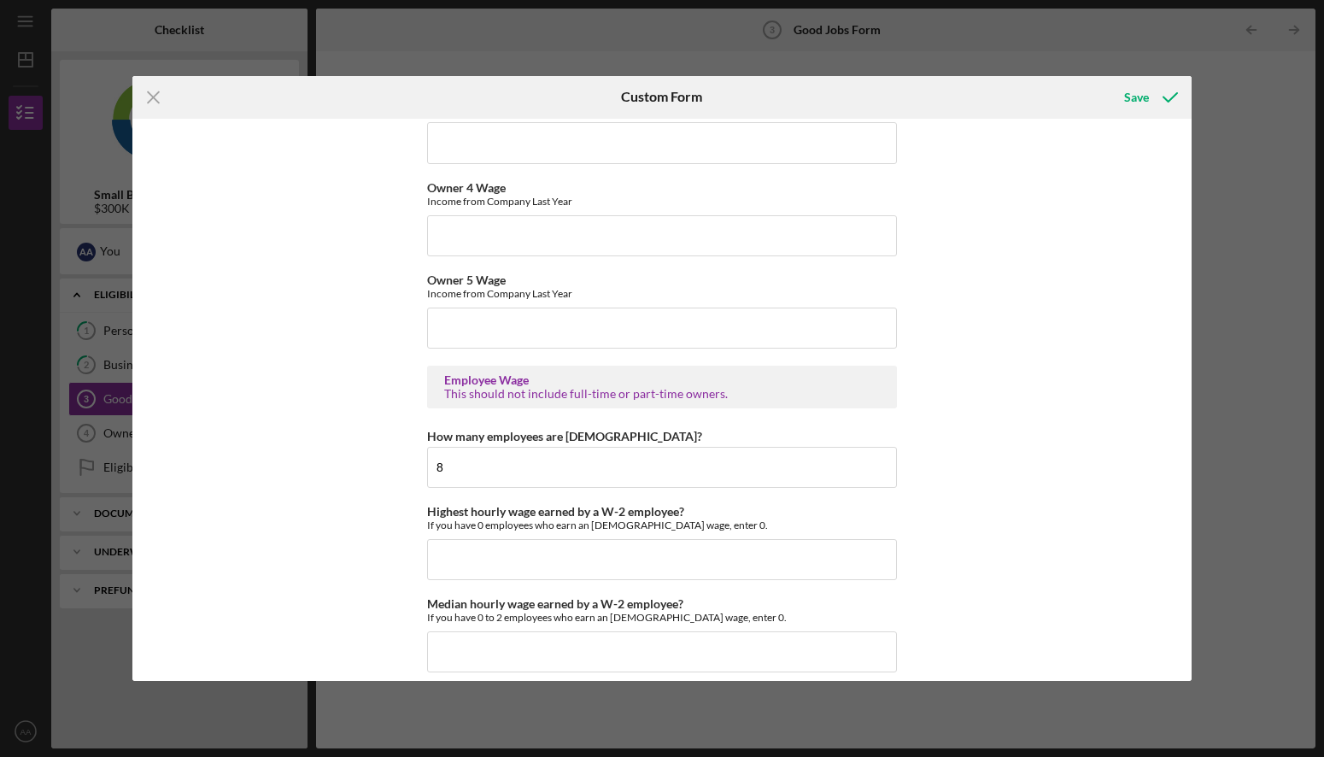
scroll to position [3009, 0]
click at [495, 559] on input "Highest hourly wage earned by a W-2 employee?" at bounding box center [662, 556] width 470 height 41
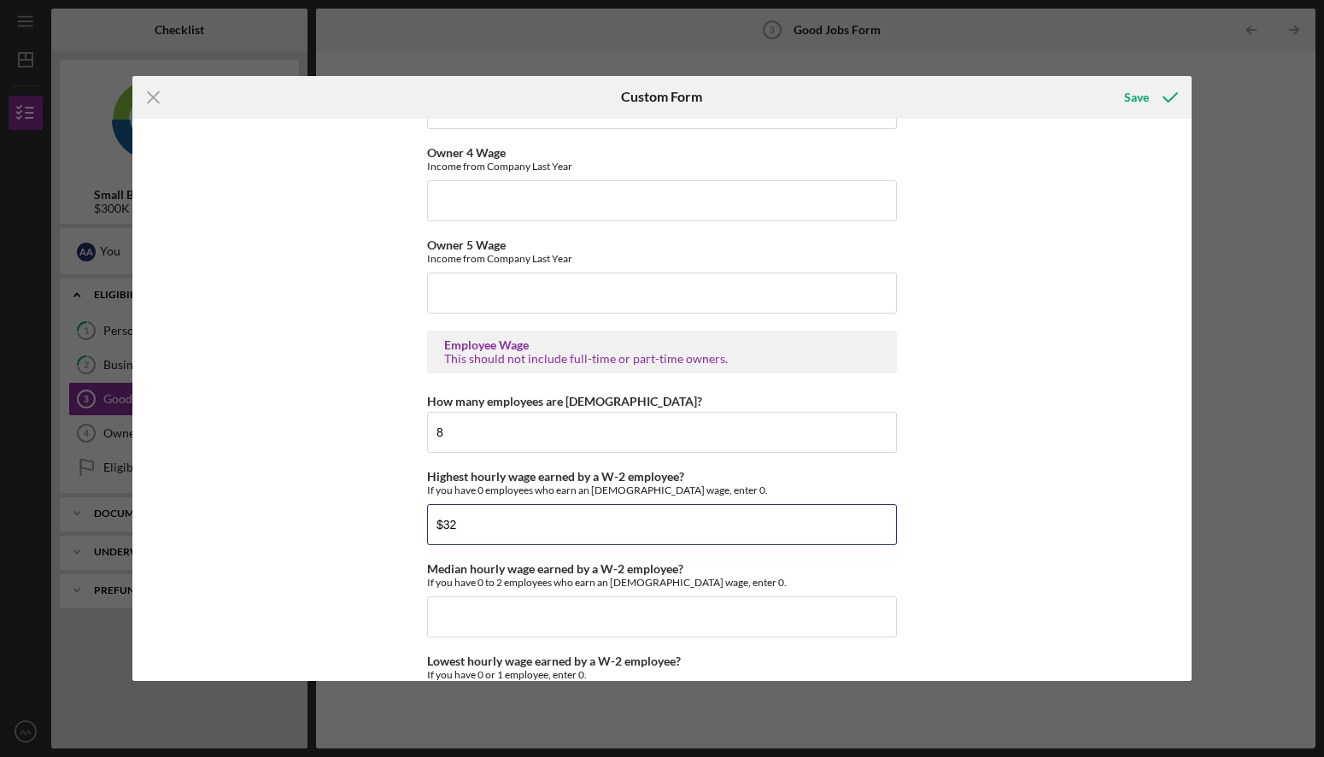
scroll to position [3064, 0]
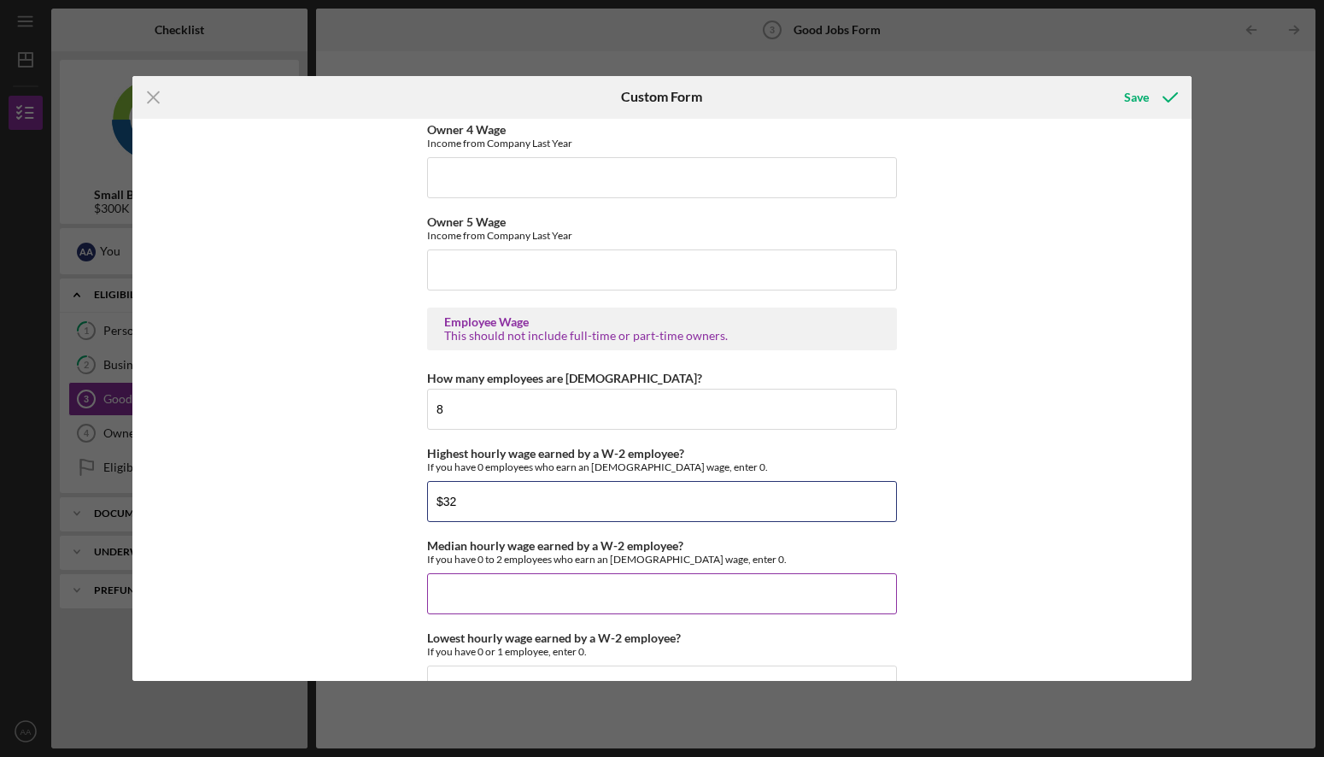
type input "$32"
click at [475, 587] on input "Median hourly wage earned by a W-2 employee?" at bounding box center [662, 593] width 470 height 41
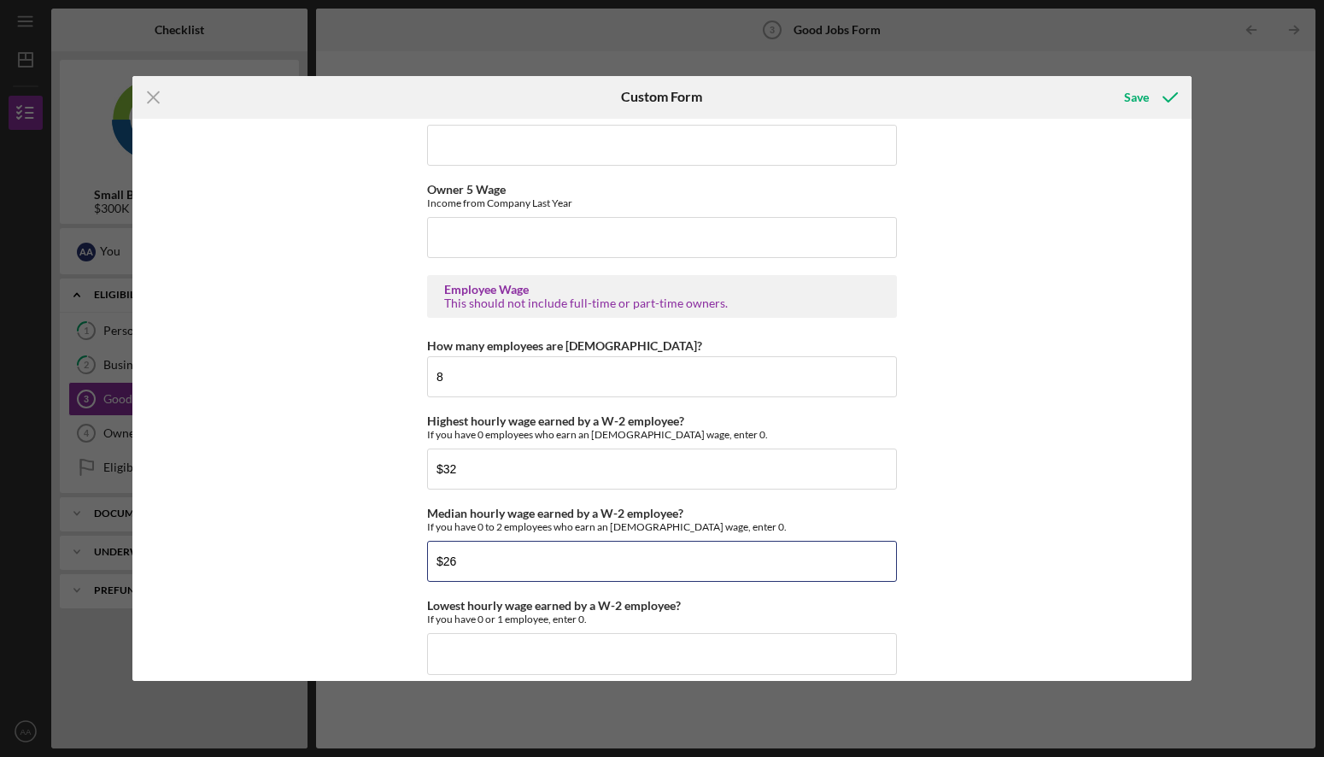
scroll to position [3146, 0]
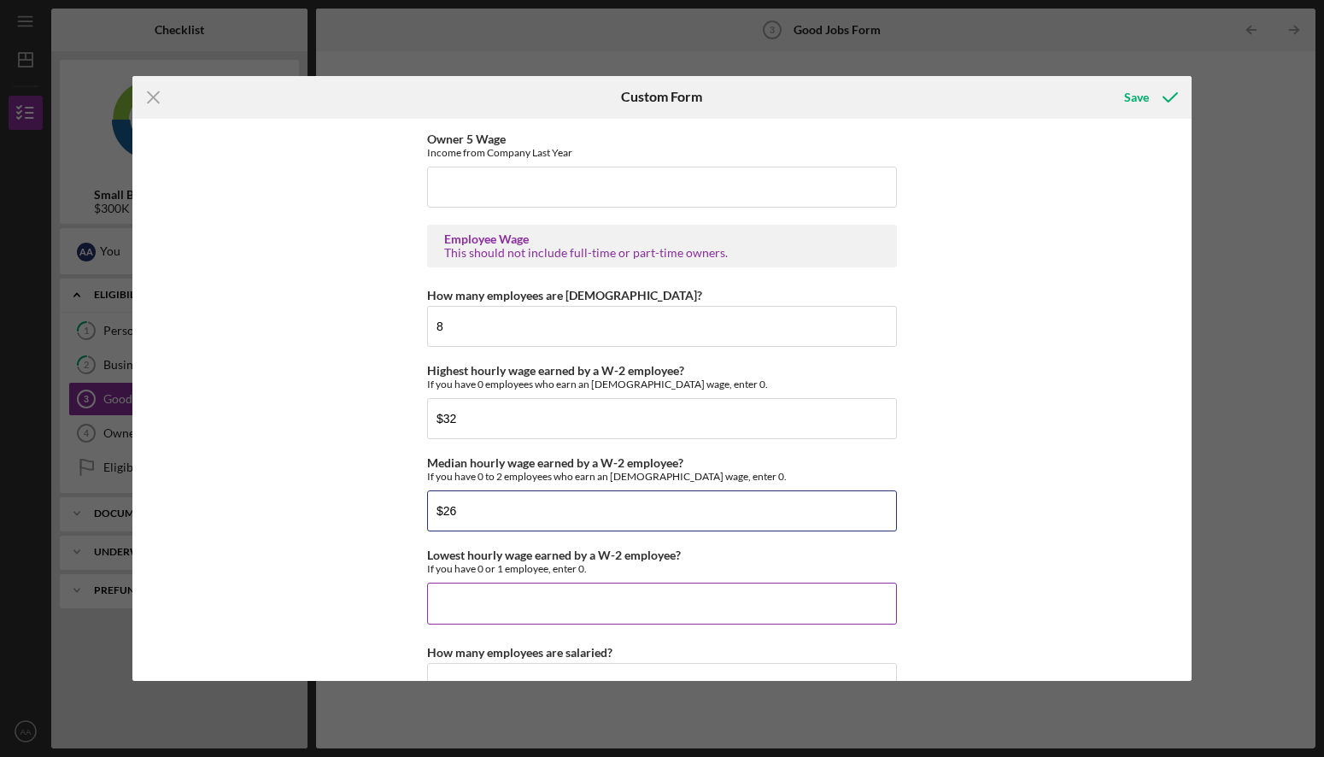
type input "$26"
click at [483, 602] on input "Lowest hourly wage earned by a W-2 employee?" at bounding box center [662, 602] width 470 height 41
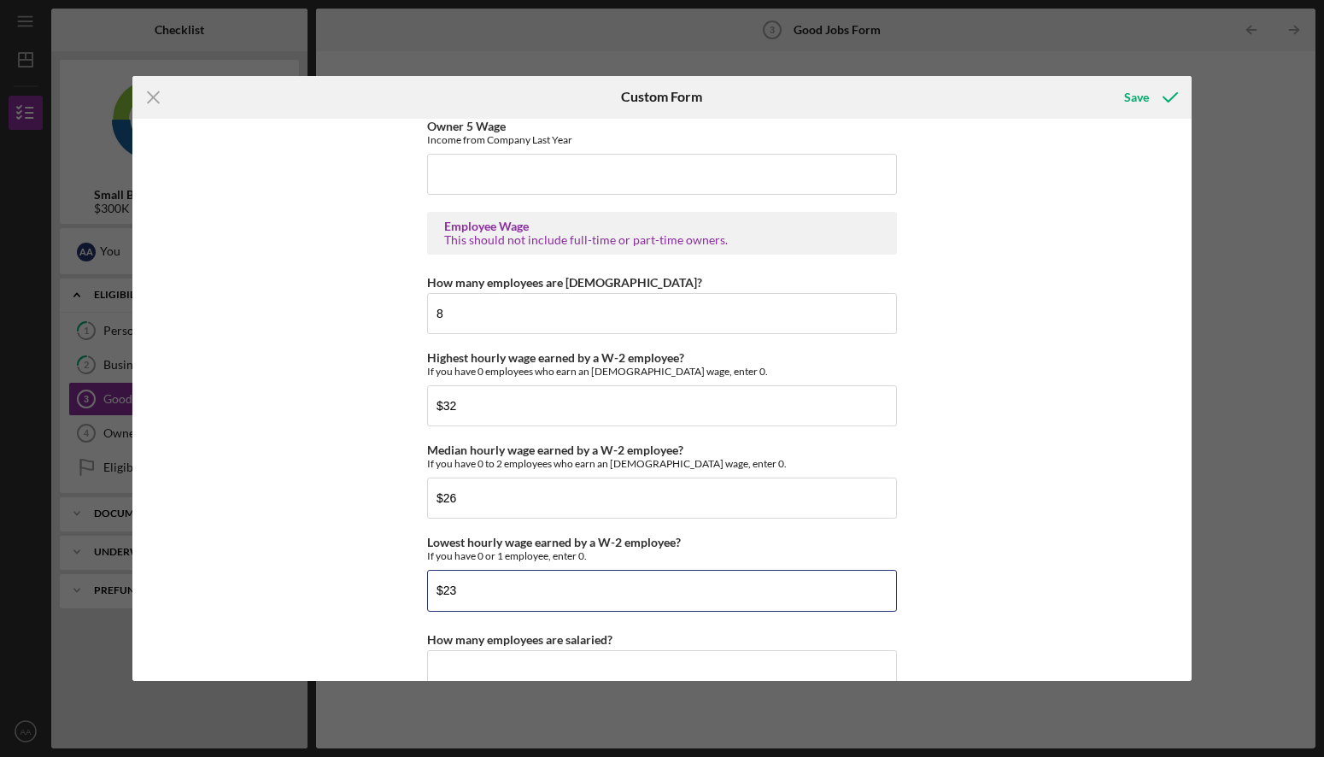
scroll to position [3233, 0]
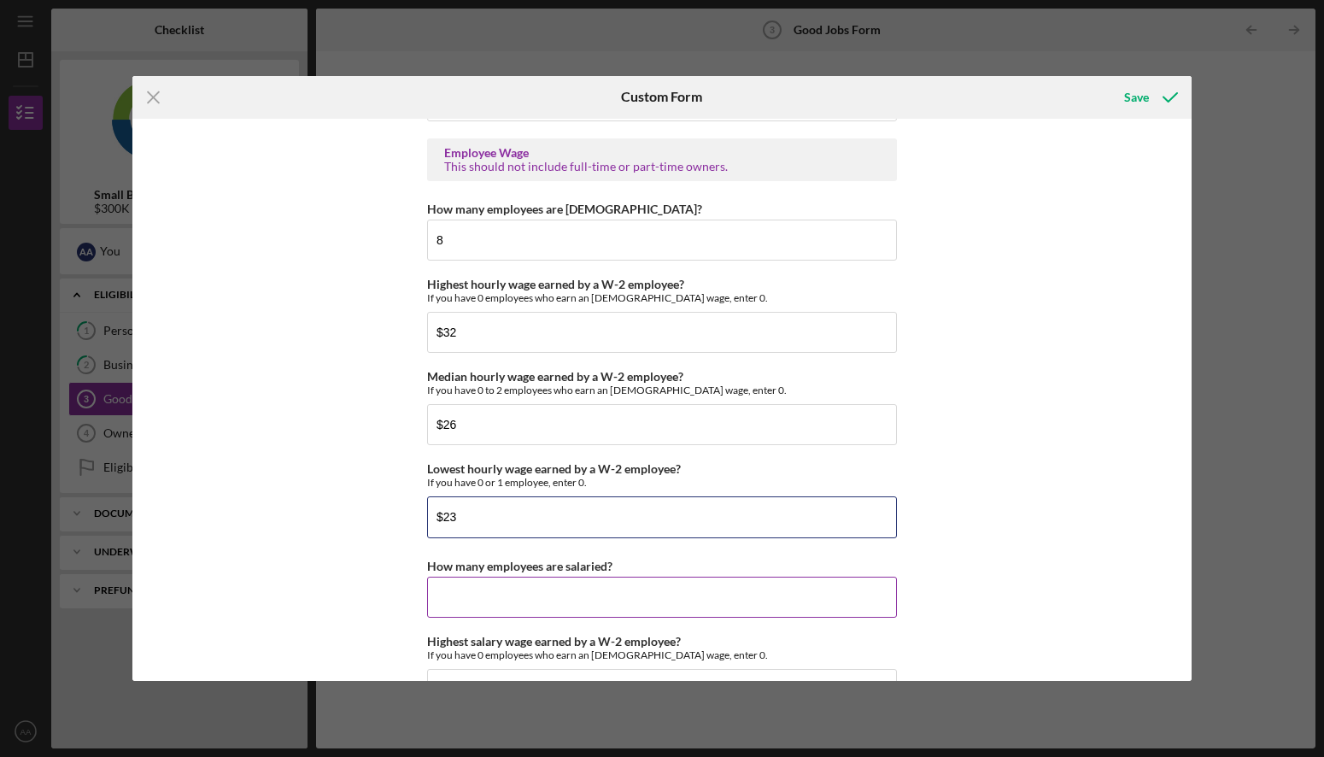
type input "$23"
click at [470, 594] on input "How many employees are salaried?" at bounding box center [662, 597] width 470 height 41
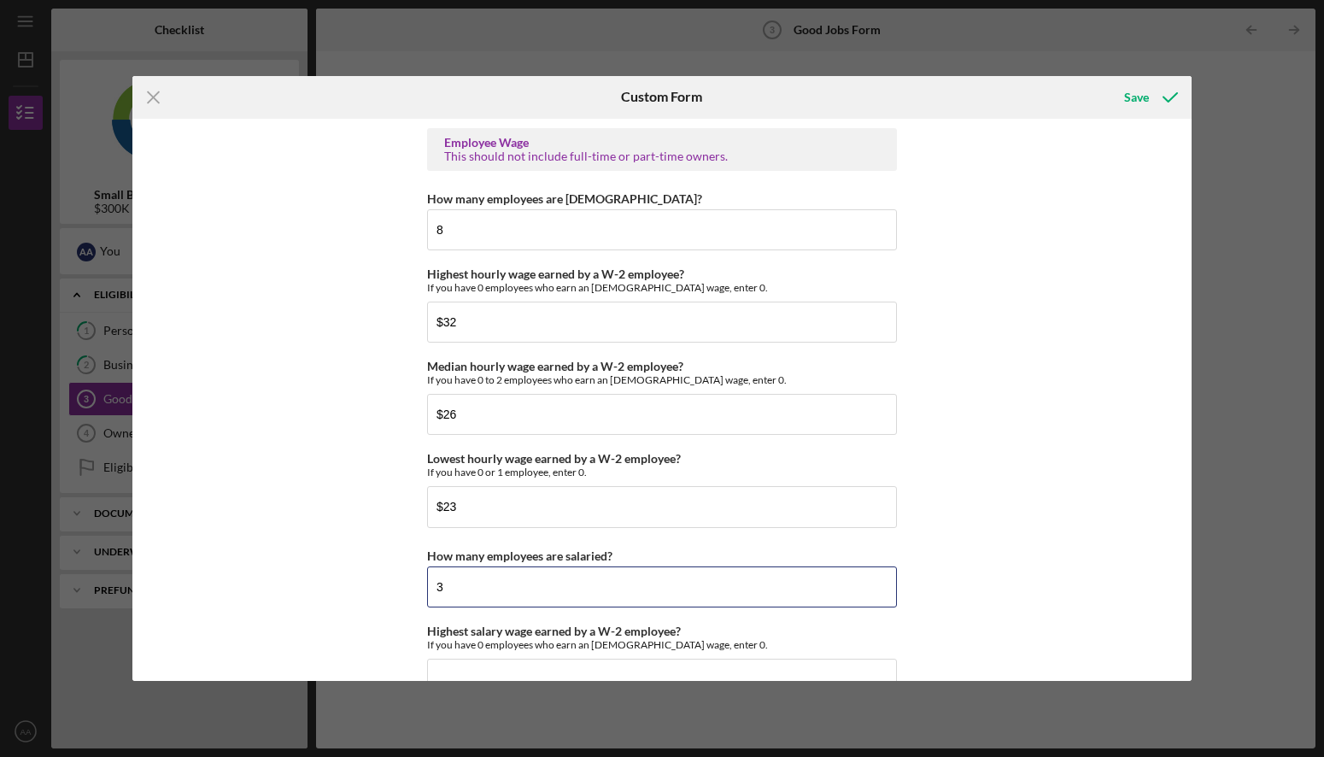
scroll to position [3305, 0]
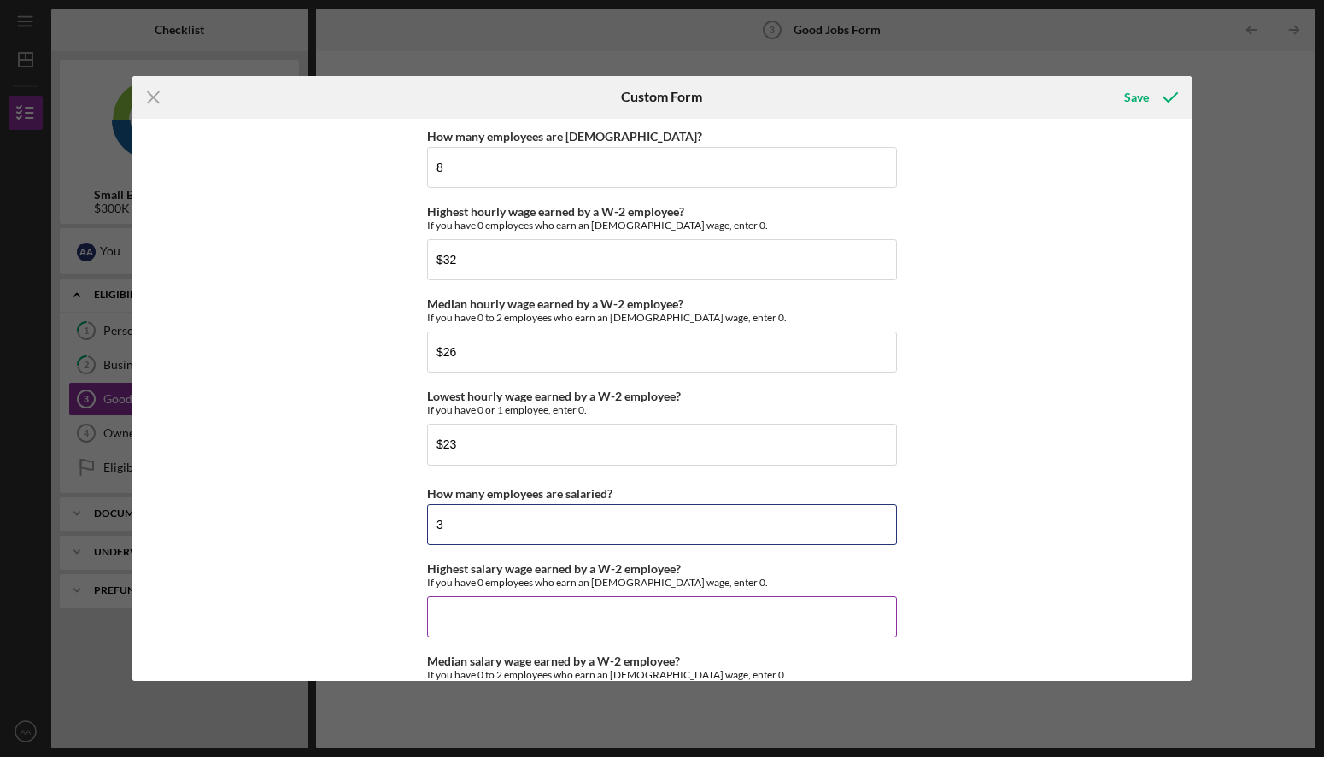
type input "3"
click at [474, 622] on input "Highest salary wage earned by a W-2 employee?" at bounding box center [662, 616] width 470 height 41
type input "$85,000"
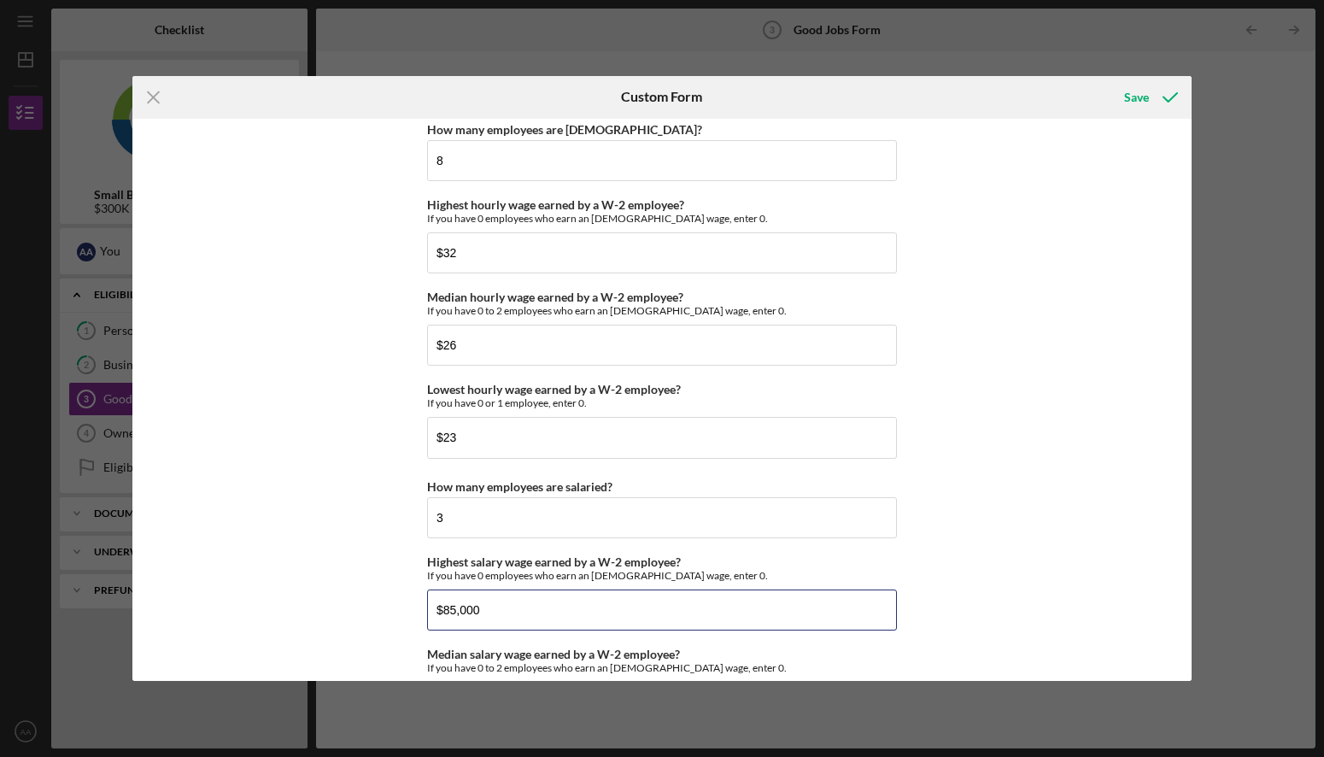
scroll to position [3391, 0]
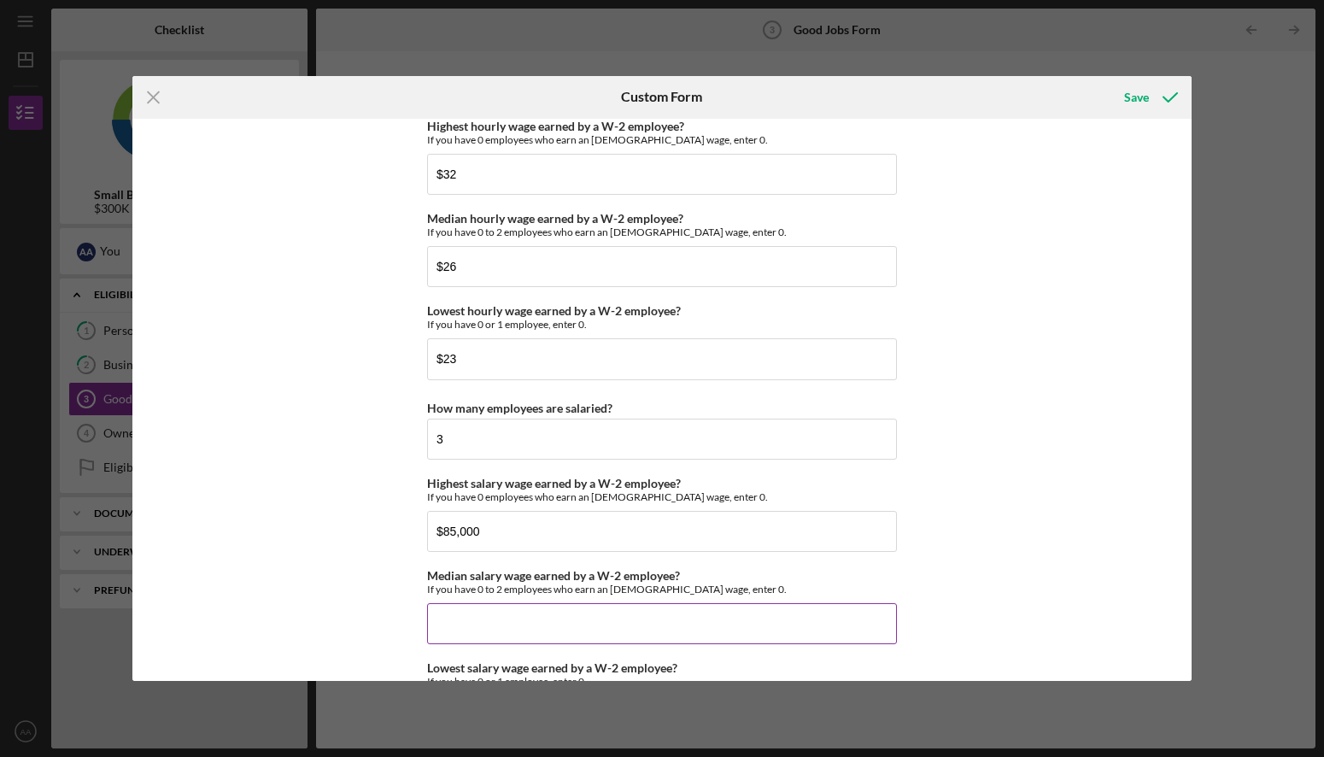
click at [554, 629] on input "Median salary wage earned by a W-2 employee?" at bounding box center [662, 623] width 470 height 41
type input "$78,000"
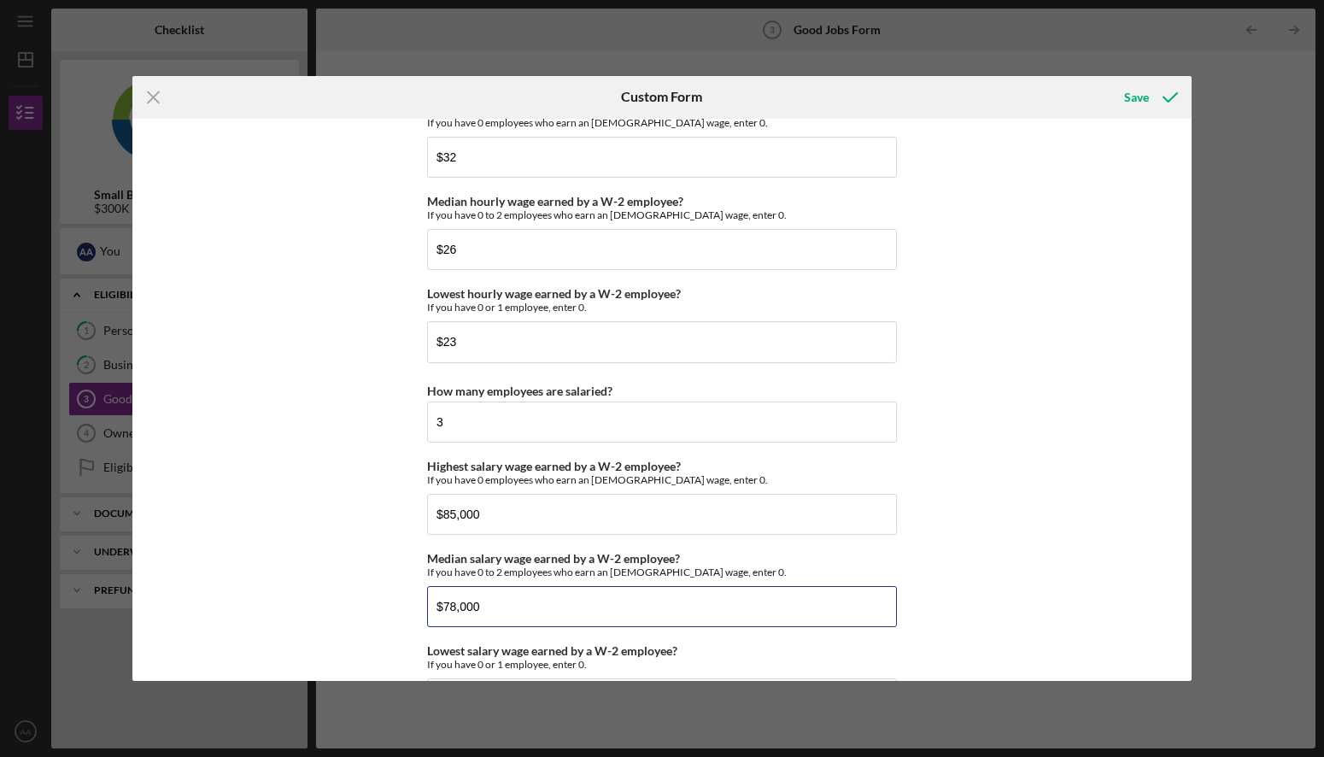
scroll to position [3464, 0]
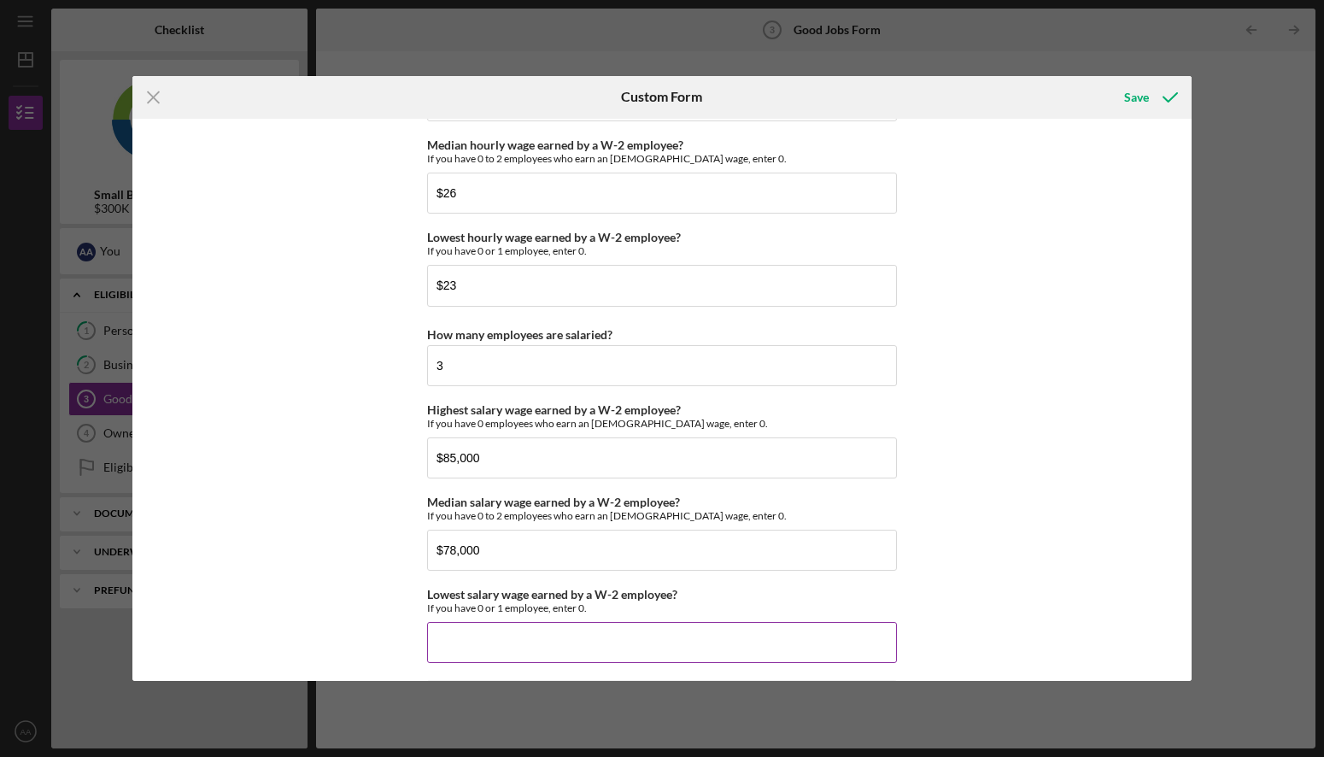
click at [494, 645] on input "Lowest salary wage earned by a W-2 employee?" at bounding box center [662, 642] width 470 height 41
drag, startPoint x: 490, startPoint y: 366, endPoint x: 389, endPoint y: 353, distance: 101.7
click at [391, 353] on div "Good Jobs Form *Number of [DEMOGRAPHIC_DATA] Owner Employment Please input all …" at bounding box center [661, 400] width 1059 height 563
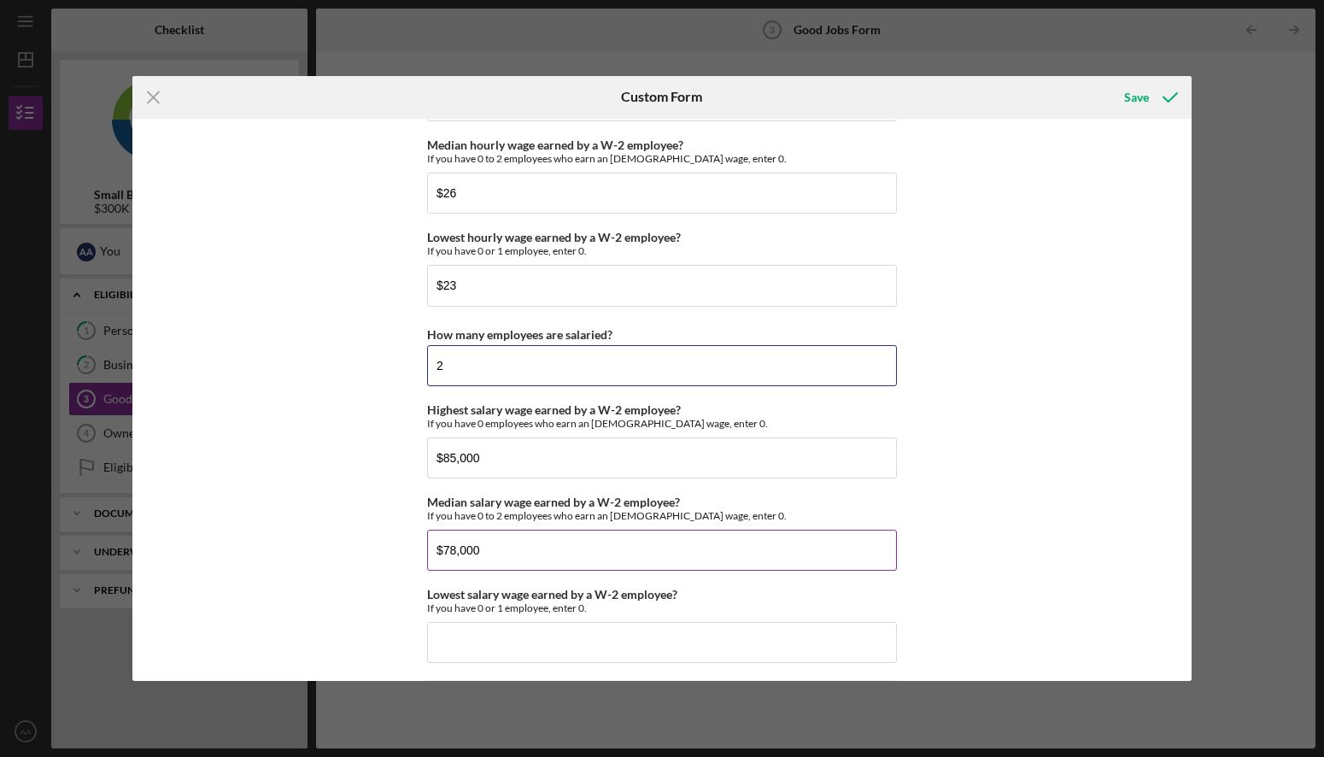
type input "2"
drag, startPoint x: 497, startPoint y: 546, endPoint x: 312, endPoint y: 543, distance: 185.4
click at [312, 543] on div "Good Jobs Form *Number of [DEMOGRAPHIC_DATA] Owner Employment Please input all …" at bounding box center [661, 400] width 1059 height 563
type input "$85,000"
click at [315, 545] on div "Good Jobs Form *Number of [DEMOGRAPHIC_DATA] Owner Employment Please input all …" at bounding box center [661, 400] width 1059 height 563
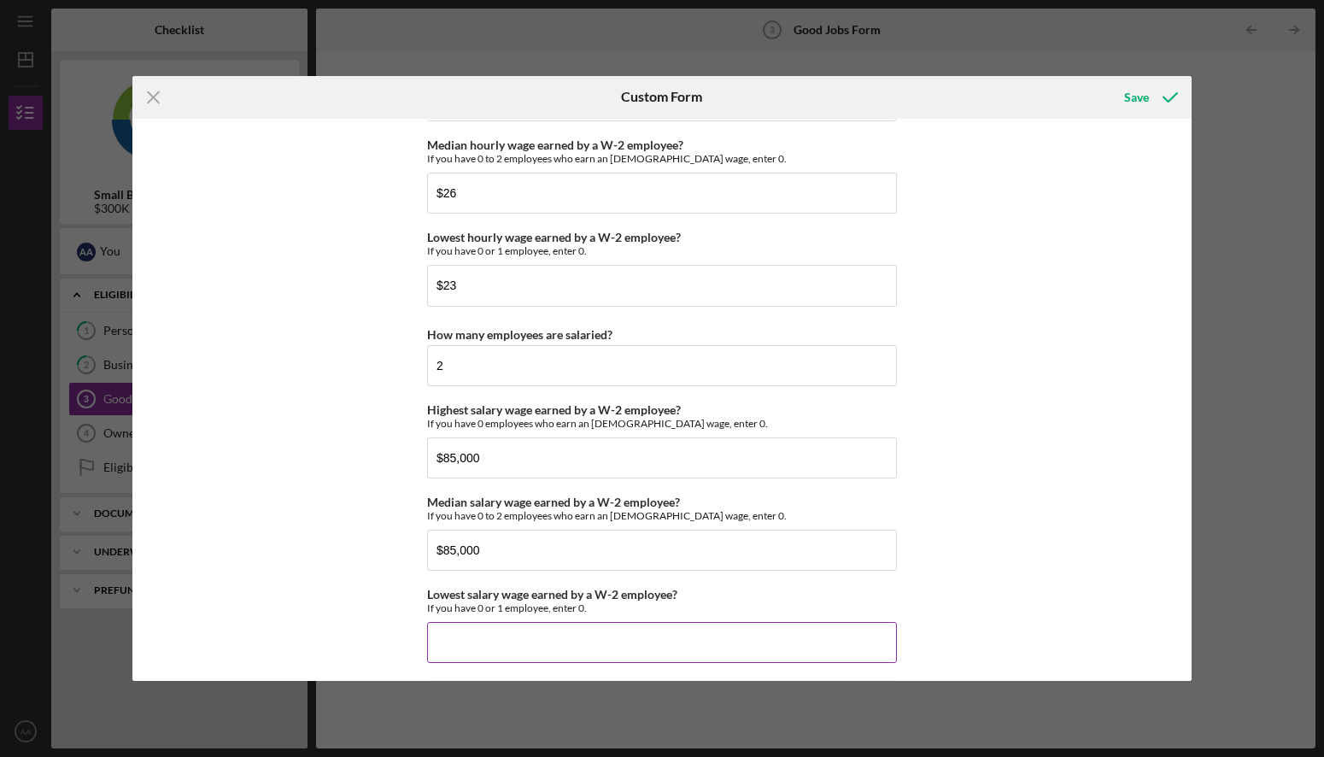
click at [485, 643] on input "Lowest salary wage earned by a W-2 employee?" at bounding box center [662, 642] width 470 height 41
type input "$85,000"
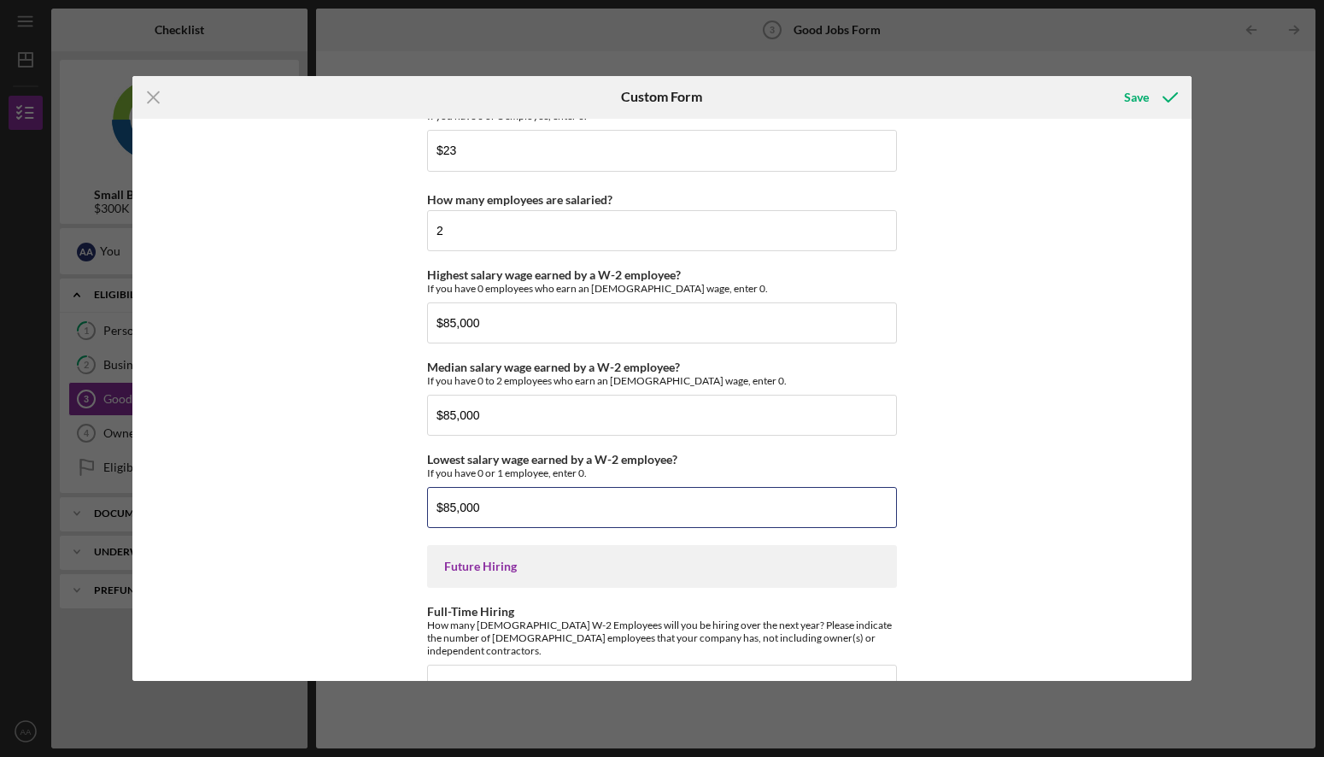
scroll to position [3739, 0]
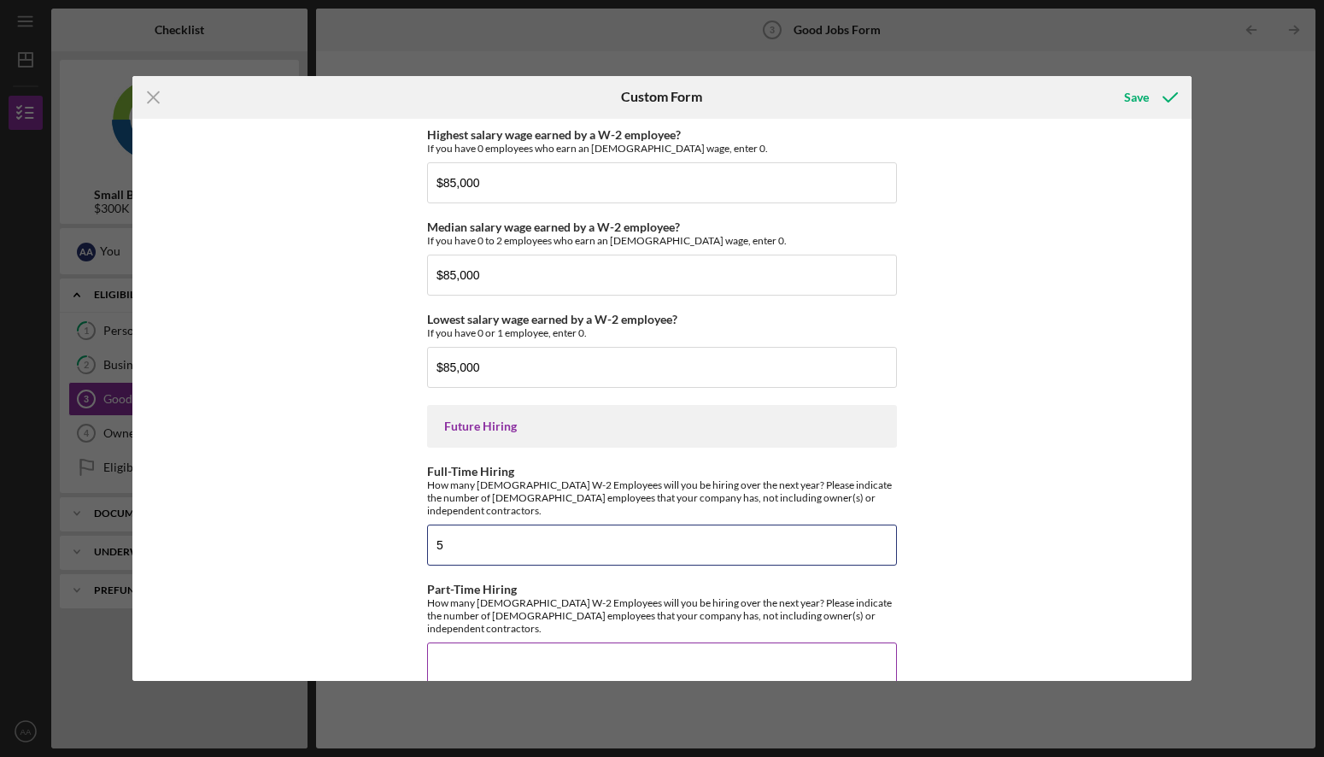
type input "5"
type input "0"
click at [1127, 92] on div "Save" at bounding box center [1136, 97] width 25 height 34
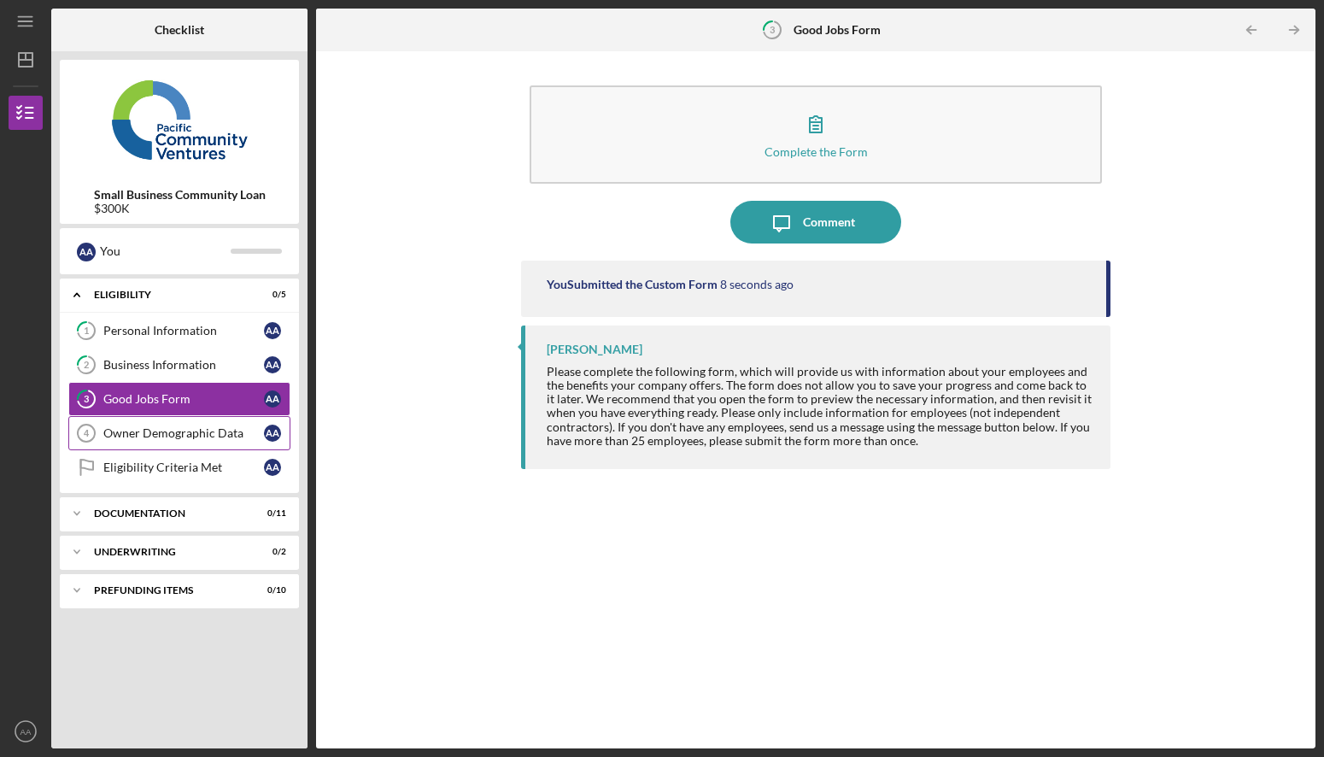
click at [160, 431] on div "Owner Demographic Data" at bounding box center [183, 433] width 161 height 14
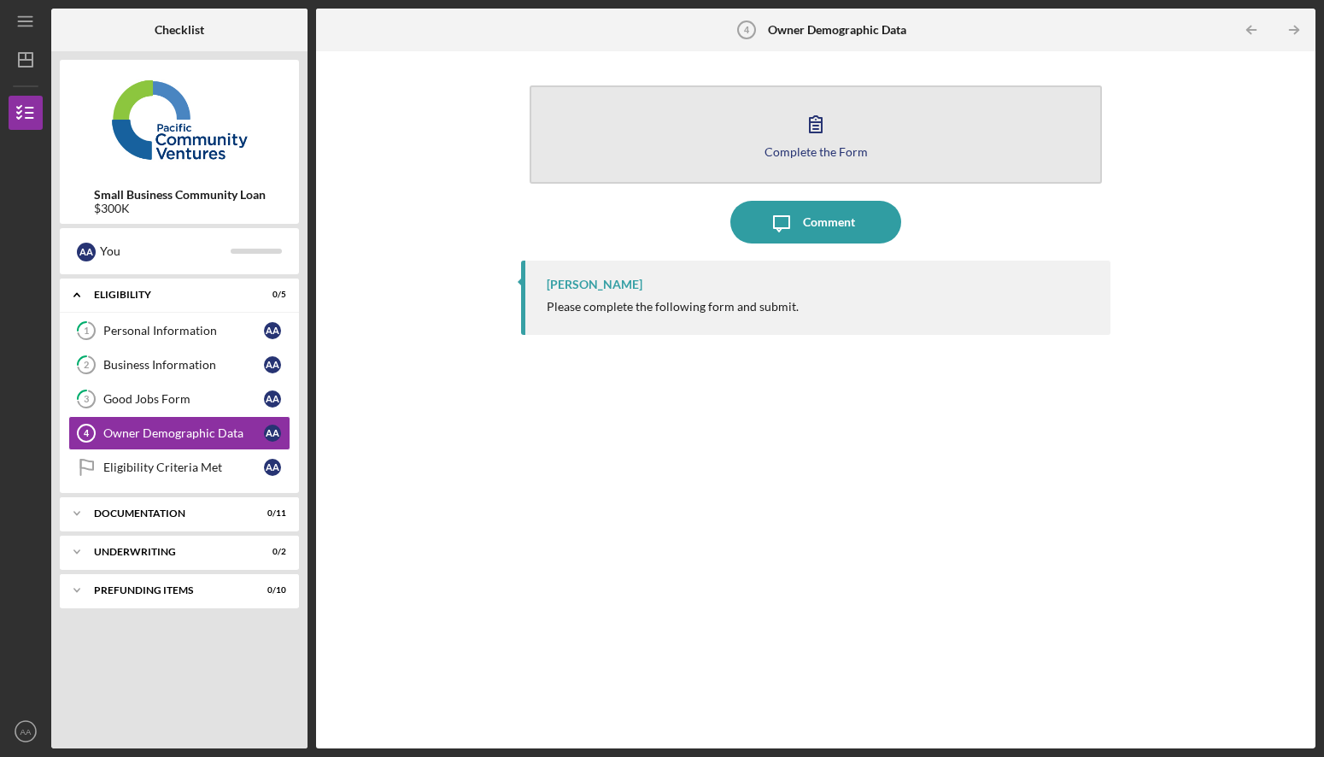
click at [824, 137] on icon "button" at bounding box center [815, 123] width 43 height 43
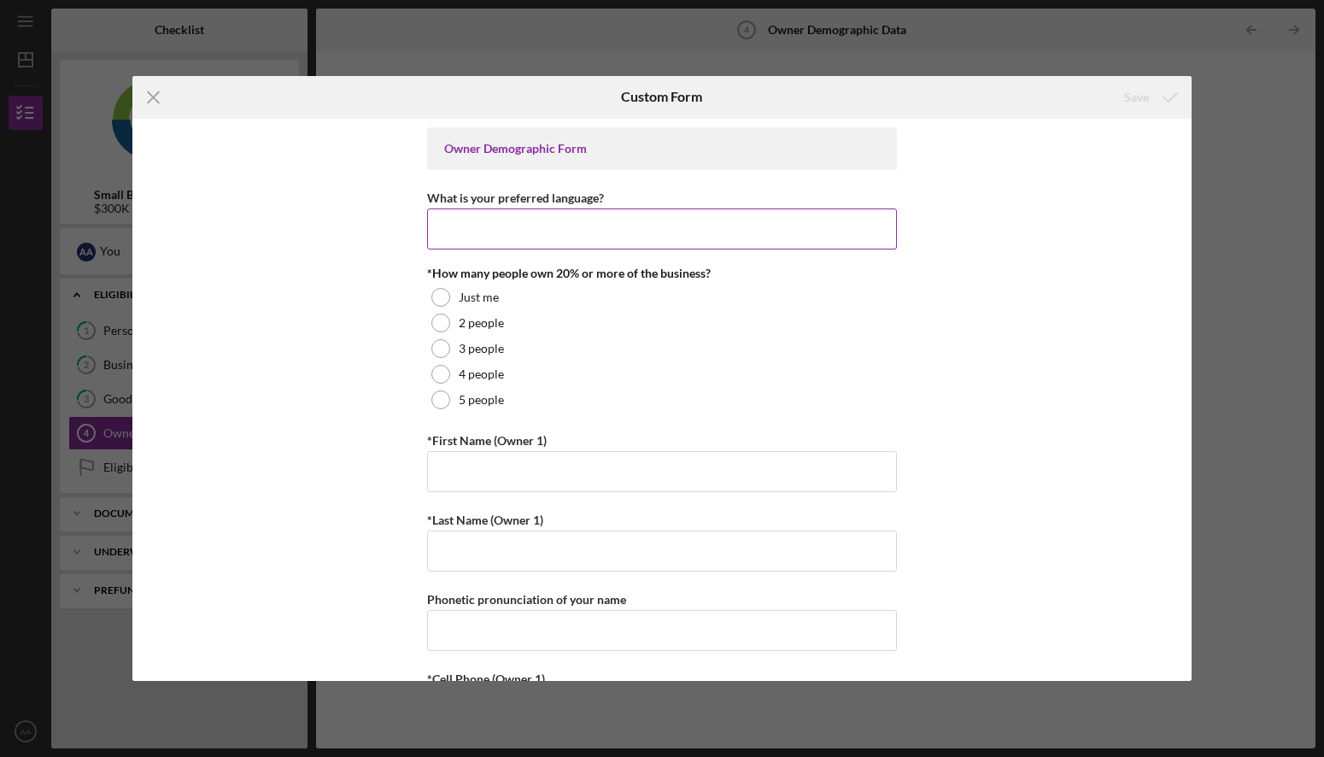
click at [541, 230] on input "What is your preferred language?" at bounding box center [662, 228] width 470 height 41
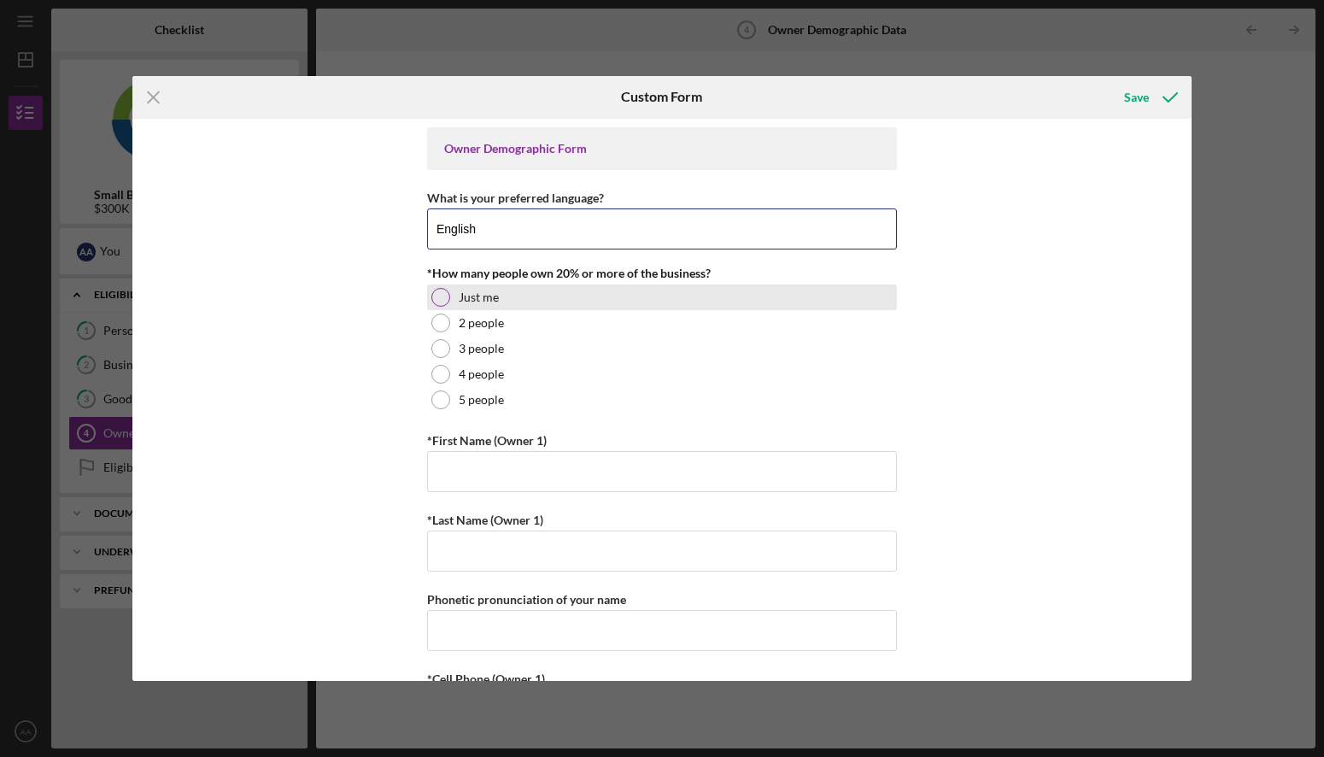
type input "English"
click at [433, 301] on div at bounding box center [440, 297] width 19 height 19
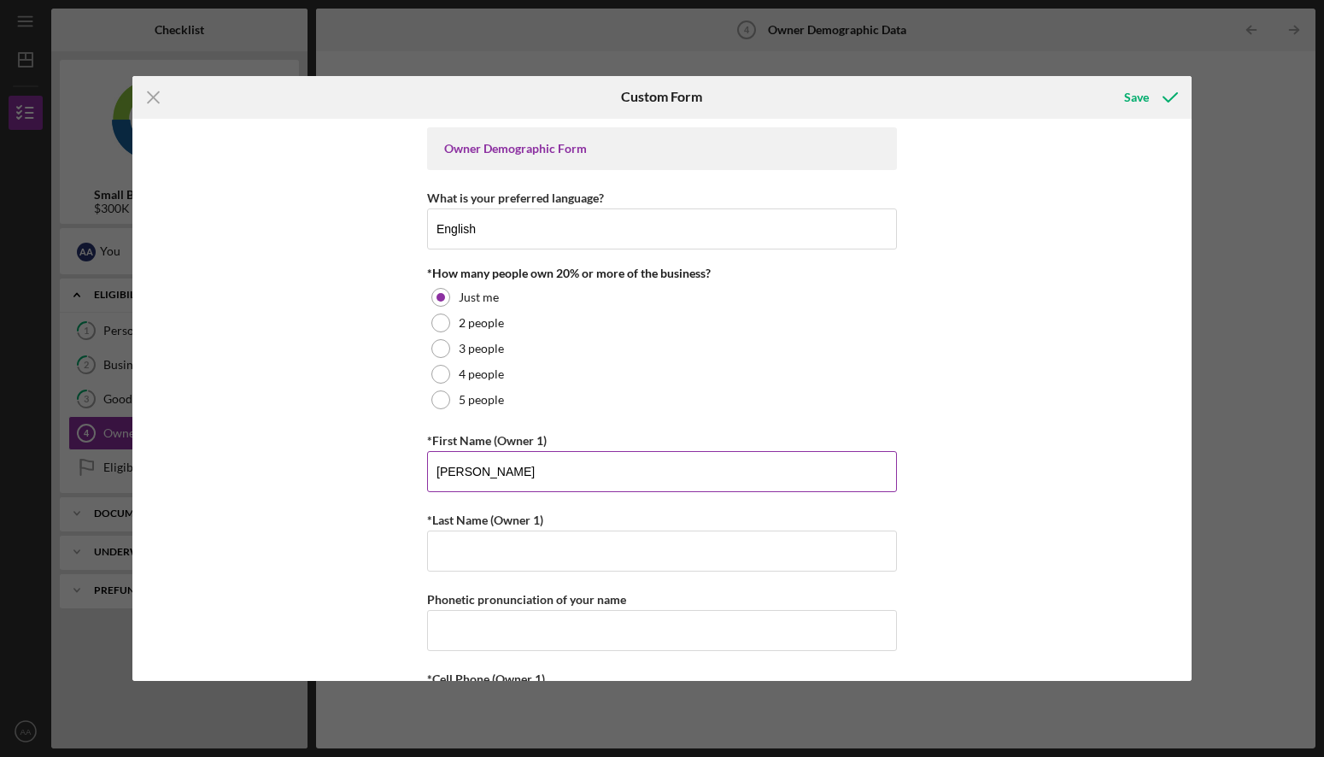
type input "[PERSON_NAME]"
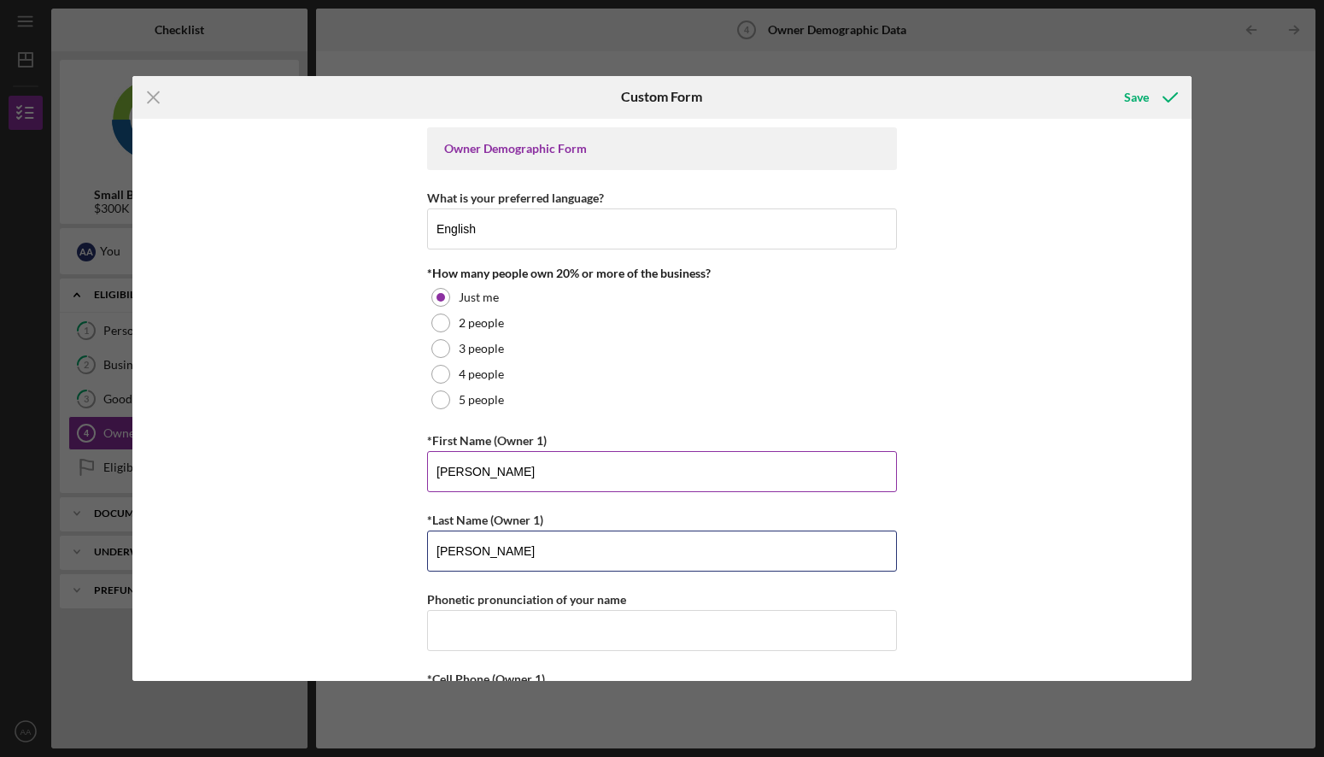
type input "[PERSON_NAME]"
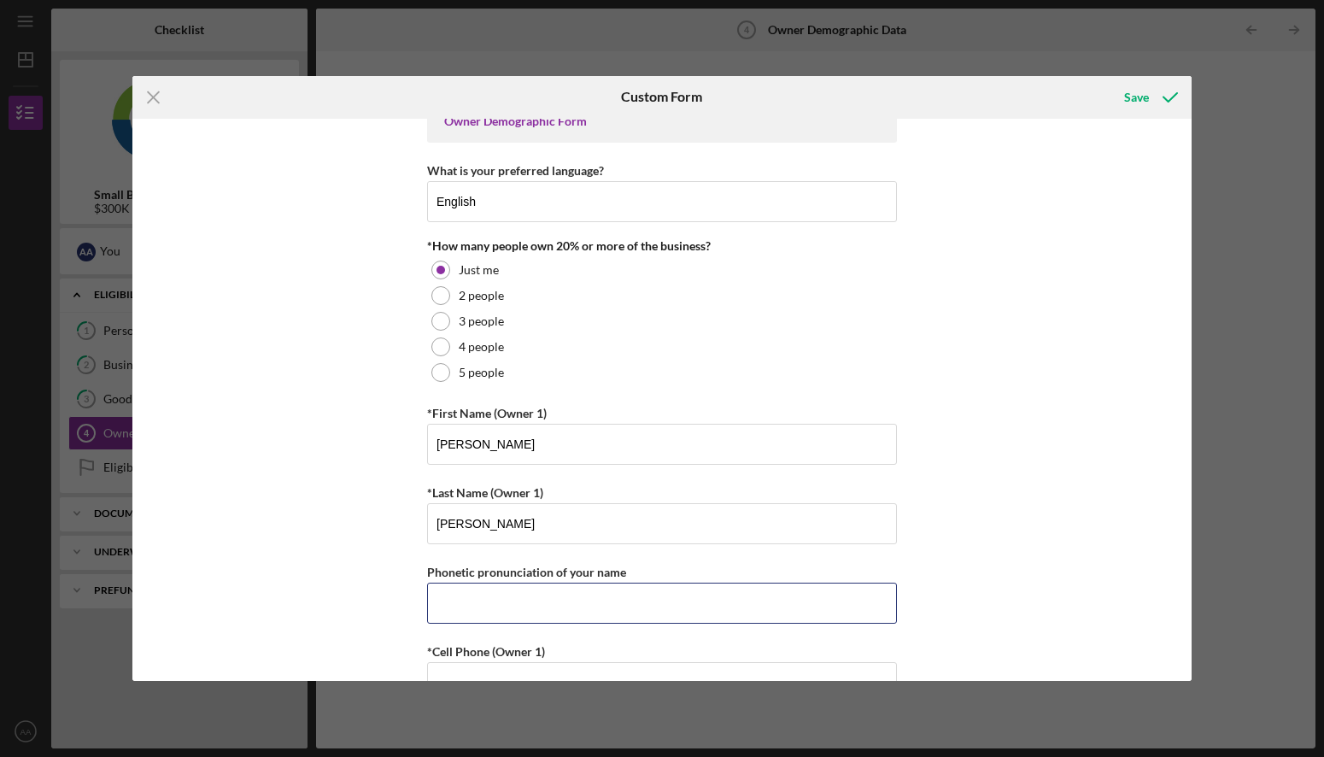
scroll to position [265, 0]
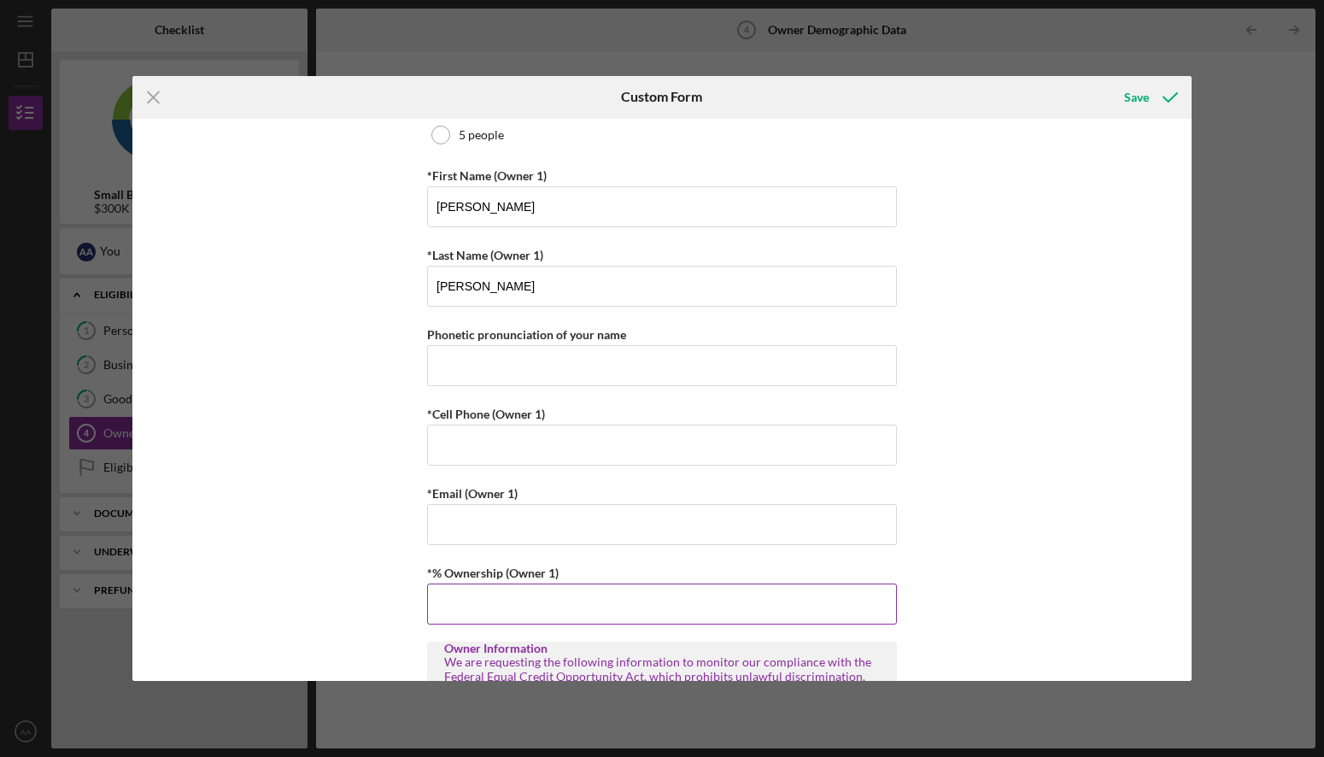
click at [501, 619] on input "*% Ownership (Owner 1)" at bounding box center [662, 603] width 470 height 41
type input "100.00000%"
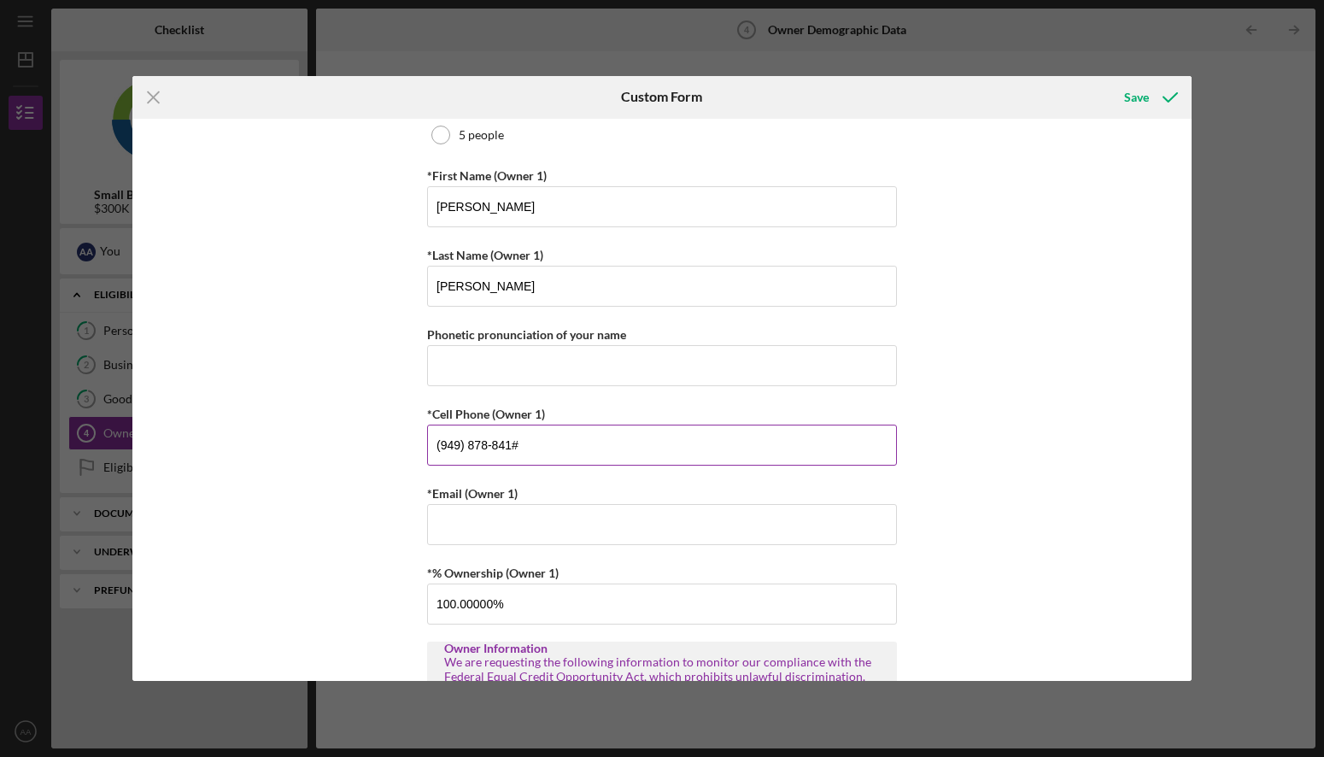
type input "[PHONE_NUMBER]"
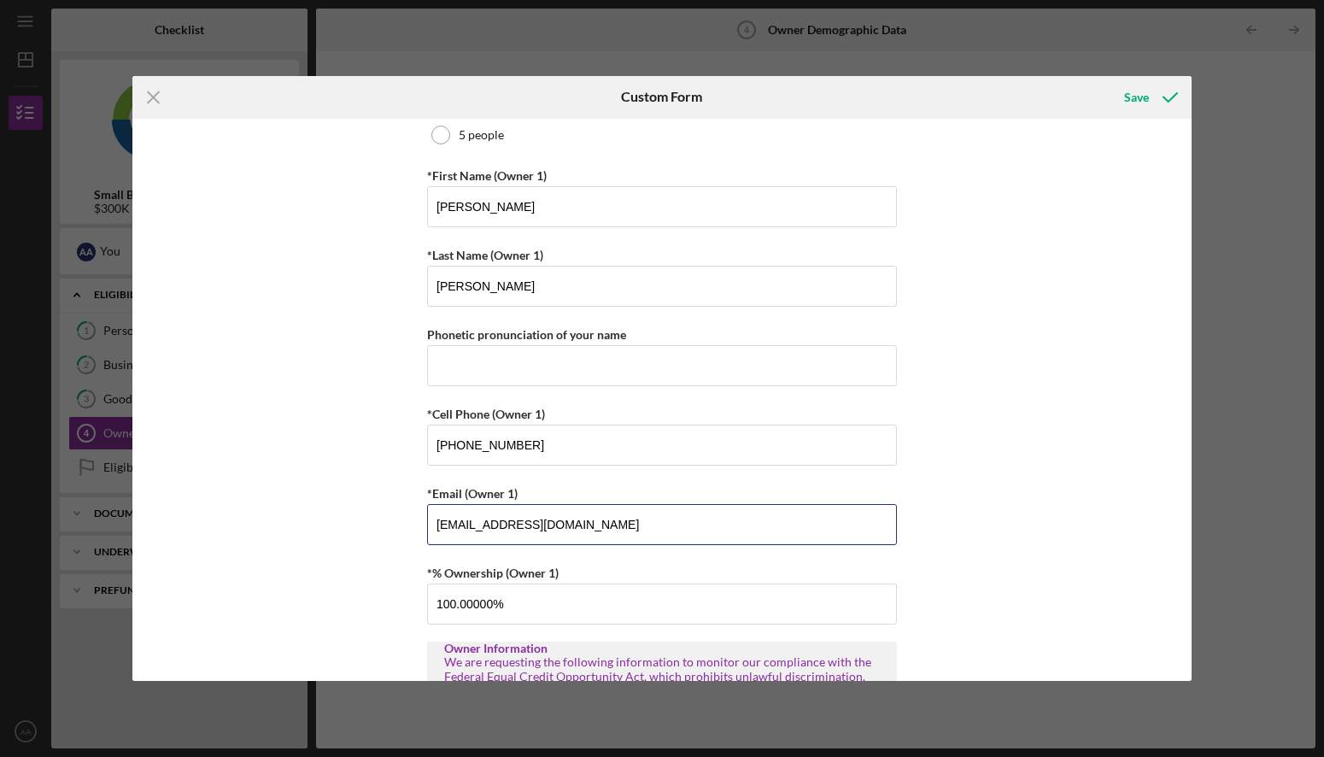
type input "[EMAIL_ADDRESS][DOMAIN_NAME]"
click at [354, 357] on div "Owner Demographic Form What is your preferred language? English *How many peopl…" at bounding box center [661, 400] width 1059 height 563
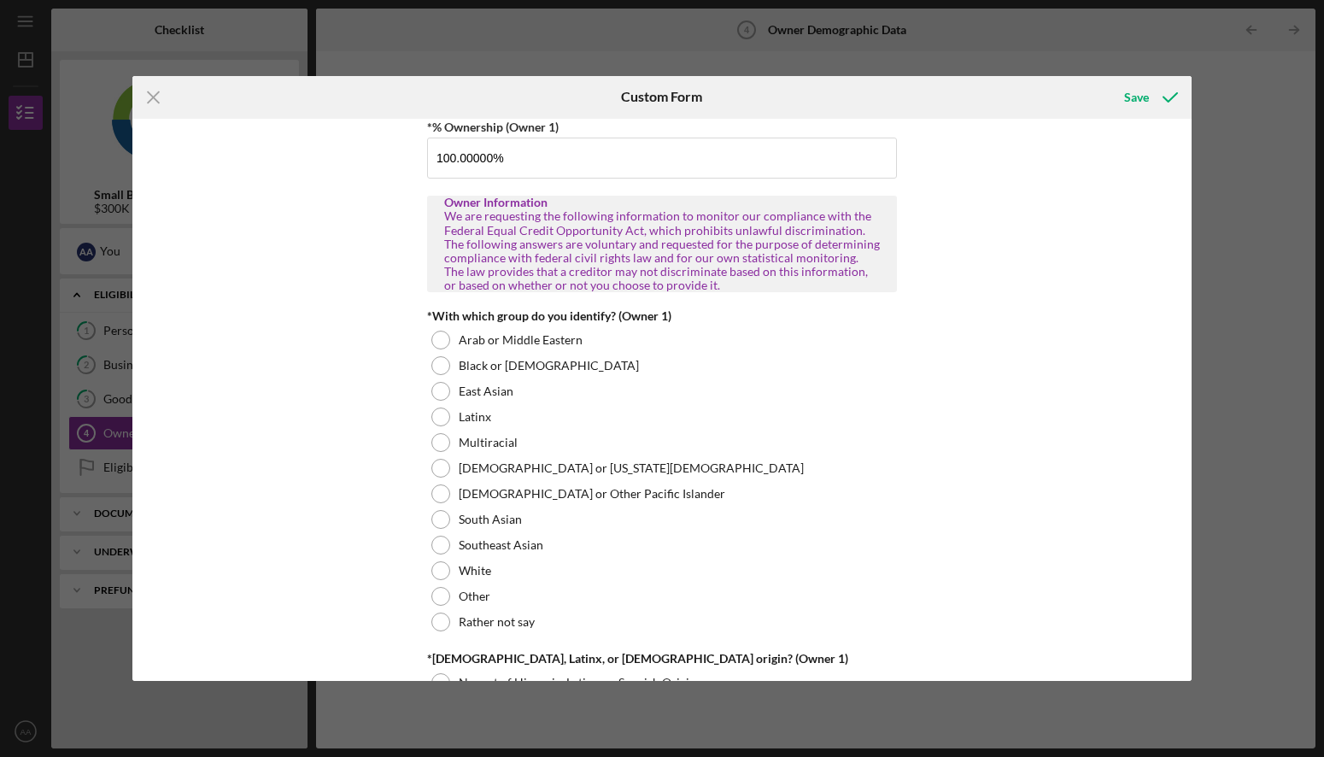
scroll to position [714, 0]
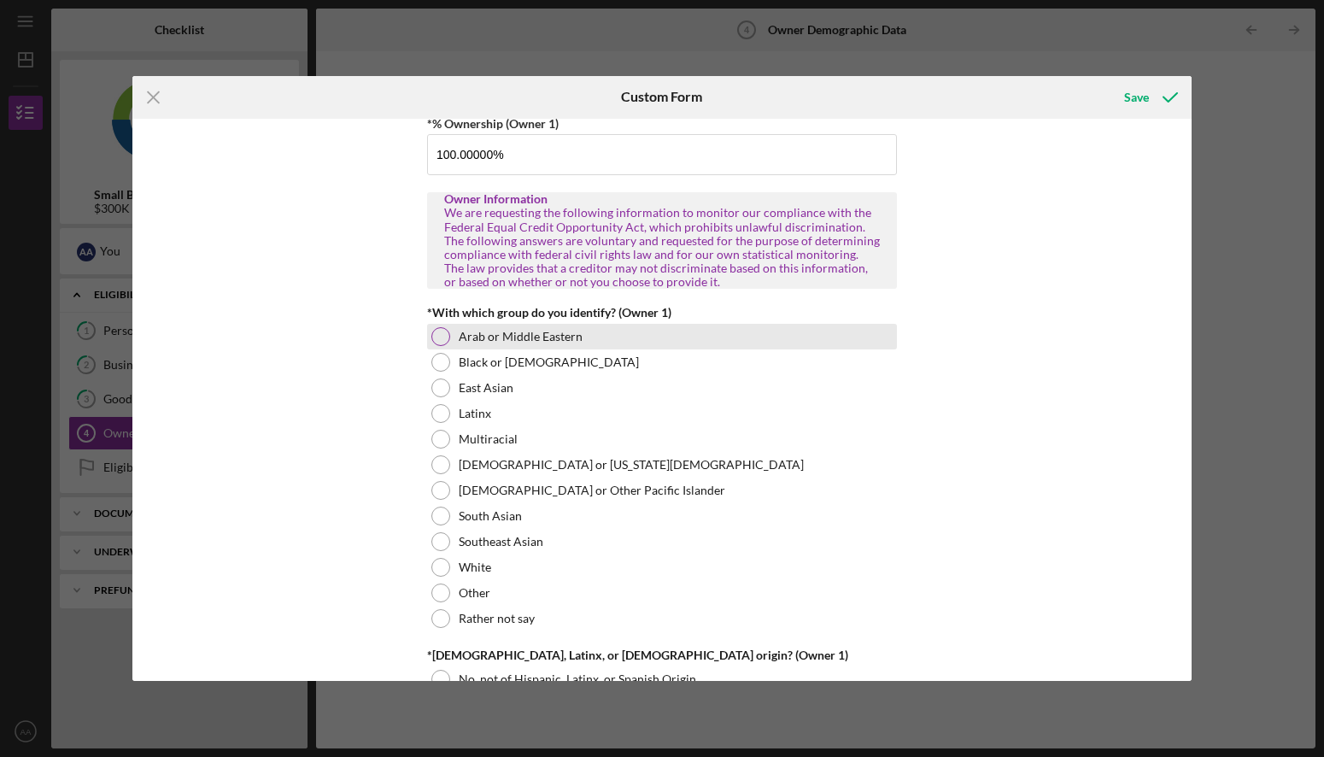
click at [439, 337] on div at bounding box center [440, 336] width 19 height 19
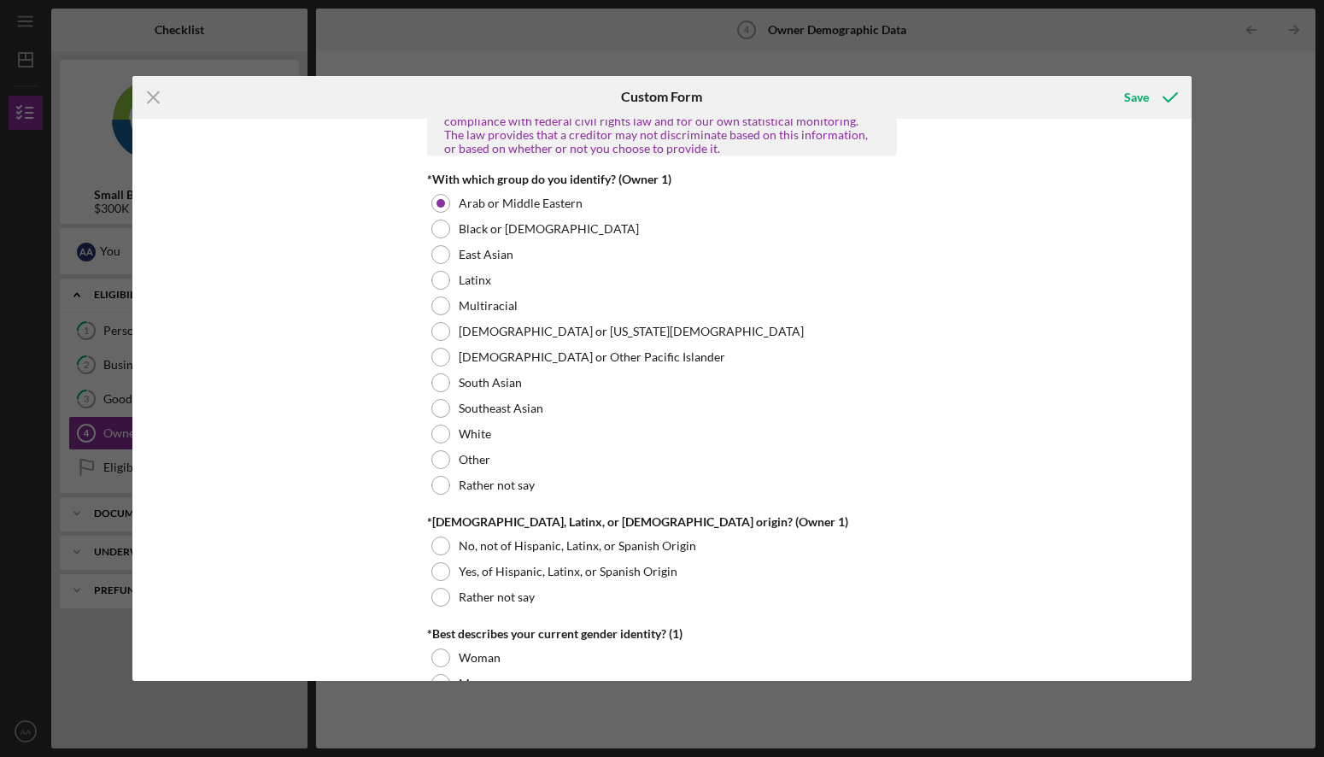
scroll to position [909, 0]
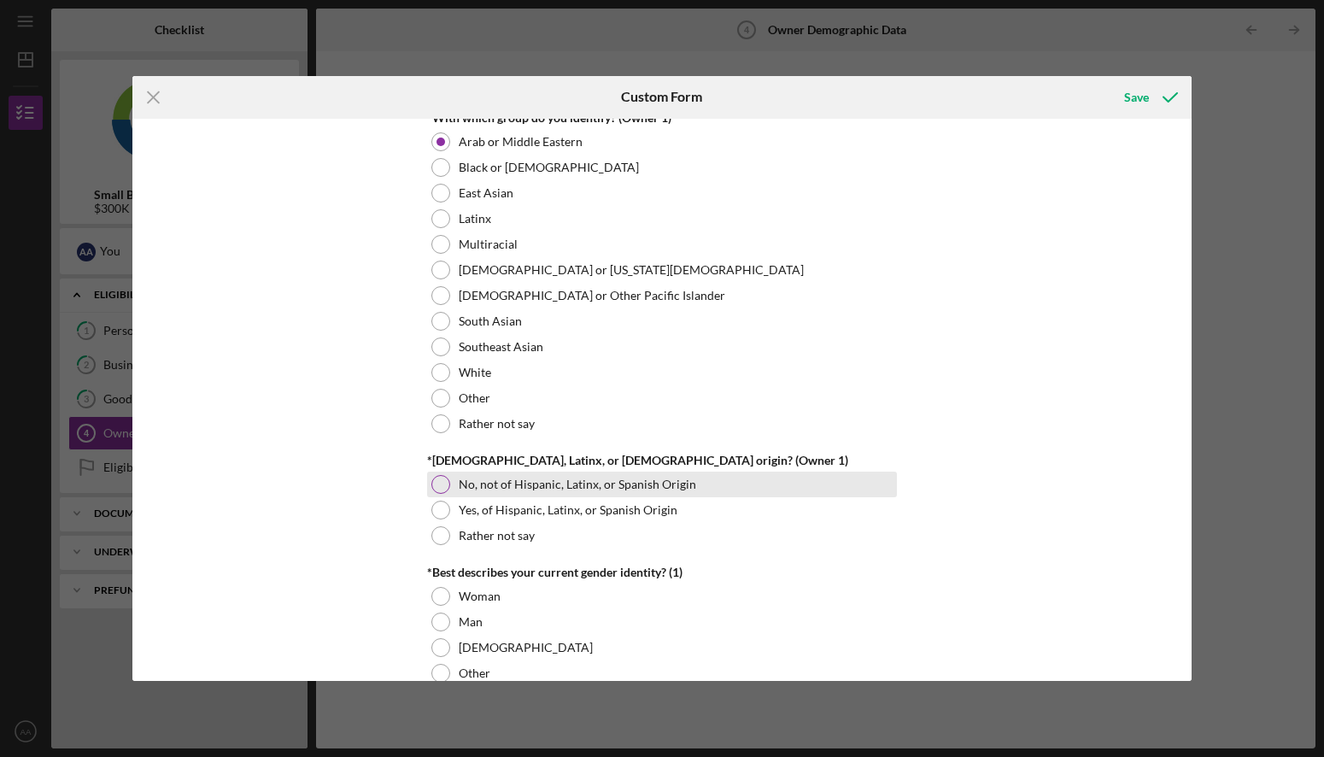
click at [442, 484] on div at bounding box center [440, 484] width 19 height 19
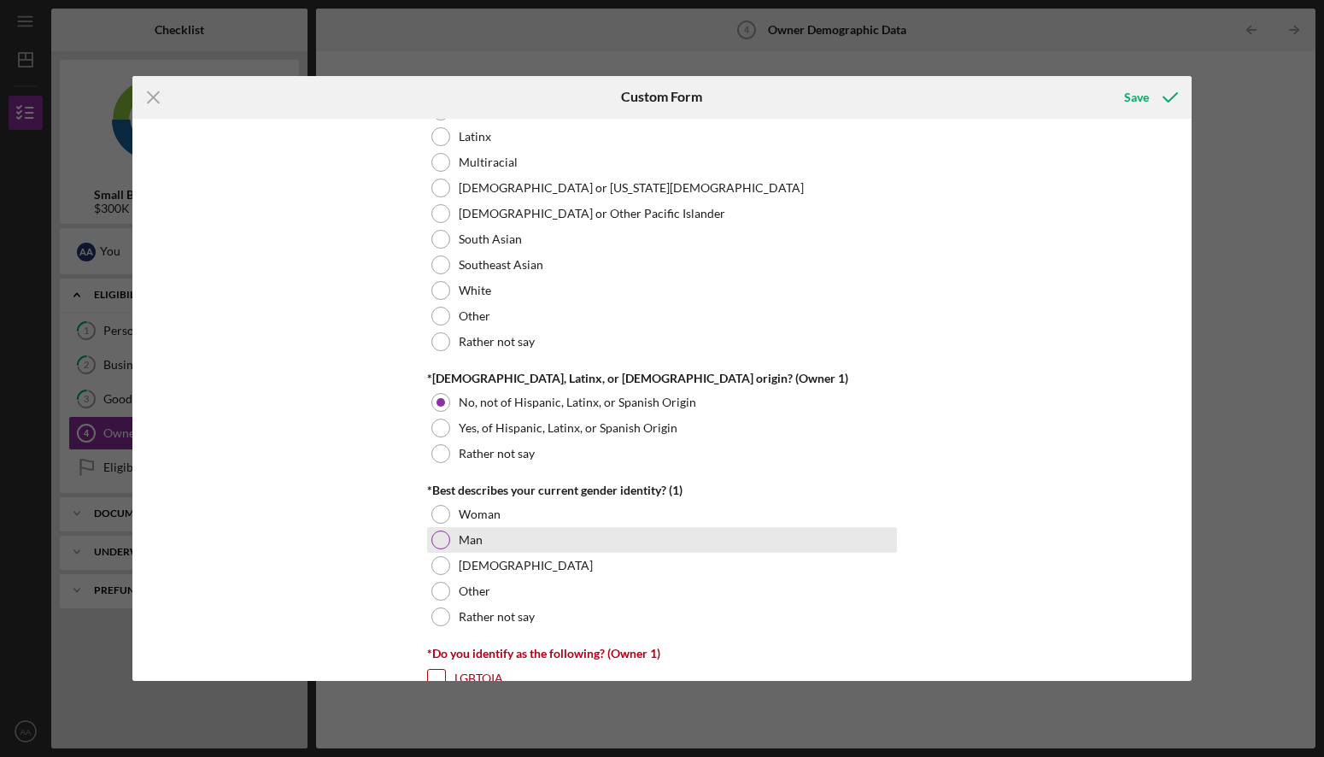
scroll to position [1043, 0]
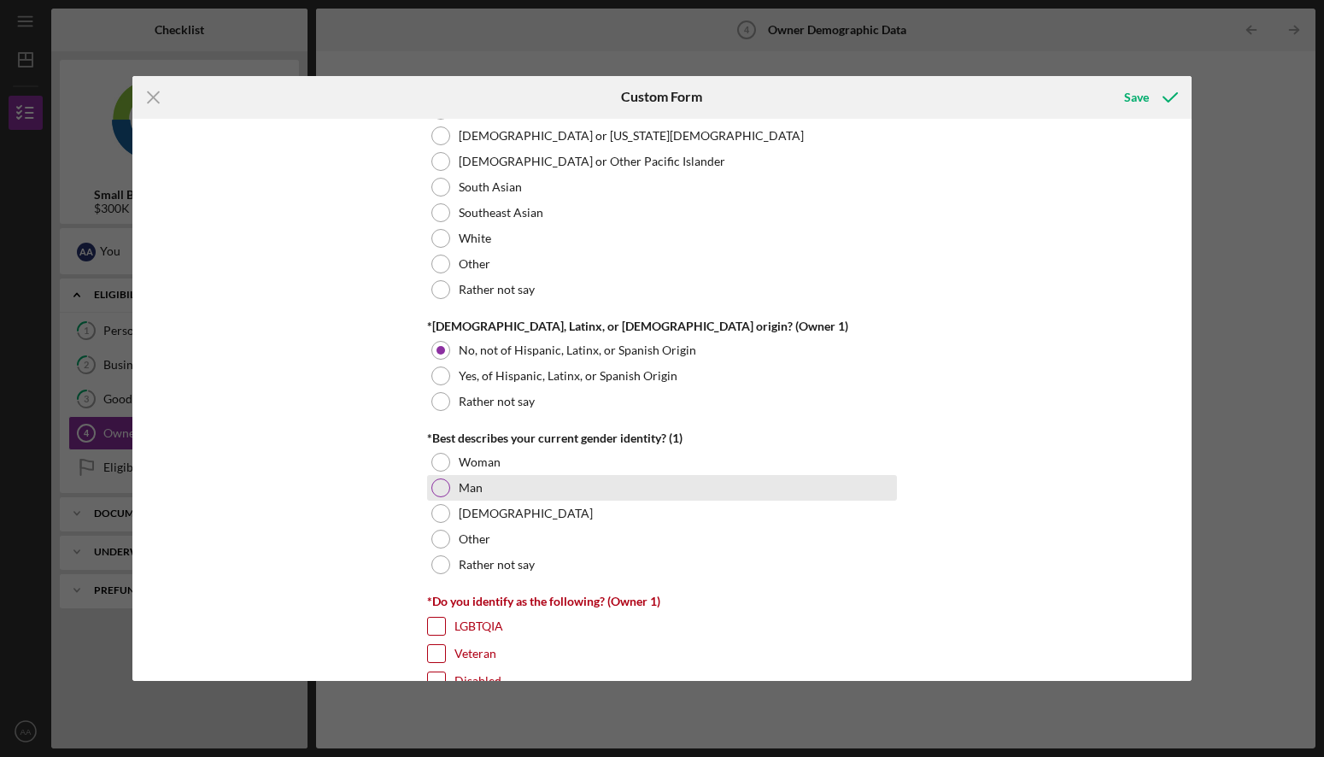
click at [439, 495] on div at bounding box center [440, 487] width 19 height 19
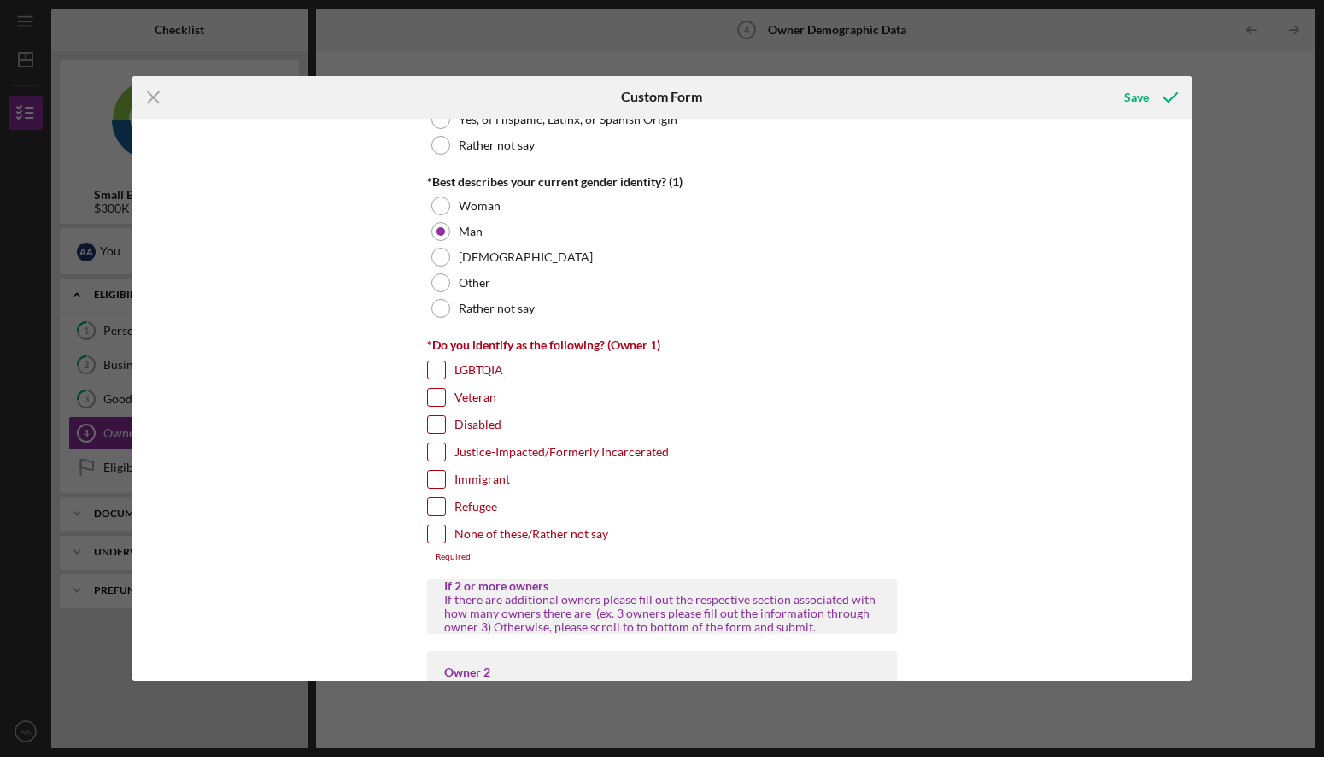
scroll to position [1302, 0]
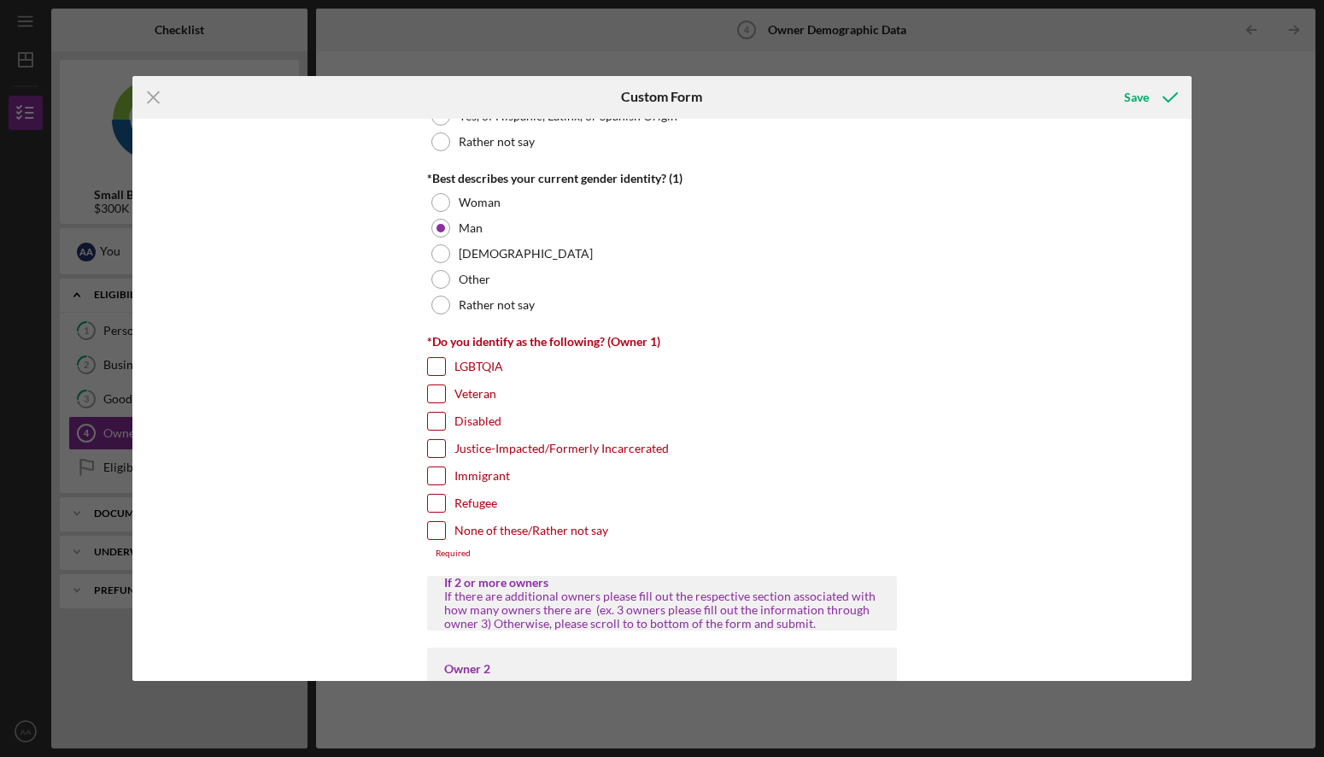
click at [436, 525] on input "None of these/Rather not say" at bounding box center [436, 530] width 17 height 17
checkbox input "true"
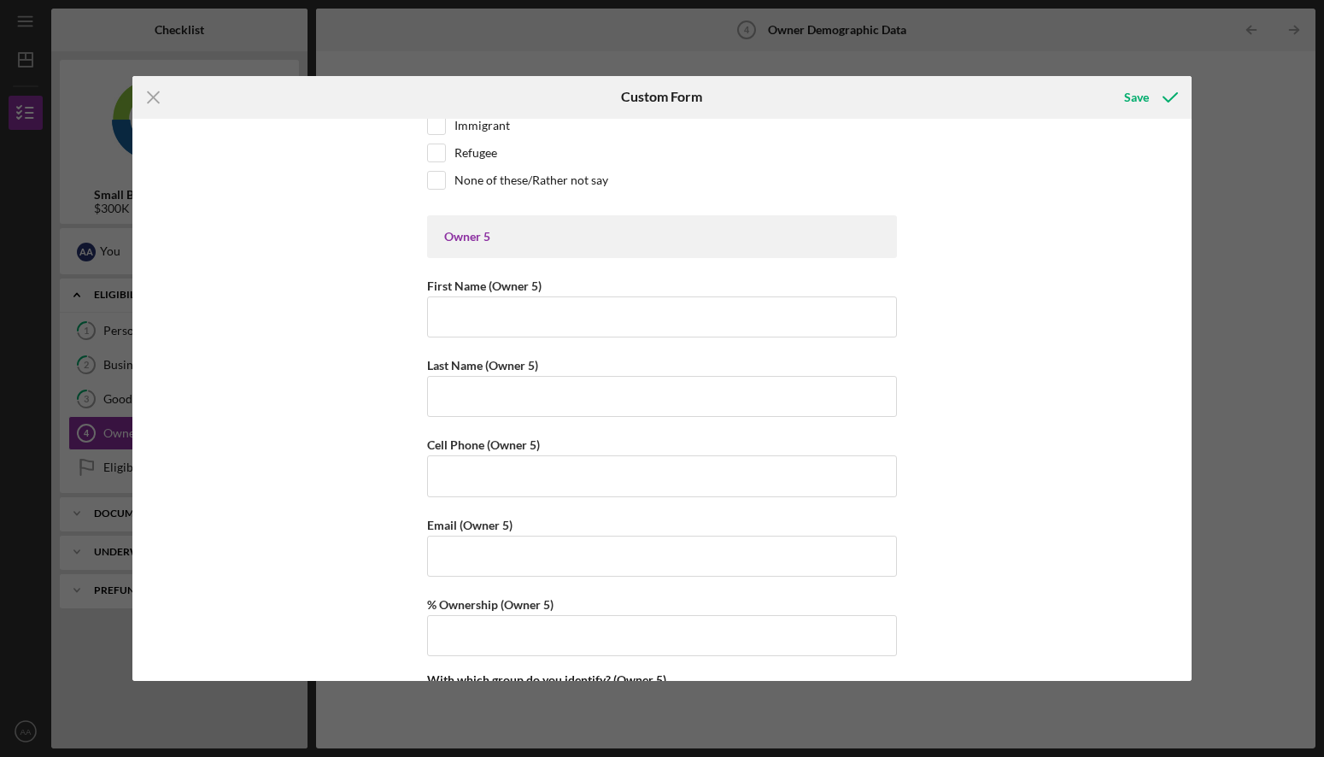
scroll to position [6488, 0]
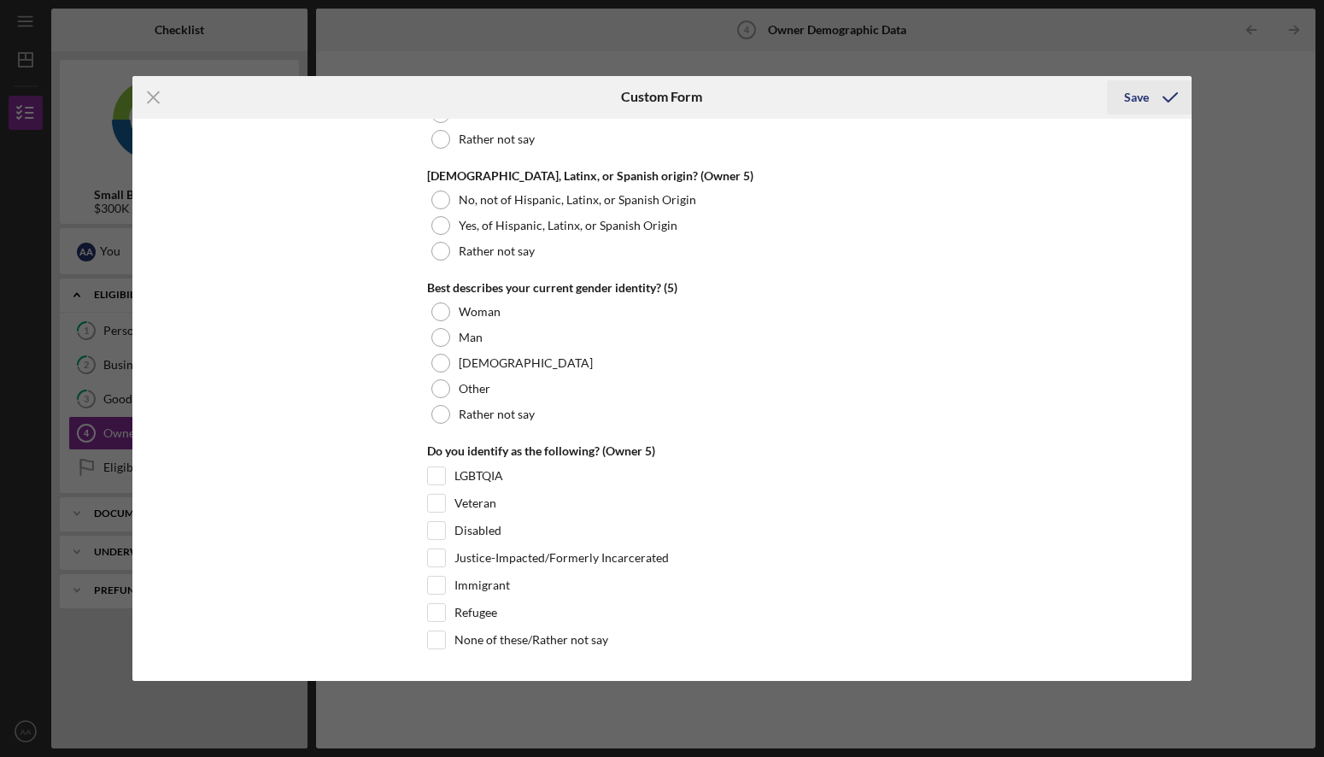
click at [1138, 97] on div "Save" at bounding box center [1136, 97] width 25 height 34
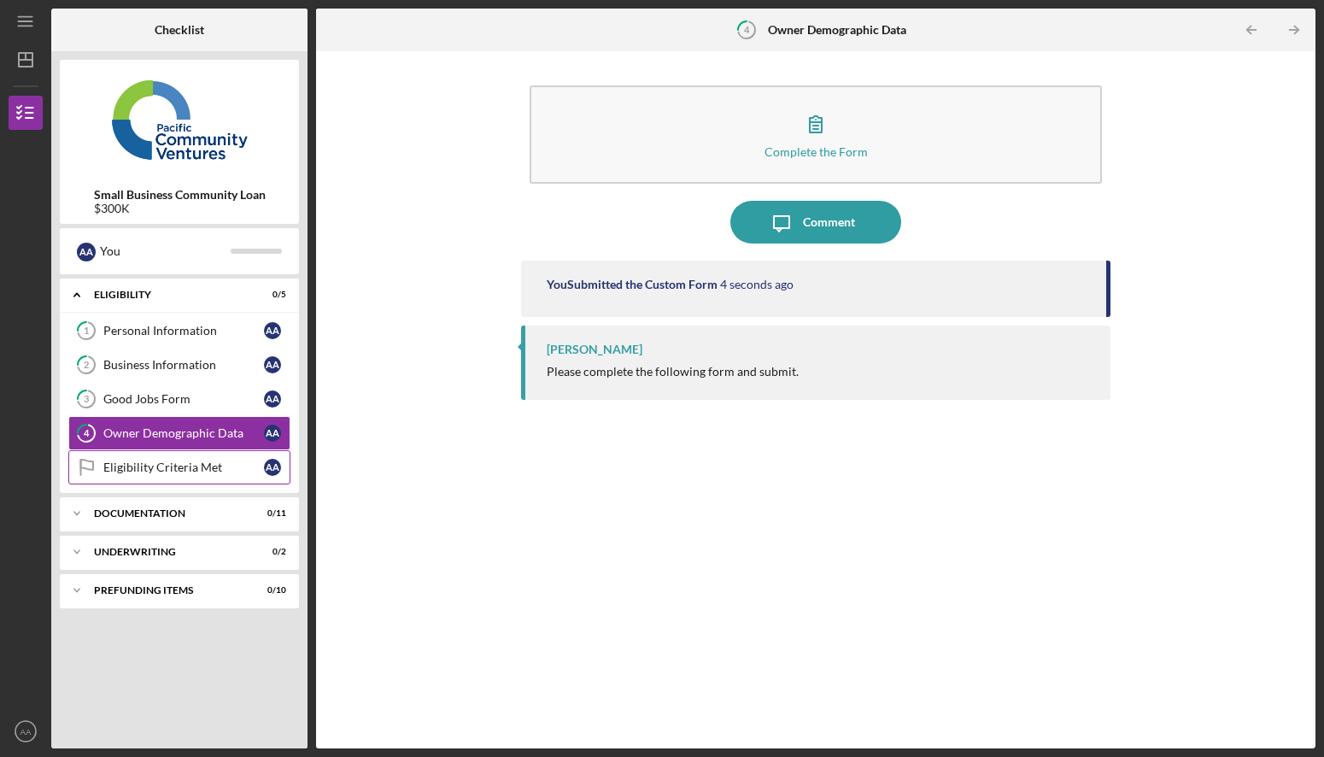
click at [147, 471] on div "Eligibility Criteria Met" at bounding box center [183, 467] width 161 height 14
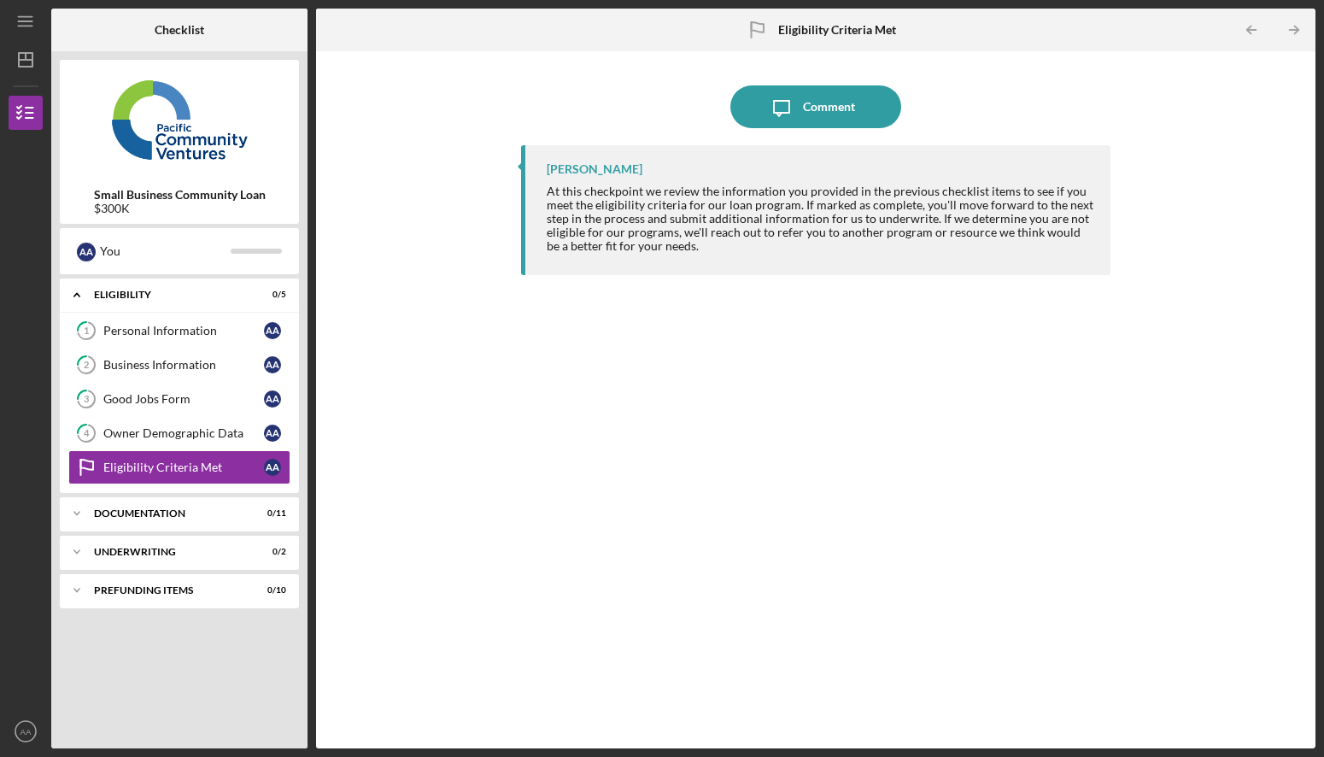
click at [123, 645] on div "Icon/Expander Eligibility 0 / 5 1 Personal Information A A 2 Business Informati…" at bounding box center [179, 508] width 239 height 461
click at [146, 512] on div "Documentation" at bounding box center [186, 513] width 184 height 10
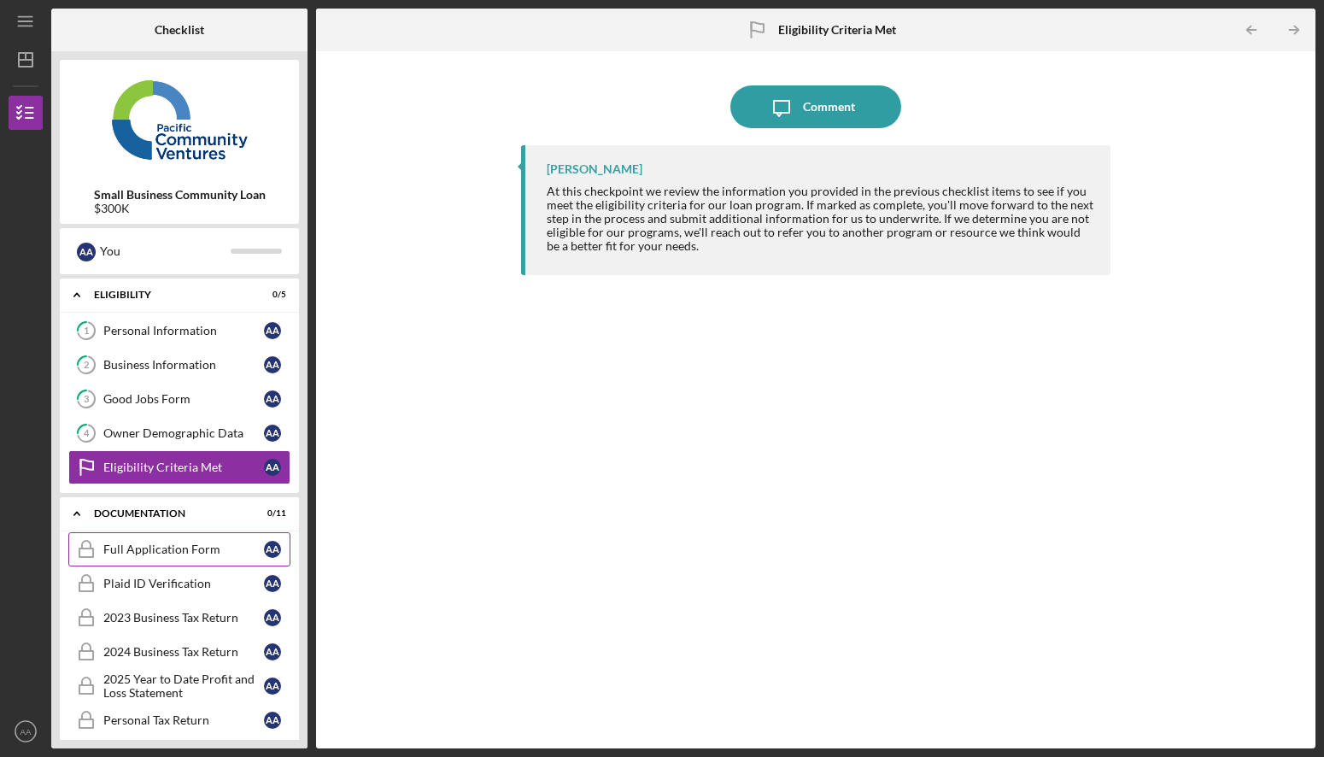
click at [134, 556] on link "Full Application Form Full Application Form A A" at bounding box center [179, 549] width 222 height 34
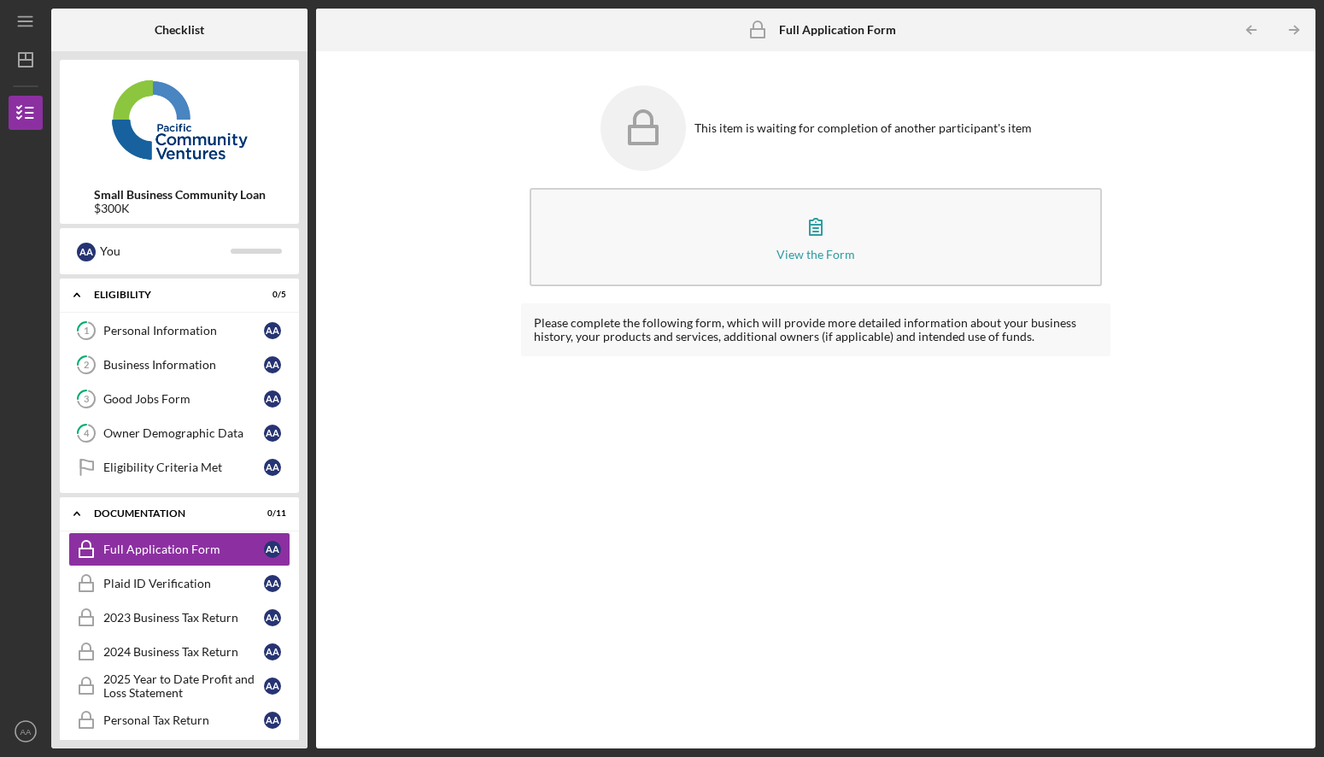
click at [332, 418] on div "This item is waiting for completion of another participant's item View the Form…" at bounding box center [816, 400] width 982 height 680
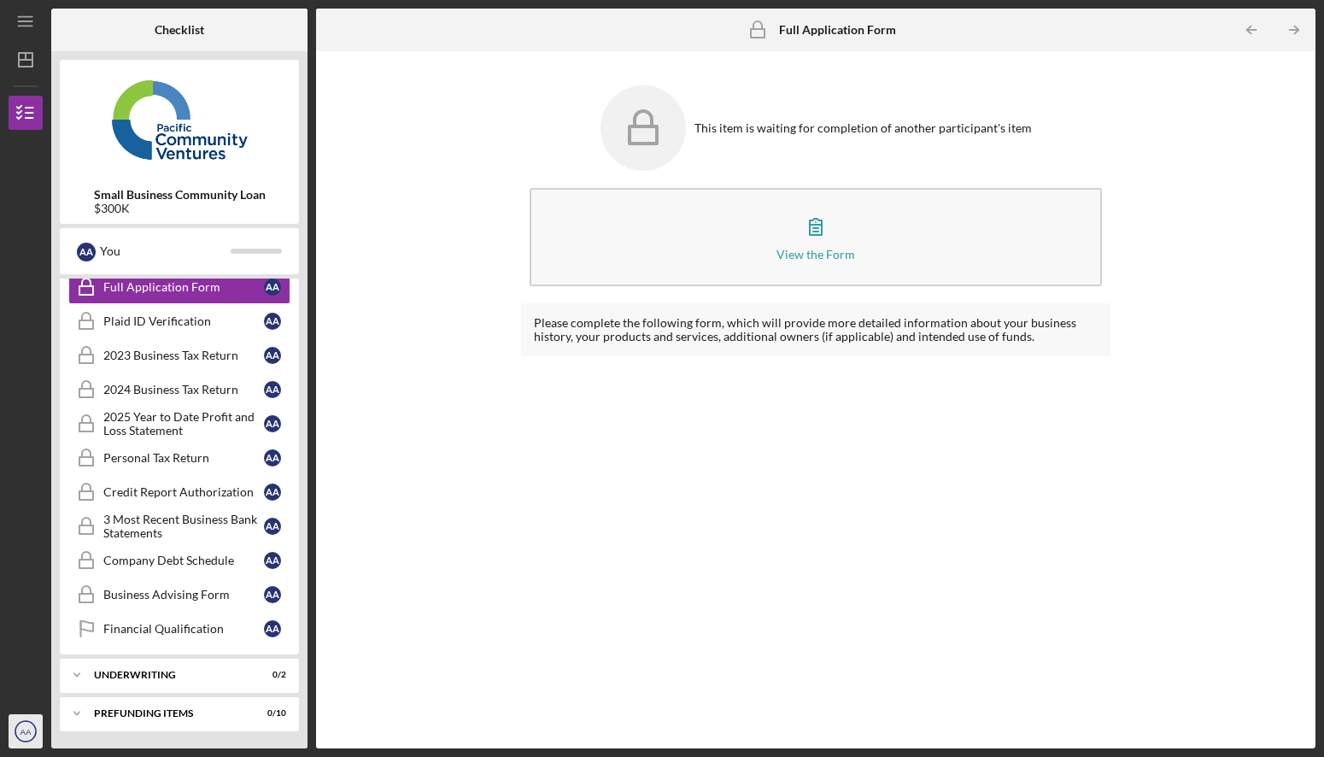
click at [32, 729] on text "AA" at bounding box center [25, 731] width 11 height 9
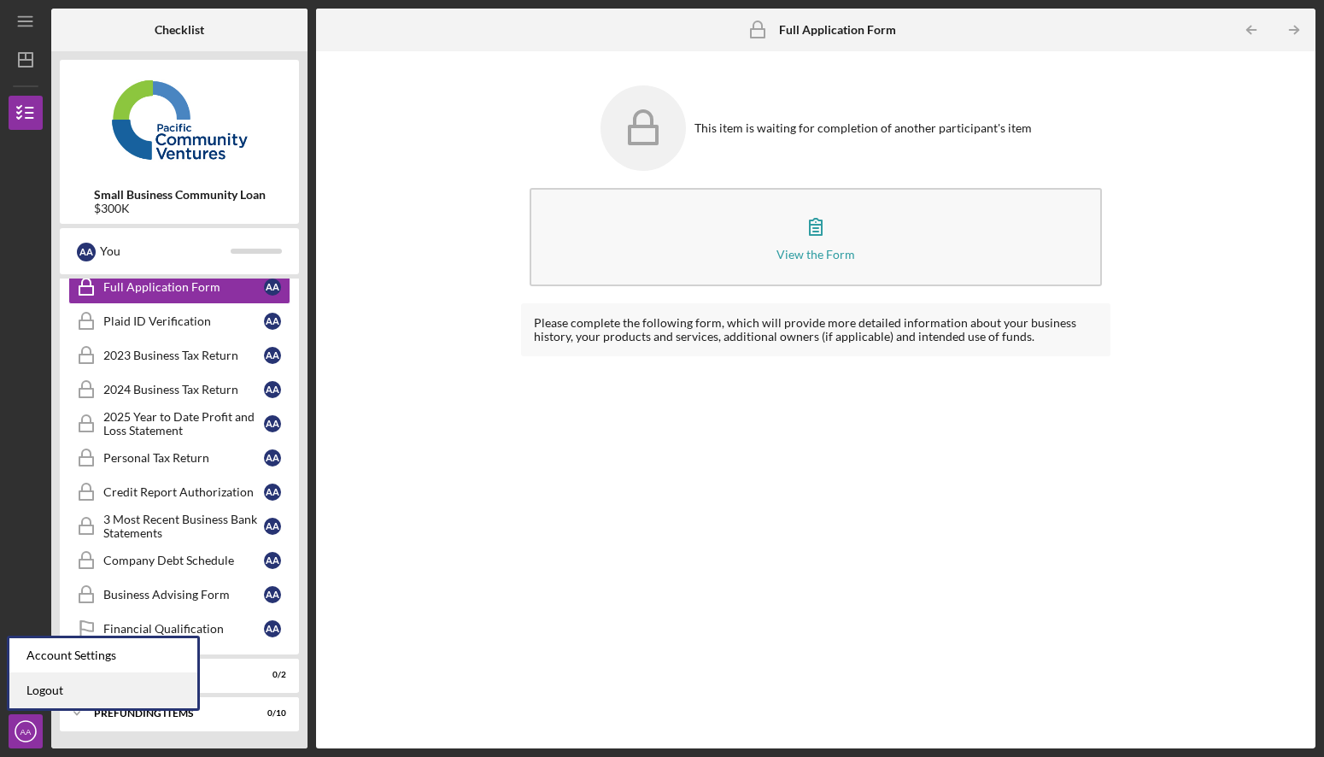
click at [52, 688] on link "Logout" at bounding box center [103, 690] width 188 height 35
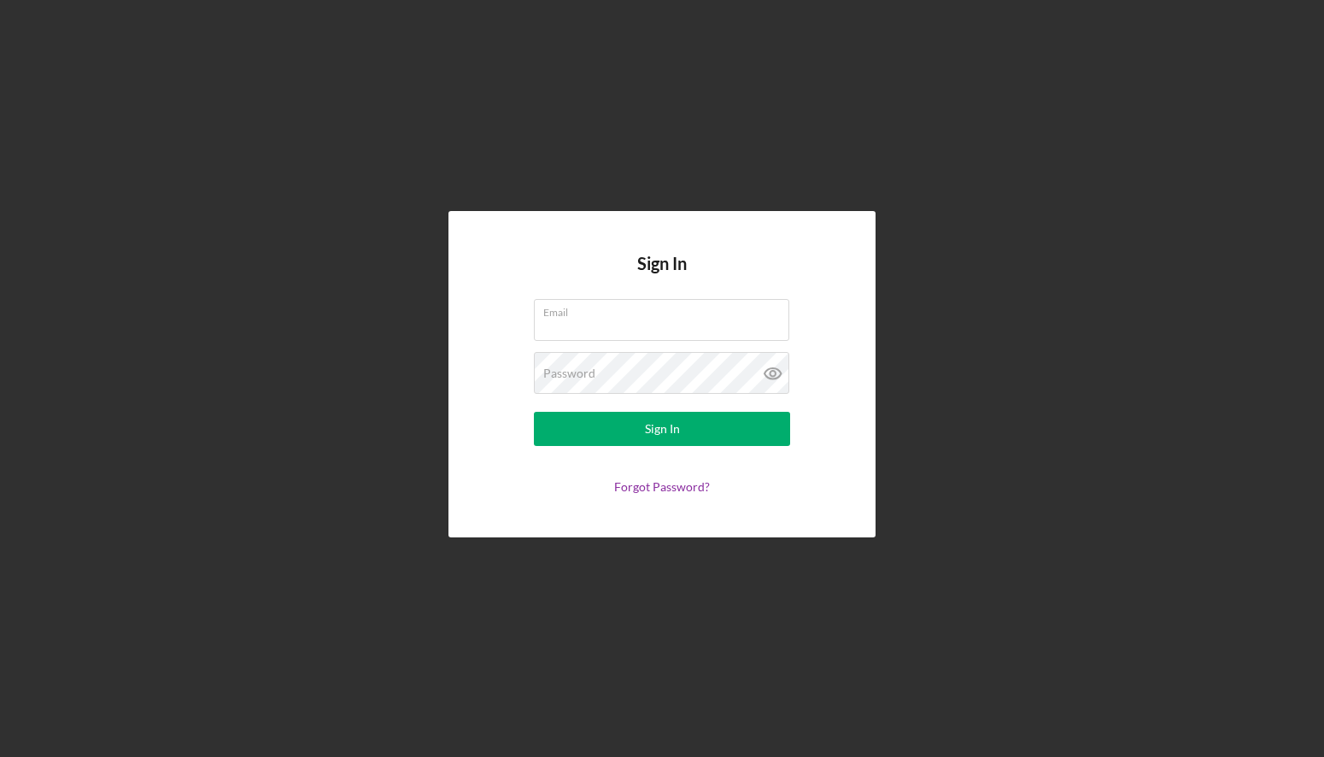
click at [520, 508] on div "Sign In Email Password Sign In Forgot Password?" at bounding box center [661, 373] width 427 height 325
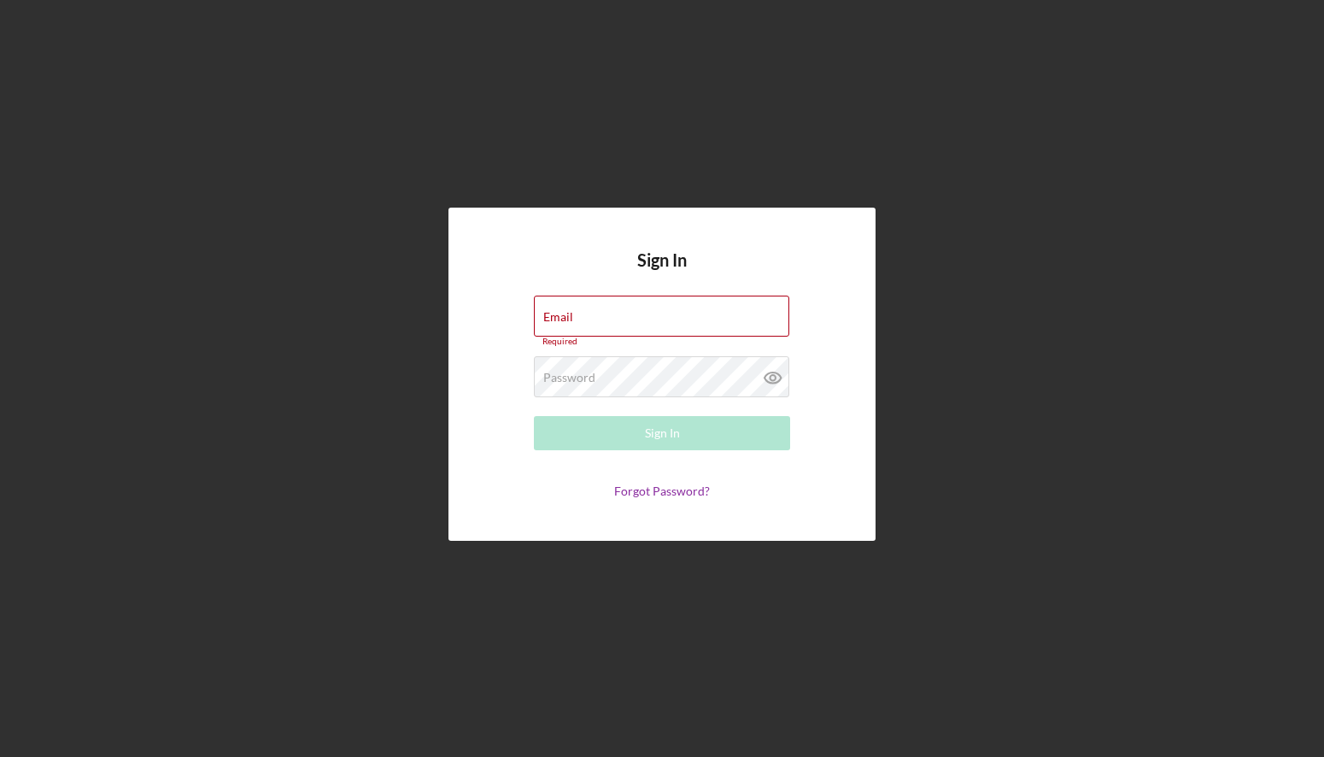
click at [333, 495] on div "Sign In Email Required Password Required Sign In Forgot Password?" at bounding box center [662, 374] width 1307 height 748
